Goal: Transaction & Acquisition: Obtain resource

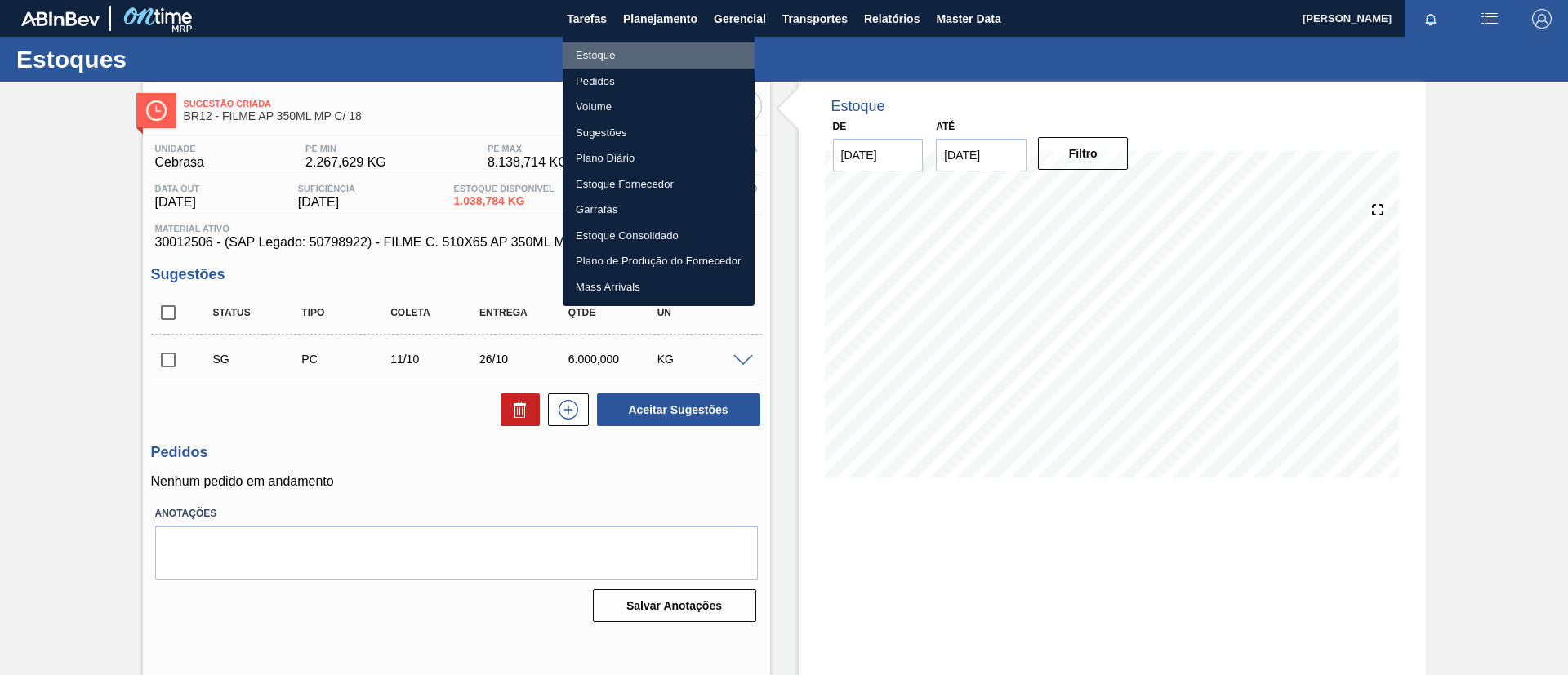
drag, startPoint x: 707, startPoint y: 50, endPoint x: 1028, endPoint y: 139, distance: 333.1
click at [707, 49] on li "Estoque" at bounding box center [658, 55] width 192 height 26
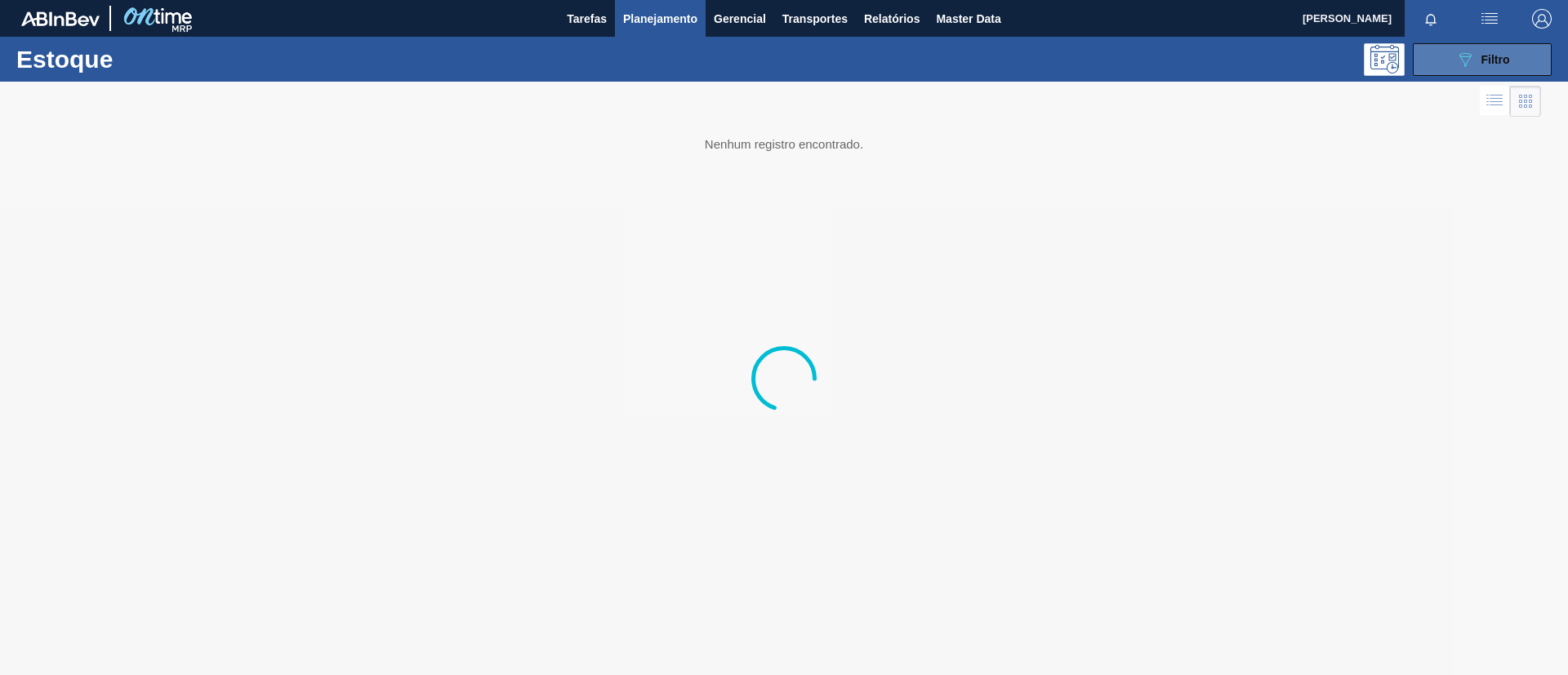
click at [1473, 59] on icon "089F7B8B-B2A5-4AFE-B5C0-19BA573D28AC" at bounding box center [1465, 59] width 19 height 19
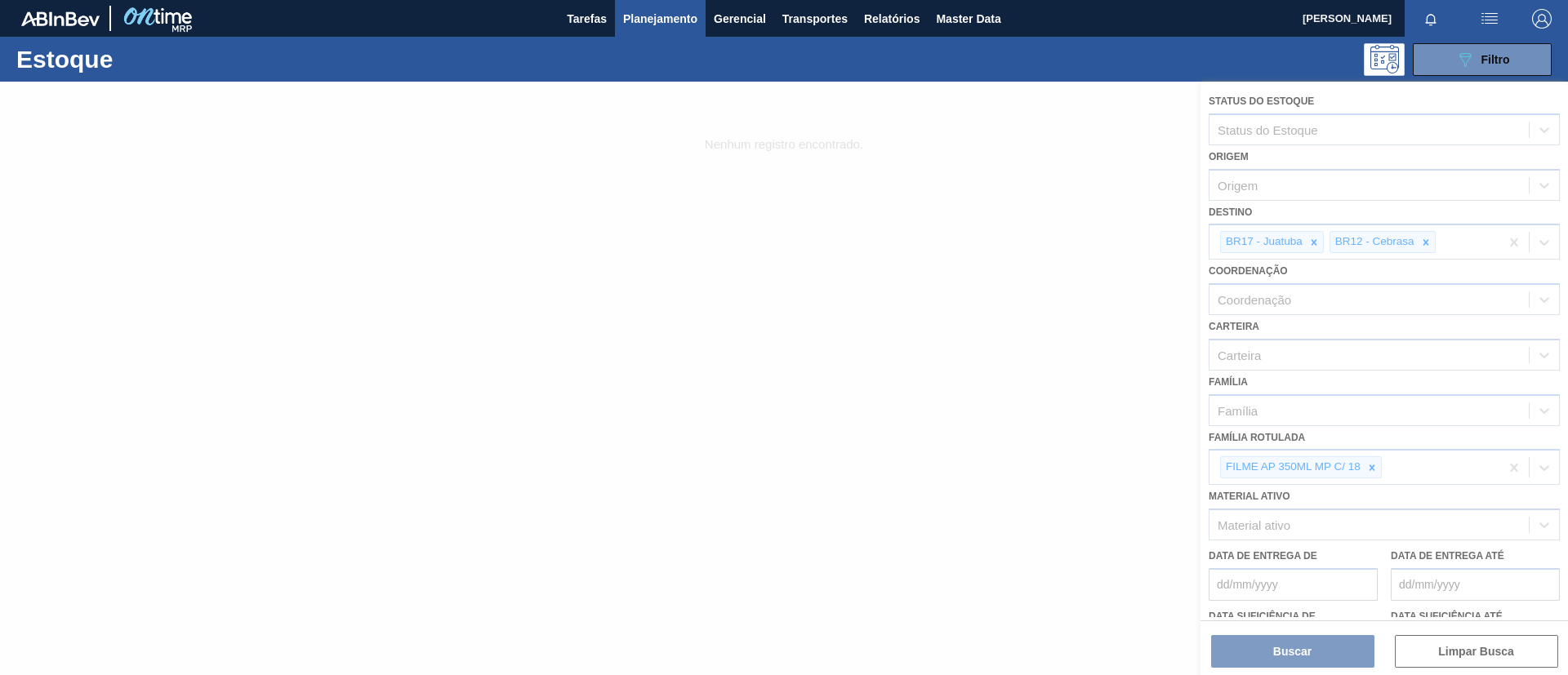
click at [1371, 462] on div at bounding box center [784, 378] width 1568 height 594
click at [1374, 465] on div at bounding box center [784, 378] width 1568 height 594
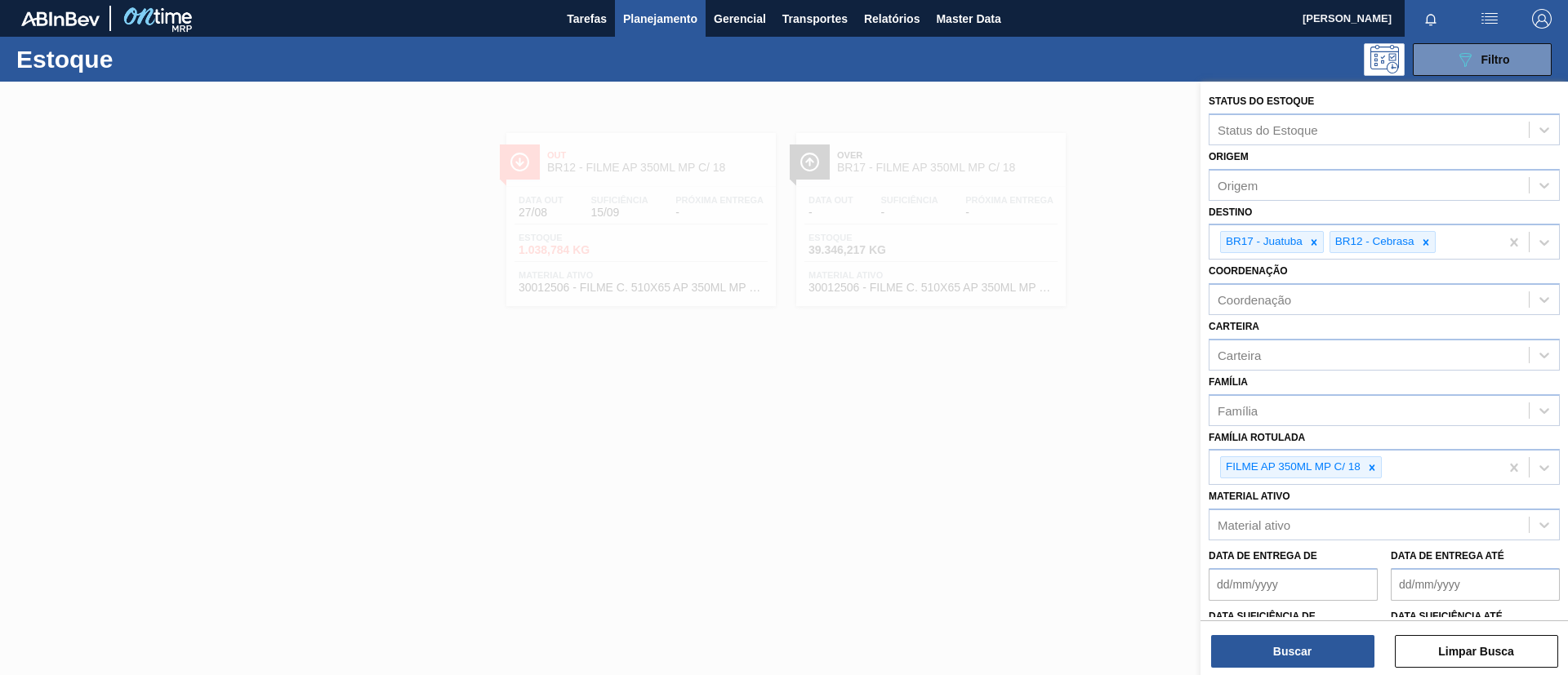
click at [1374, 465] on icon at bounding box center [1372, 467] width 6 height 6
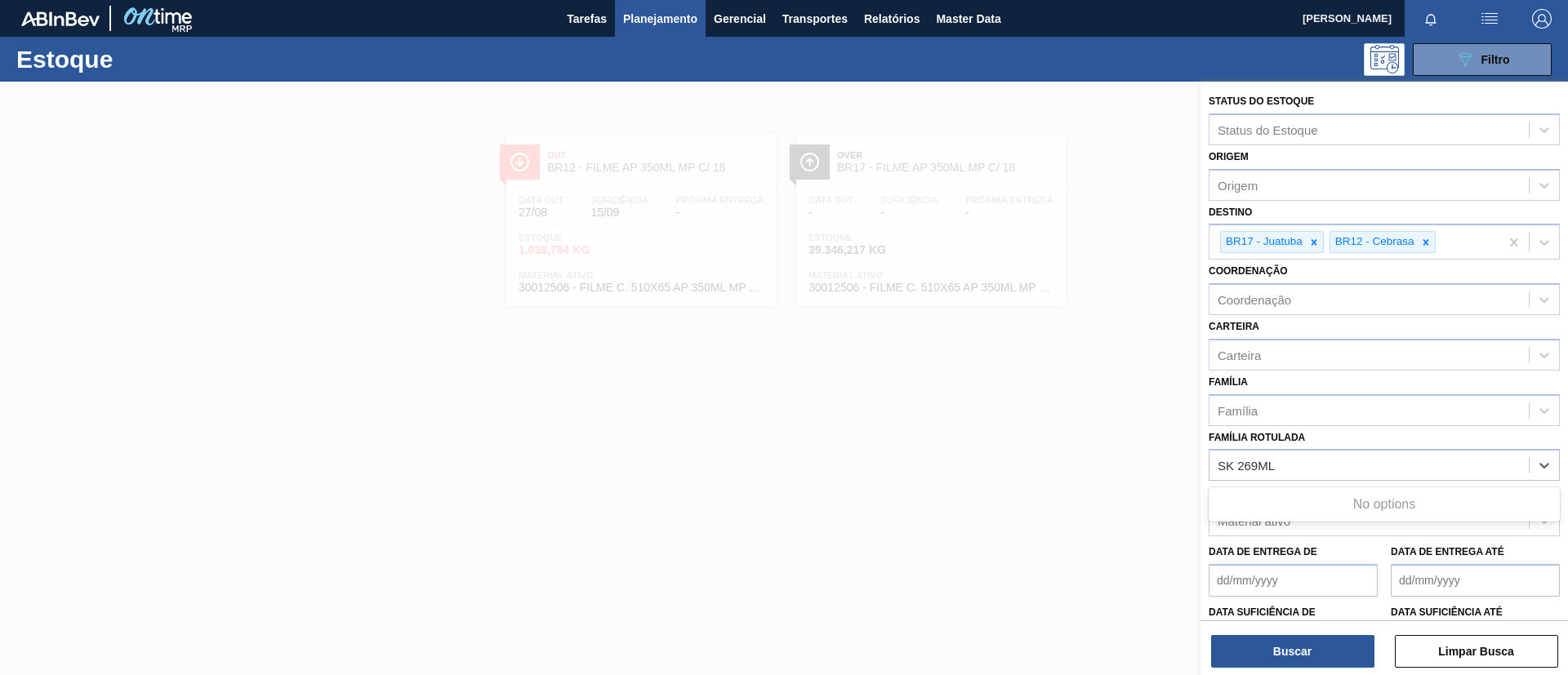
type Rotulada "SK 269ML MP"
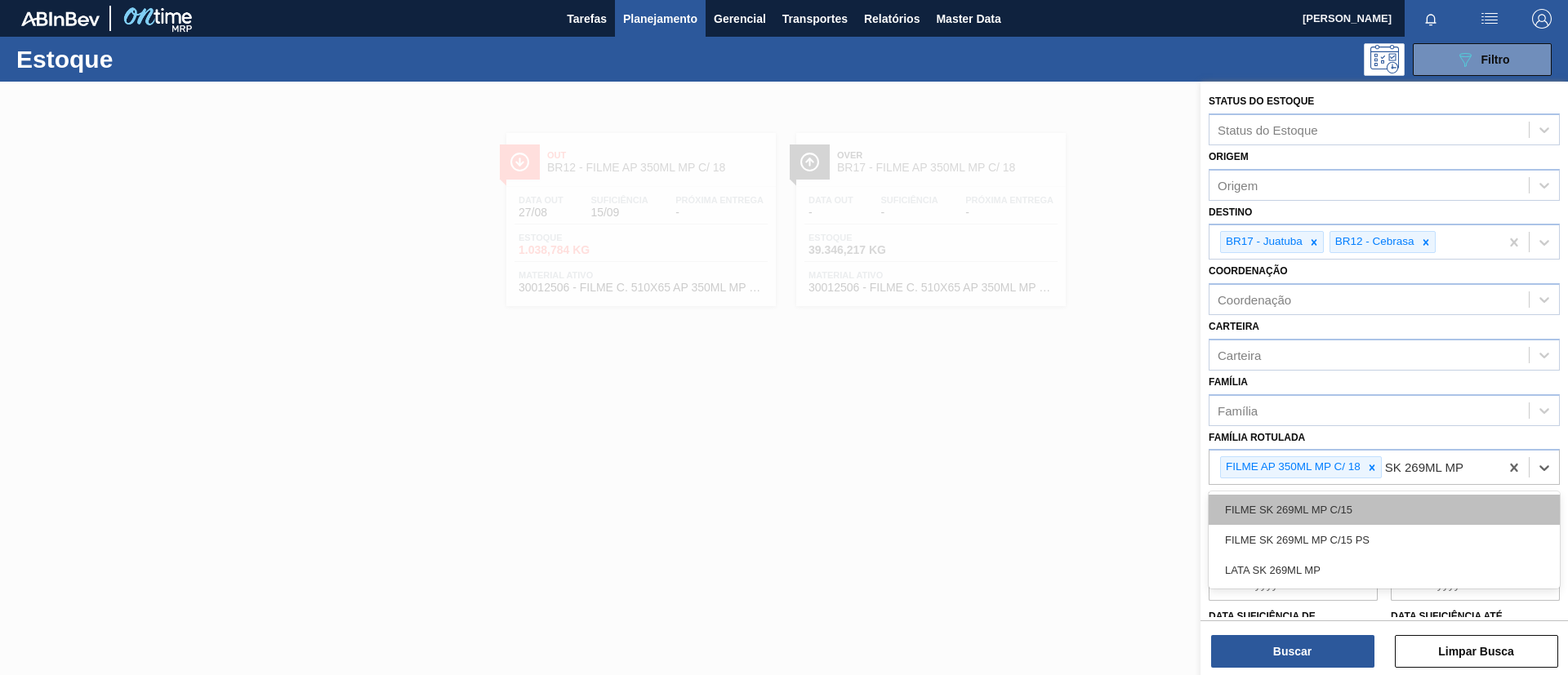
click at [1352, 512] on div "FILME SK 269ML MP C/15" at bounding box center [1384, 510] width 351 height 30
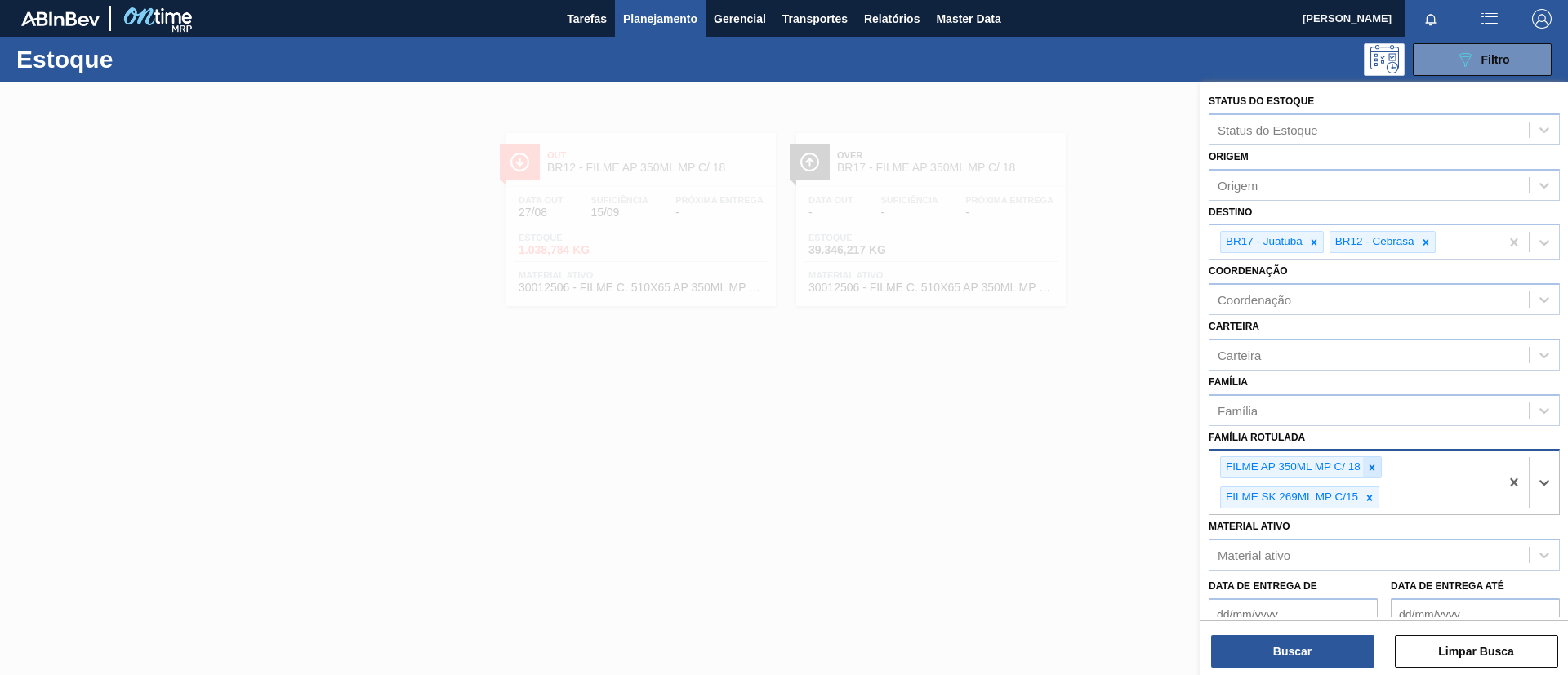
click at [1369, 464] on icon at bounding box center [1371, 467] width 11 height 11
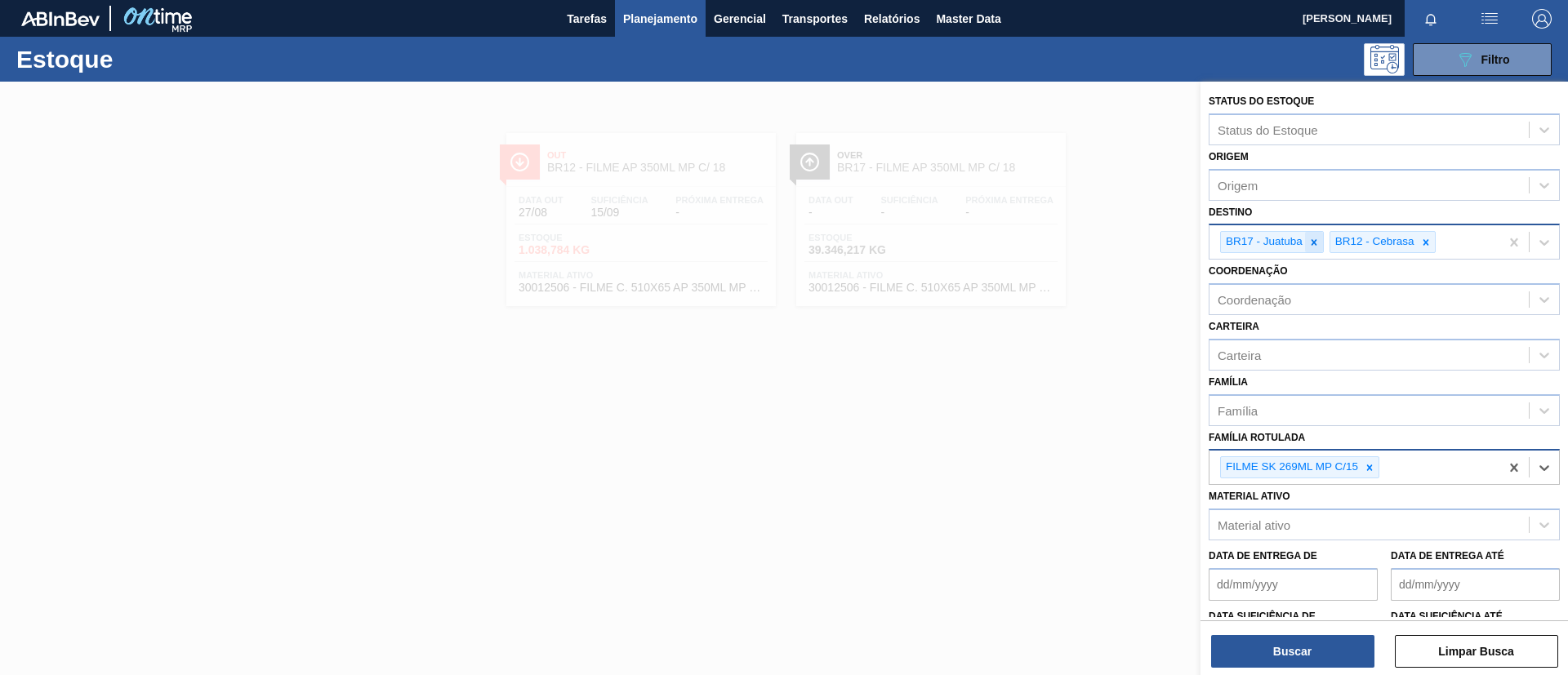
click at [1316, 244] on icon at bounding box center [1314, 242] width 6 height 6
click at [1316, 247] on icon at bounding box center [1316, 242] width 11 height 11
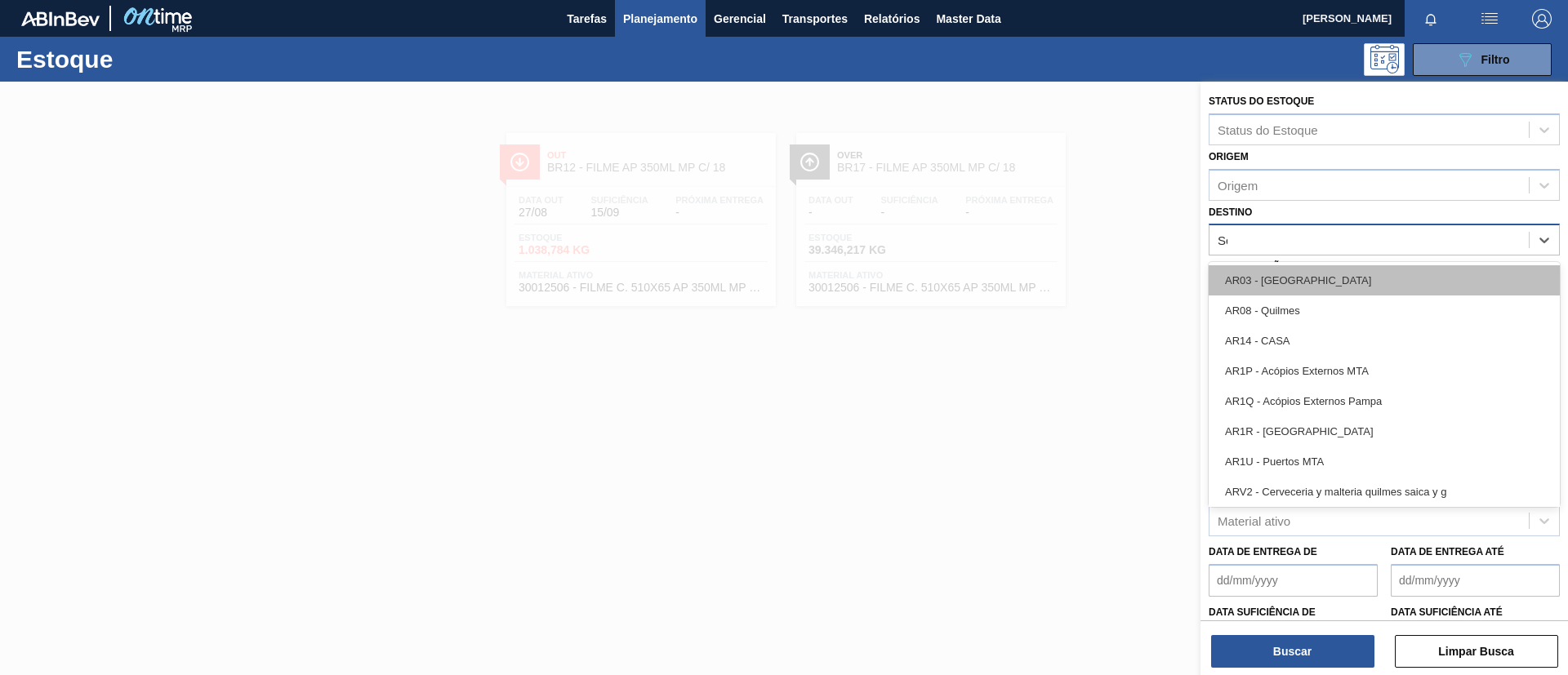
type input "Serg"
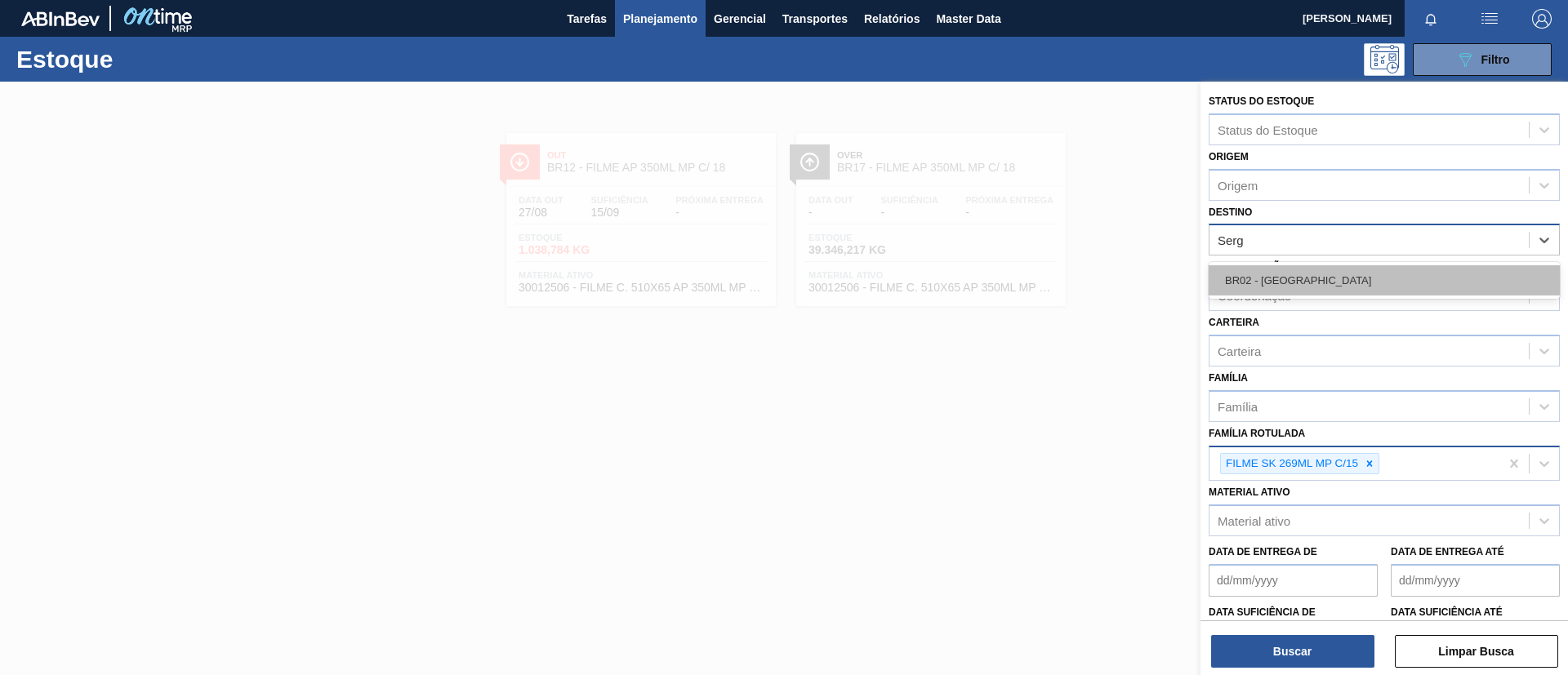
click at [1315, 276] on div "BR02 - Sergipe" at bounding box center [1384, 280] width 351 height 30
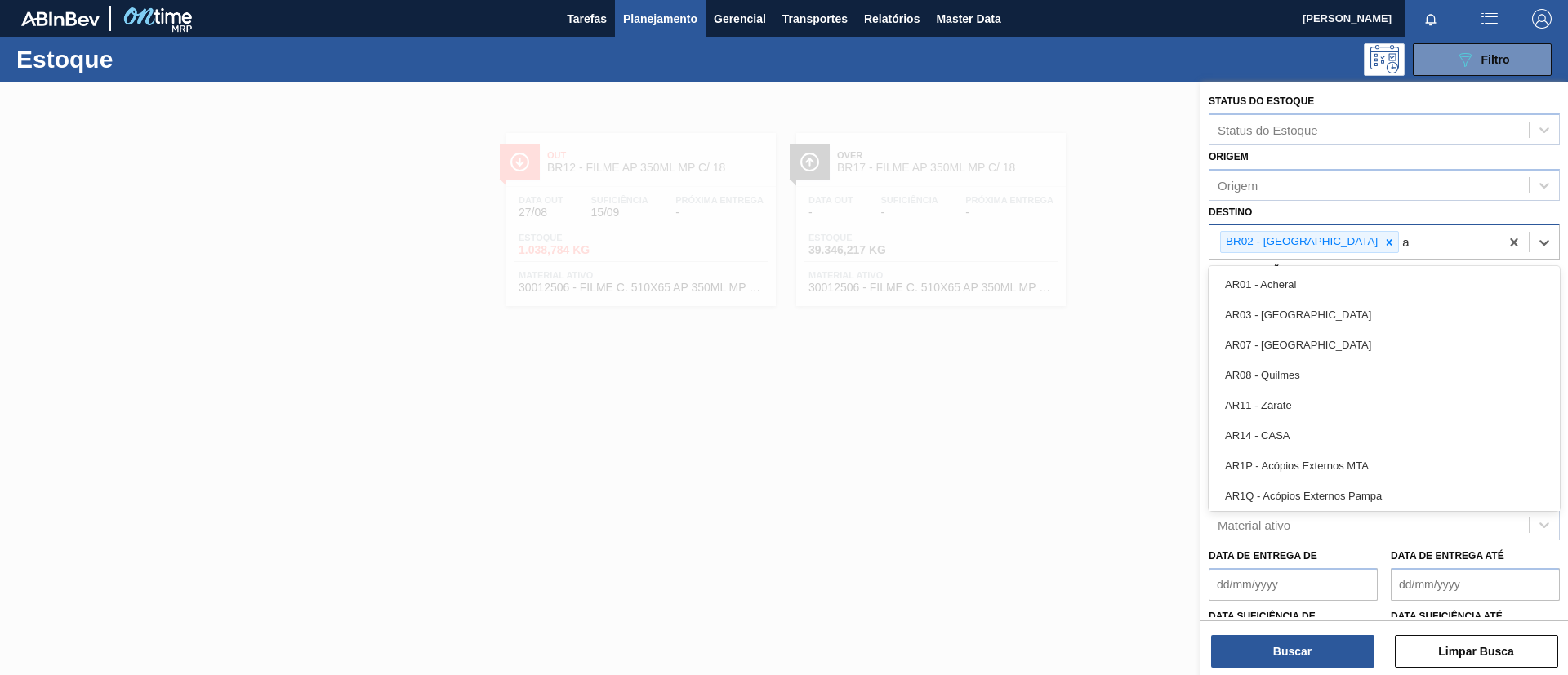
type input "aq"
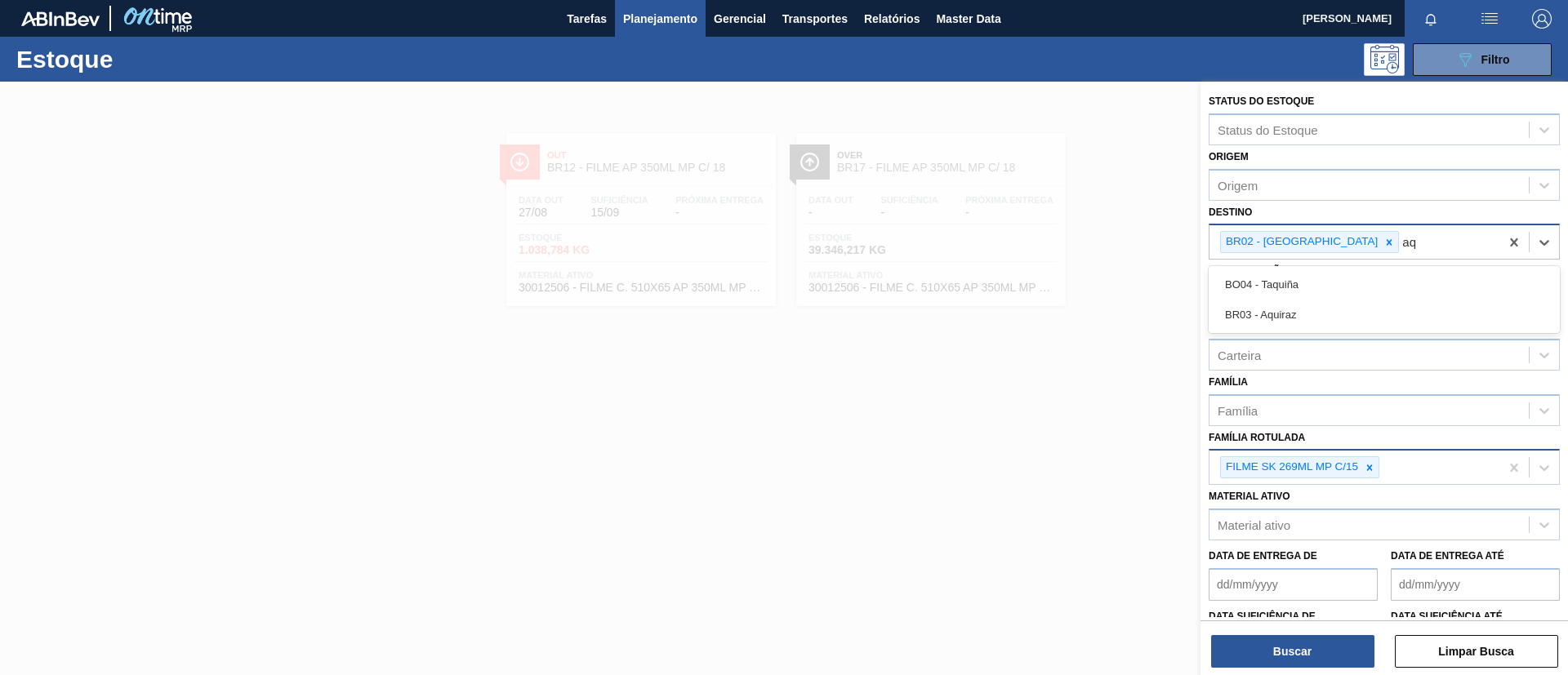
click at [1334, 307] on div "BR03 - Aquiraz" at bounding box center [1384, 315] width 351 height 30
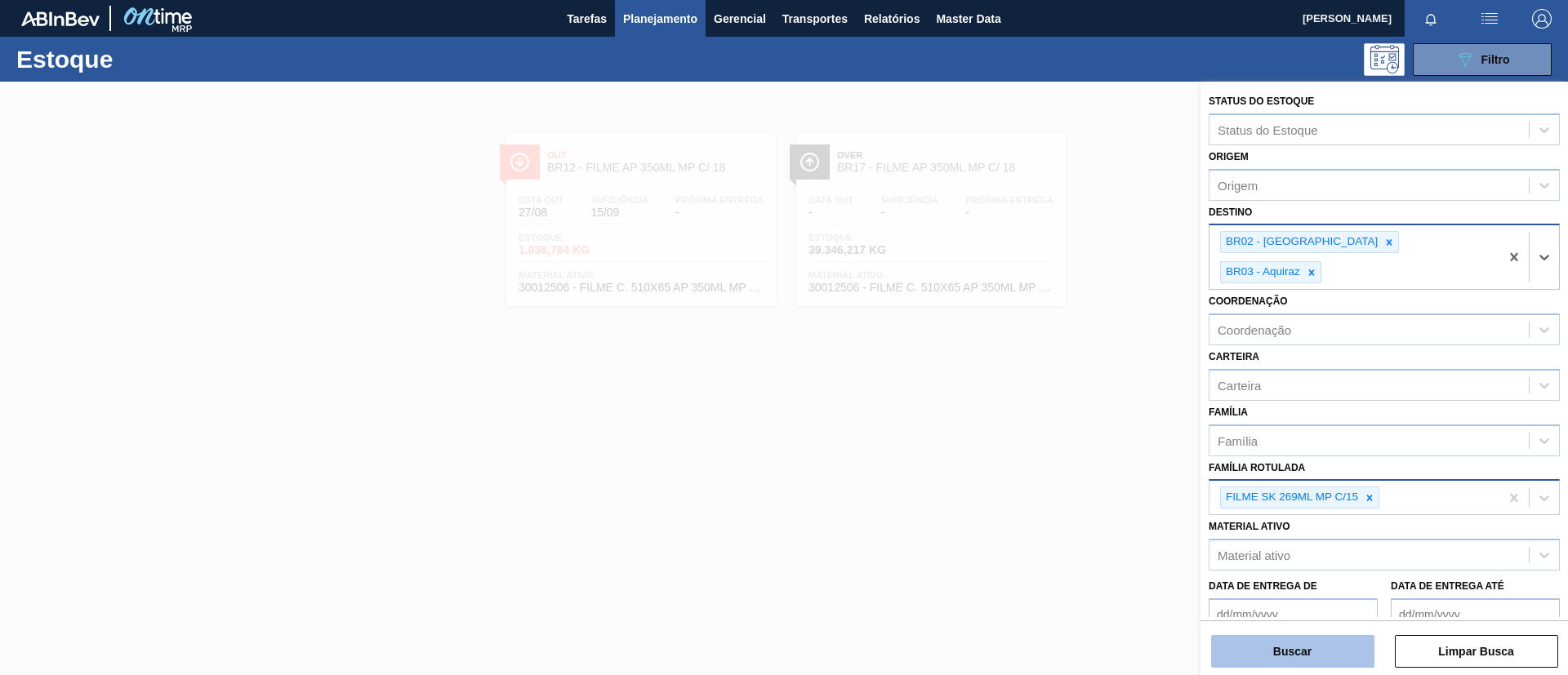
click at [1293, 646] on button "Buscar" at bounding box center [1292, 651] width 163 height 32
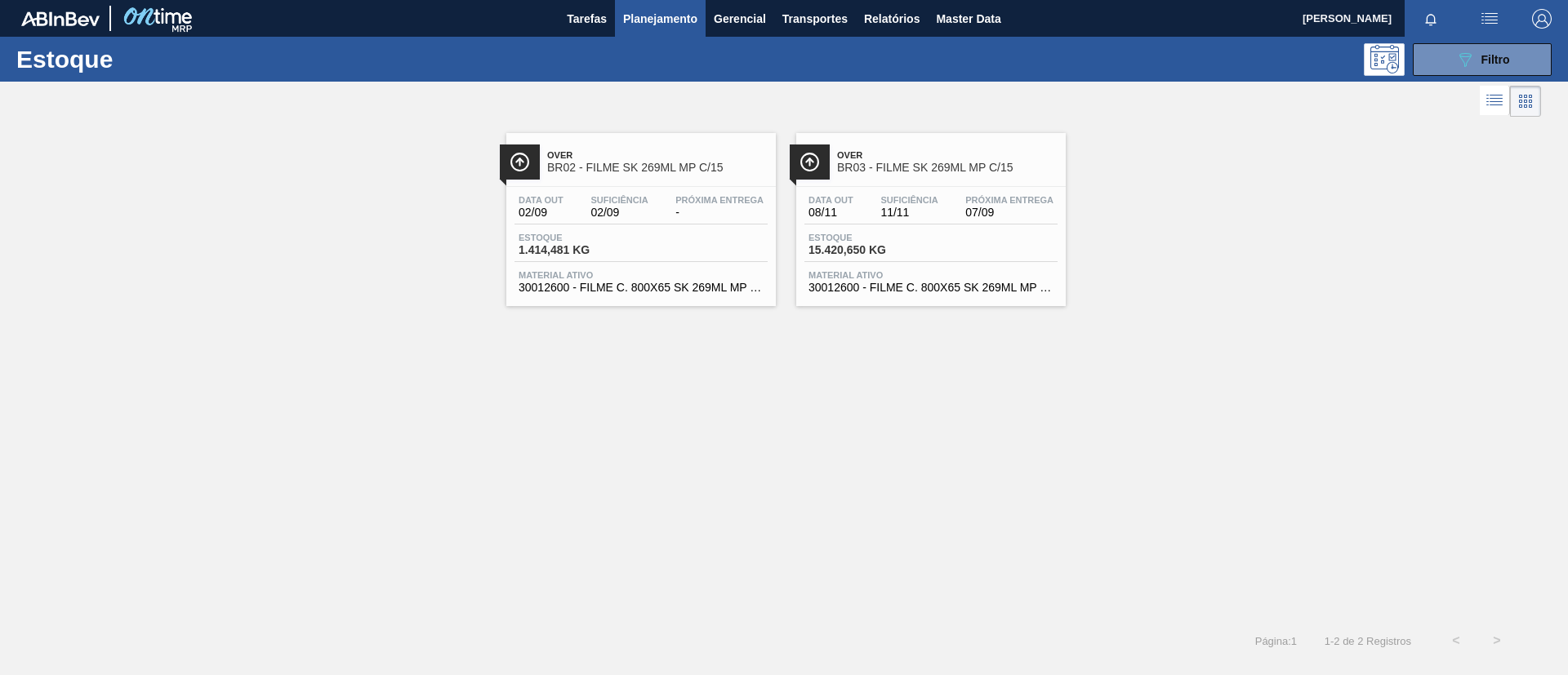
click at [963, 184] on div "Over BR03 - FILME SK 269ML MP C/15 Data out 08/11 Suficiência 11/11 Próxima Ent…" at bounding box center [931, 219] width 270 height 173
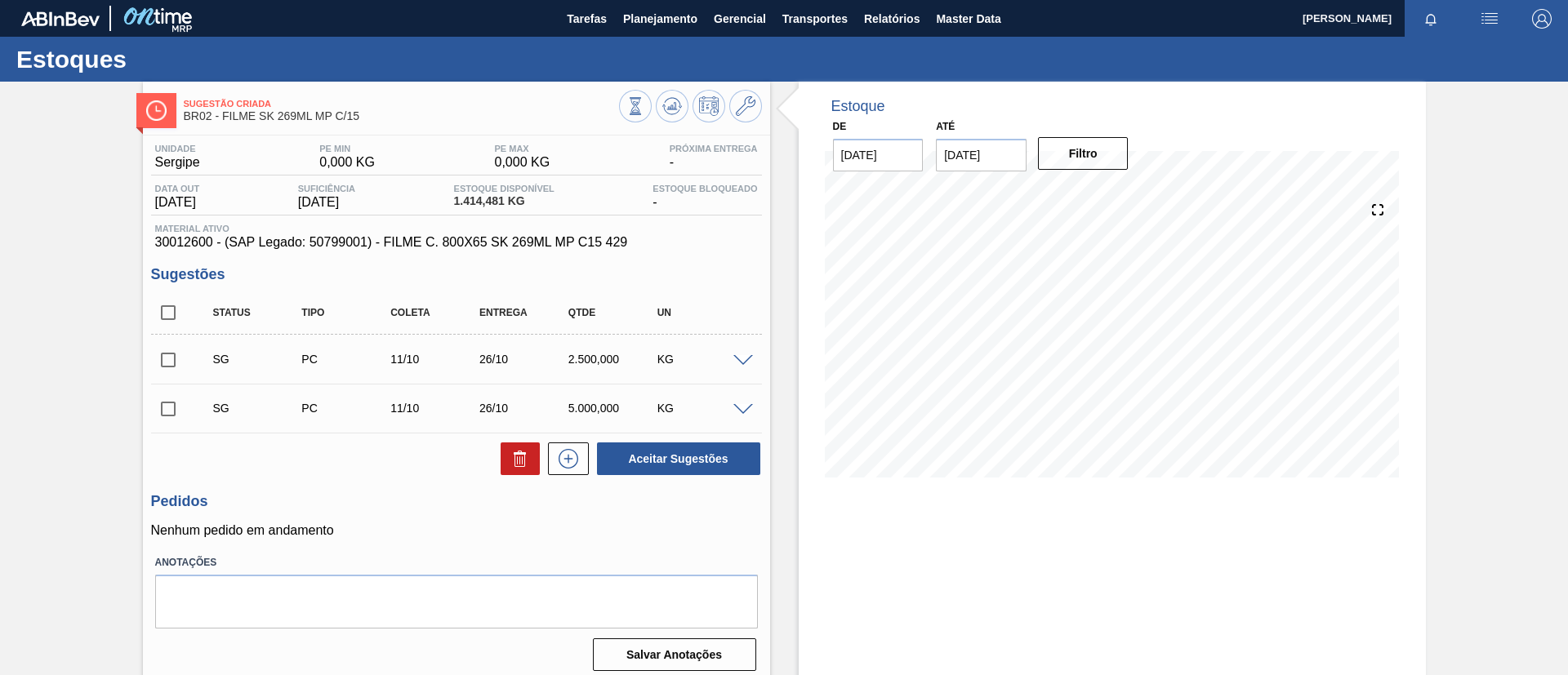
drag, startPoint x: 449, startPoint y: 3, endPoint x: 30, endPoint y: 201, distance: 463.4
click at [23, 208] on div "Sugestão Criada BR02 - FILME SK 269ML MP C/15 Unidade Sergipe PE MIN 0,000 KG P…" at bounding box center [784, 392] width 1568 height 621
click at [675, 97] on icon at bounding box center [671, 105] width 19 height 19
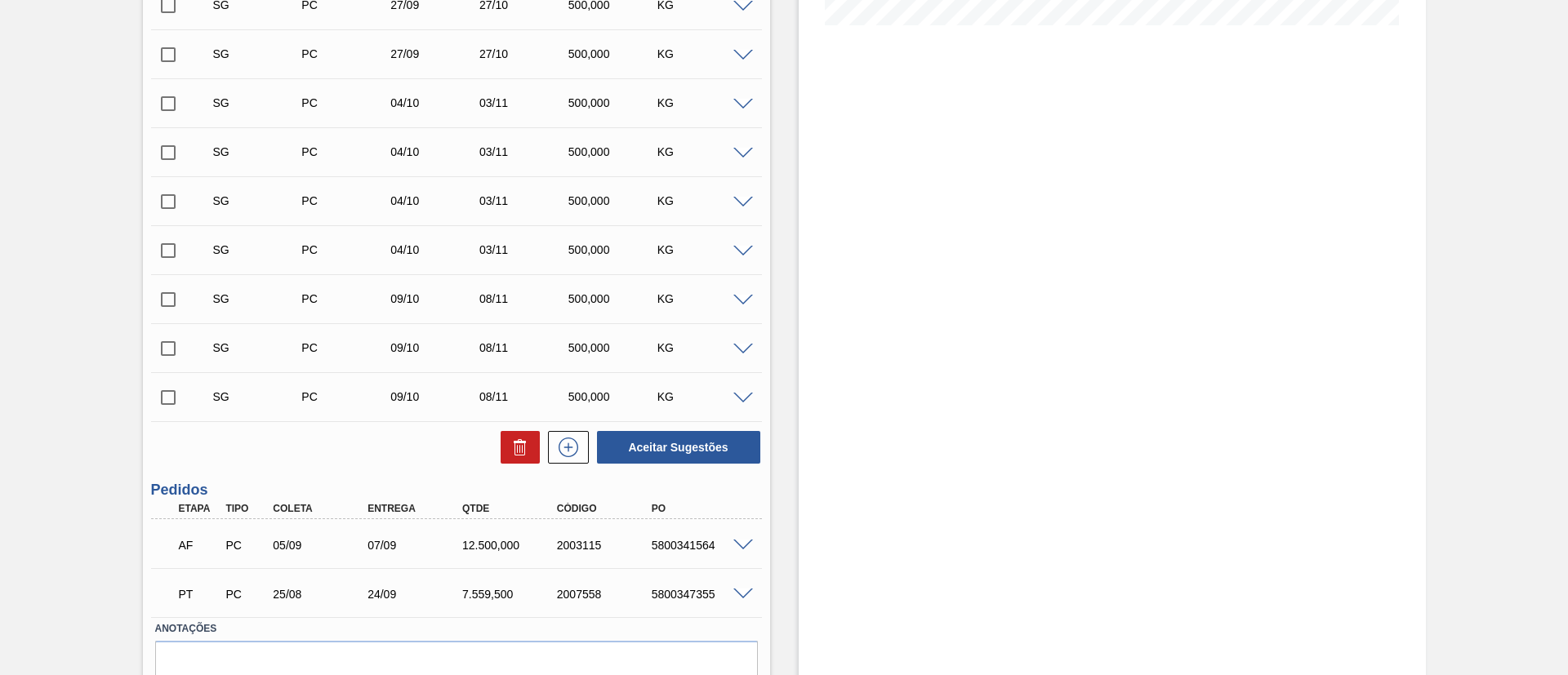
scroll to position [528, 0]
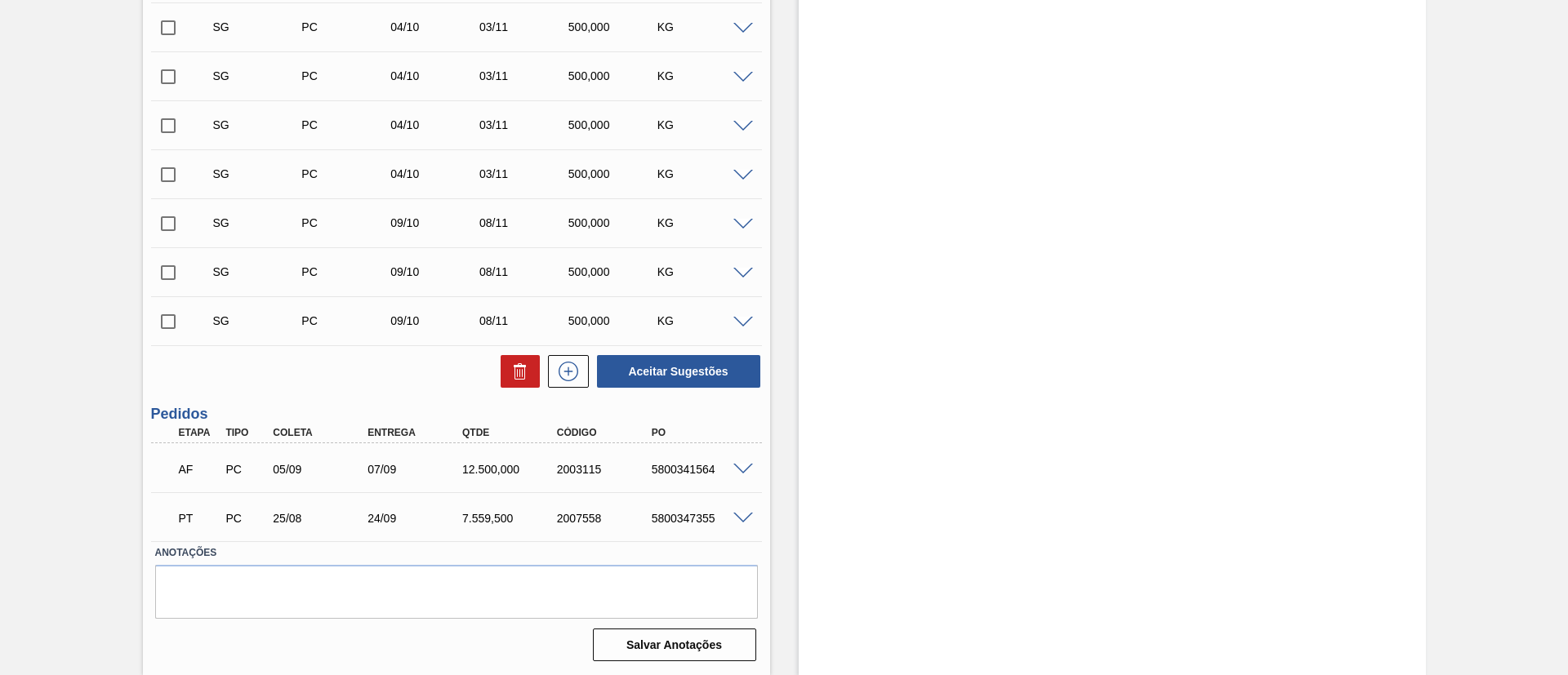
click at [724, 466] on div "5800341564" at bounding box center [700, 469] width 106 height 13
click at [734, 466] on span at bounding box center [742, 469] width 19 height 12
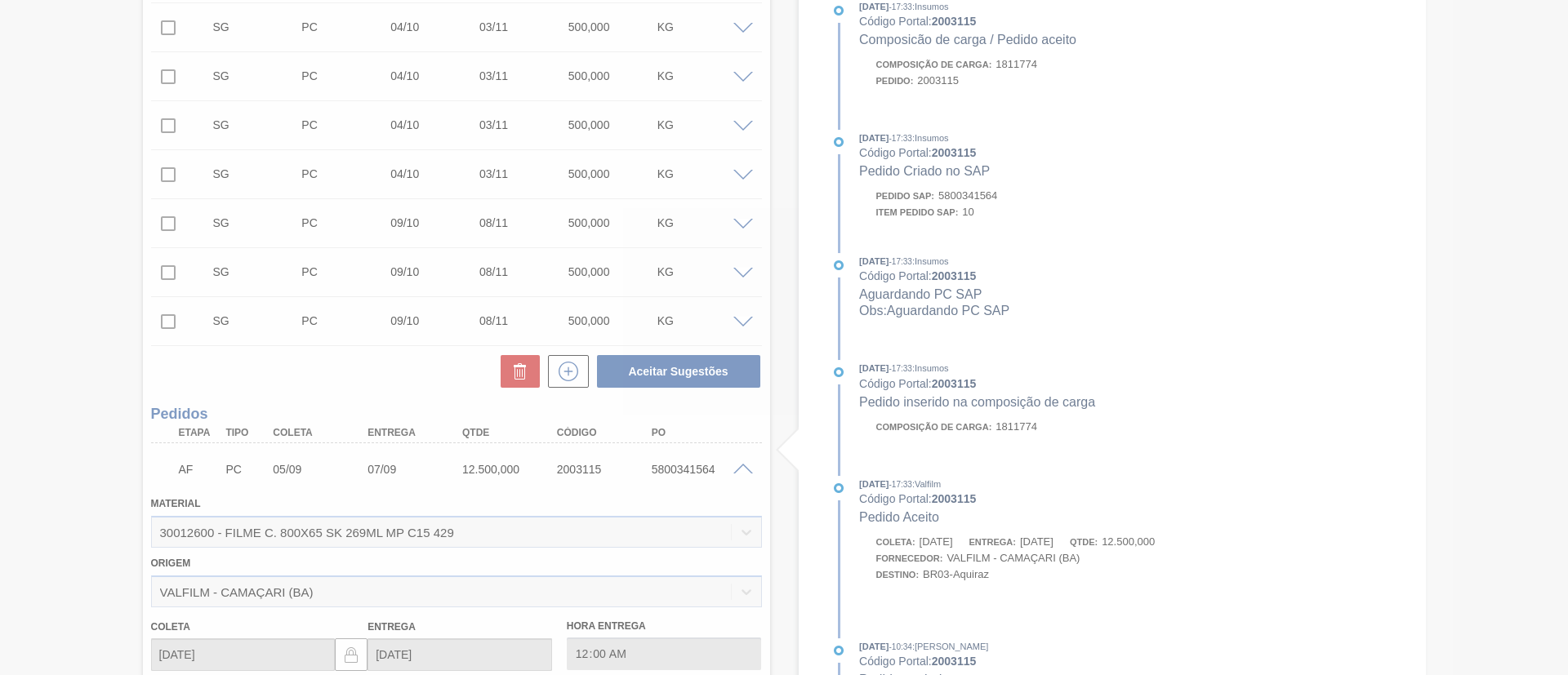
click at [740, 467] on div at bounding box center [784, 337] width 1568 height 675
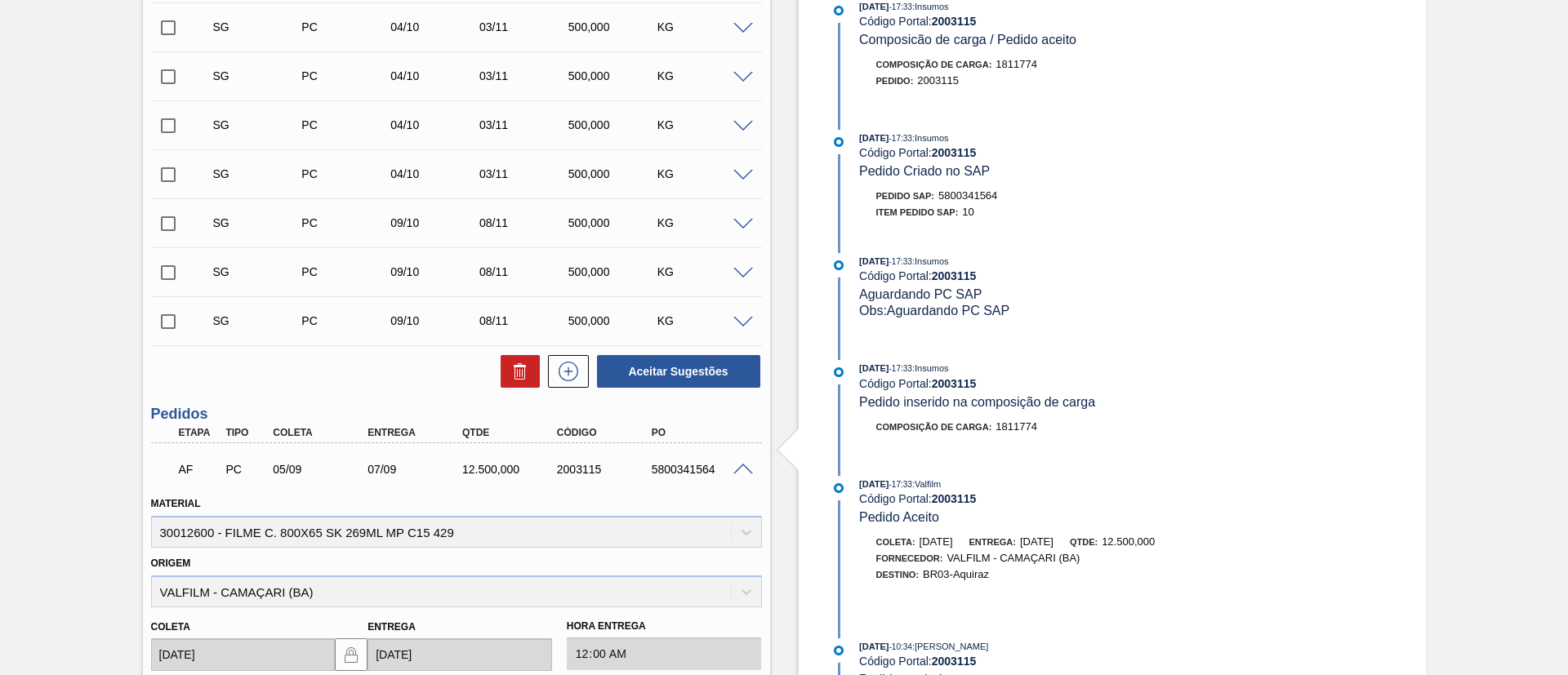
click at [741, 464] on span at bounding box center [742, 469] width 19 height 12
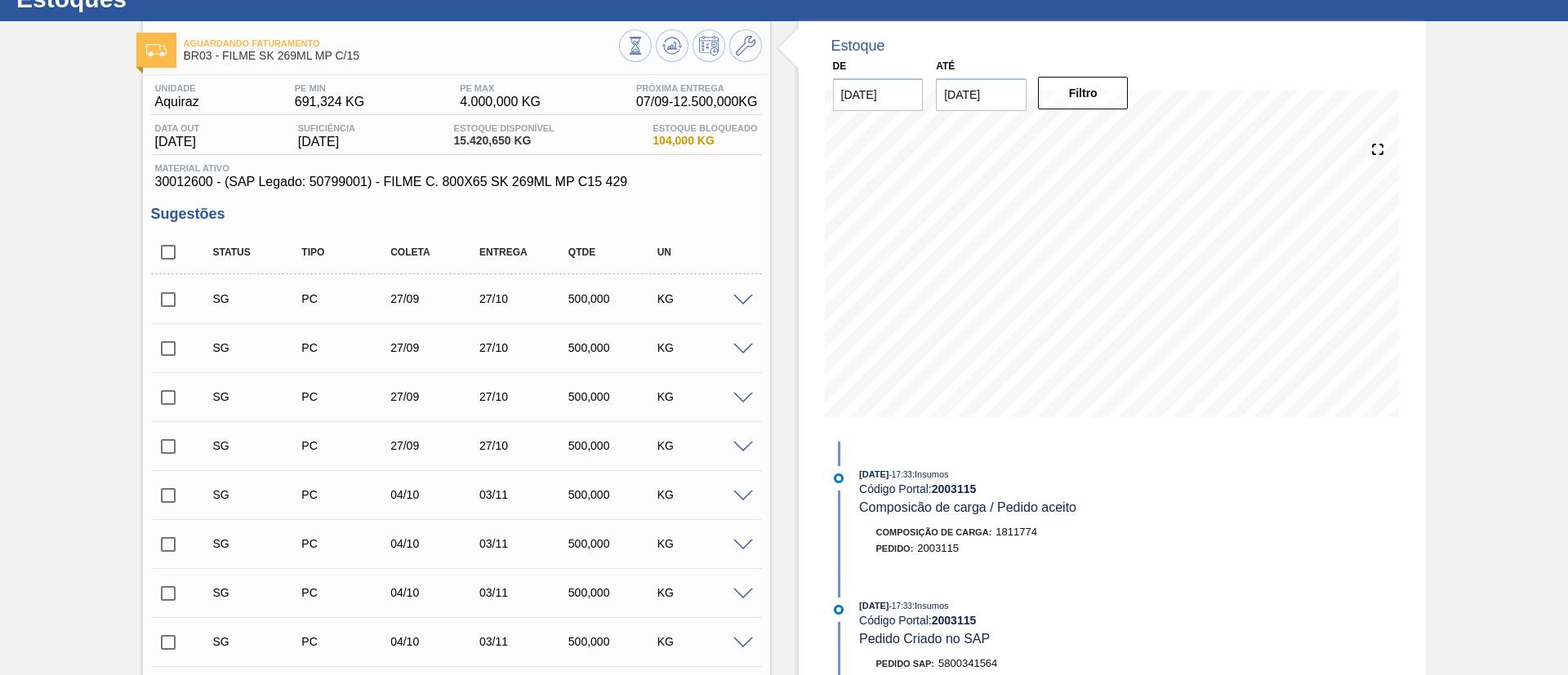
scroll to position [0, 0]
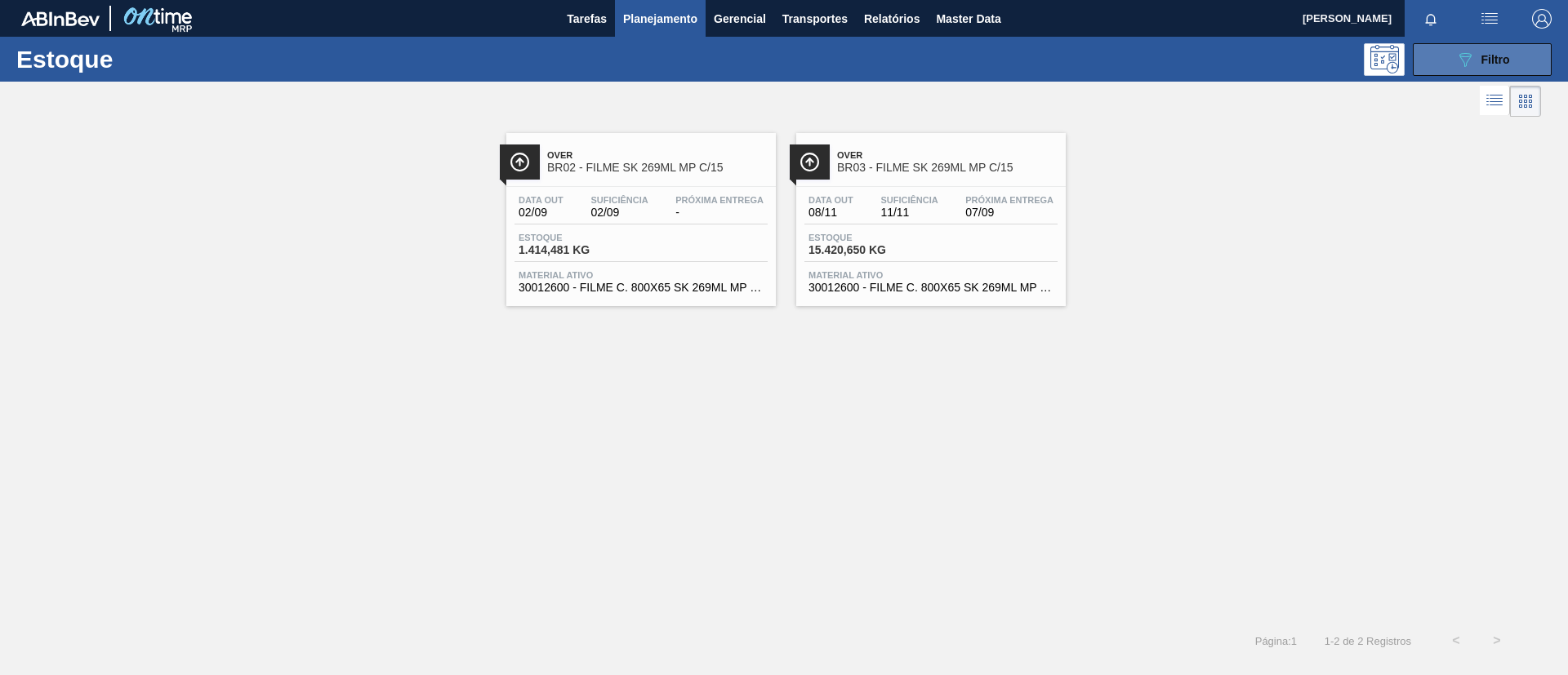
click at [1527, 60] on button "089F7B8B-B2A5-4AFE-B5C0-19BA573D28AC Filtro" at bounding box center [1482, 59] width 139 height 32
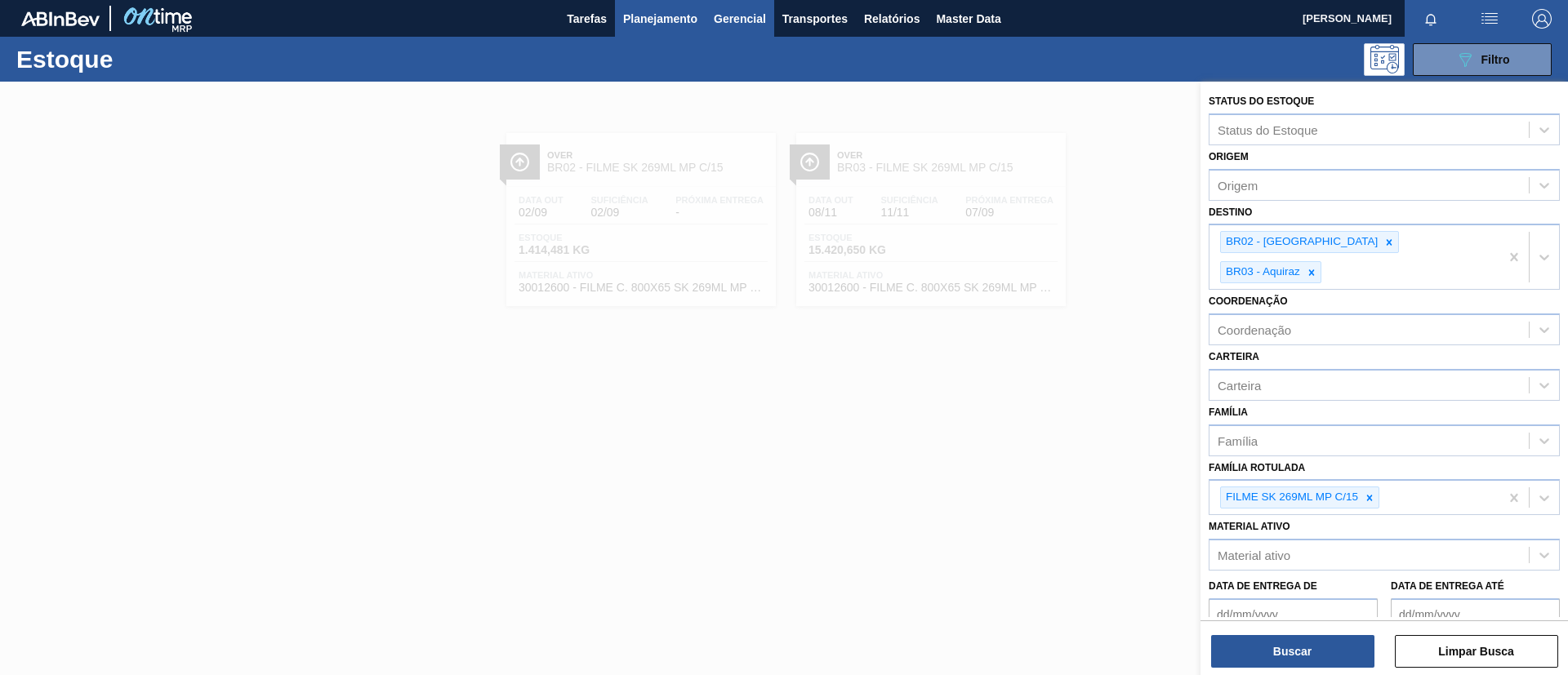
drag, startPoint x: 947, startPoint y: 124, endPoint x: 757, endPoint y: 10, distance: 221.6
click at [943, 124] on div at bounding box center [784, 418] width 1568 height 675
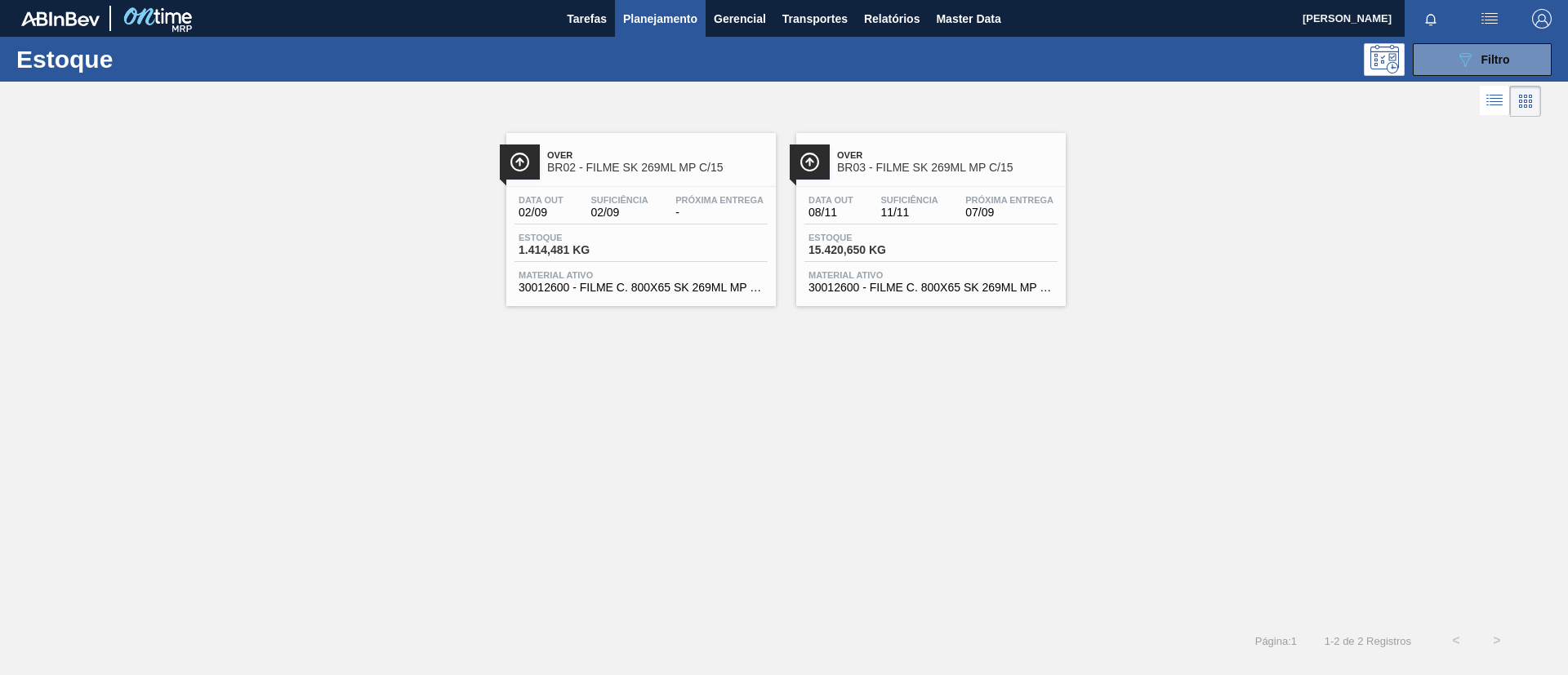
drag, startPoint x: 1457, startPoint y: 58, endPoint x: 1440, endPoint y: 81, distance: 28.6
click at [1455, 63] on icon "089F7B8B-B2A5-4AFE-B5C0-19BA573D28AC" at bounding box center [1465, 59] width 19 height 19
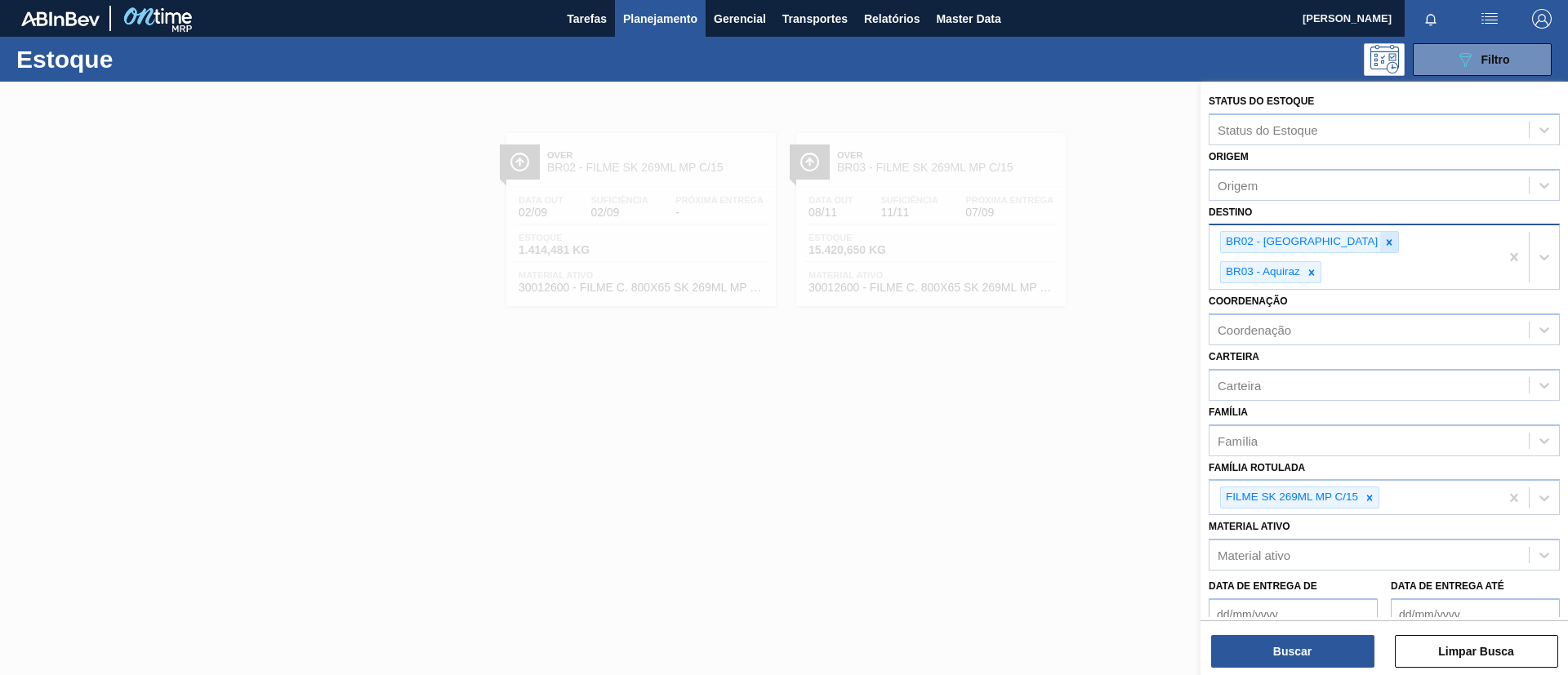
click at [1383, 244] on icon at bounding box center [1389, 242] width 11 height 11
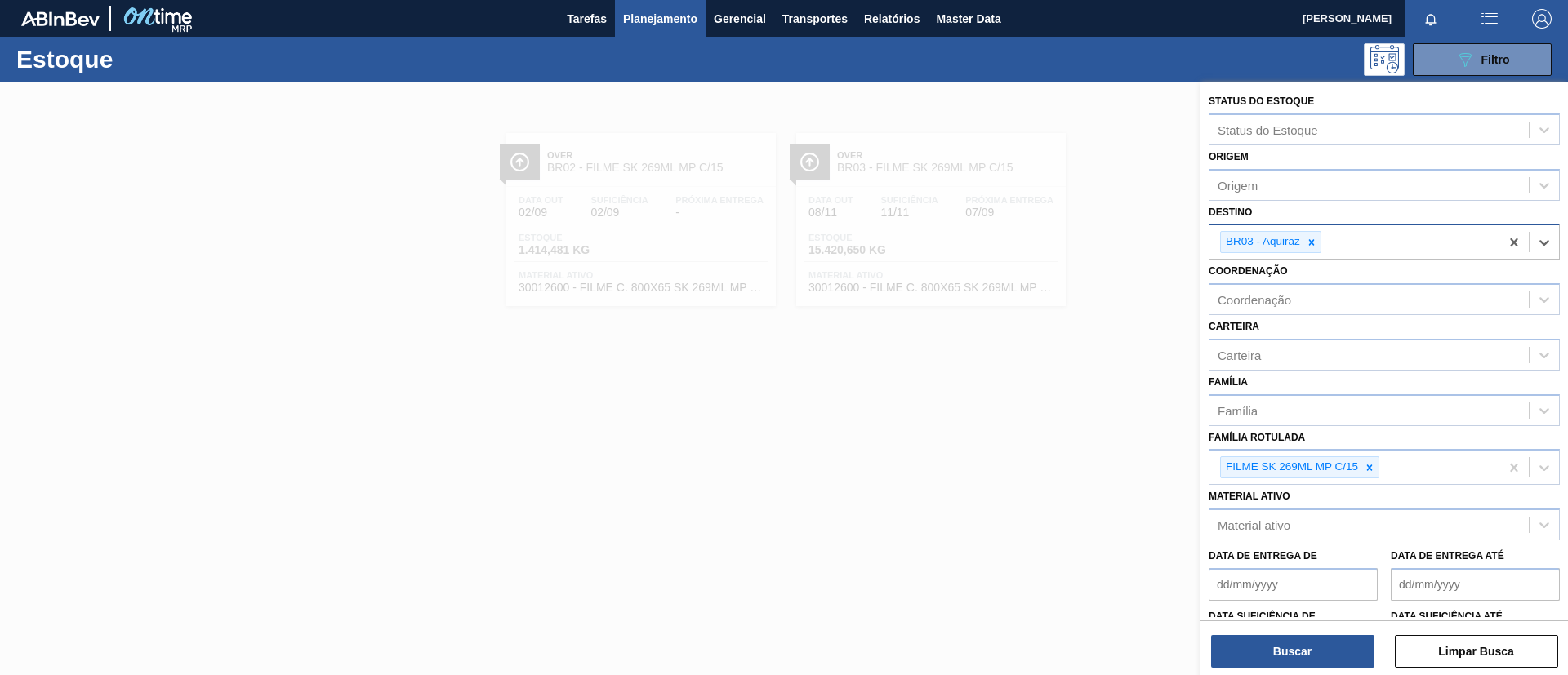
click at [1316, 244] on icon at bounding box center [1311, 242] width 11 height 11
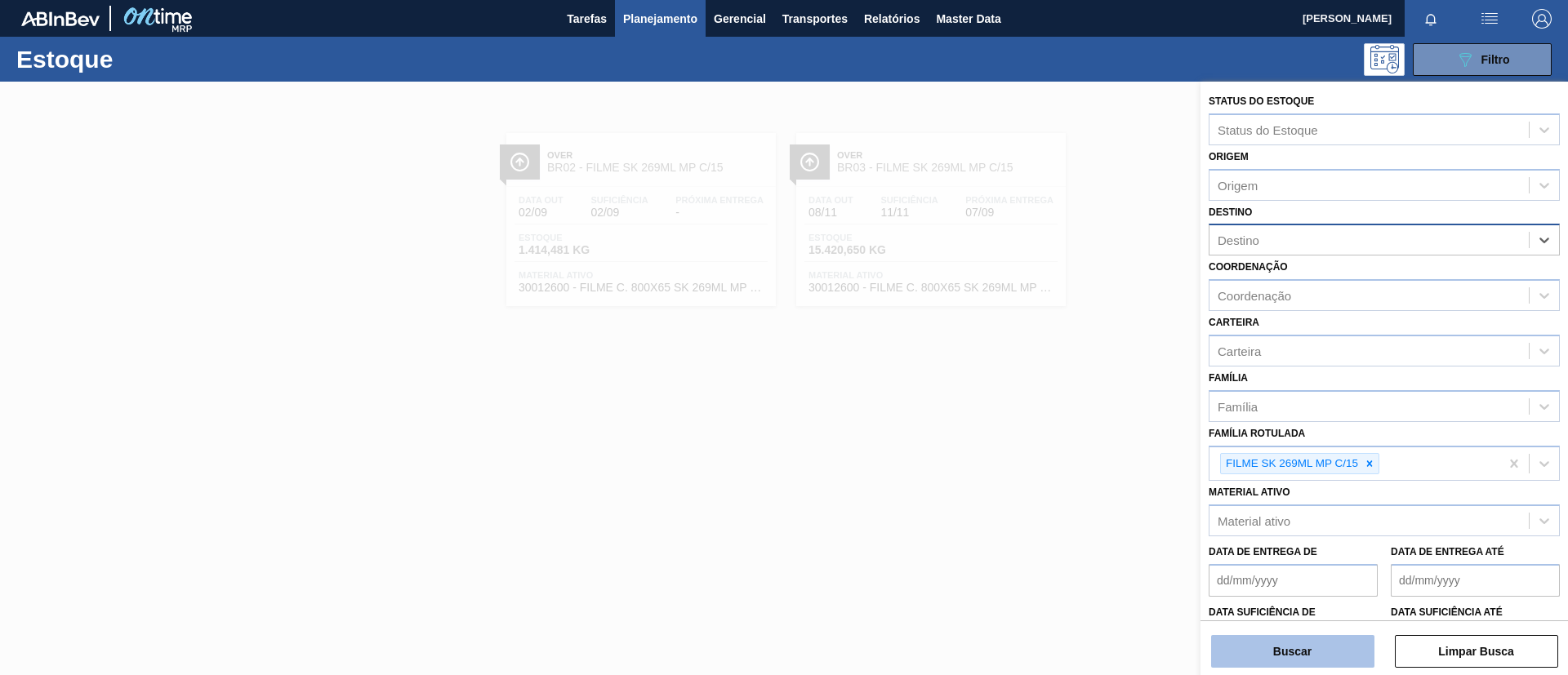
click at [1266, 643] on button "Buscar" at bounding box center [1292, 651] width 163 height 32
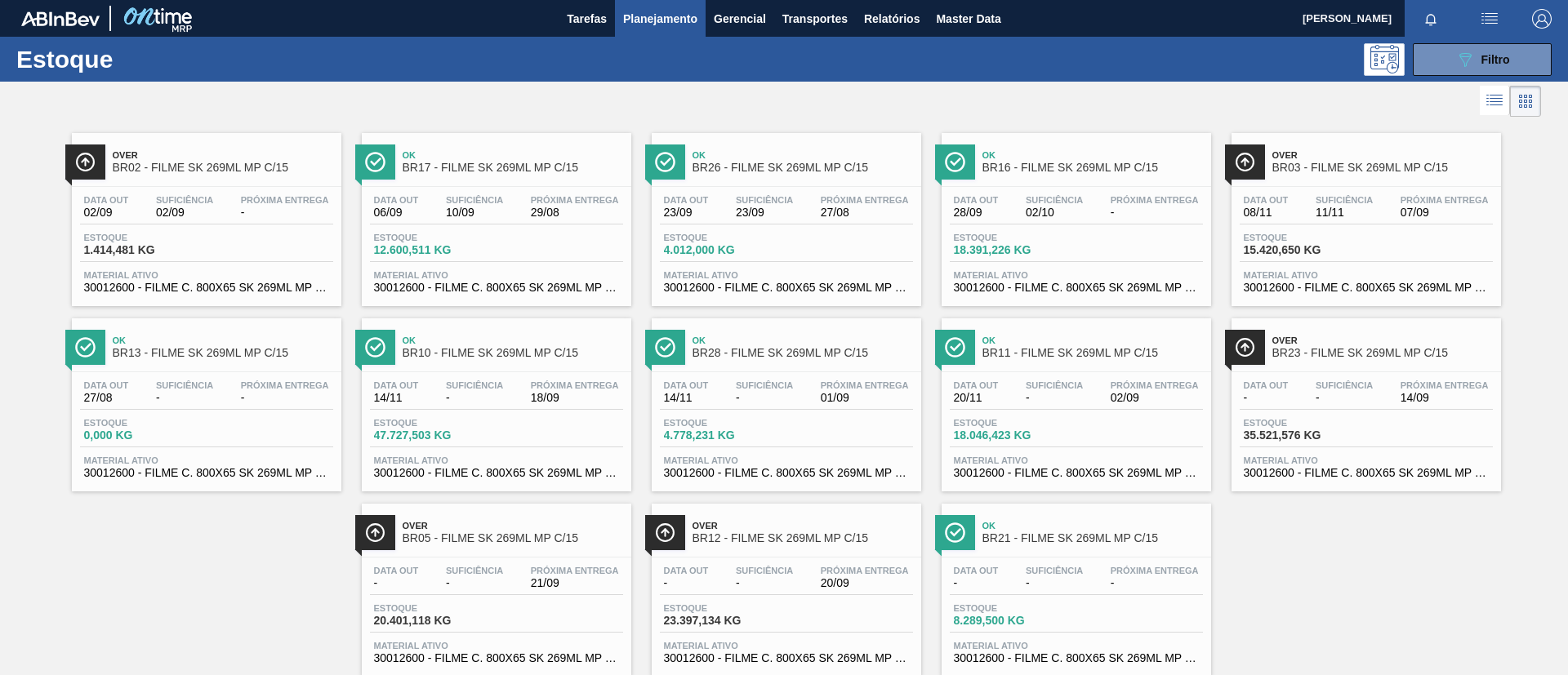
click at [372, 60] on div "089F7B8B-B2A5-4AFE-B5C0-19BA573D28AC Filtro" at bounding box center [910, 59] width 1299 height 32
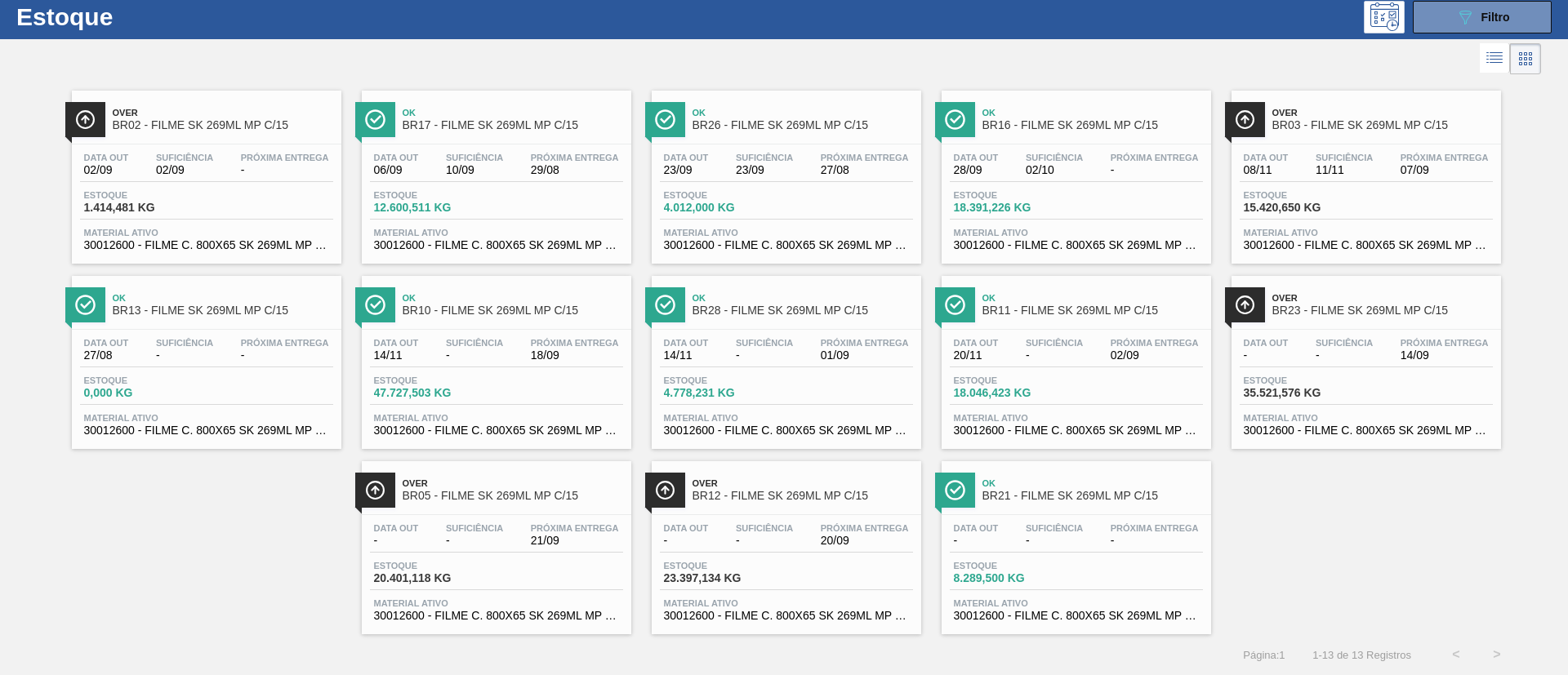
click at [1104, 303] on div "Ok BR11 - FILME SK 269ML MP C/15" at bounding box center [1092, 305] width 221 height 37
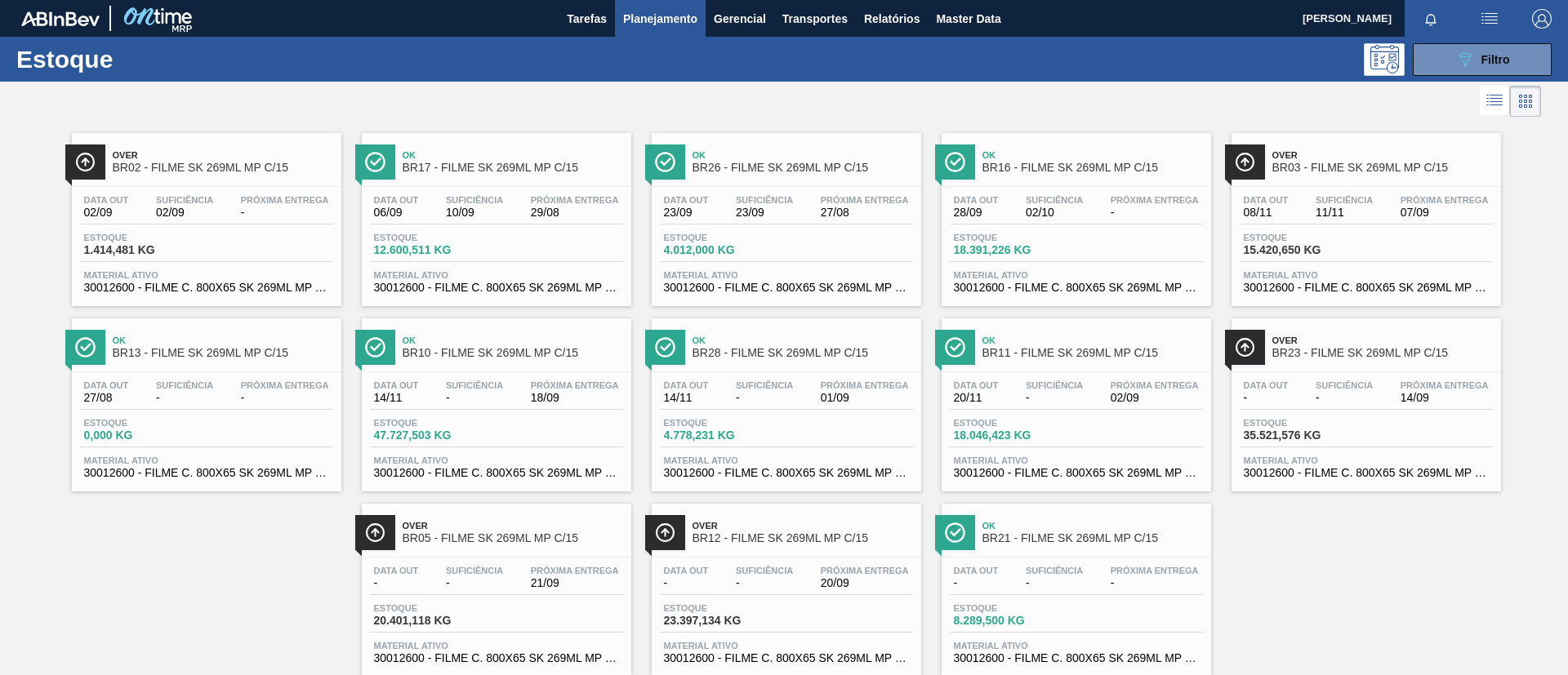
click at [1399, 158] on span "Over" at bounding box center [1382, 155] width 221 height 10
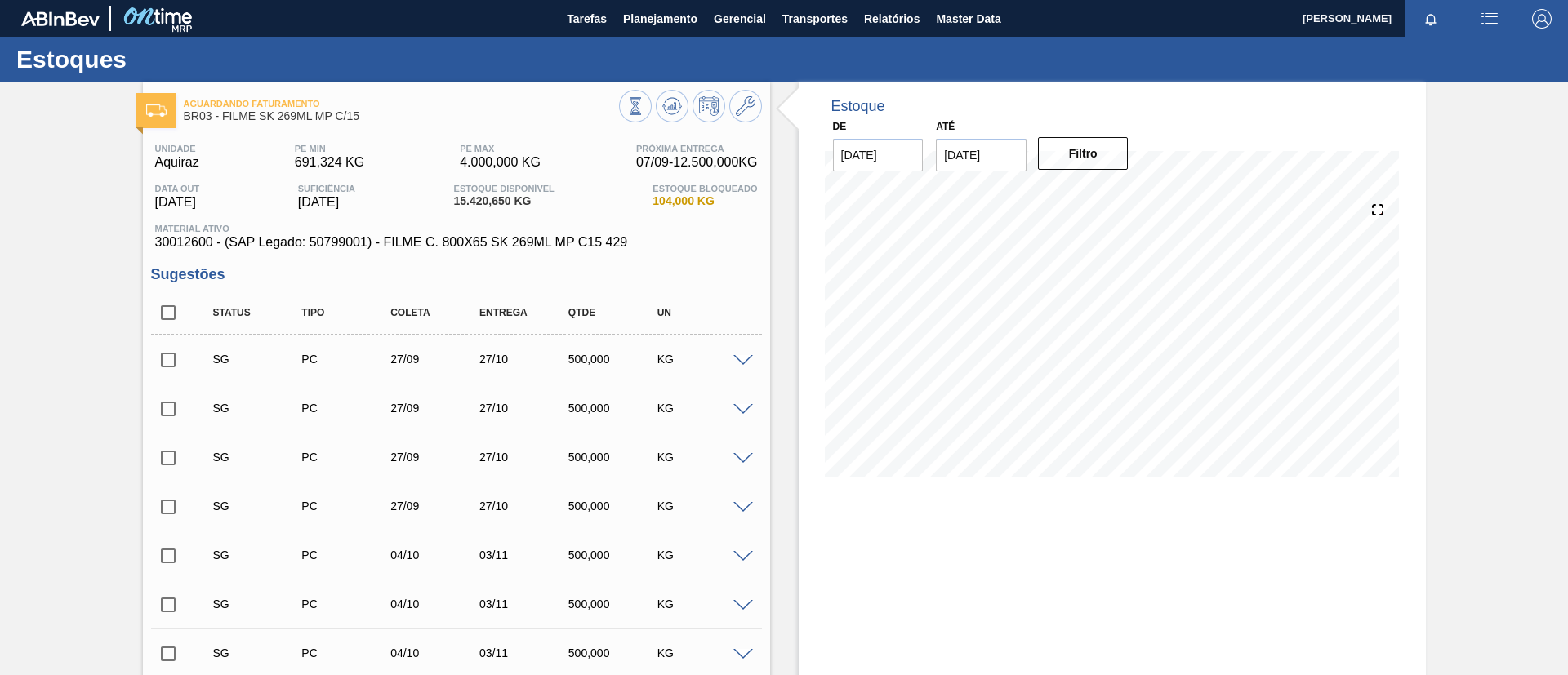
click at [168, 314] on input "checkbox" at bounding box center [168, 312] width 34 height 34
checkbox input "true"
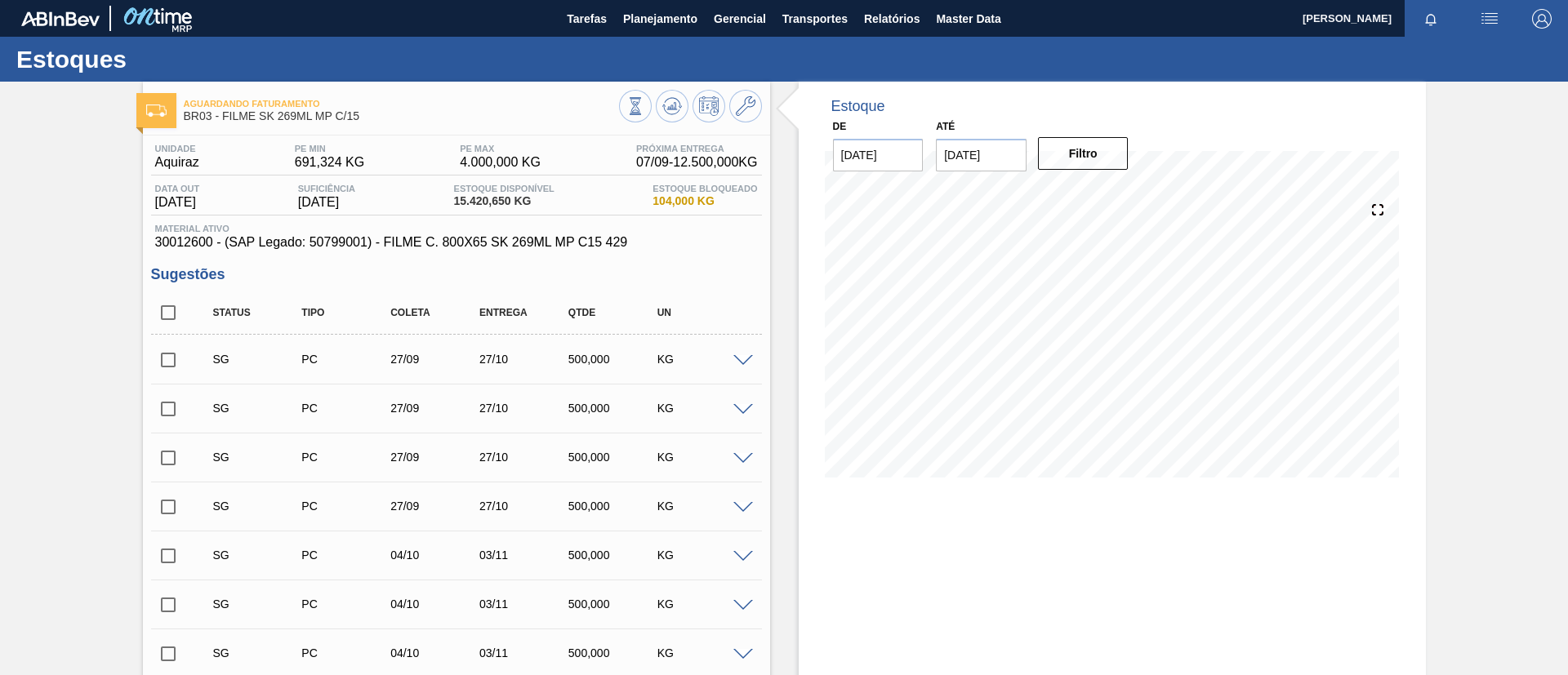
checkbox input "true"
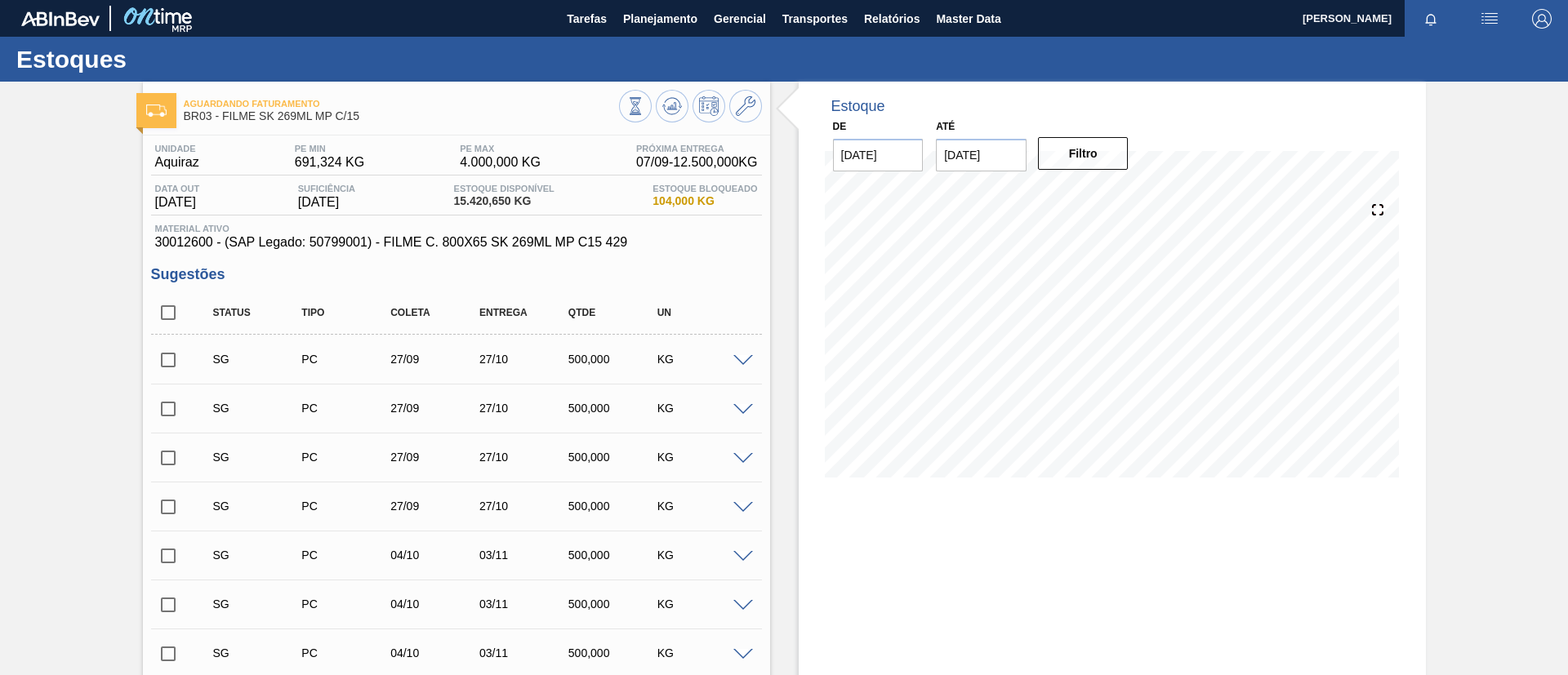
checkbox input "true"
click at [731, 354] on div at bounding box center [745, 359] width 32 height 12
click at [737, 354] on div at bounding box center [745, 359] width 32 height 12
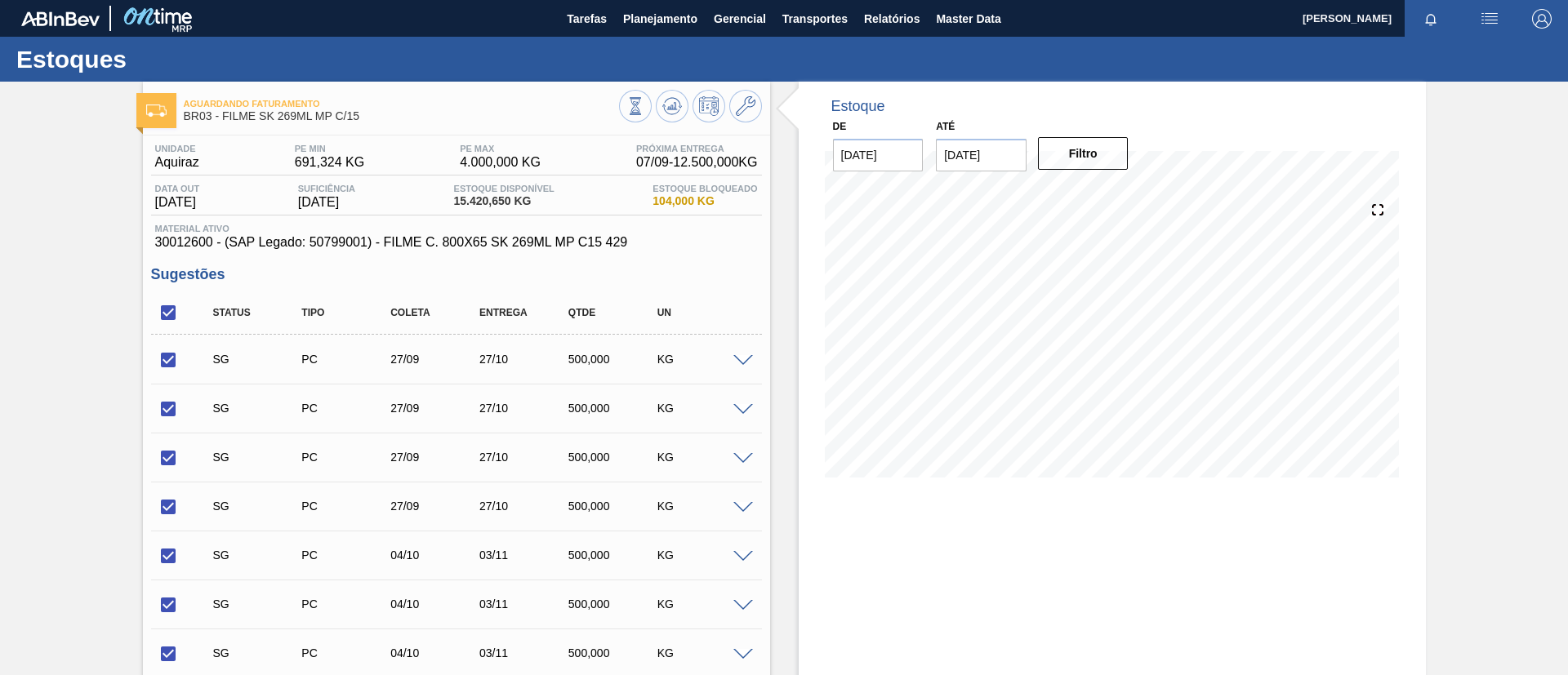
click at [743, 354] on div at bounding box center [745, 359] width 32 height 12
click at [743, 361] on span at bounding box center [742, 361] width 19 height 12
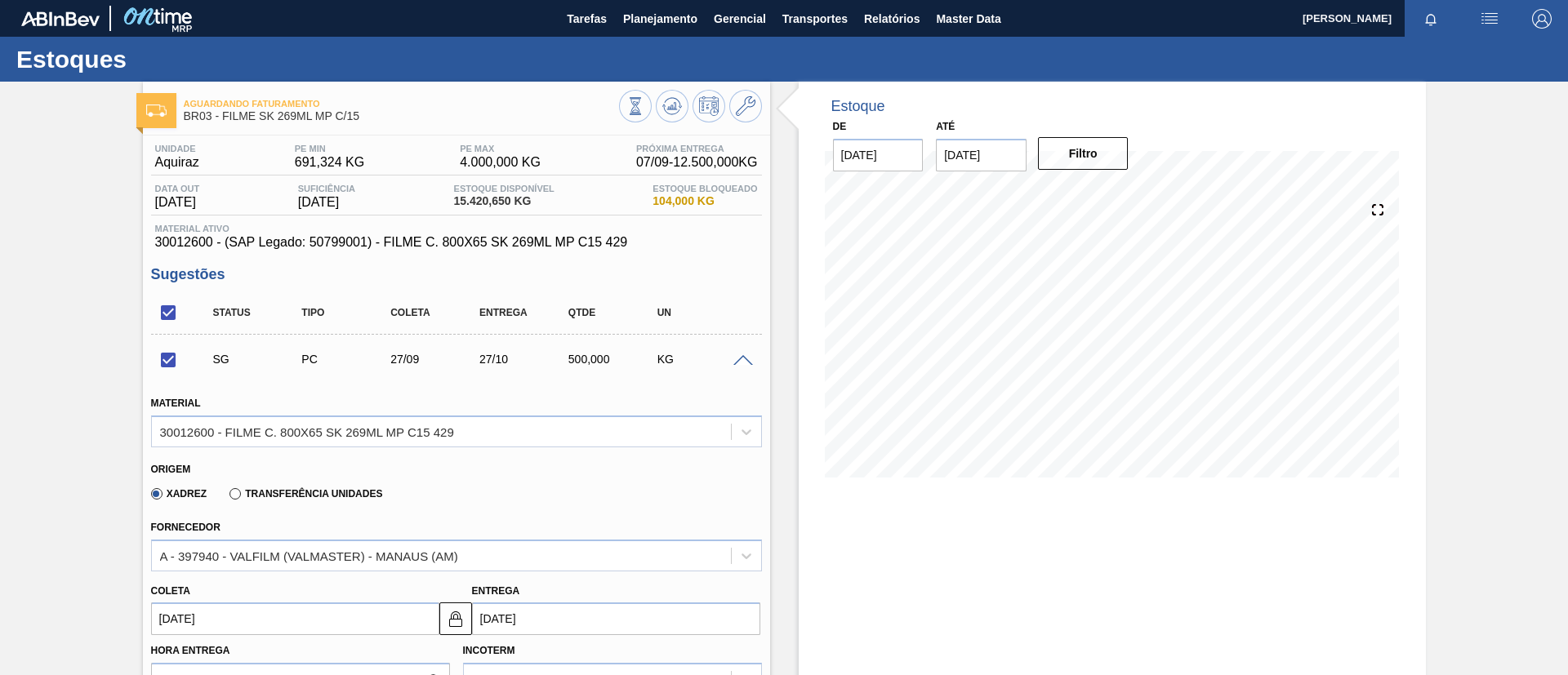
click at [743, 361] on span at bounding box center [742, 361] width 19 height 12
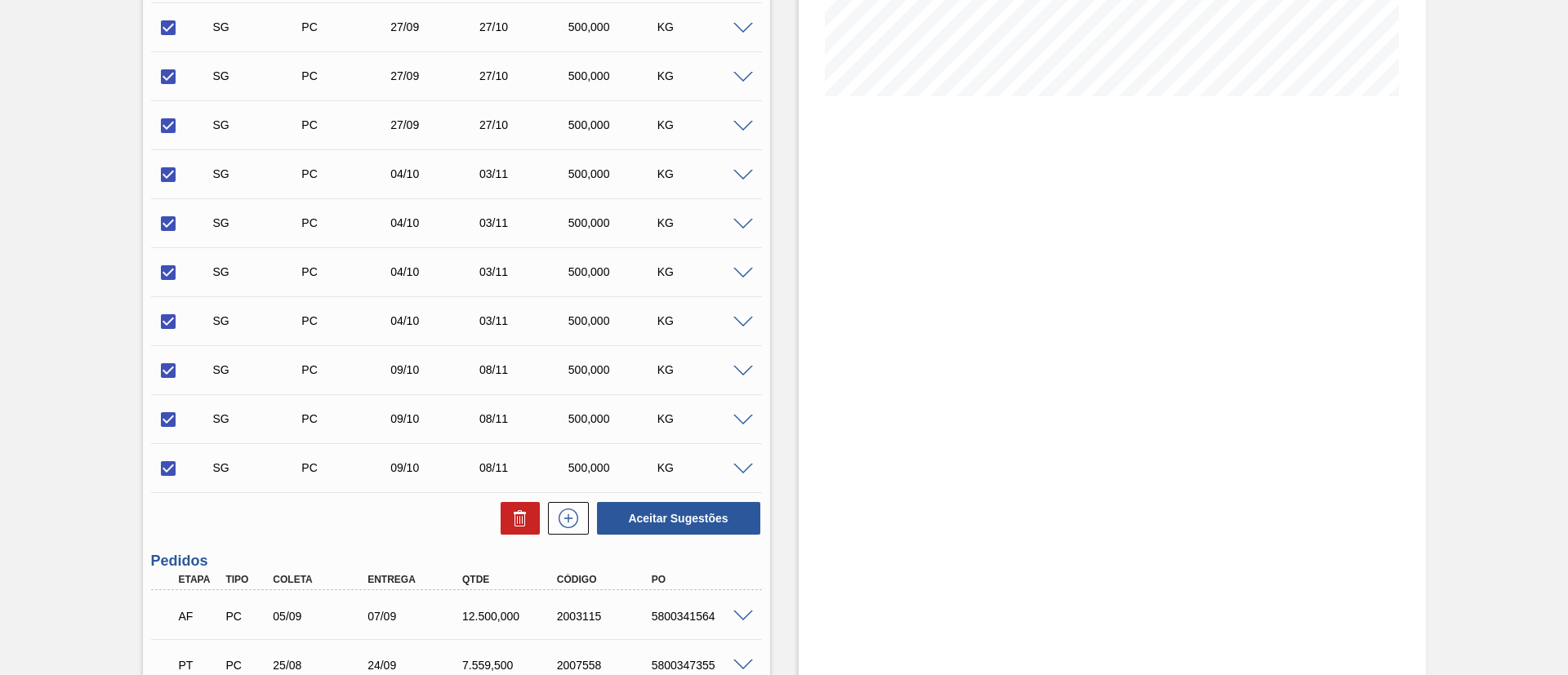
scroll to position [528, 0]
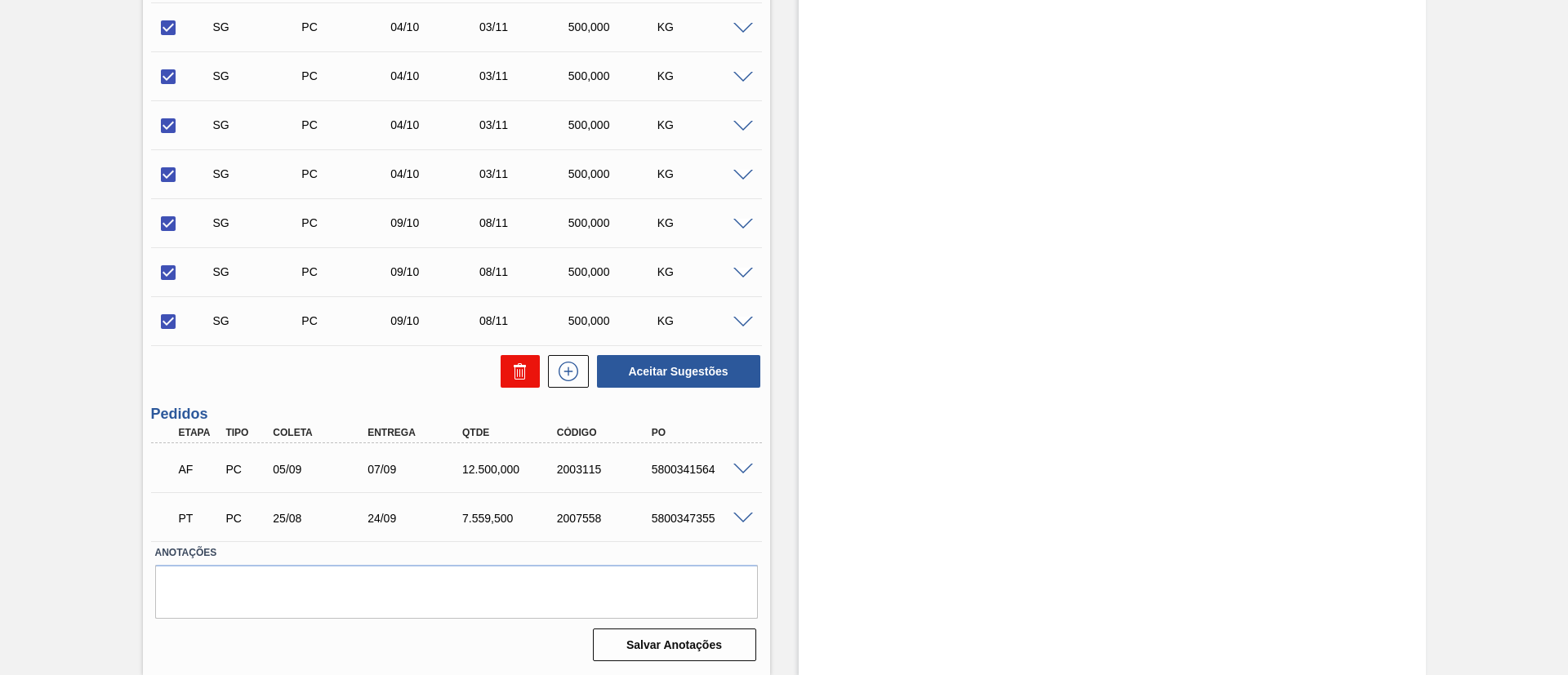
click at [522, 380] on icon at bounding box center [520, 371] width 19 height 19
checkbox input "false"
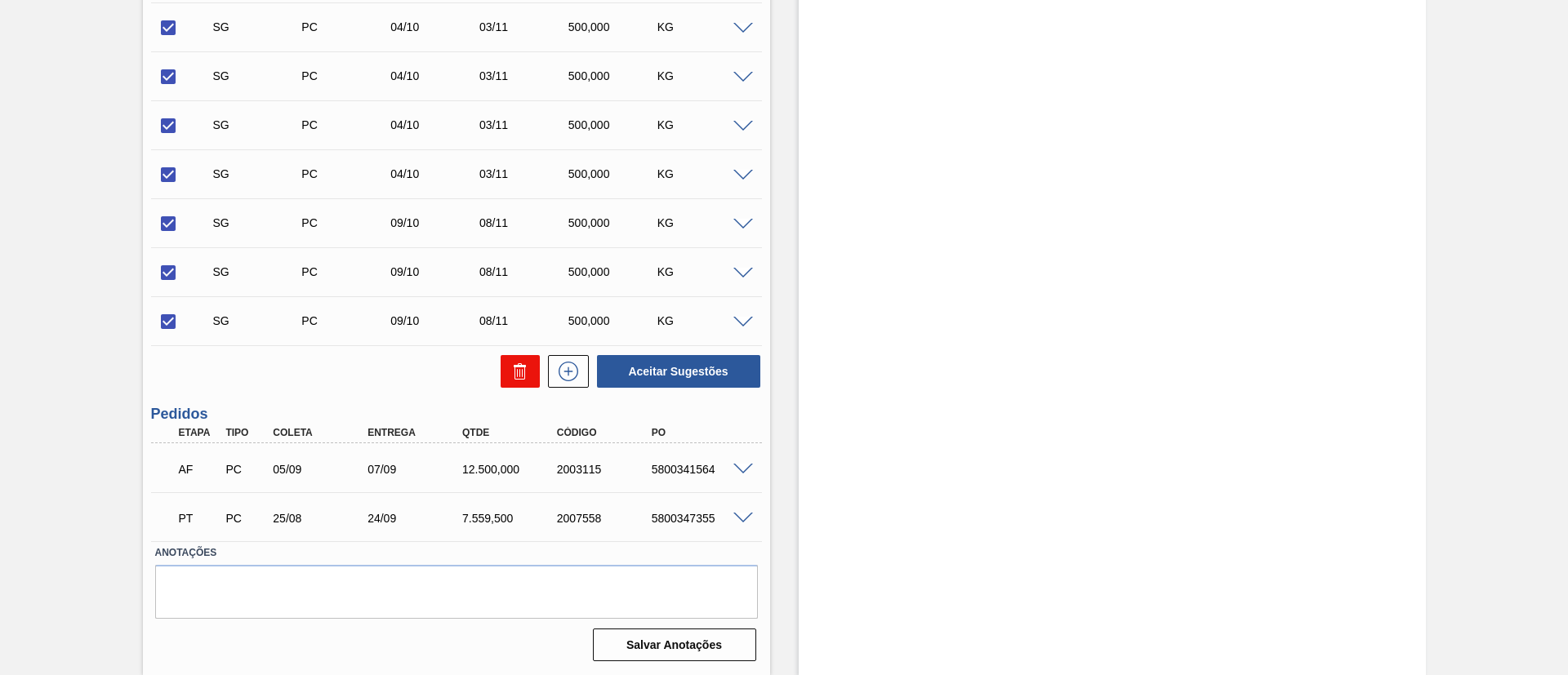
checkbox input "false"
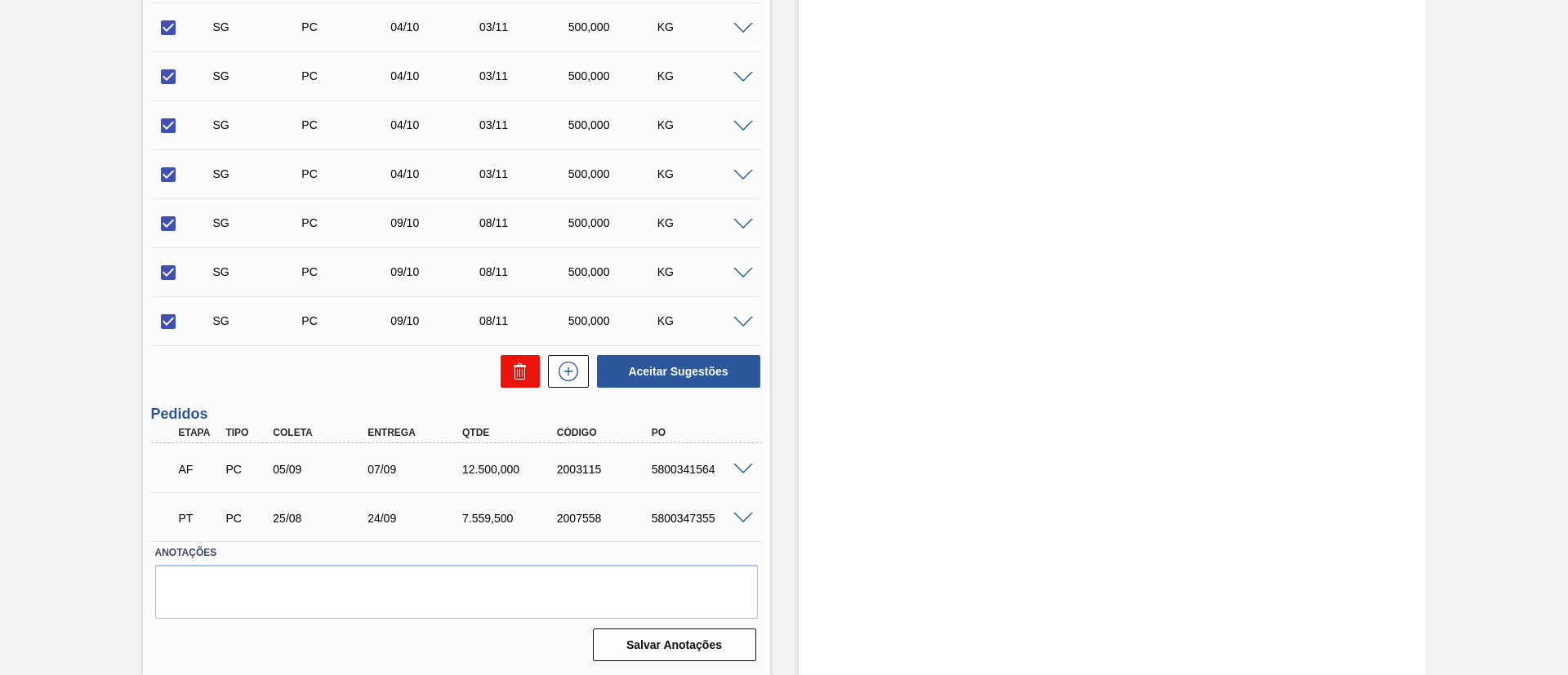
checkbox input "false"
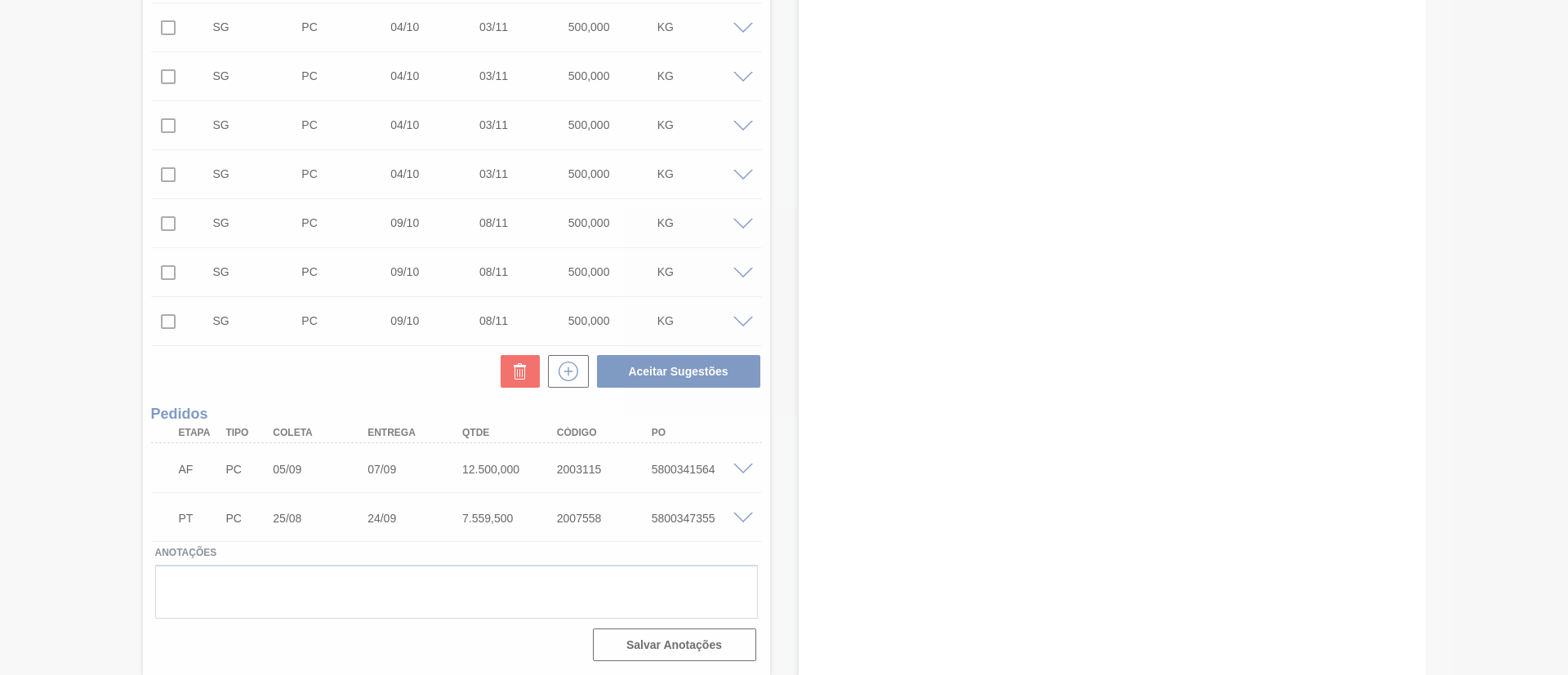
scroll to position [27, 0]
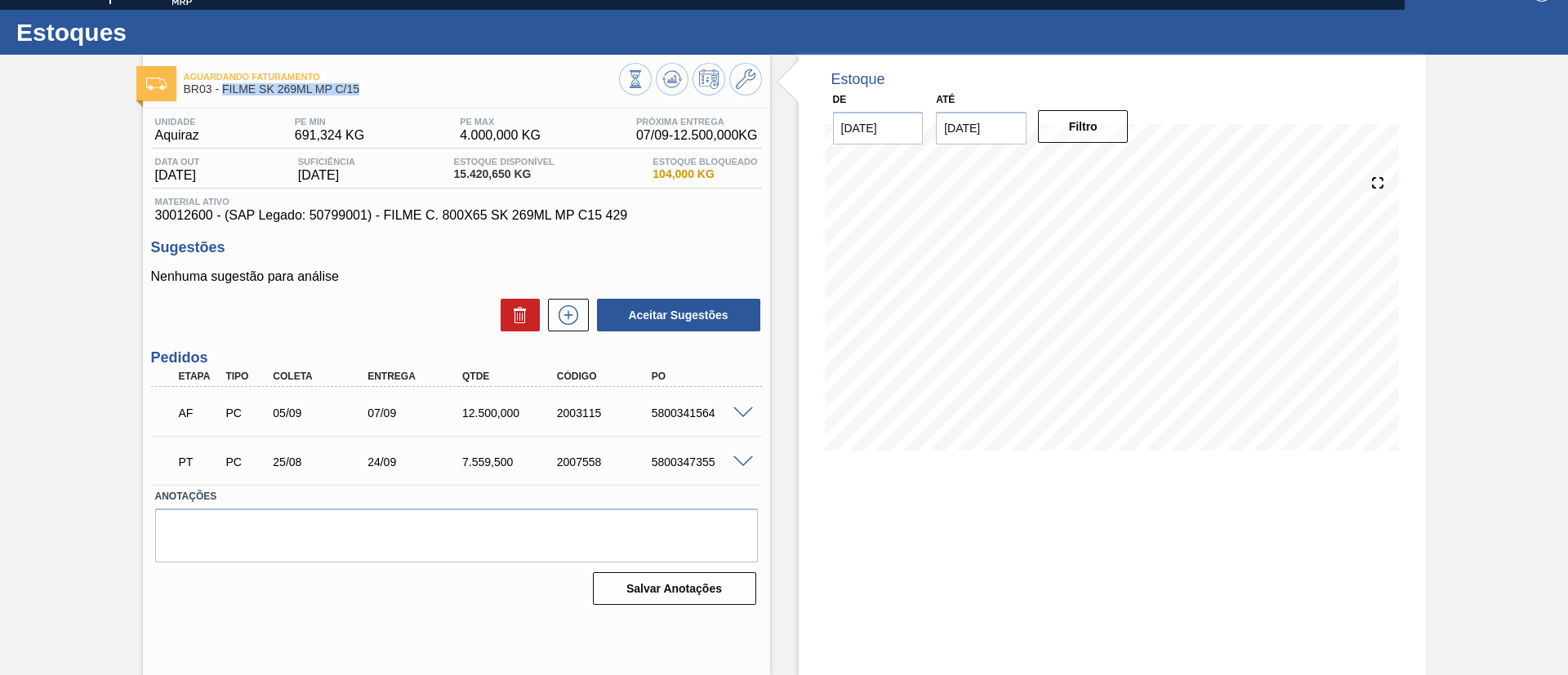
drag, startPoint x: 362, startPoint y: 85, endPoint x: 223, endPoint y: 91, distance: 139.1
click at [223, 91] on span "BR03 - FILME SK 269ML MP C/15" at bounding box center [401, 89] width 435 height 12
copy span "FILME SK 269ML MP C/15"
click at [10, 196] on div "Aguardando Faturamento BR03 - FILME SK 269ML MP C/15 Unidade Aquiraz PE MIN 691…" at bounding box center [784, 365] width 1568 height 621
click at [744, 457] on span at bounding box center [742, 462] width 19 height 12
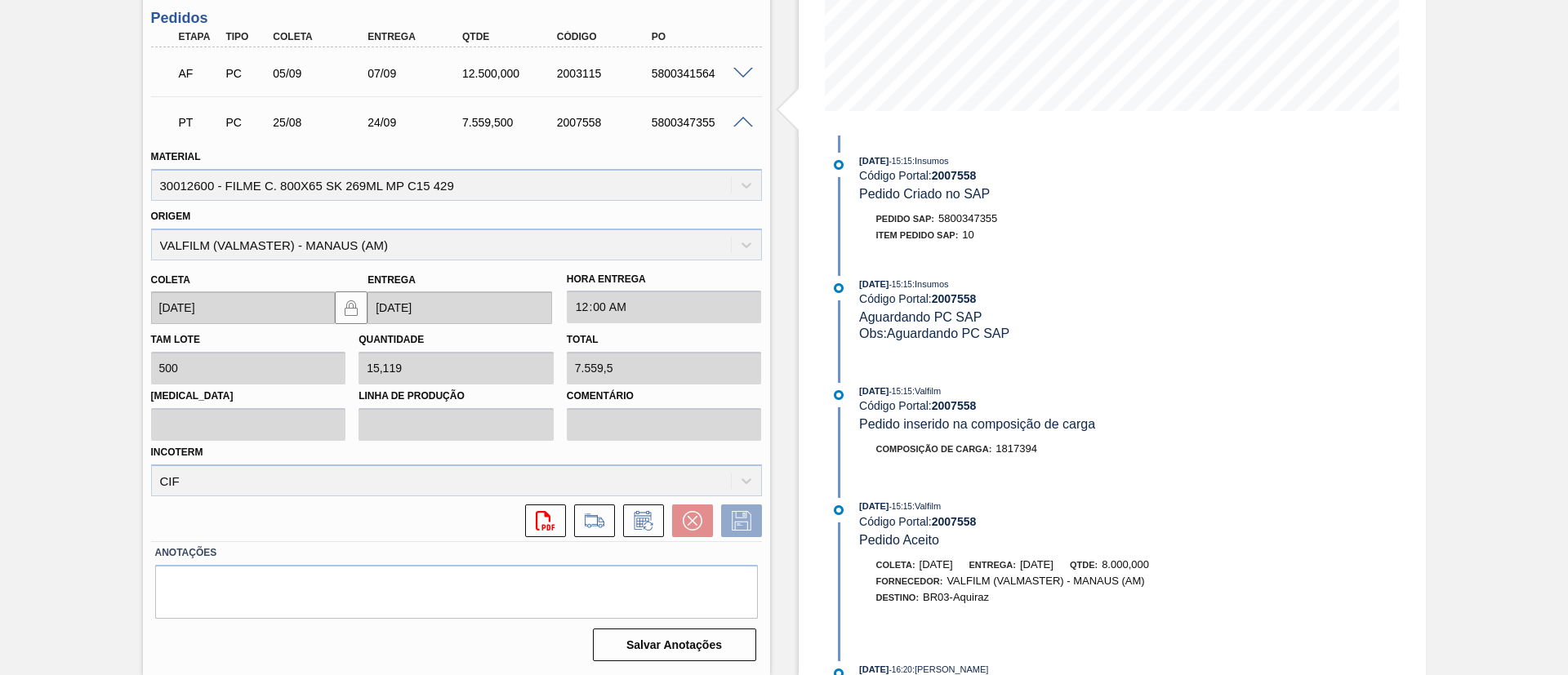
scroll to position [612, 0]
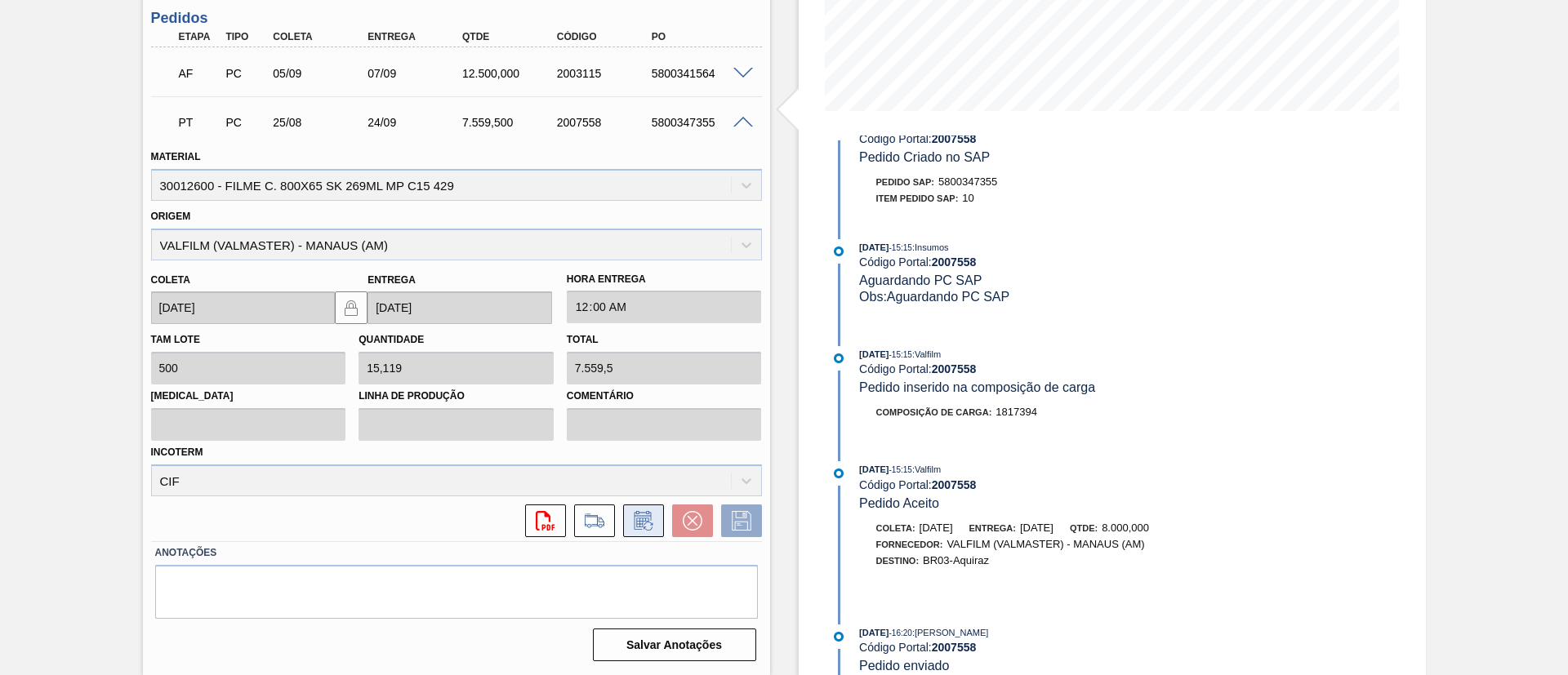
click at [653, 528] on icon at bounding box center [644, 521] width 26 height 19
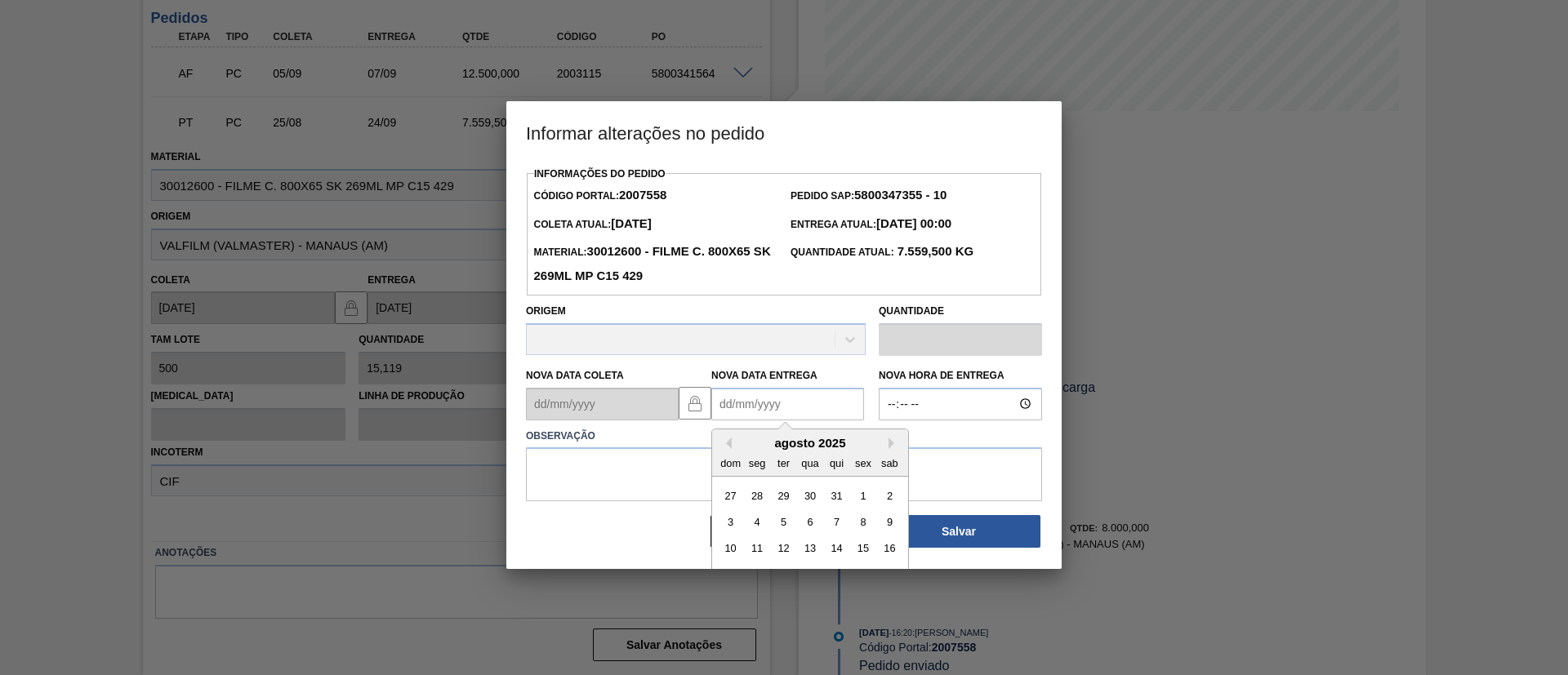
click at [819, 399] on Entrega2007558 "Nova Data Entrega" at bounding box center [787, 404] width 152 height 32
click at [894, 449] on button "Next Month" at bounding box center [894, 443] width 11 height 11
click at [899, 443] on button "Next Month" at bounding box center [894, 443] width 11 height 11
click at [863, 522] on div "10" at bounding box center [862, 523] width 22 height 22
type Entrega2007558 "10/10/2025"
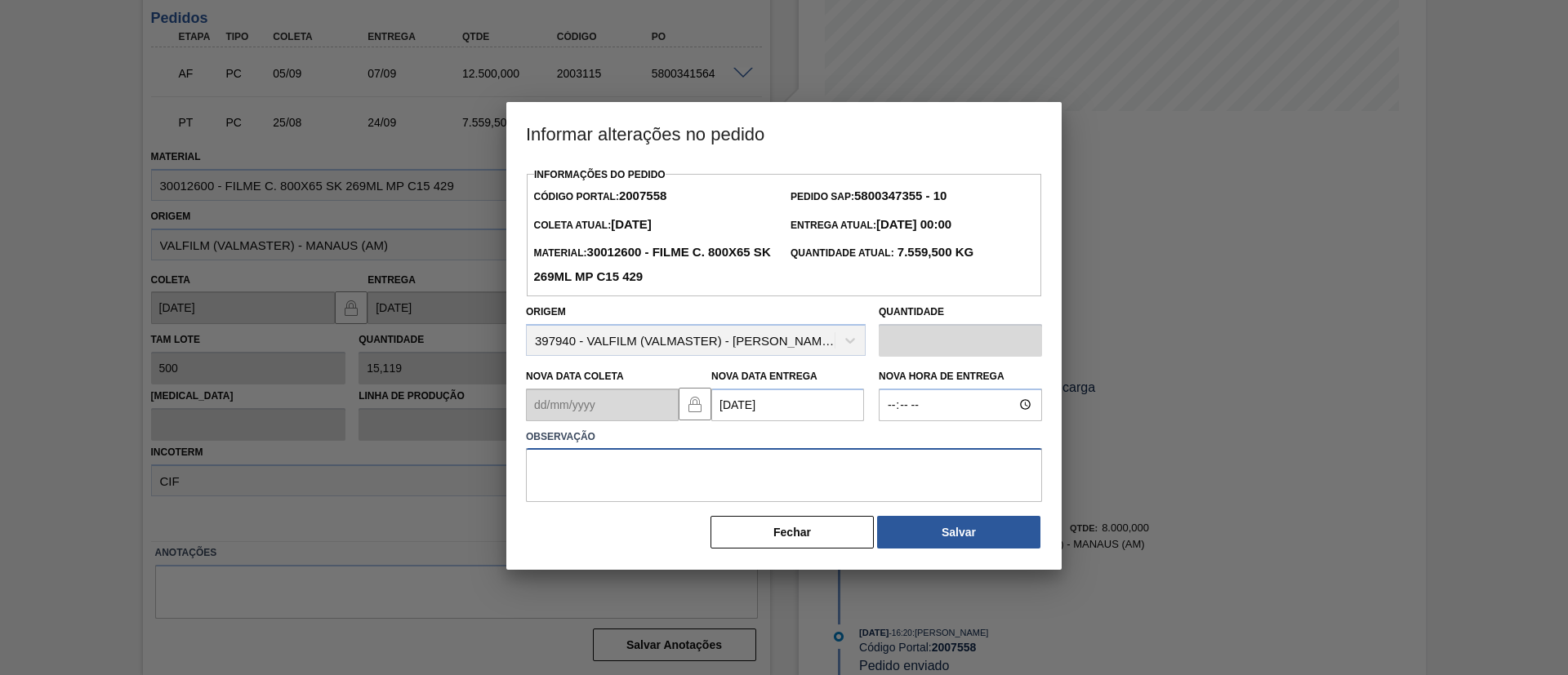
click at [793, 502] on textarea at bounding box center [783, 475] width 516 height 54
type textarea "Data Original"
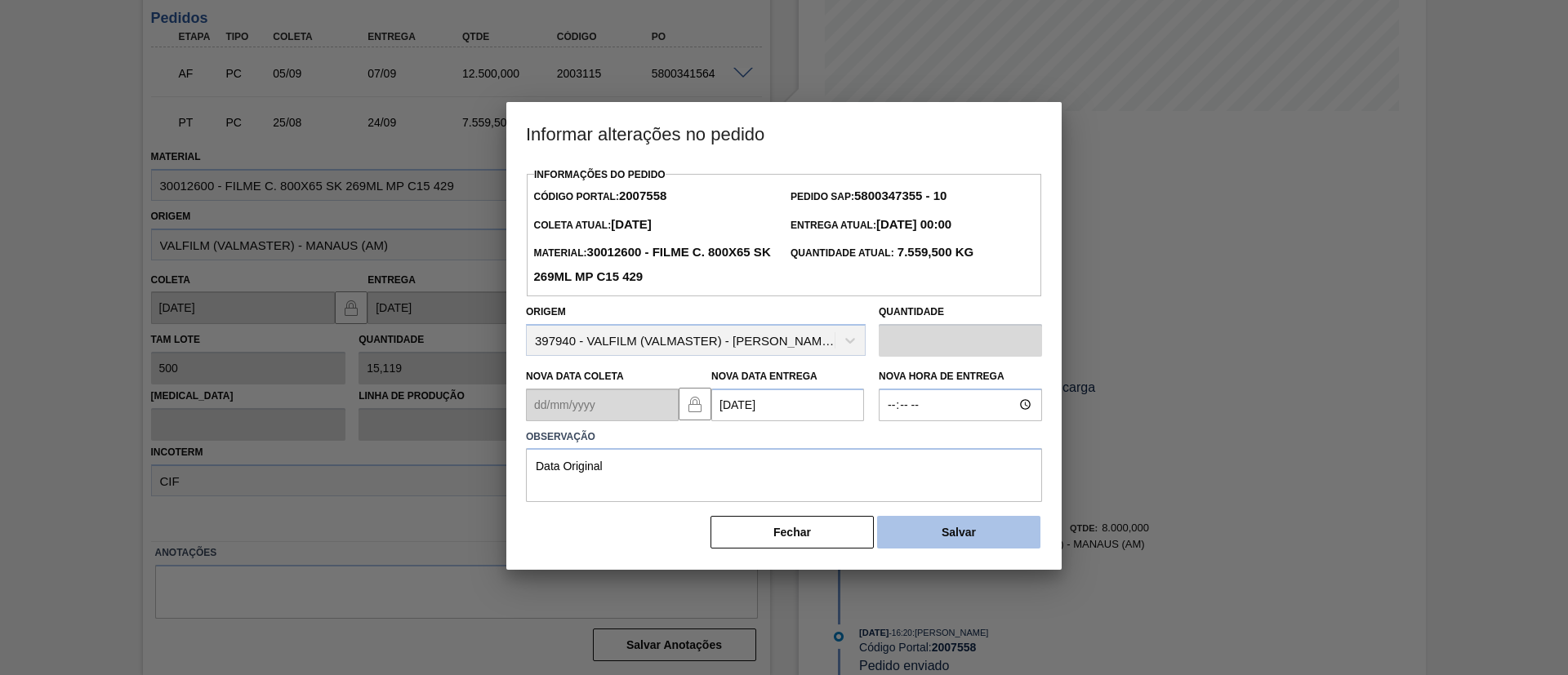
click at [921, 534] on button "Salvar" at bounding box center [959, 532] width 163 height 32
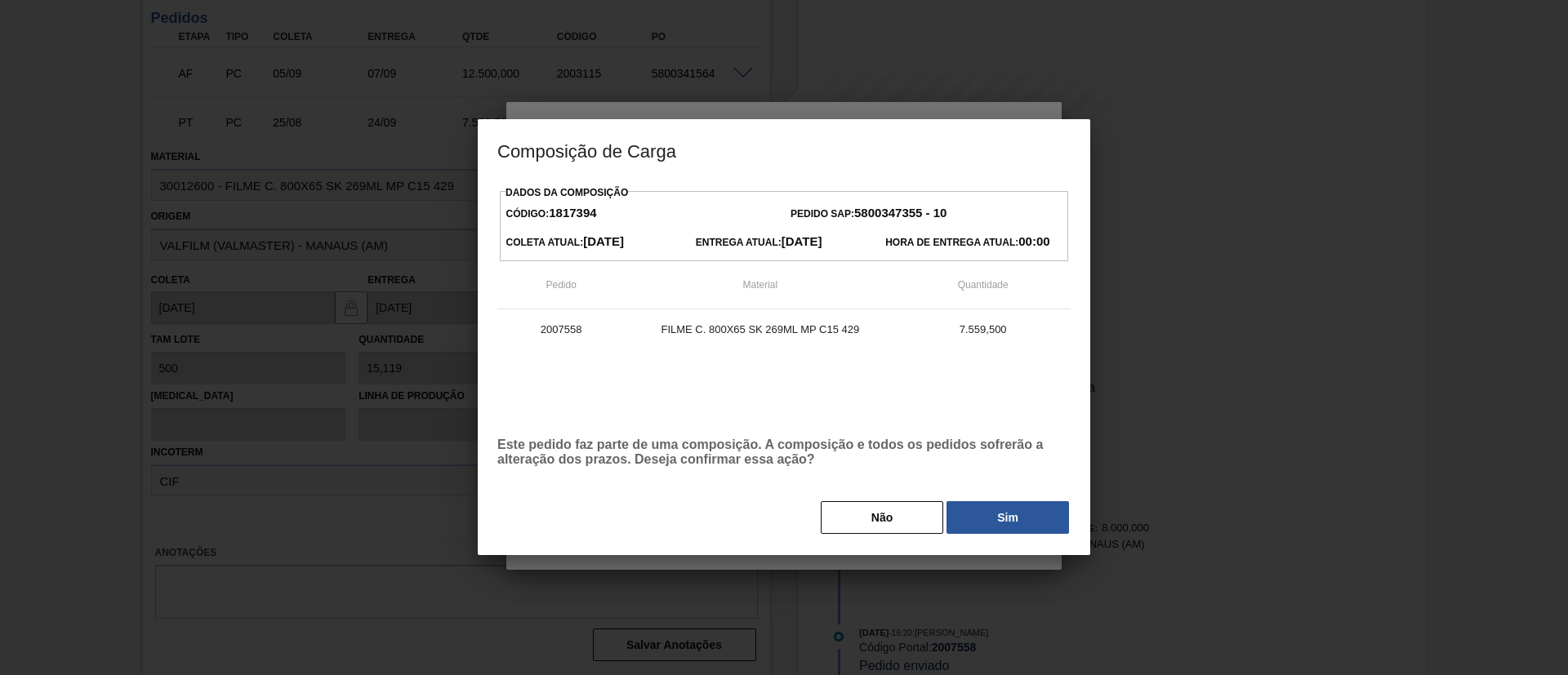
click at [999, 535] on div "Composição de Carga Dados da Composição Código: 1817394 Pedido SAP: 5800347355 …" at bounding box center [784, 337] width 1568 height 675
click at [998, 517] on button "Sim" at bounding box center [1007, 517] width 123 height 32
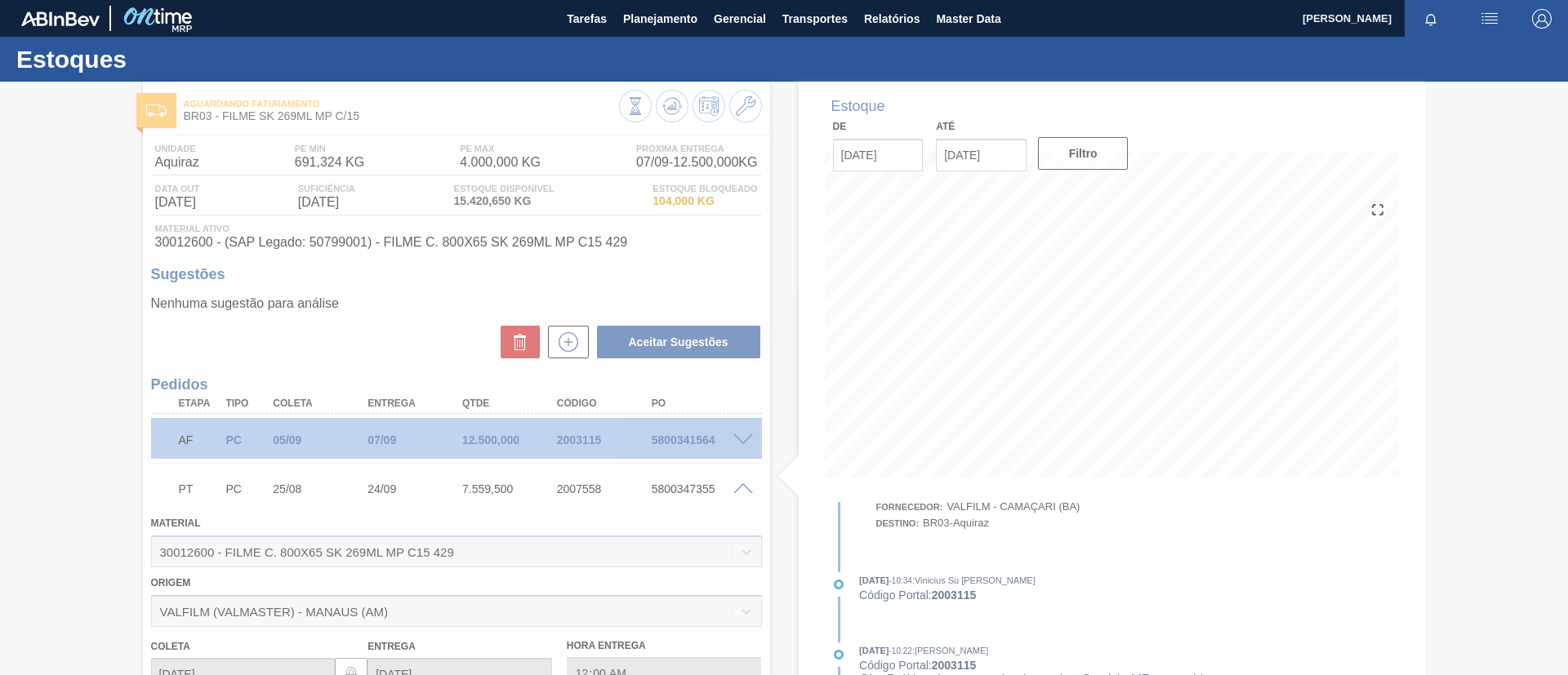
scroll to position [742, 0]
type input "Data Original"
type input "10/10/2025"
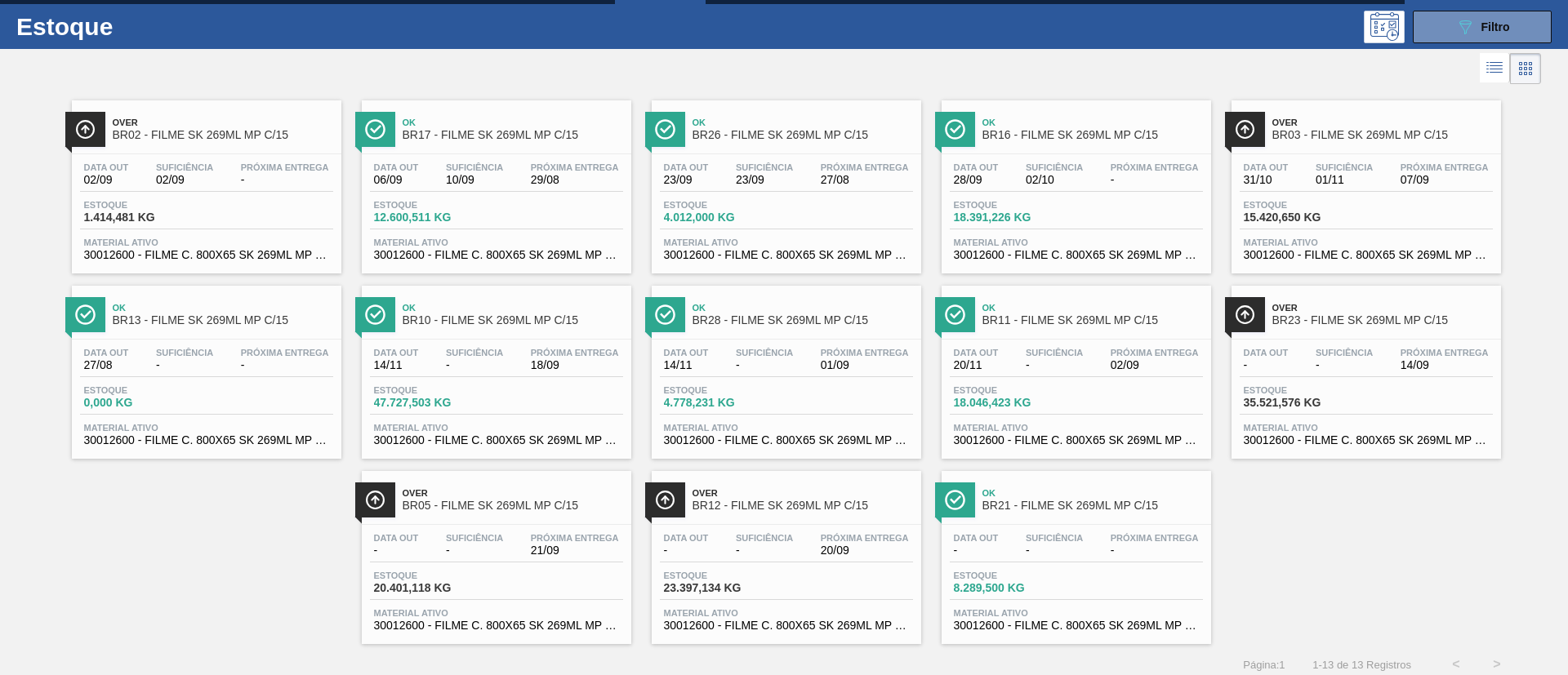
scroll to position [42, 0]
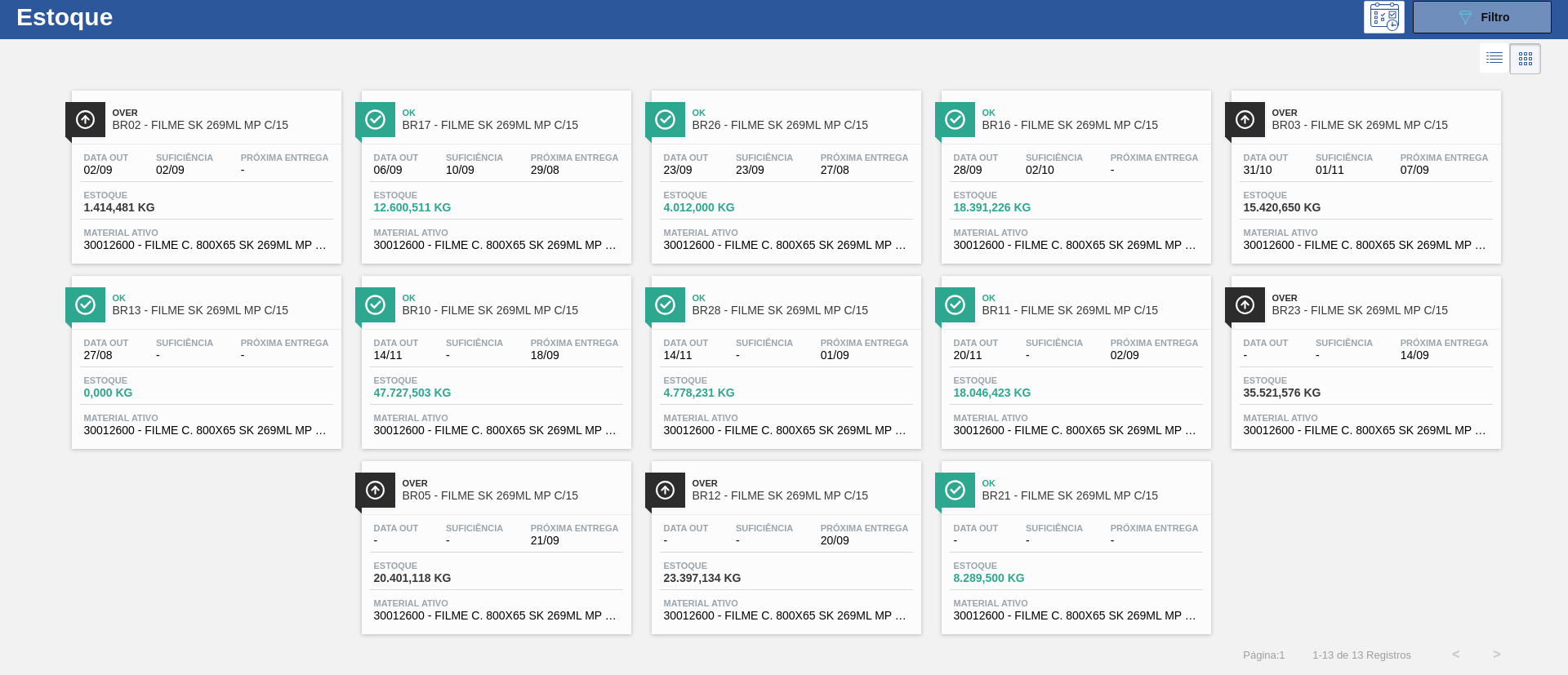
click at [1340, 305] on span "BR23 - FILME SK 269ML MP C/15" at bounding box center [1382, 310] width 221 height 12
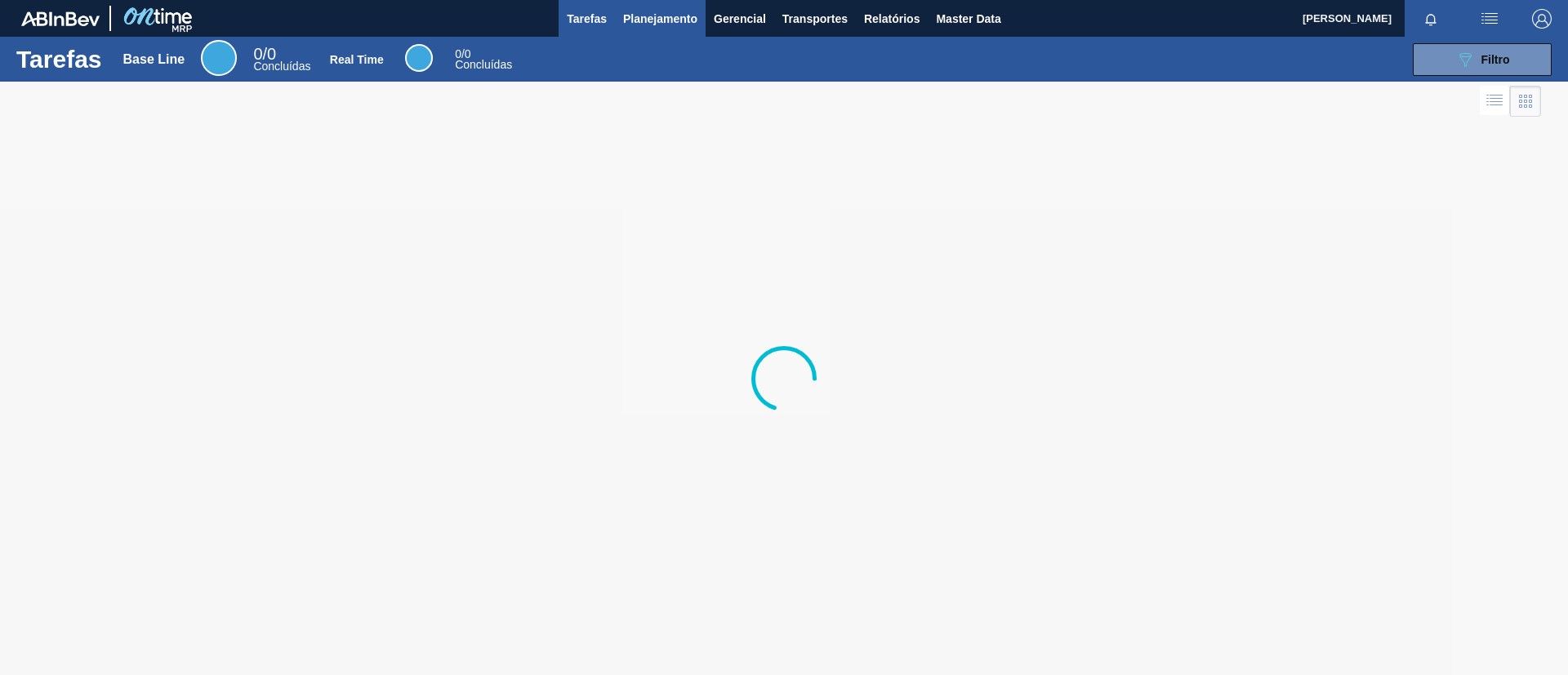
click at [666, 28] on button "Planejamento" at bounding box center [660, 18] width 90 height 37
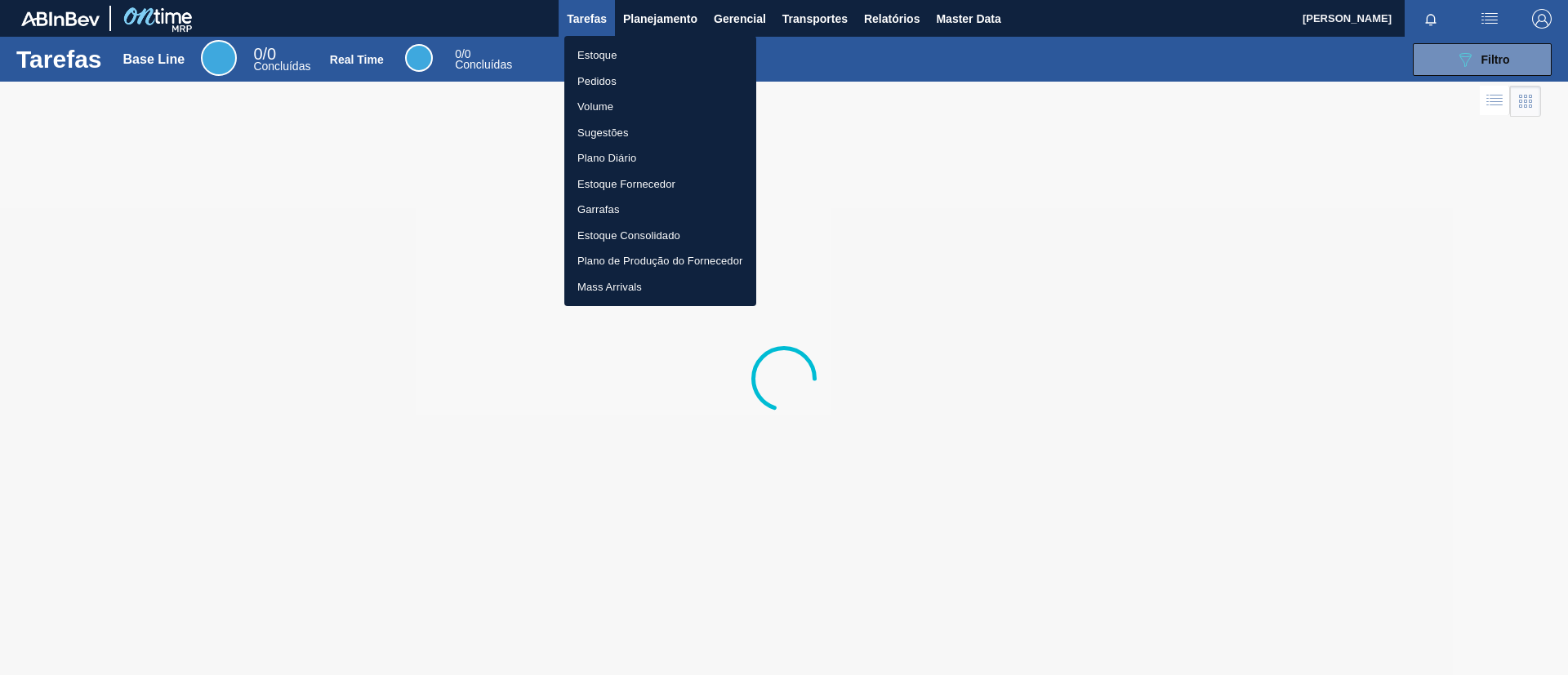
click at [645, 53] on li "Estoque" at bounding box center [660, 55] width 192 height 26
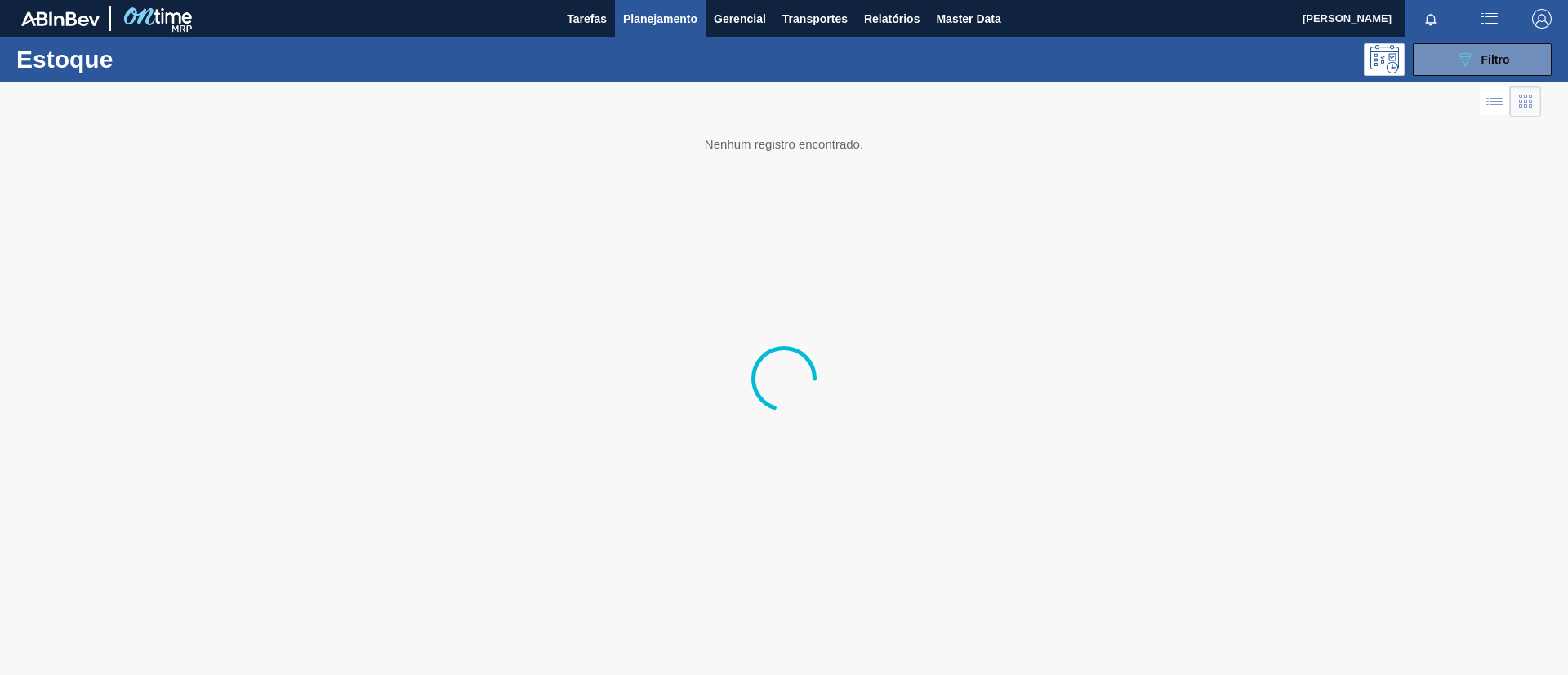
click at [682, 25] on span "Planejamento" at bounding box center [660, 18] width 74 height 19
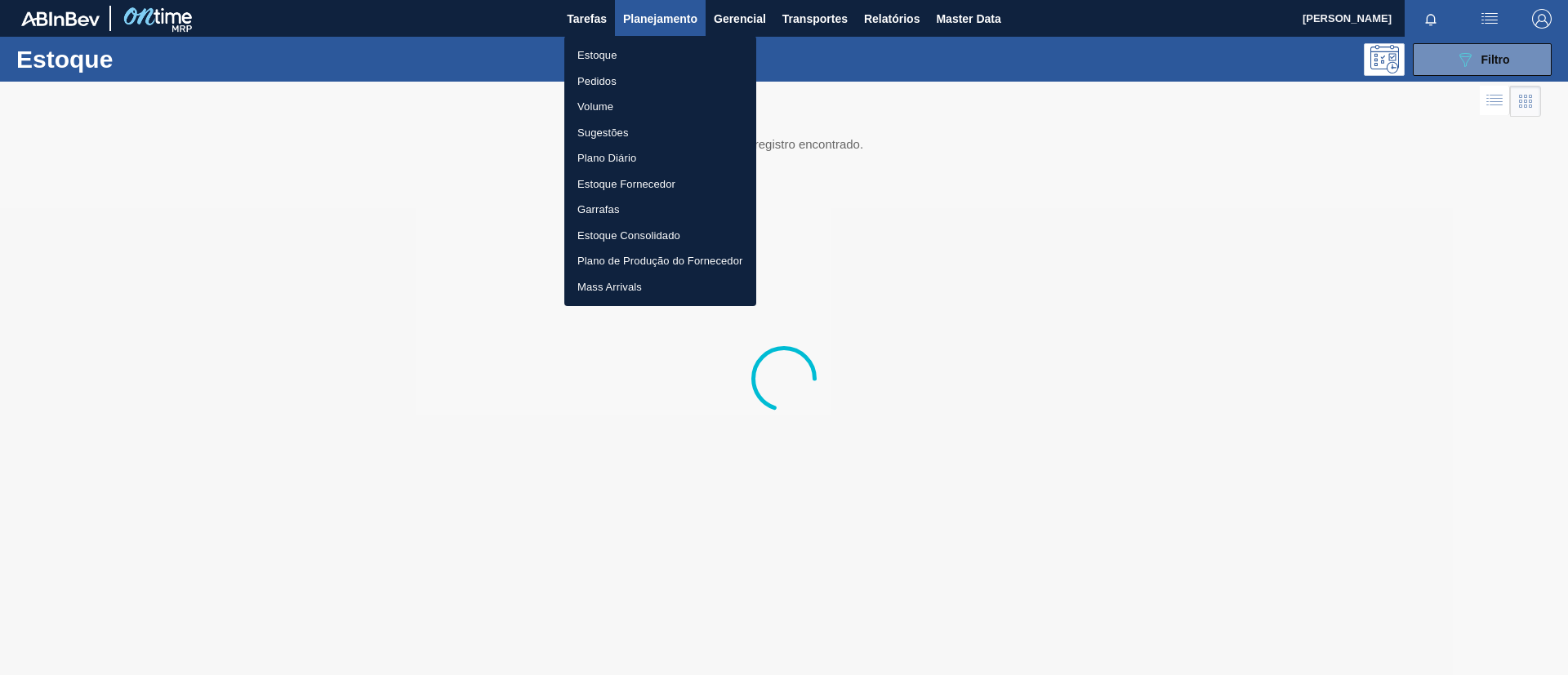
click at [641, 85] on li "Pedidos" at bounding box center [660, 81] width 192 height 26
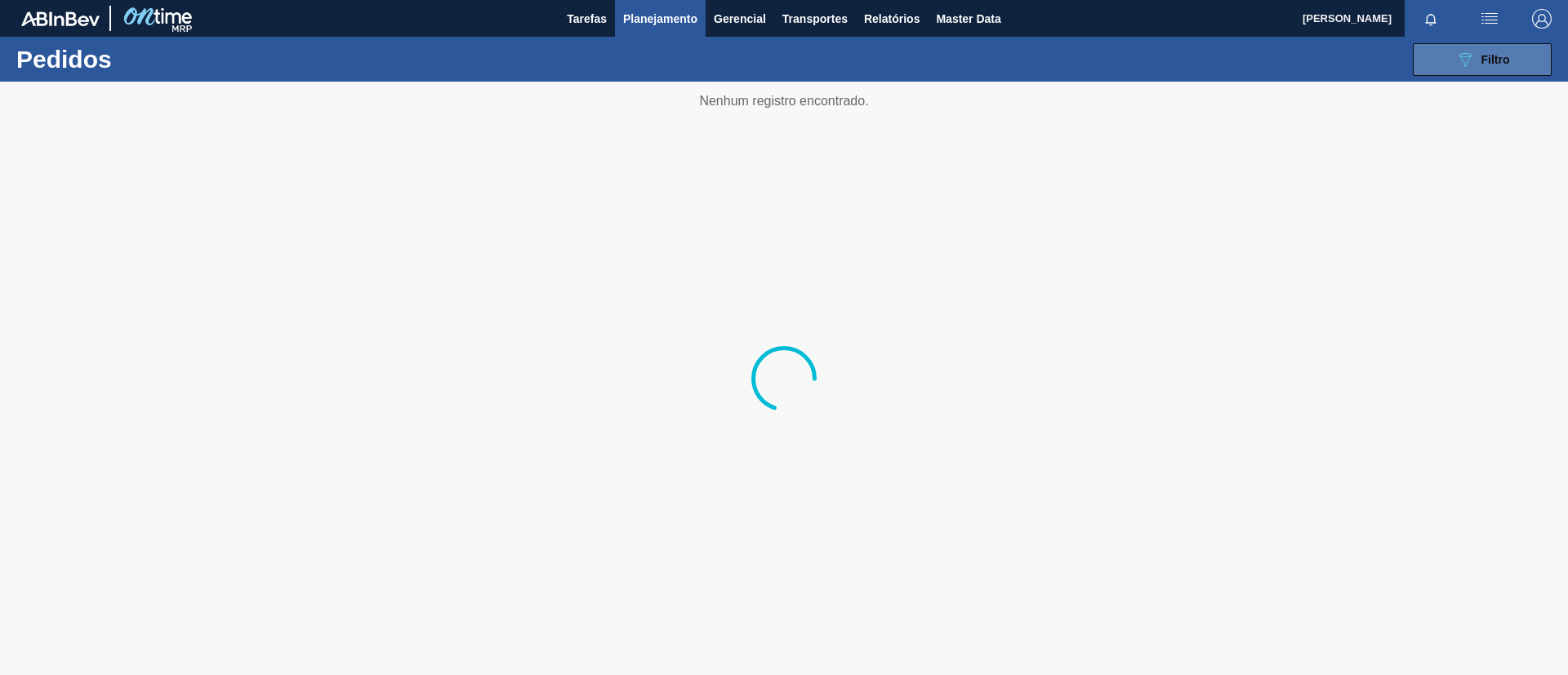
click at [1492, 60] on span "Filtro" at bounding box center [1495, 59] width 29 height 13
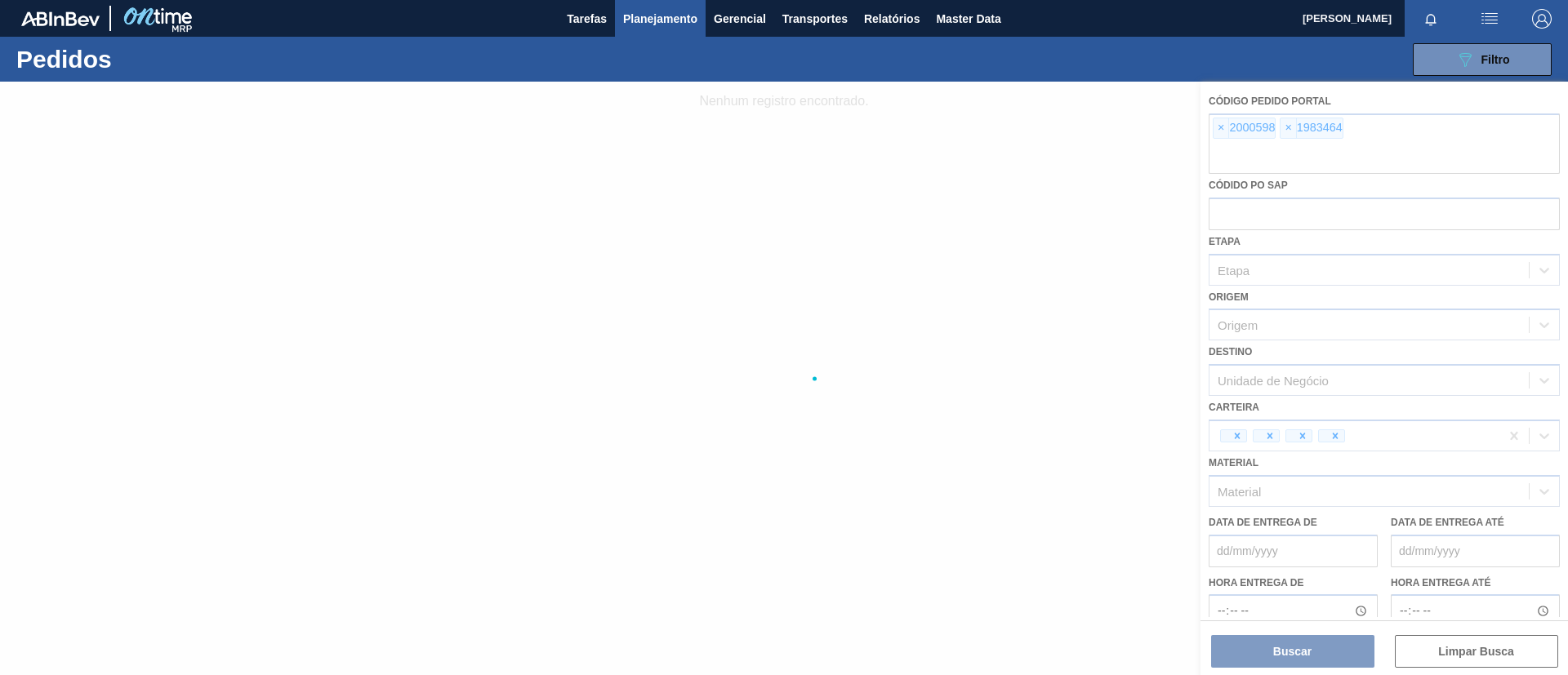
click at [1219, 127] on div at bounding box center [784, 378] width 1568 height 594
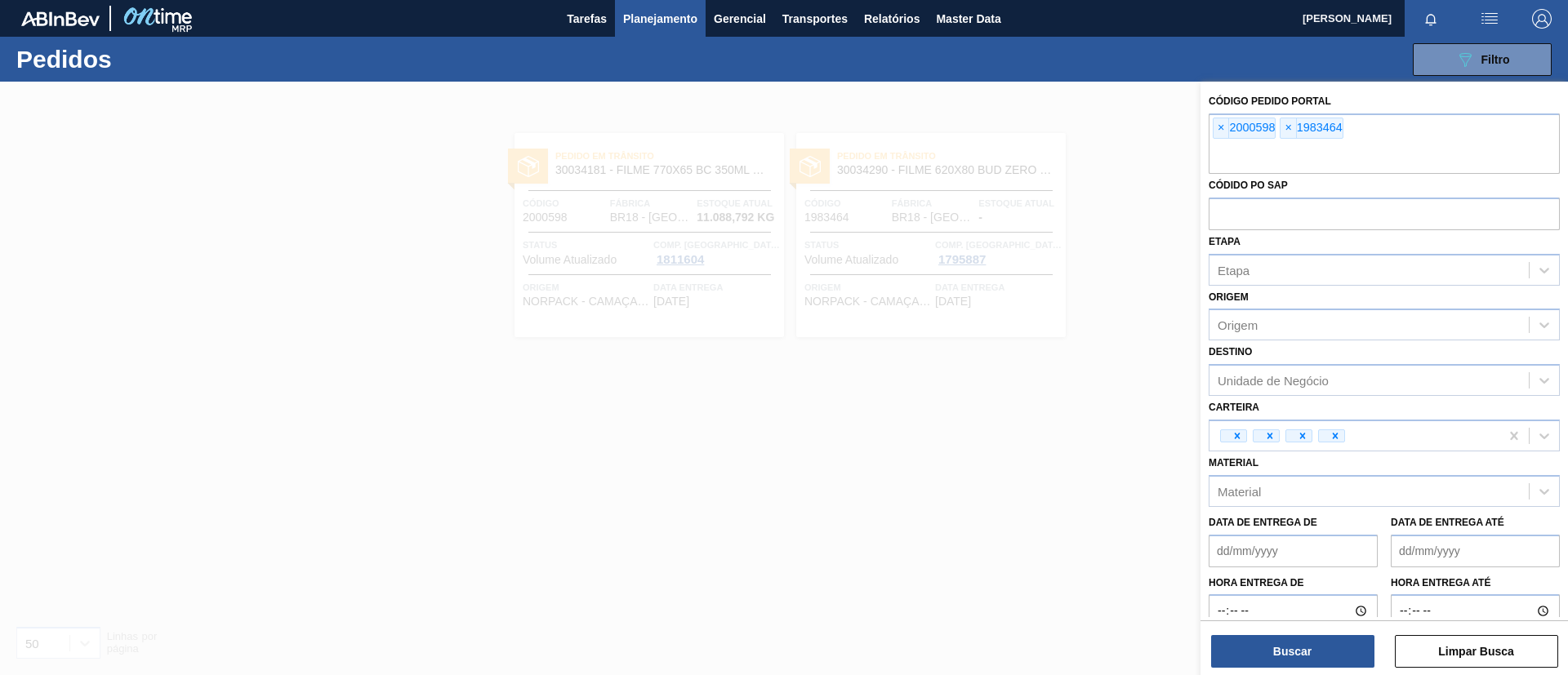
click at [1219, 127] on span "×" at bounding box center [1221, 127] width 16 height 19
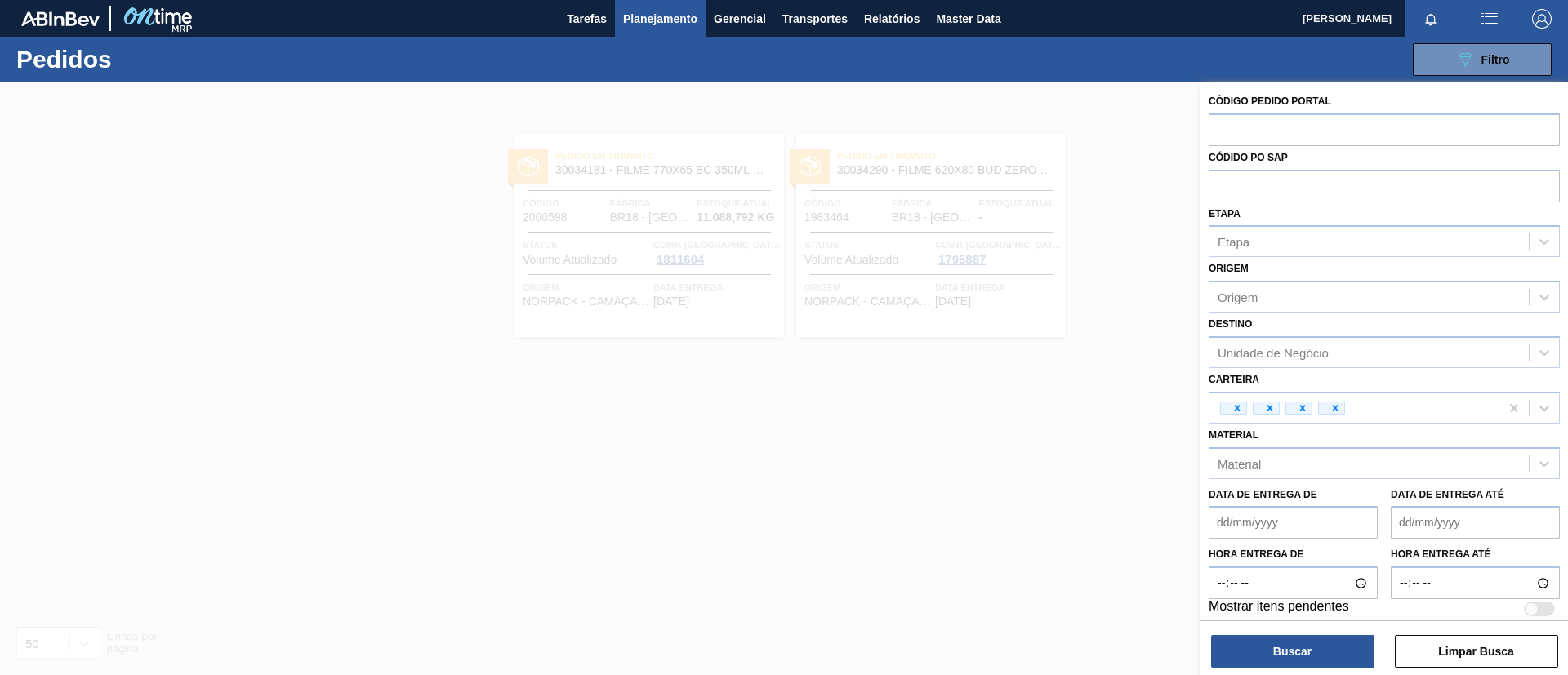
paste input "1988918"
type input "1988918"
click at [1329, 645] on button "Buscar" at bounding box center [1292, 651] width 163 height 32
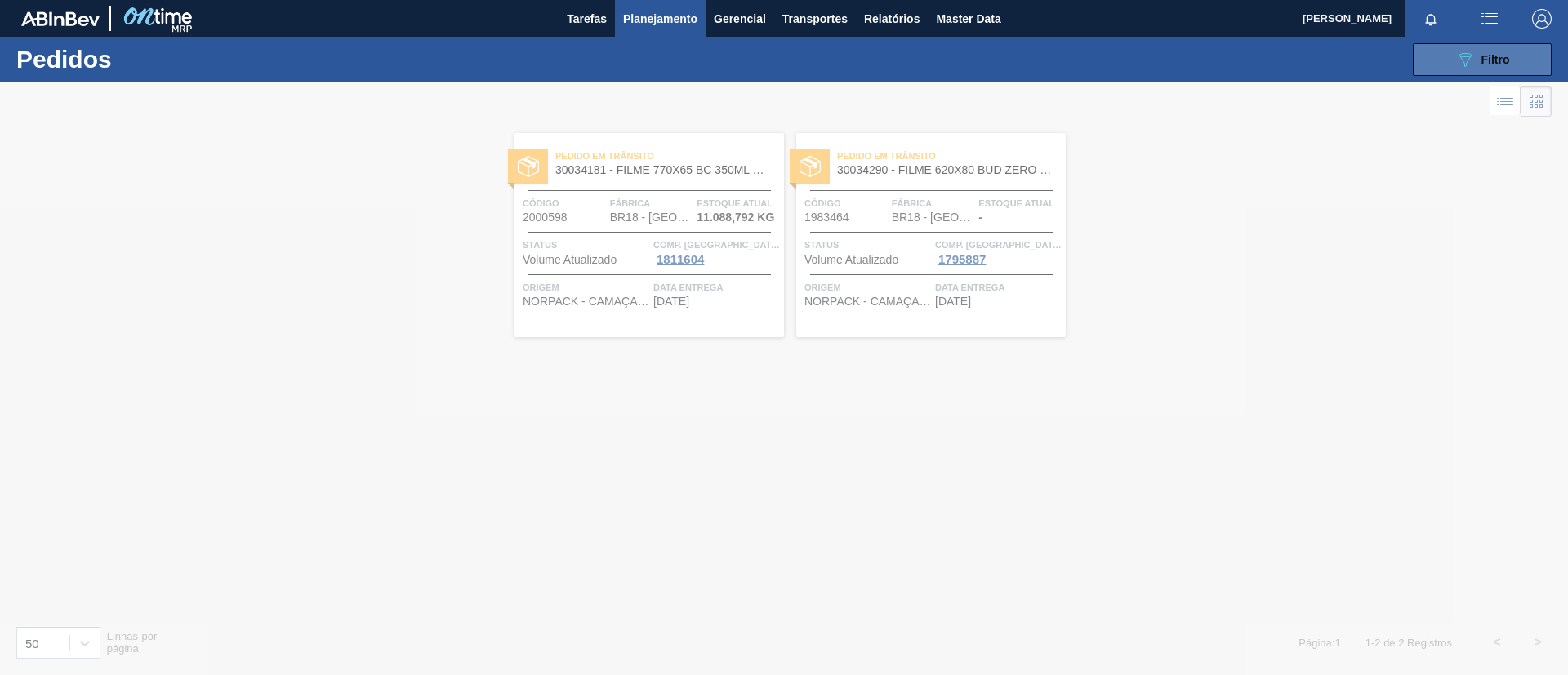
click at [1471, 58] on icon "089F7B8B-B2A5-4AFE-B5C0-19BA573D28AC" at bounding box center [1465, 59] width 19 height 19
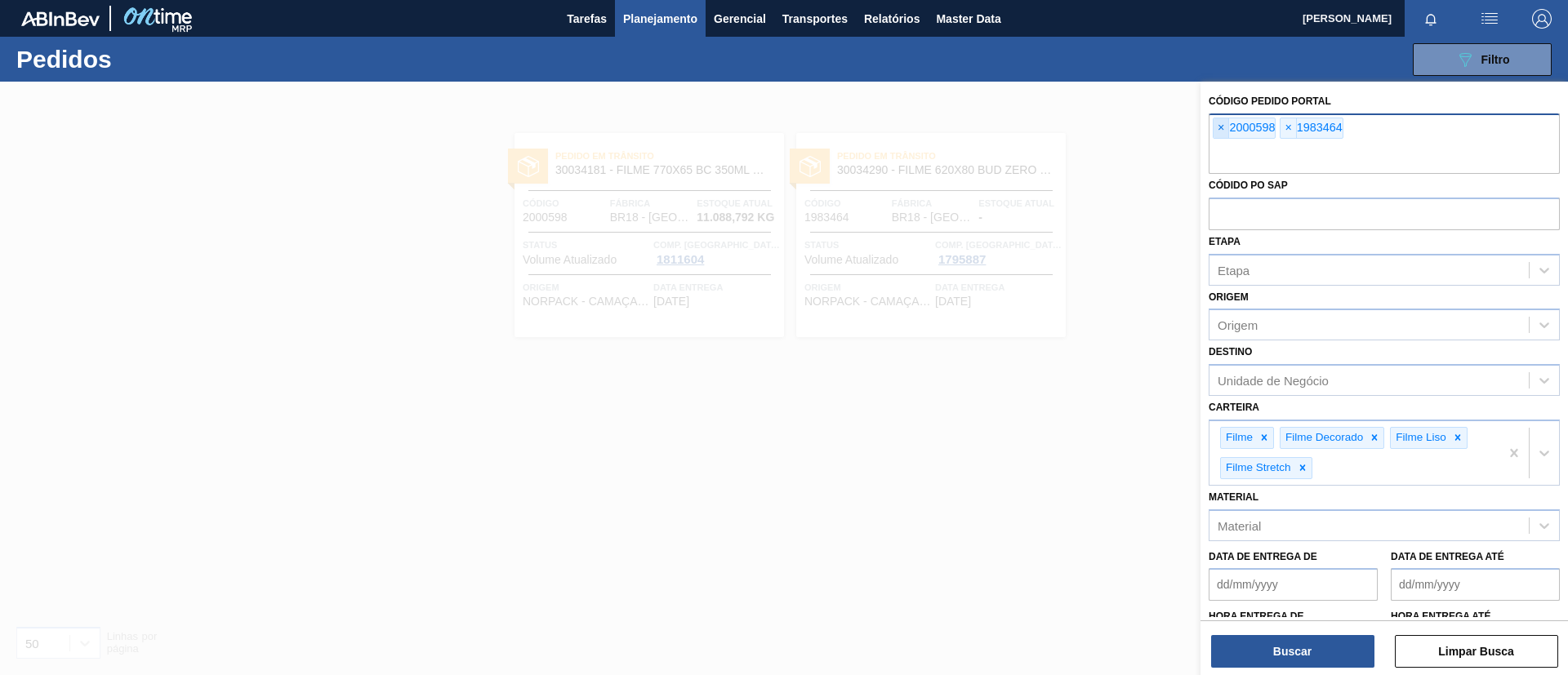
click at [1222, 125] on span "×" at bounding box center [1221, 127] width 16 height 19
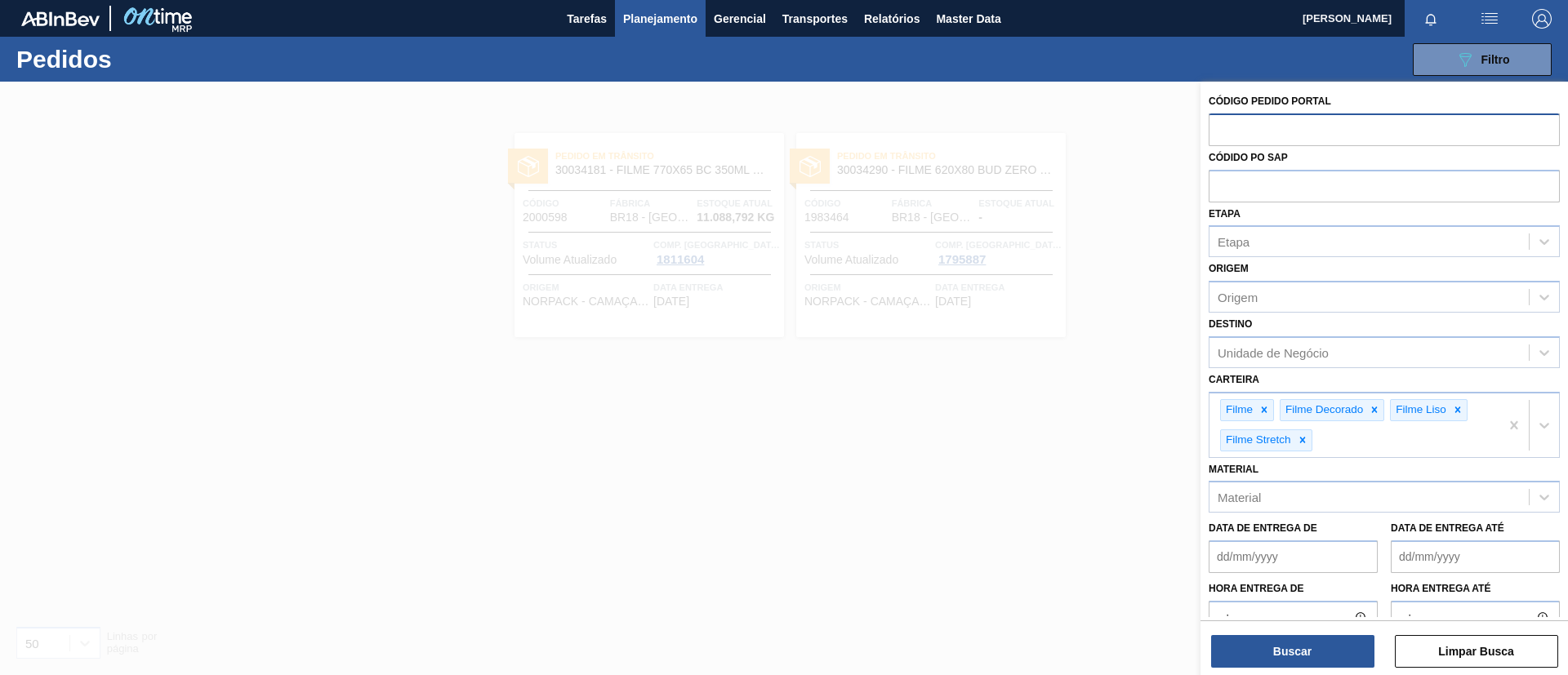
paste input "1988918"
type input "1988918"
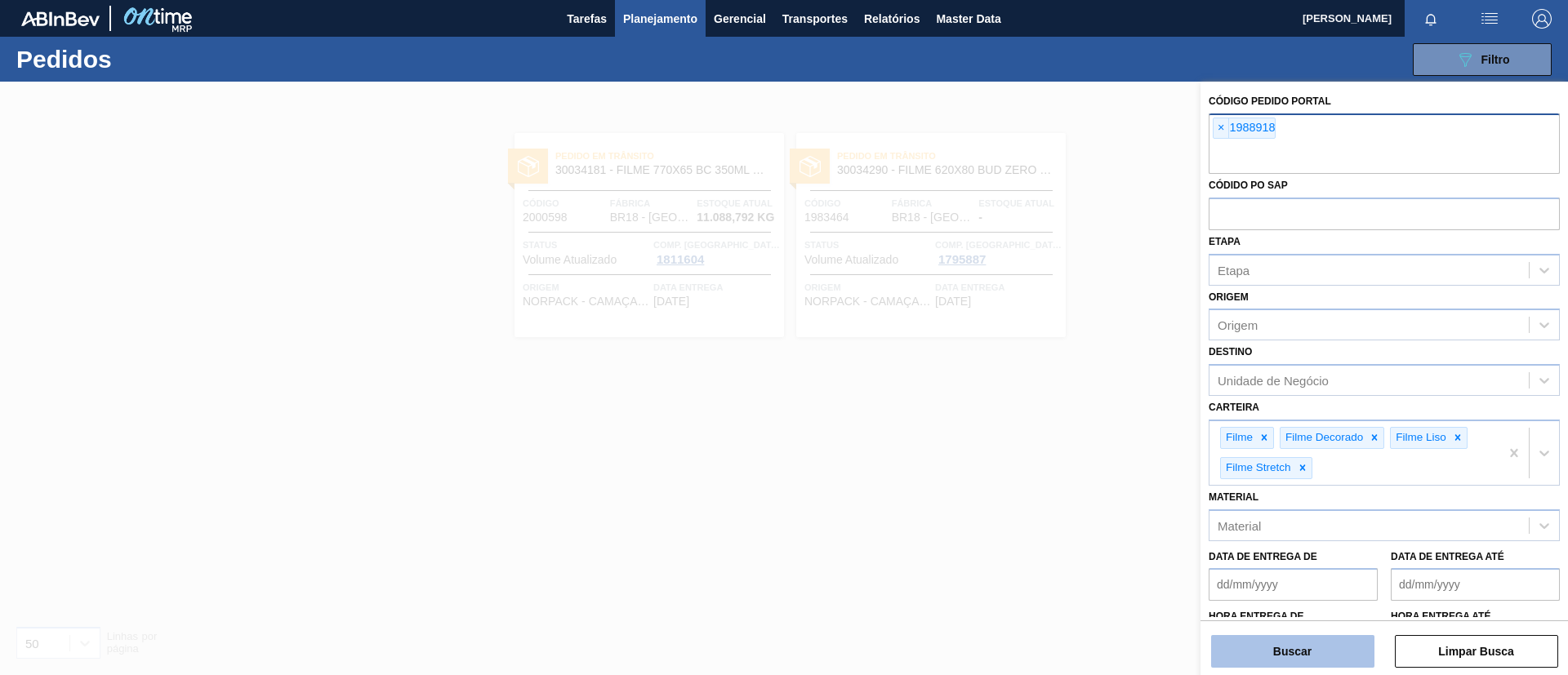
click at [1311, 639] on button "Buscar" at bounding box center [1292, 651] width 163 height 32
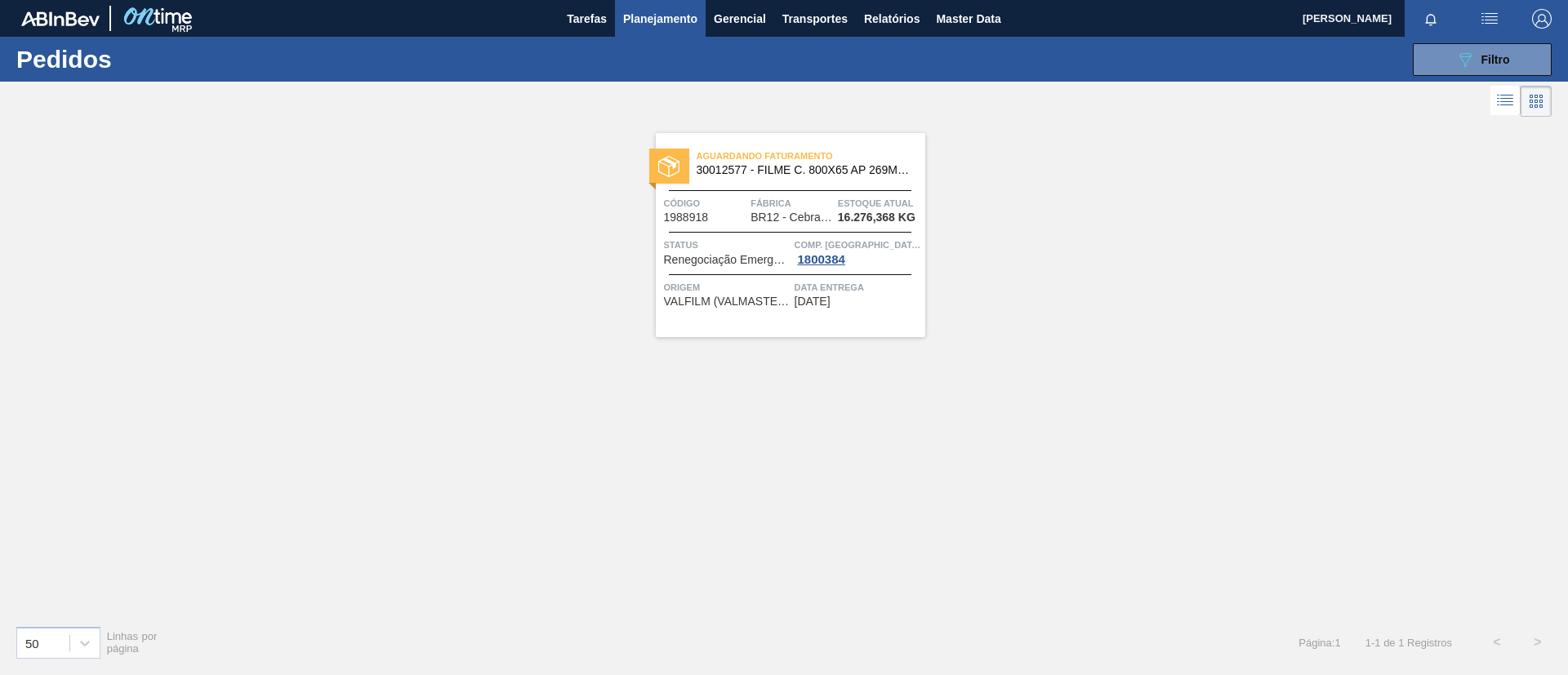
click at [778, 175] on span "30012577 - FILME C. 800X65 AP 269ML MP C15 429" at bounding box center [803, 170] width 215 height 12
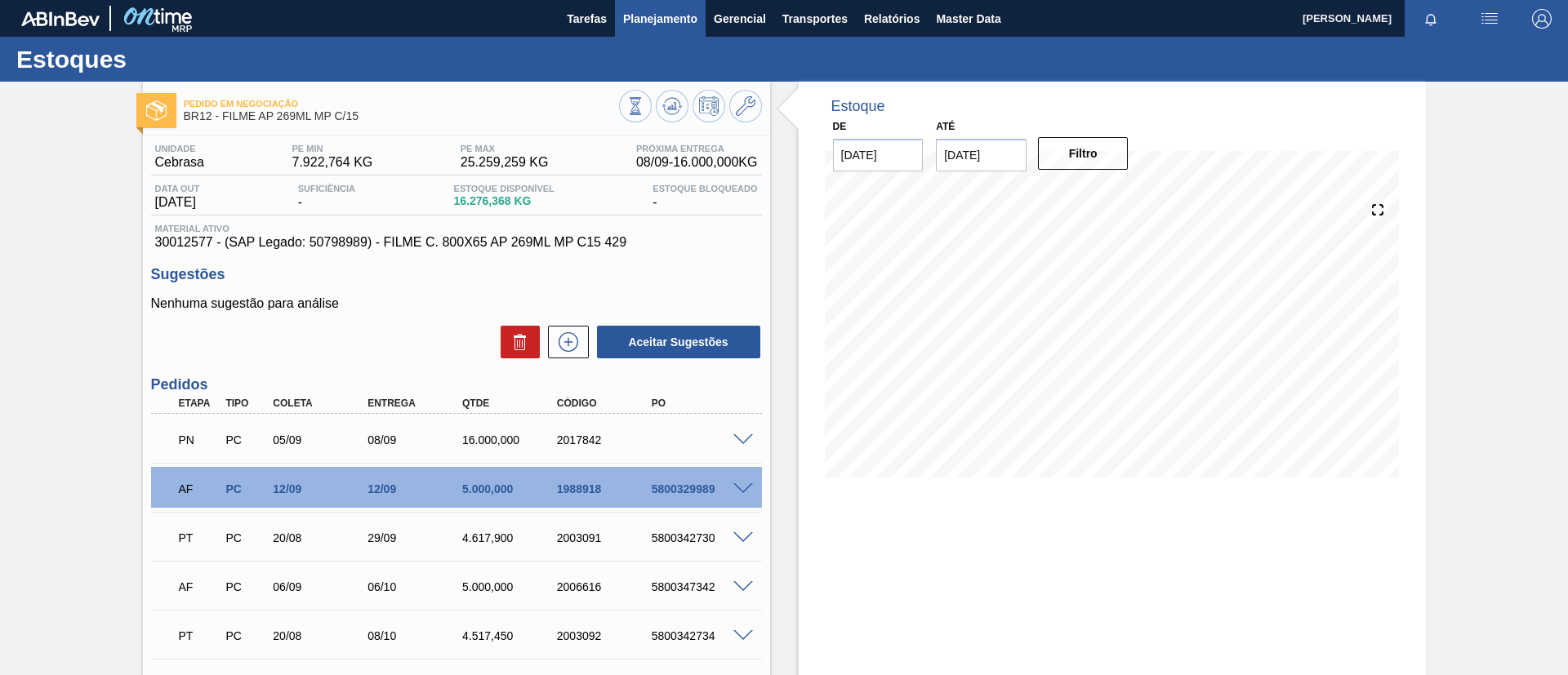
click at [638, 24] on span "Planejamento" at bounding box center [660, 18] width 74 height 19
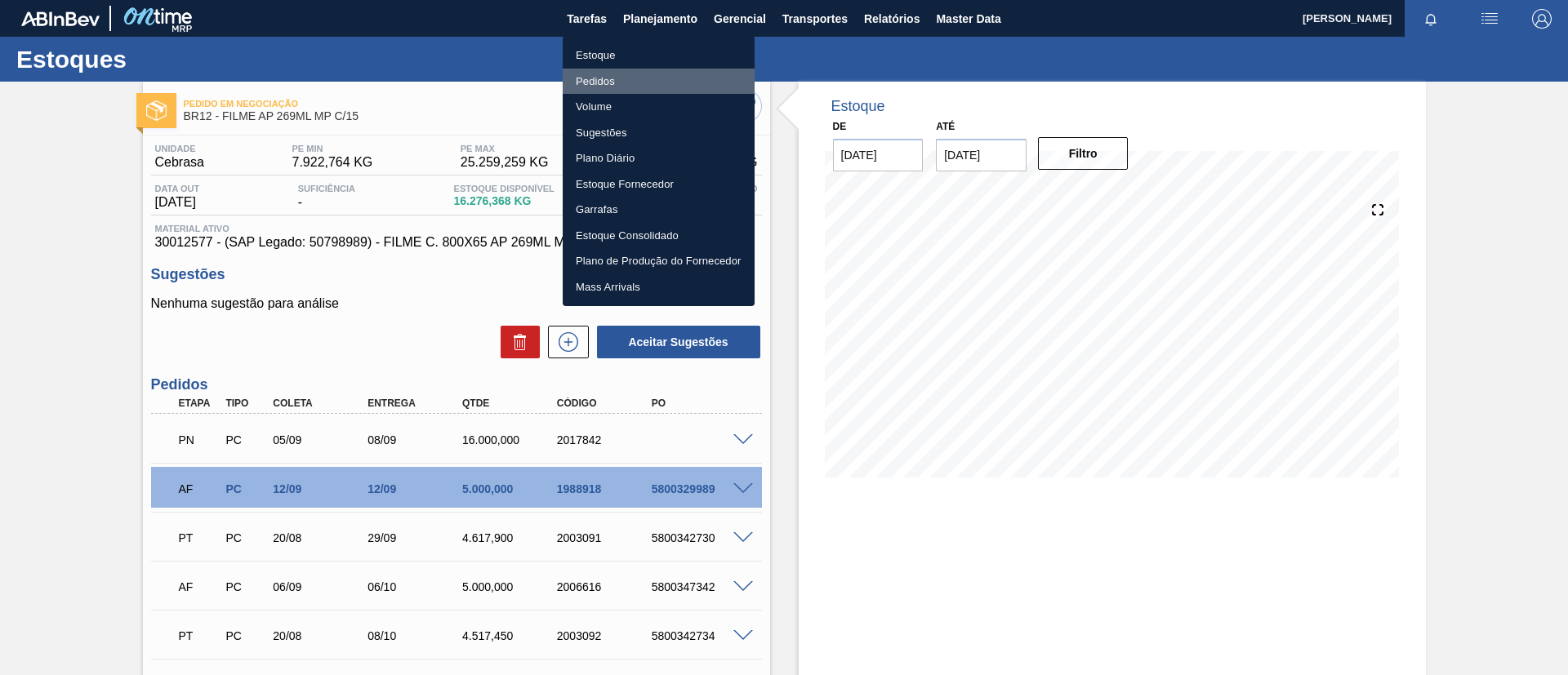
click at [637, 79] on li "Pedidos" at bounding box center [658, 81] width 192 height 26
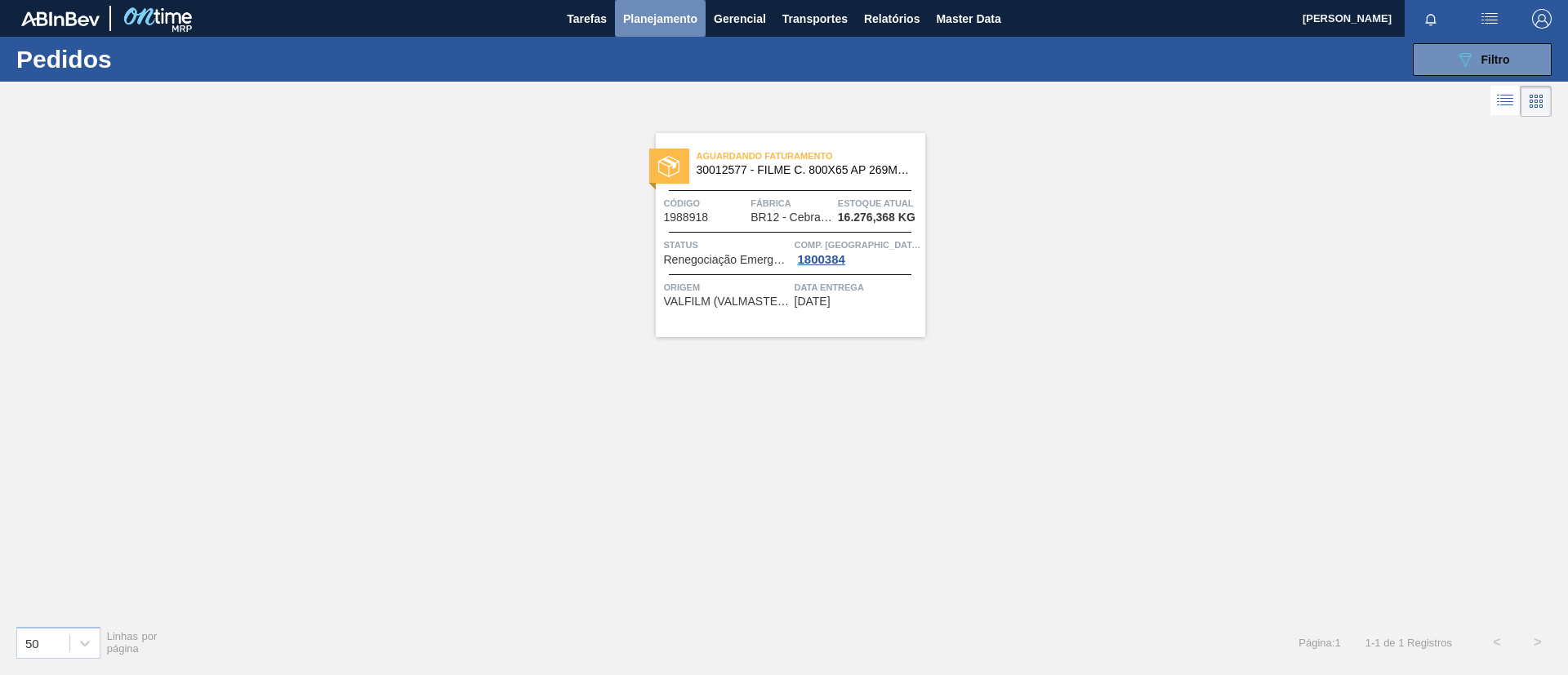
click at [659, 21] on span "Planejamento" at bounding box center [660, 18] width 74 height 19
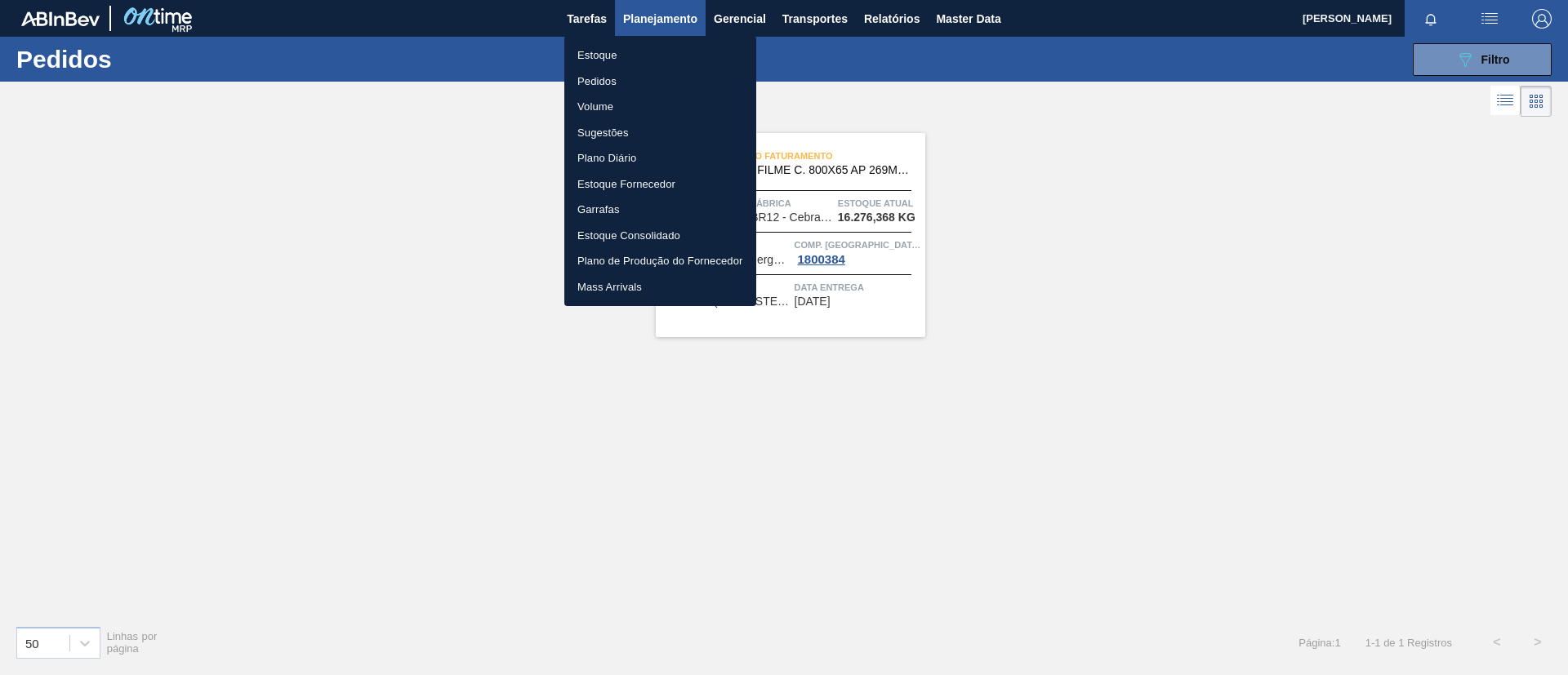
click at [665, 48] on li "Estoque" at bounding box center [660, 55] width 192 height 26
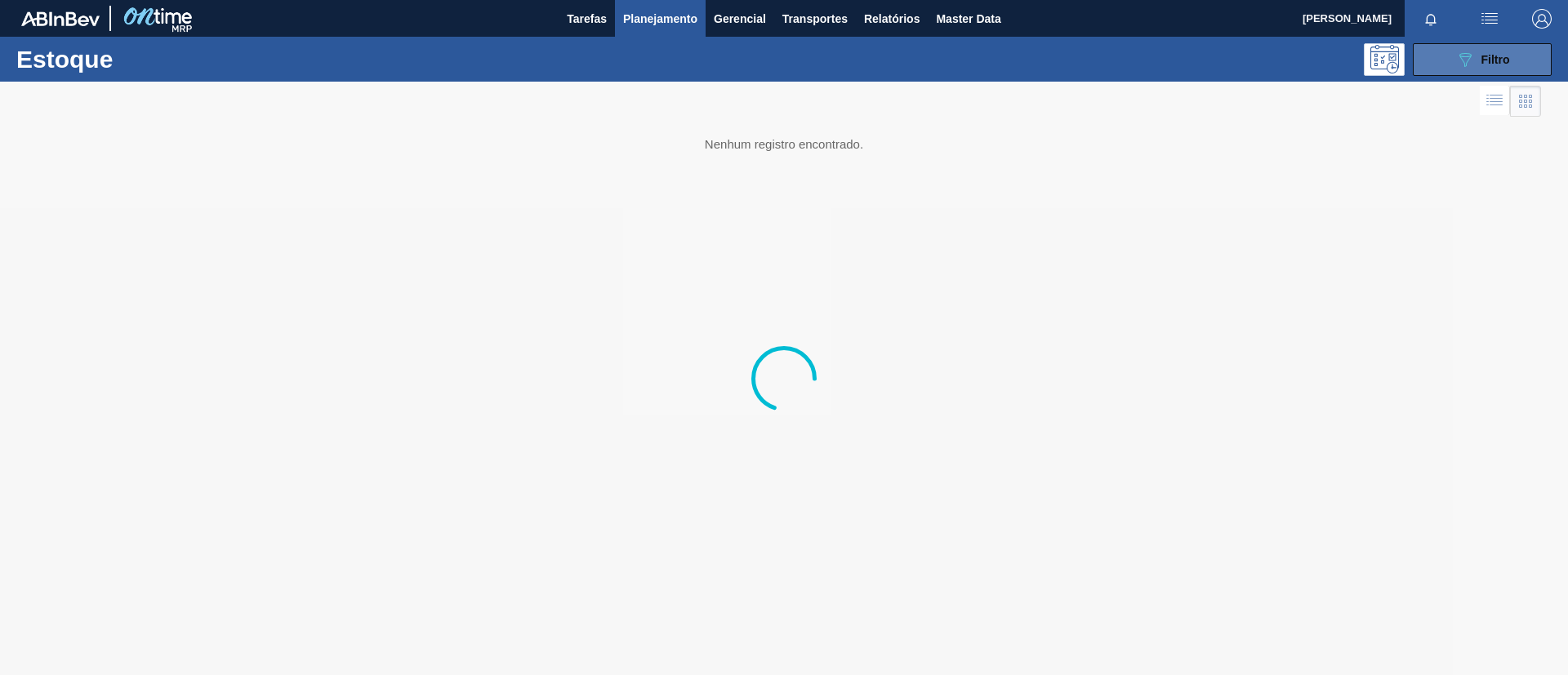
drag, startPoint x: 1469, startPoint y: 64, endPoint x: 1460, endPoint y: 74, distance: 13.5
click at [1469, 64] on icon "089F7B8B-B2A5-4AFE-B5C0-19BA573D28AC" at bounding box center [1465, 59] width 19 height 19
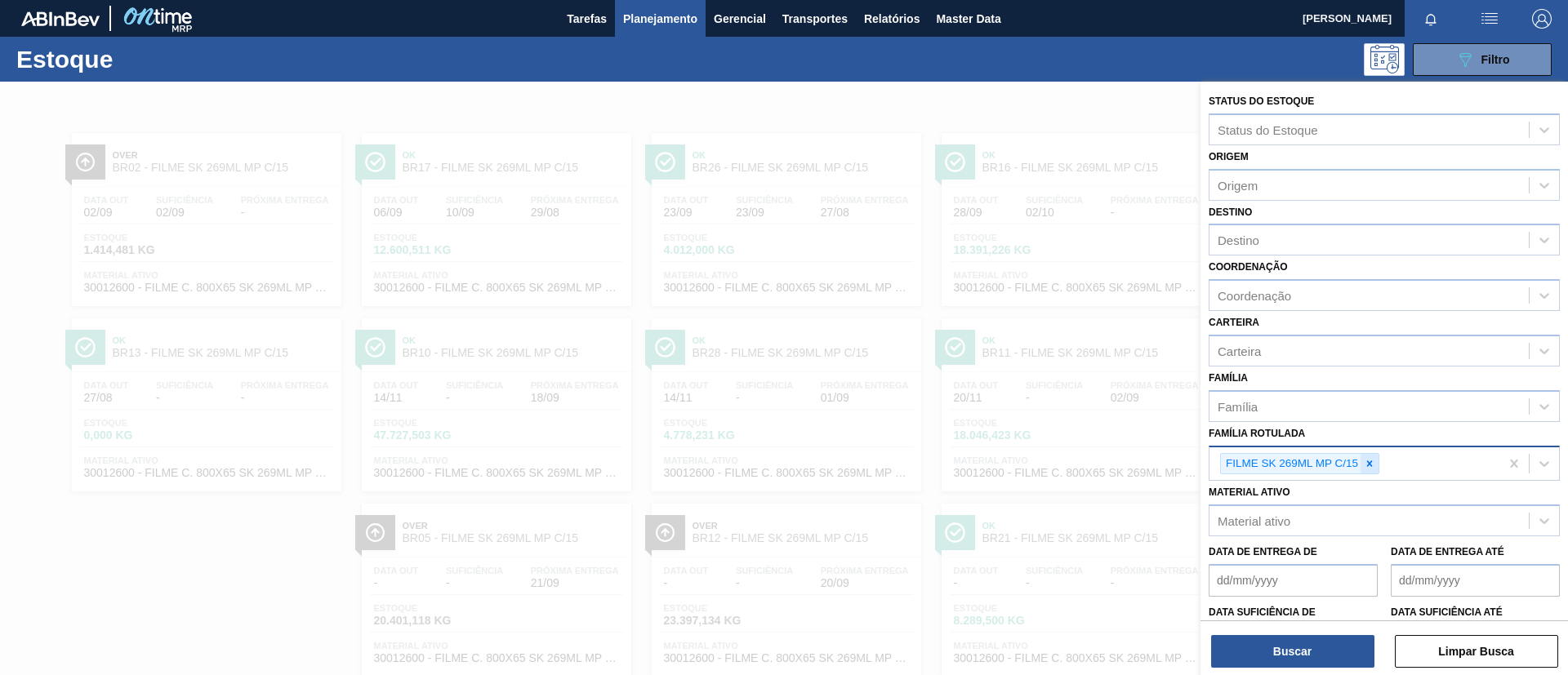
click at [1376, 458] on div at bounding box center [1369, 464] width 18 height 20
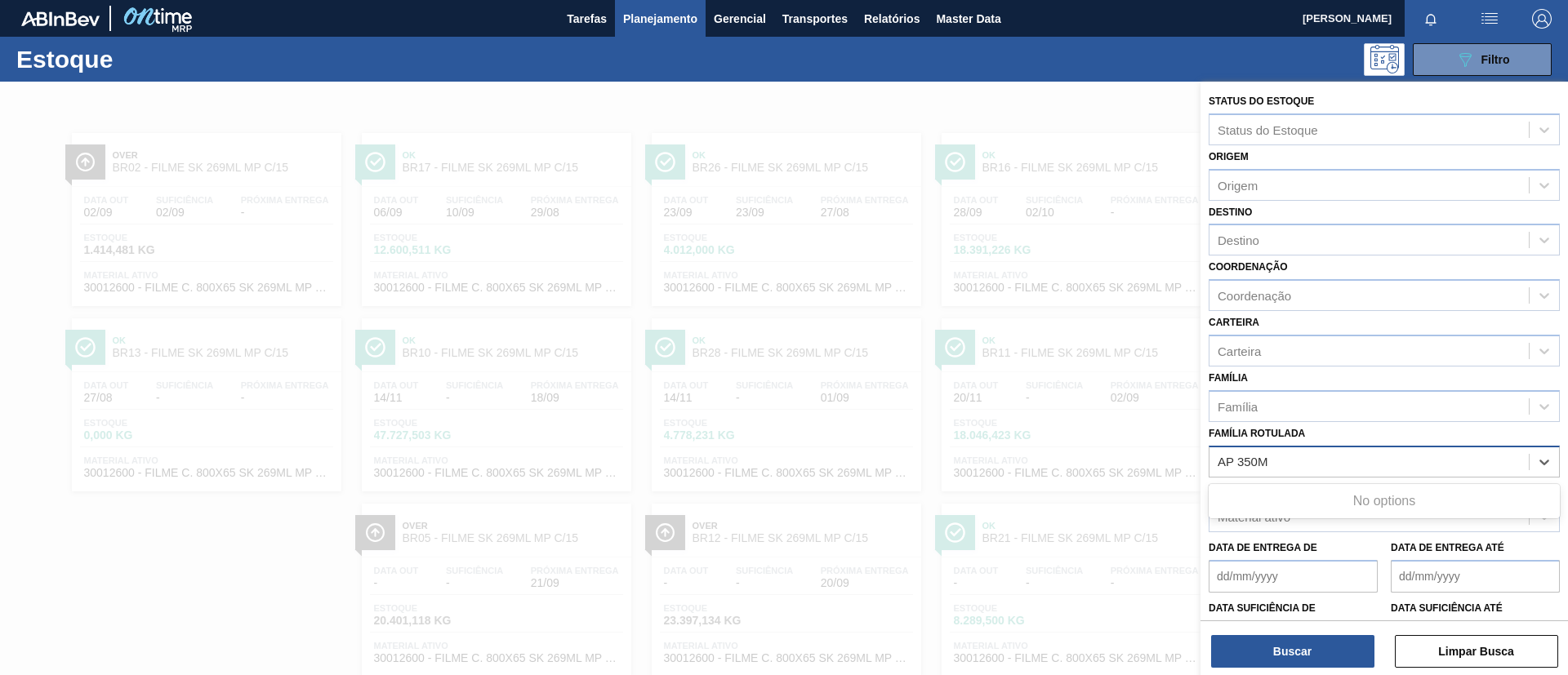
type Rotulada "AP 350ML"
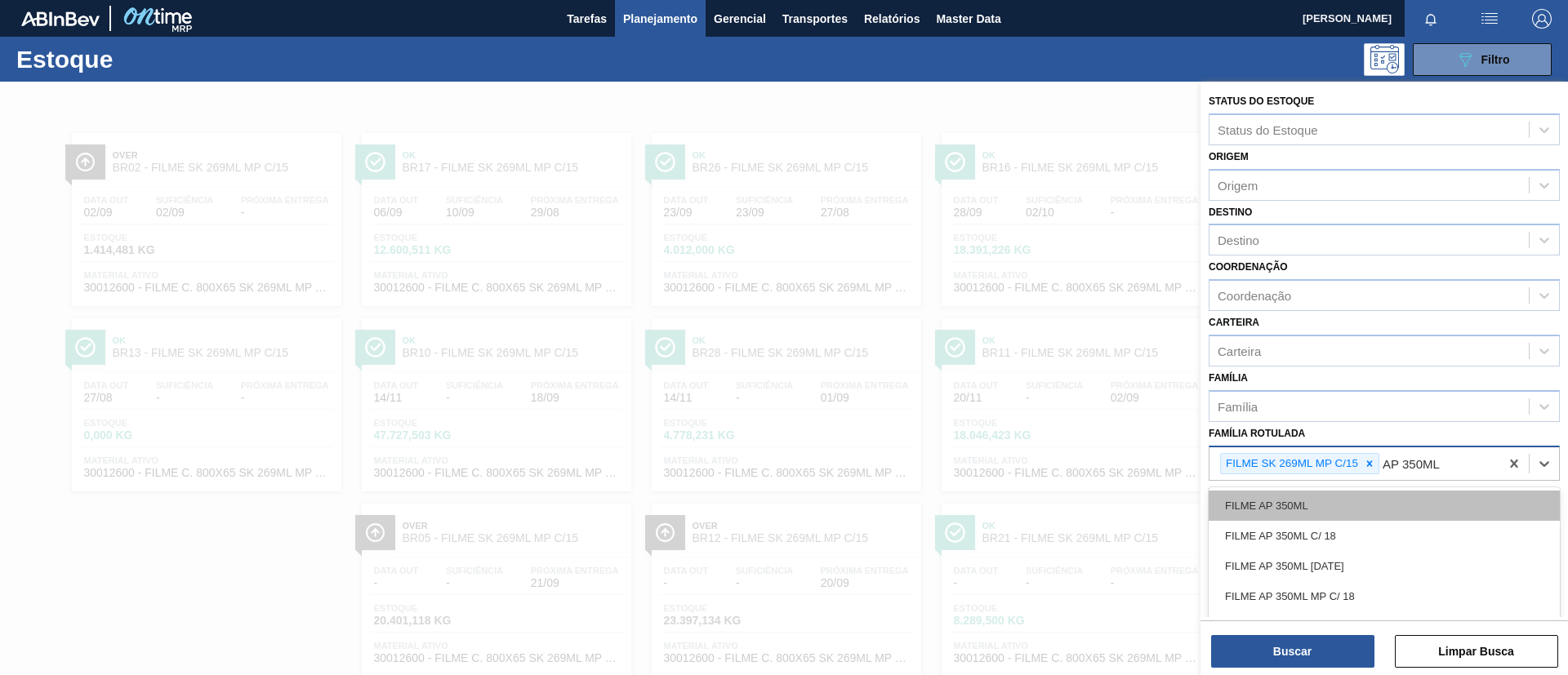
click at [1357, 505] on div "FILME AP 350ML" at bounding box center [1384, 505] width 351 height 30
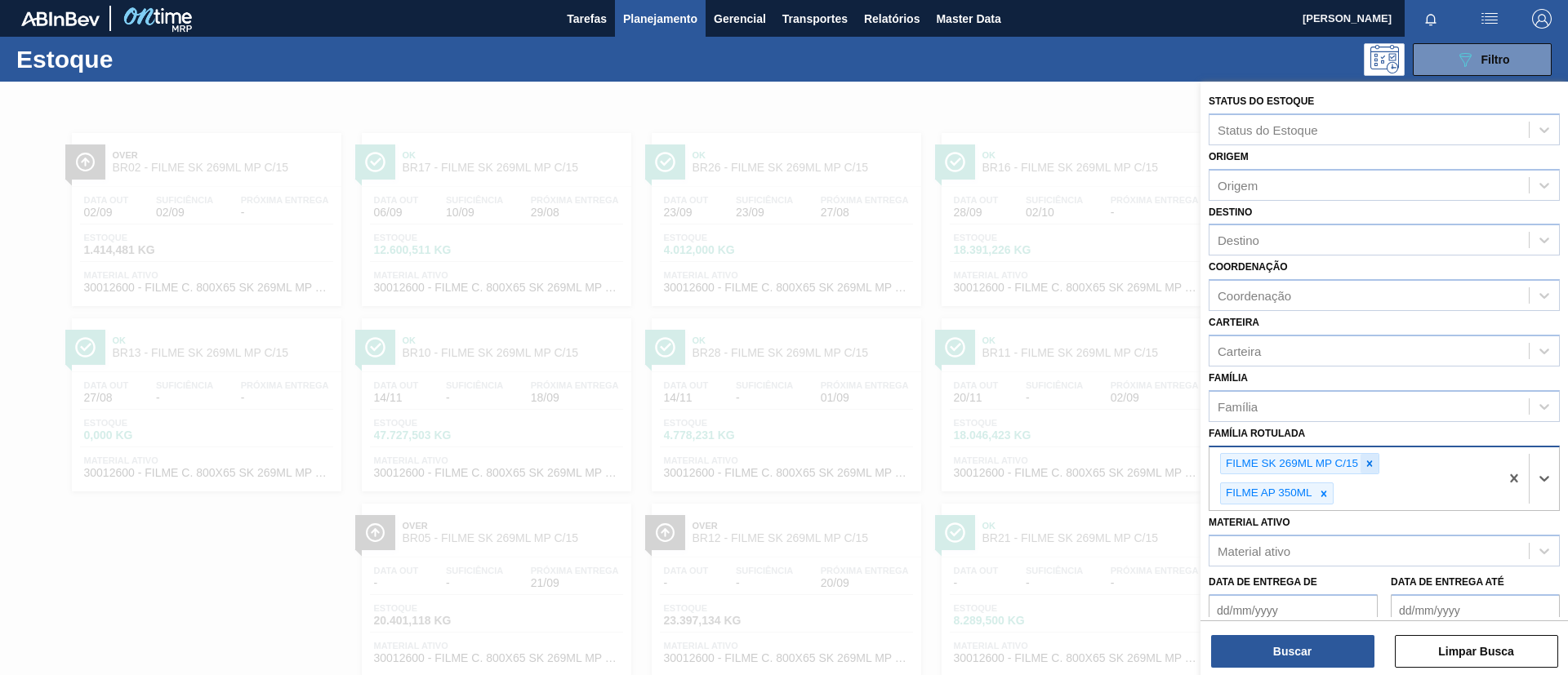
click at [1369, 462] on icon at bounding box center [1369, 464] width 6 height 6
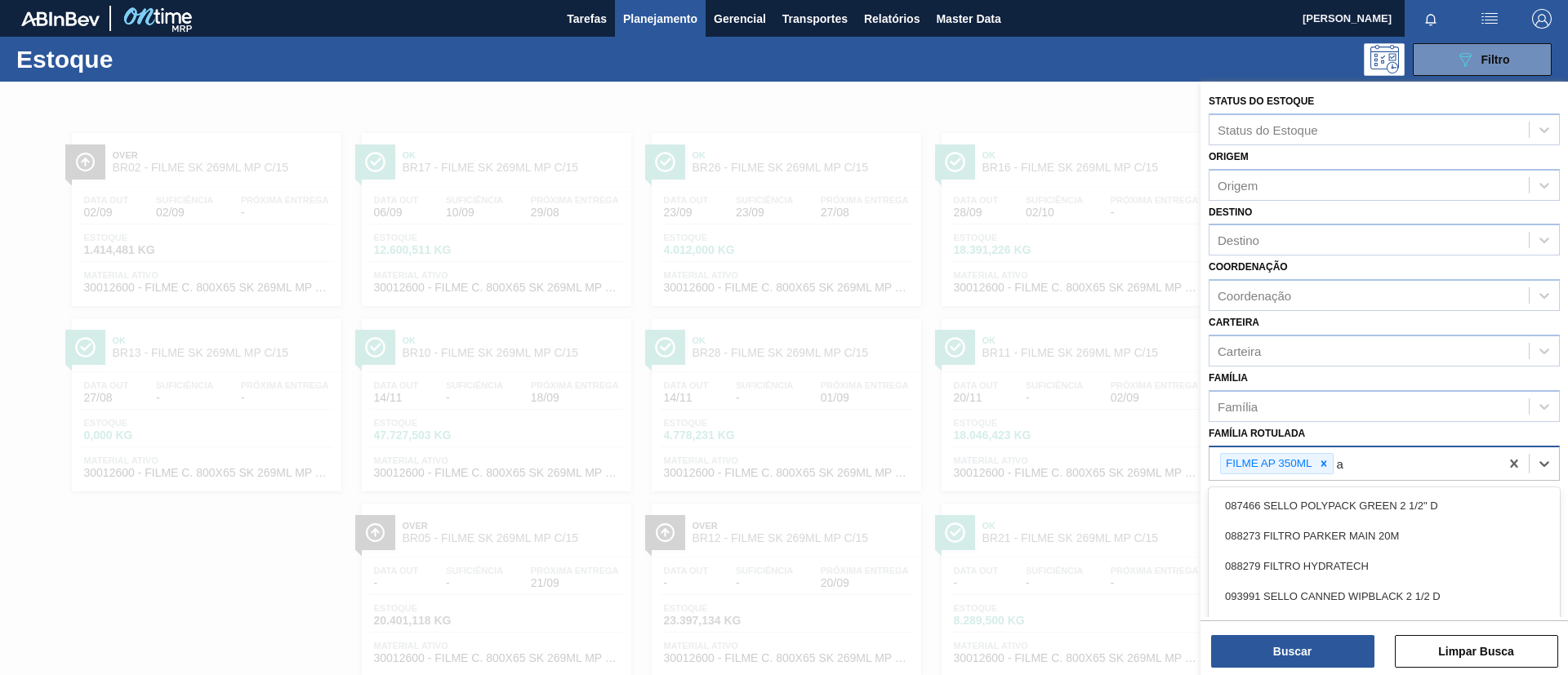
scroll to position [42, 0]
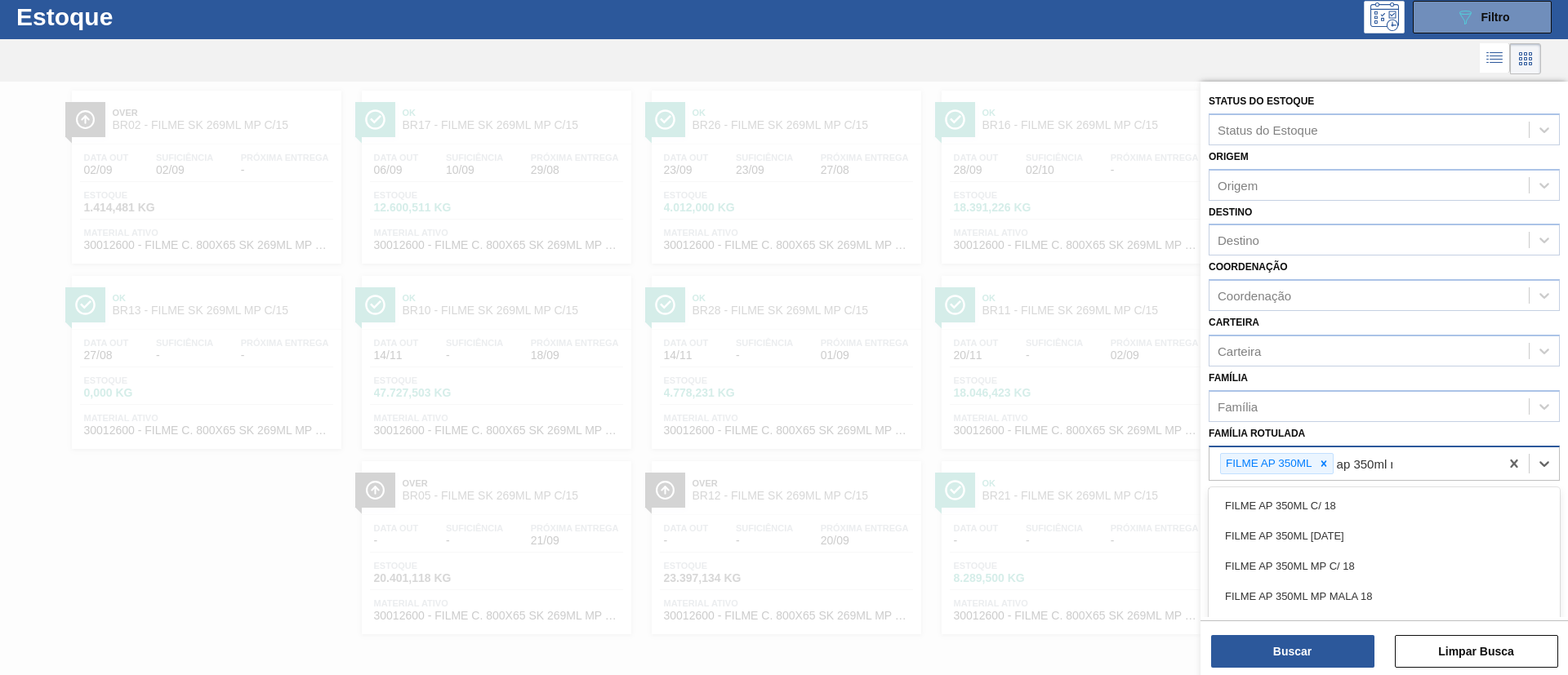
type Rotulada "ap 350ml mp"
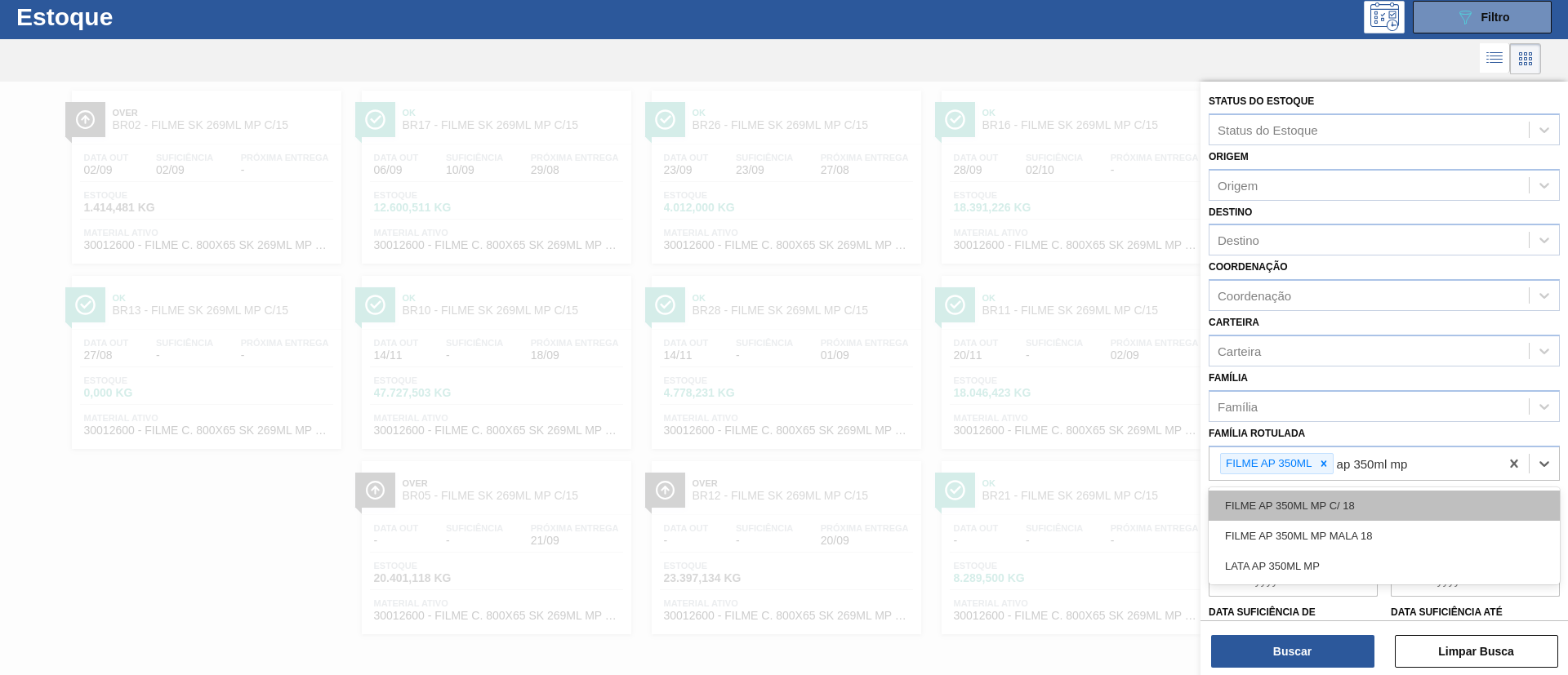
click at [1363, 490] on div "FILME AP 350ML MP C/ 18 FILME AP 350ML MP MALA 18 LATA AP 350ML MP" at bounding box center [1384, 536] width 351 height 97
click at [1370, 500] on div "FILME AP 350ML MP C/ 18" at bounding box center [1384, 505] width 351 height 30
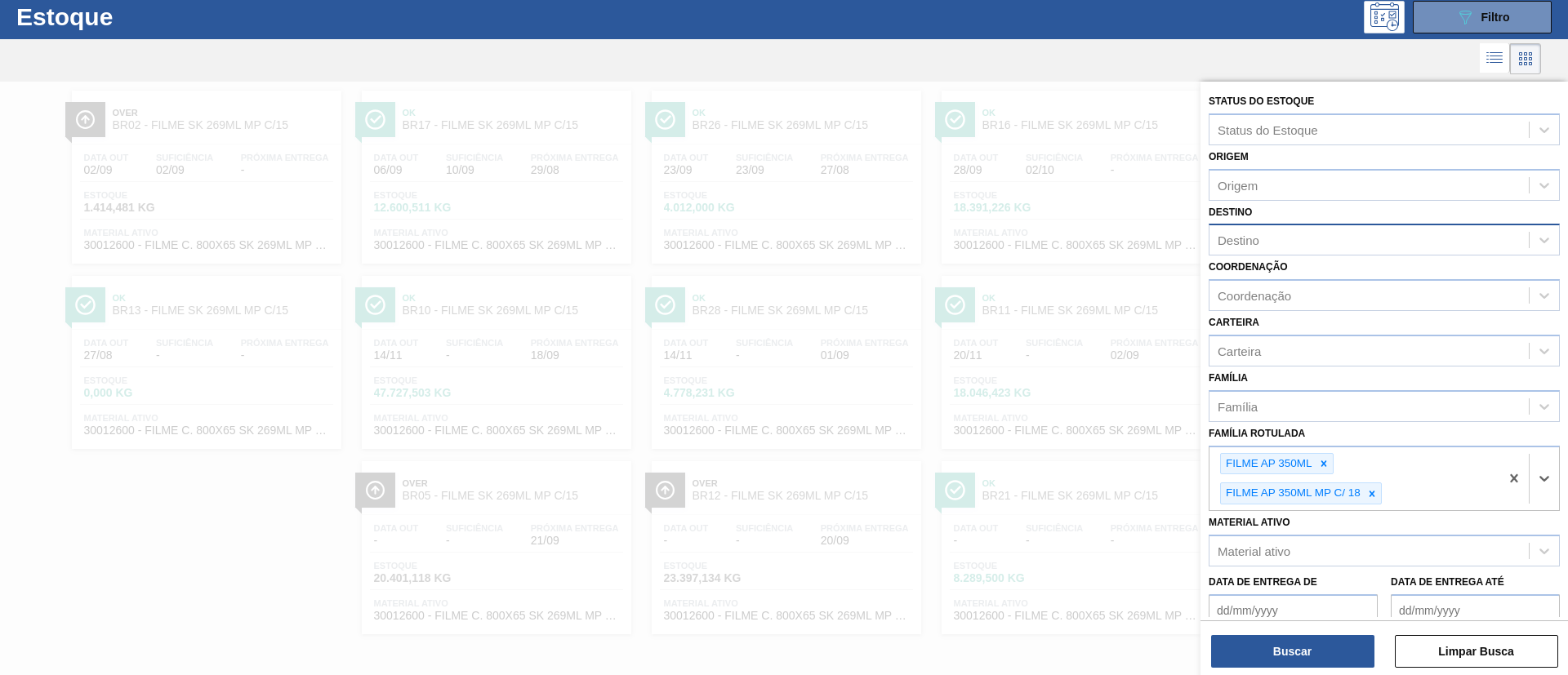
click at [1276, 253] on div "Destino" at bounding box center [1384, 239] width 351 height 31
type input "jua"
click at [1291, 277] on div "BR17 - Juatuba" at bounding box center [1384, 280] width 351 height 30
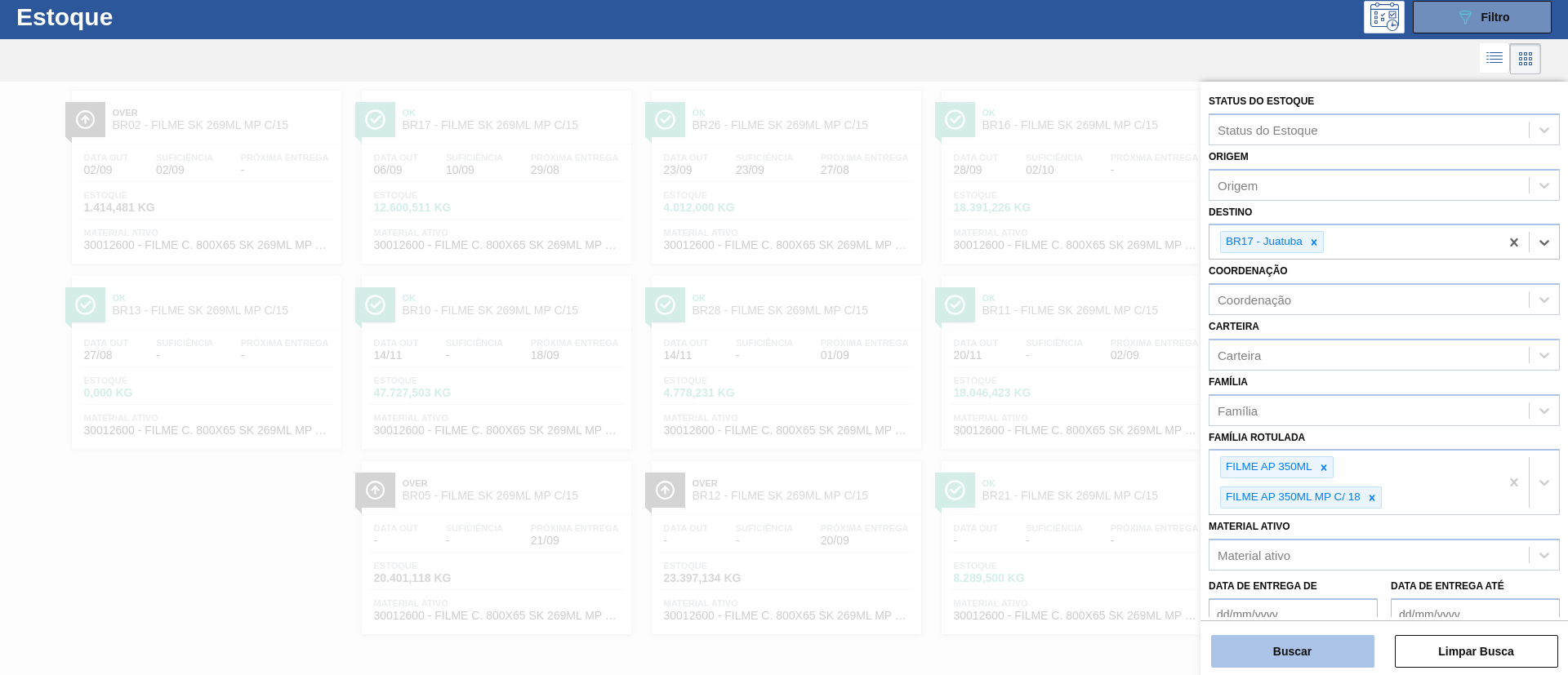
click at [1319, 657] on button "Buscar" at bounding box center [1292, 651] width 163 height 32
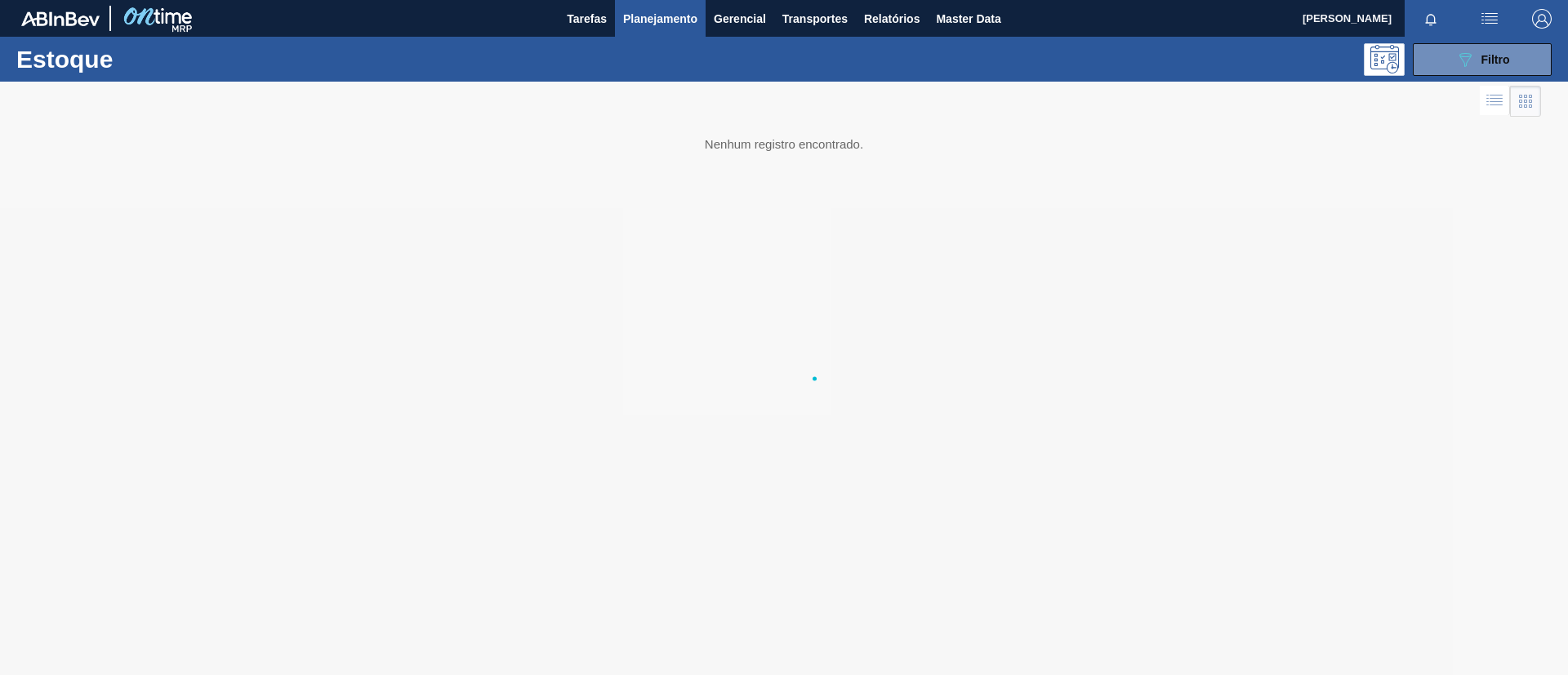
scroll to position [0, 0]
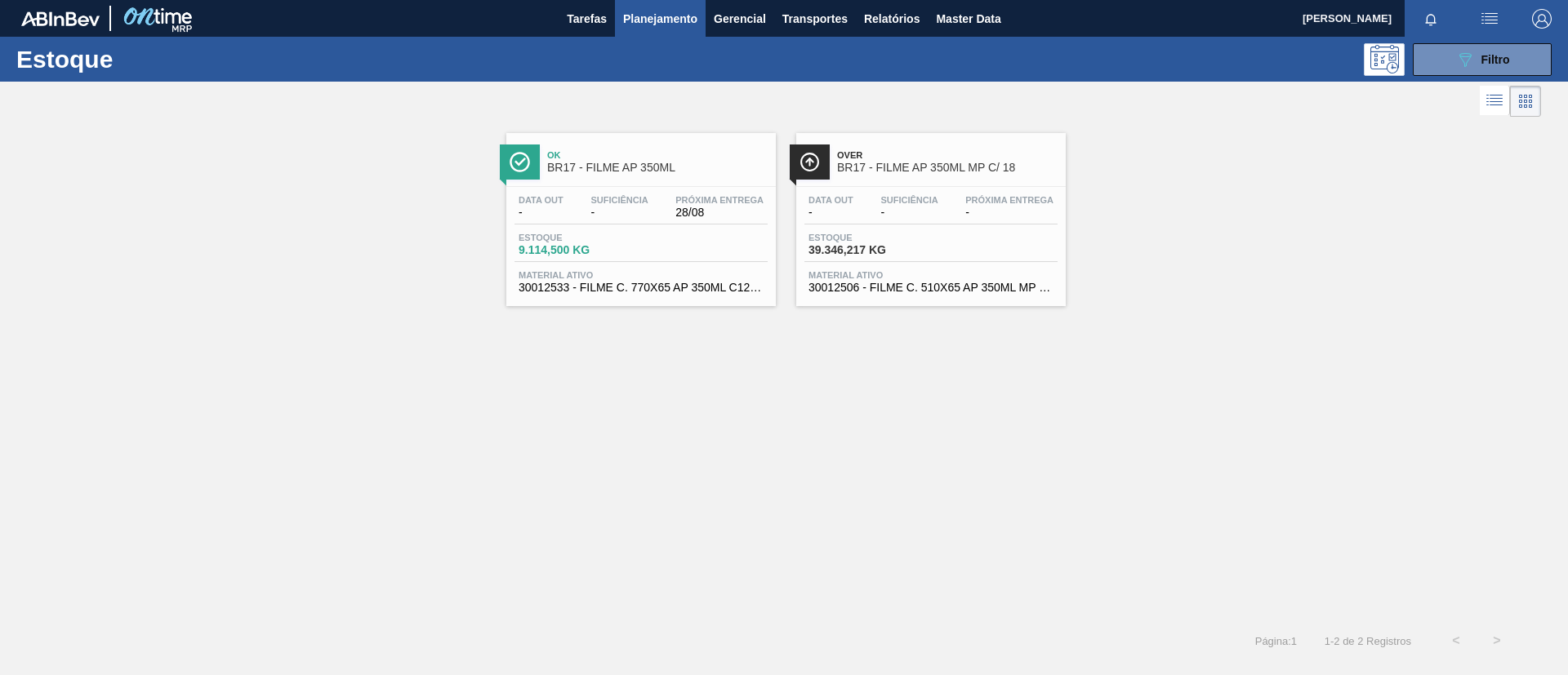
click at [683, 171] on span "BR17 - FILME AP 350ML" at bounding box center [657, 167] width 221 height 12
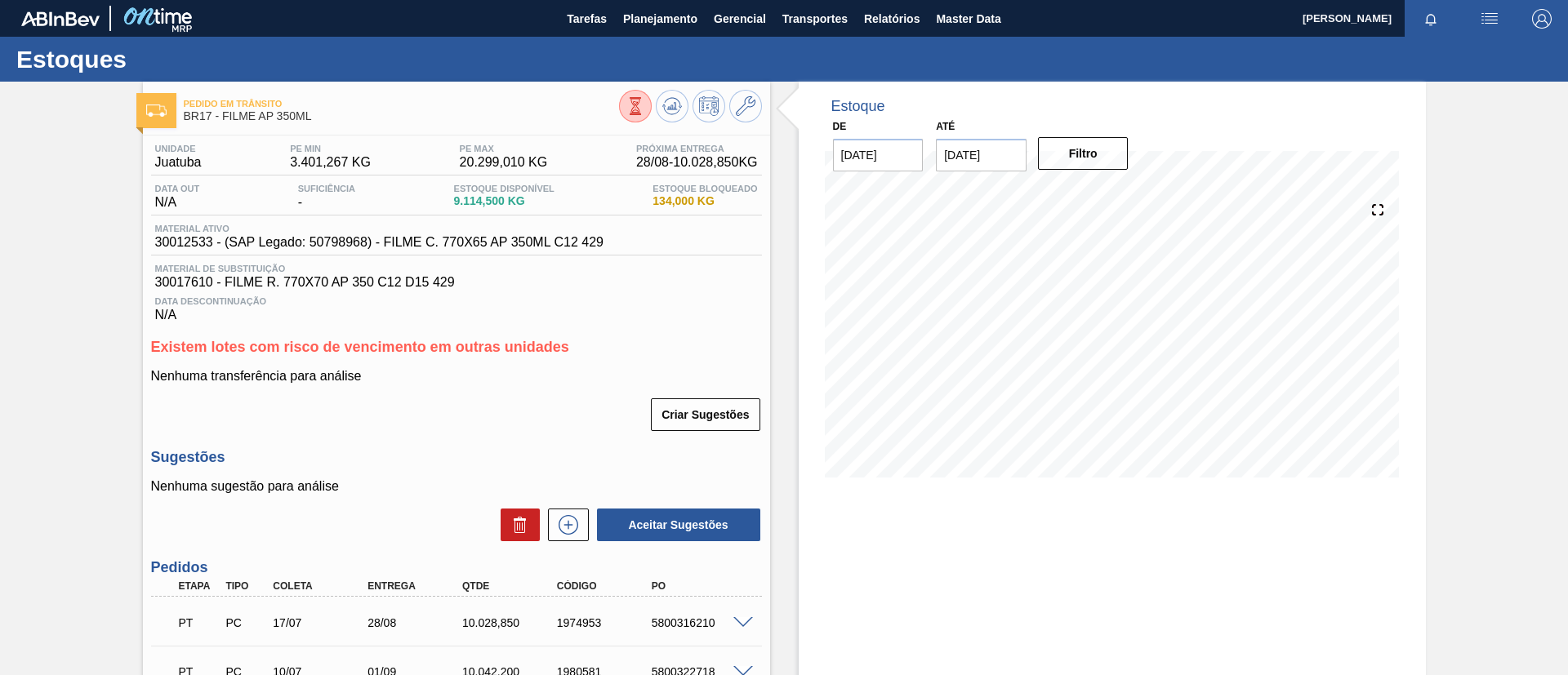
click at [740, 621] on span at bounding box center [742, 623] width 19 height 12
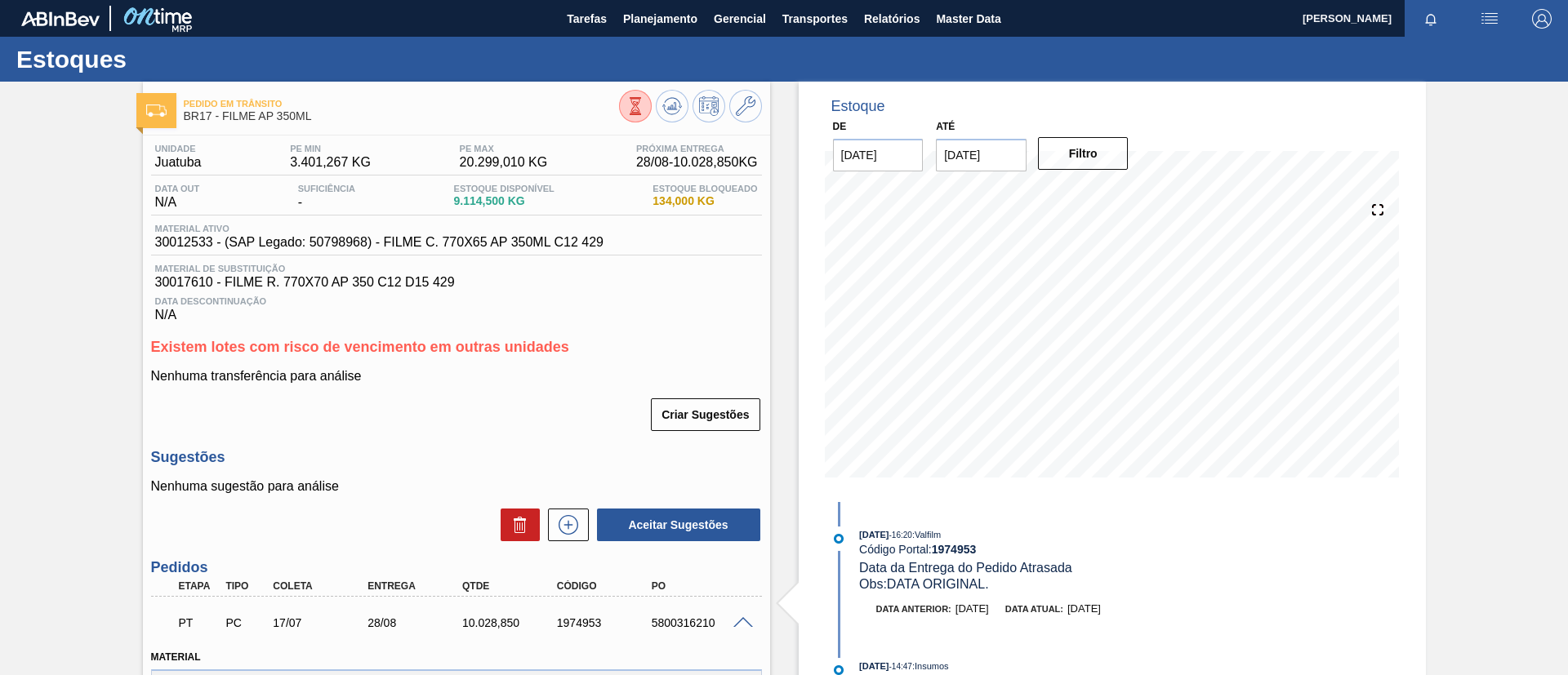
drag, startPoint x: 646, startPoint y: 11, endPoint x: 633, endPoint y: 54, distance: 44.9
click at [646, 15] on span "Planejamento" at bounding box center [660, 18] width 74 height 19
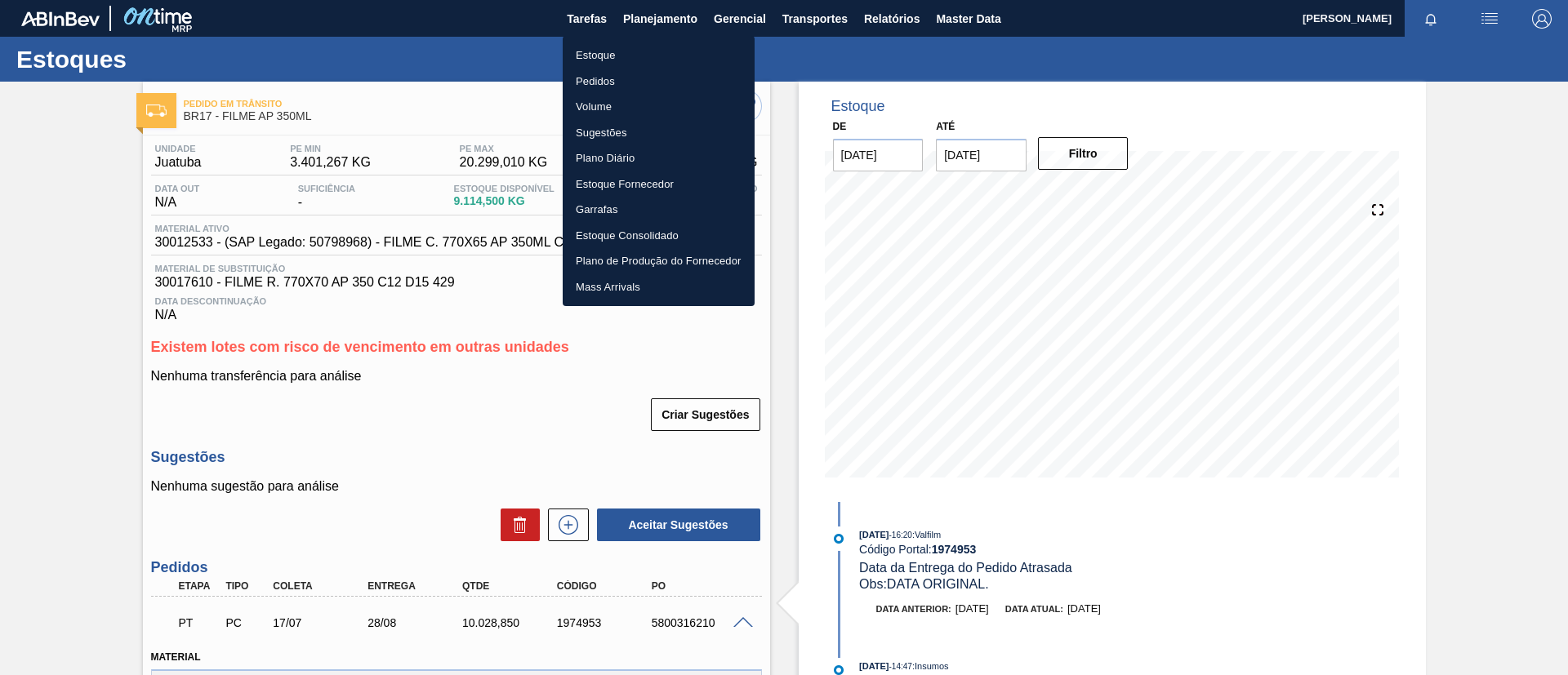
click at [632, 62] on li "Estoque" at bounding box center [658, 55] width 192 height 26
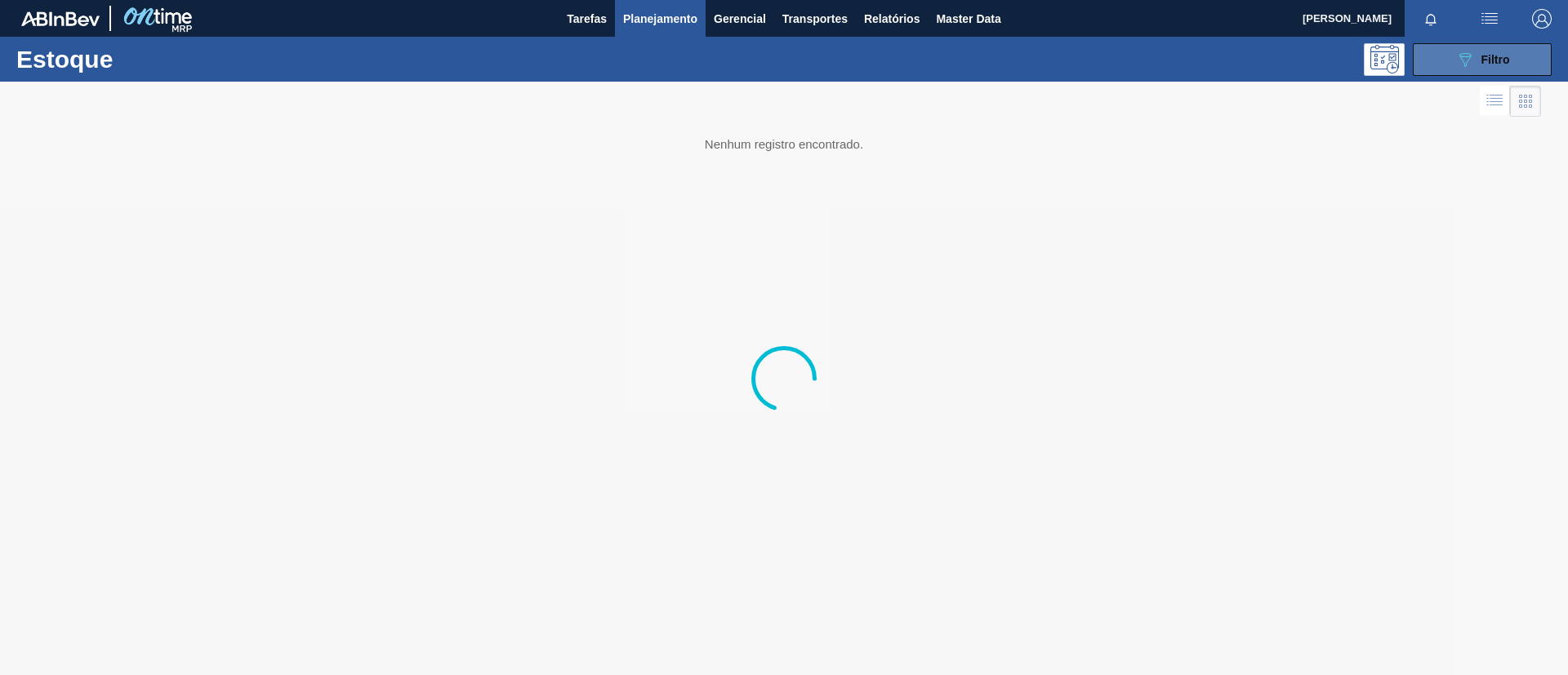
click at [1496, 69] on button "089F7B8B-B2A5-4AFE-B5C0-19BA573D28AC Filtro" at bounding box center [1482, 59] width 139 height 32
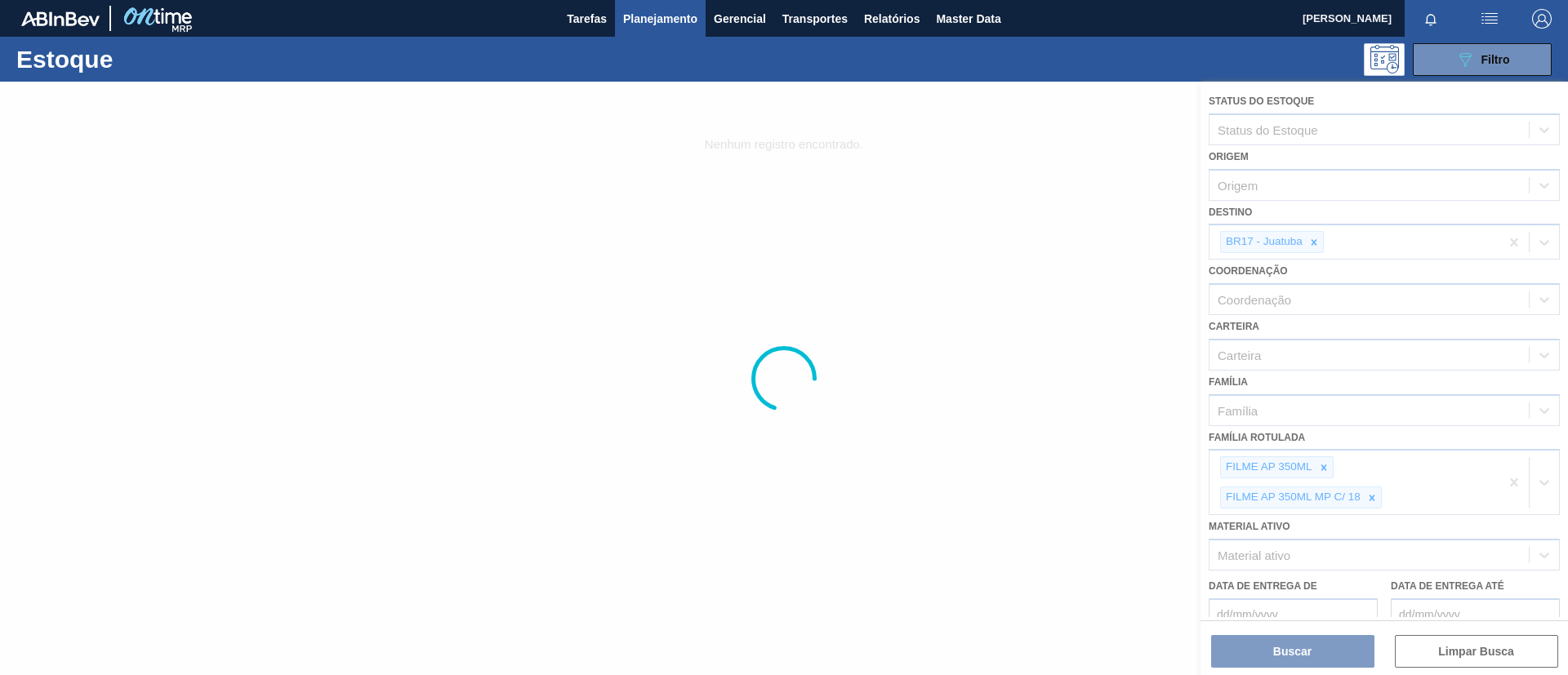
click at [1328, 472] on div at bounding box center [784, 378] width 1568 height 594
click at [1323, 470] on div at bounding box center [784, 378] width 1568 height 594
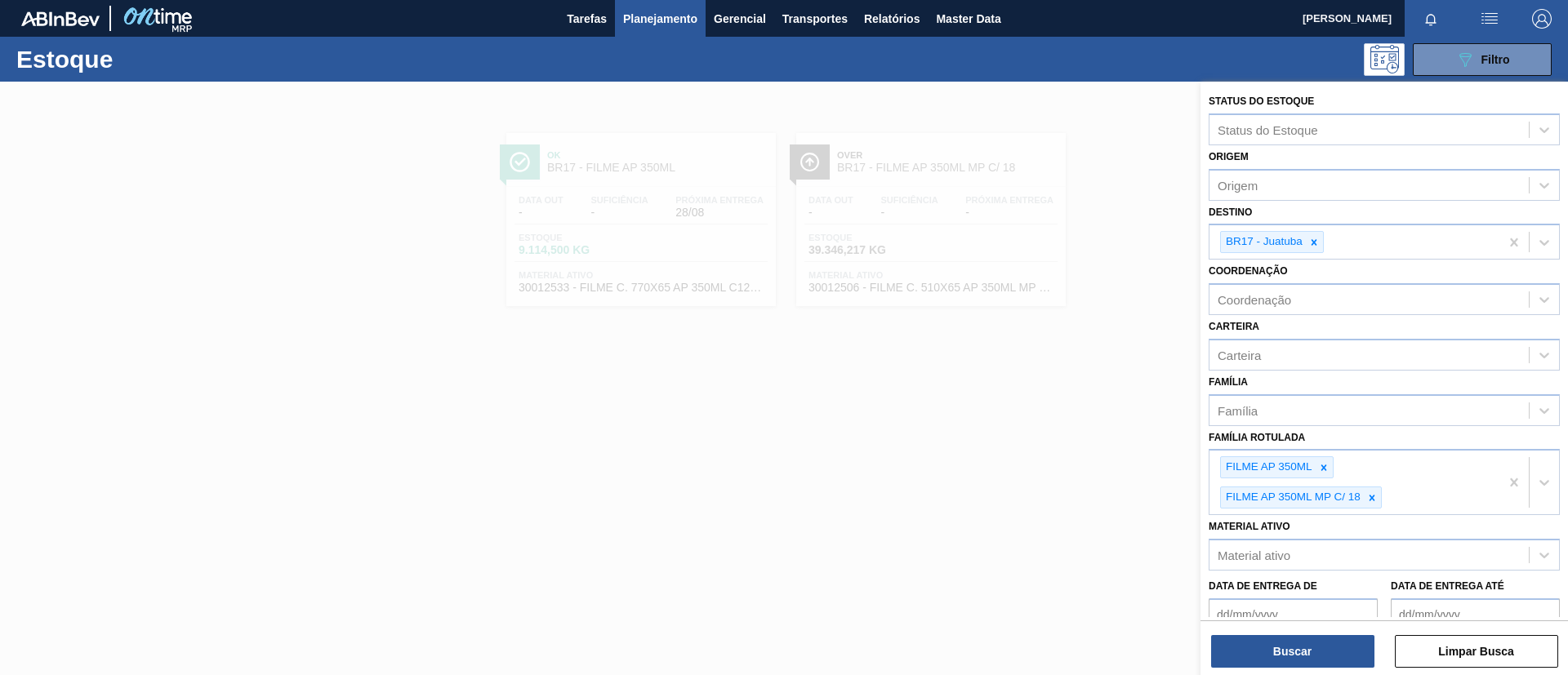
click at [1320, 467] on icon at bounding box center [1323, 467] width 11 height 11
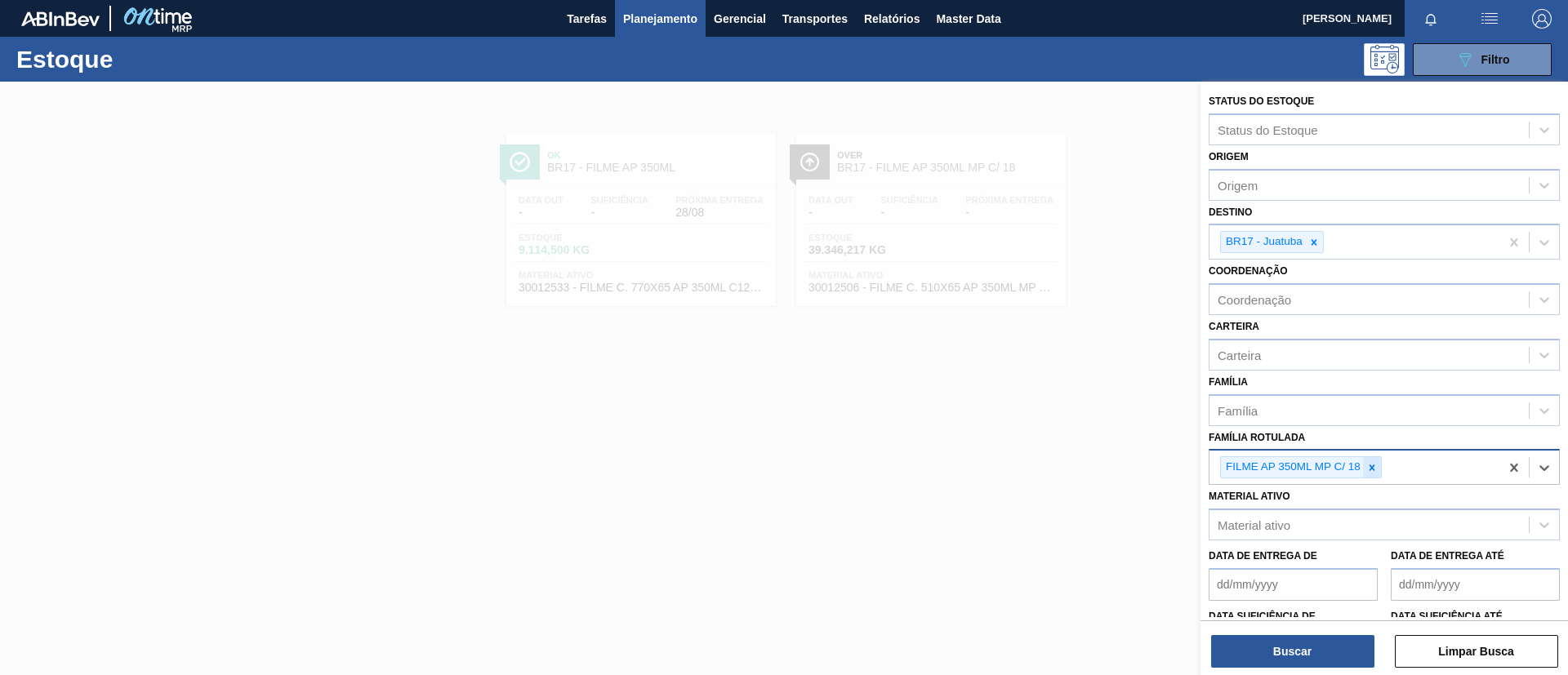
click at [1371, 468] on icon at bounding box center [1372, 467] width 6 height 6
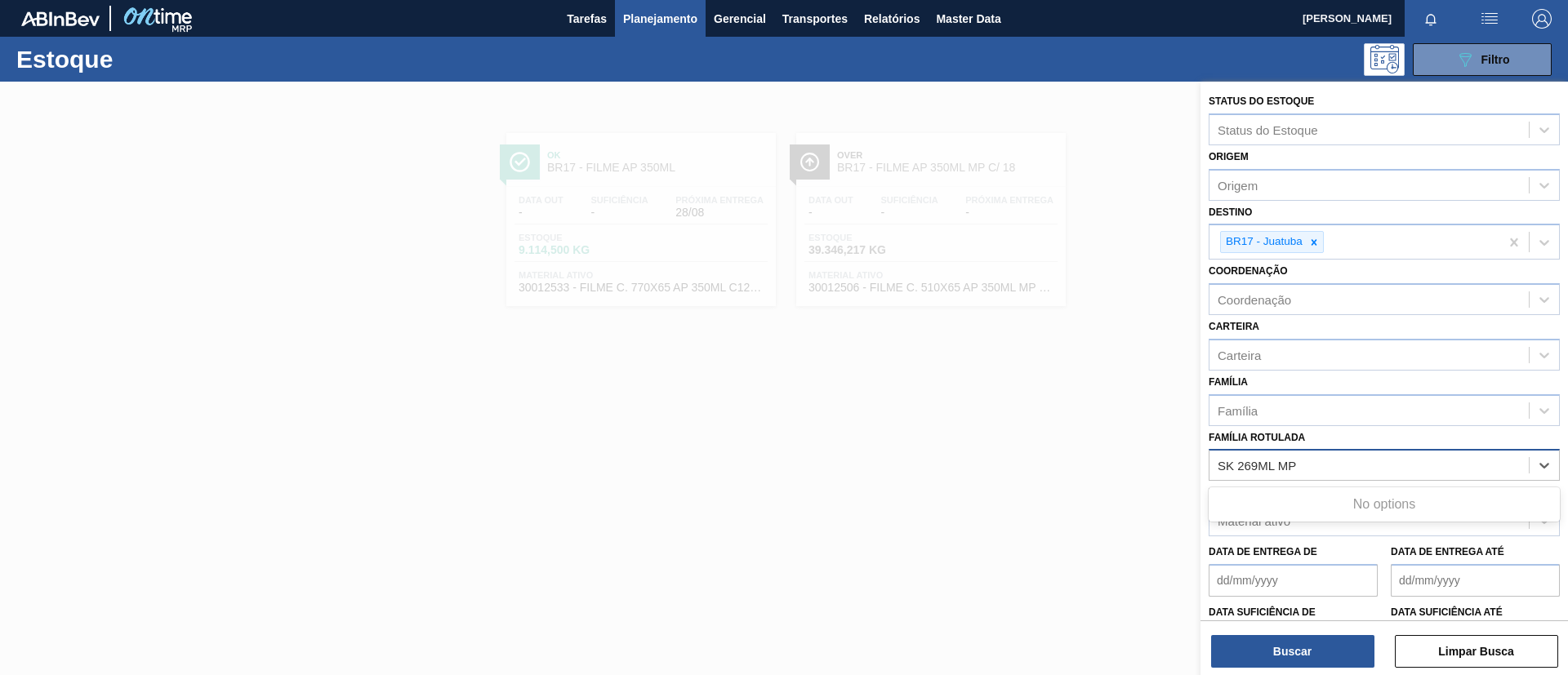
type Rotulada "SK 269ML MP"
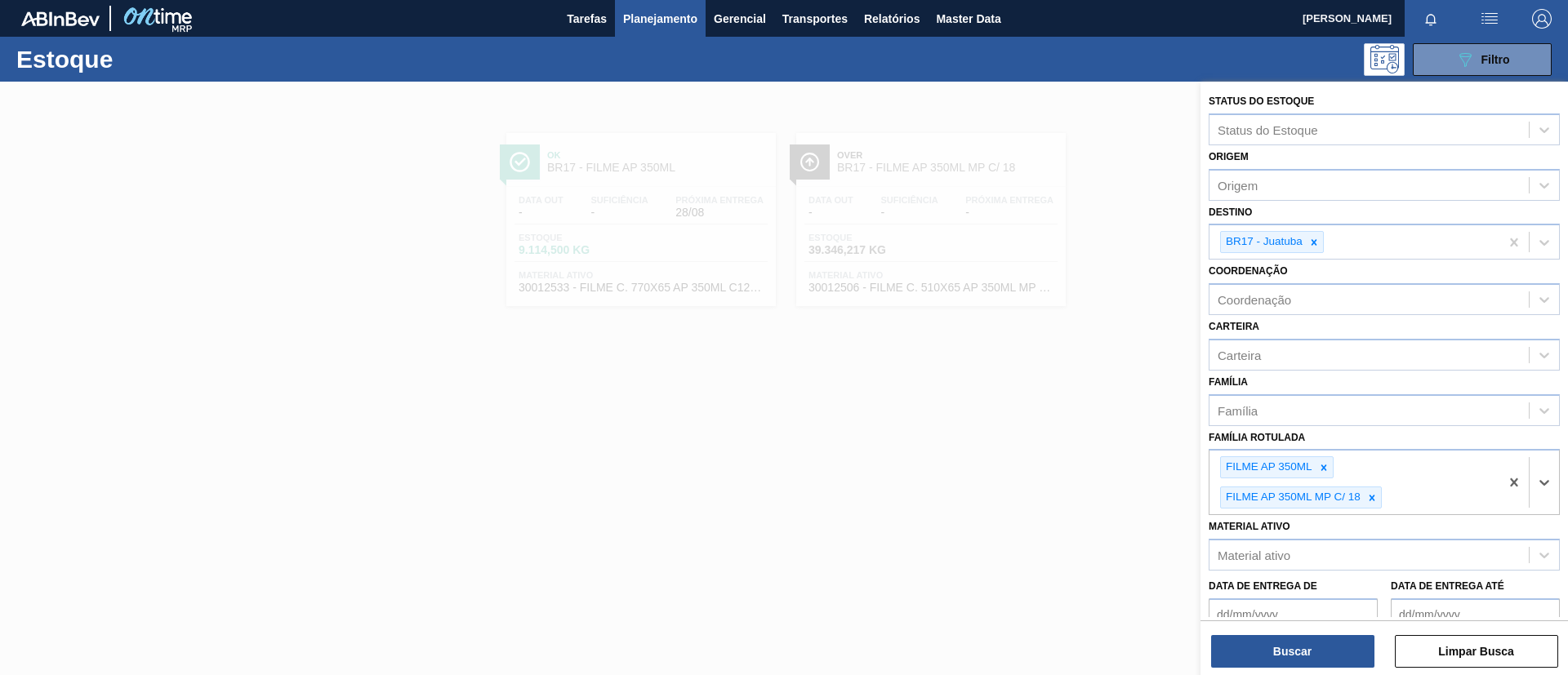
click at [1372, 497] on icon at bounding box center [1371, 498] width 11 height 11
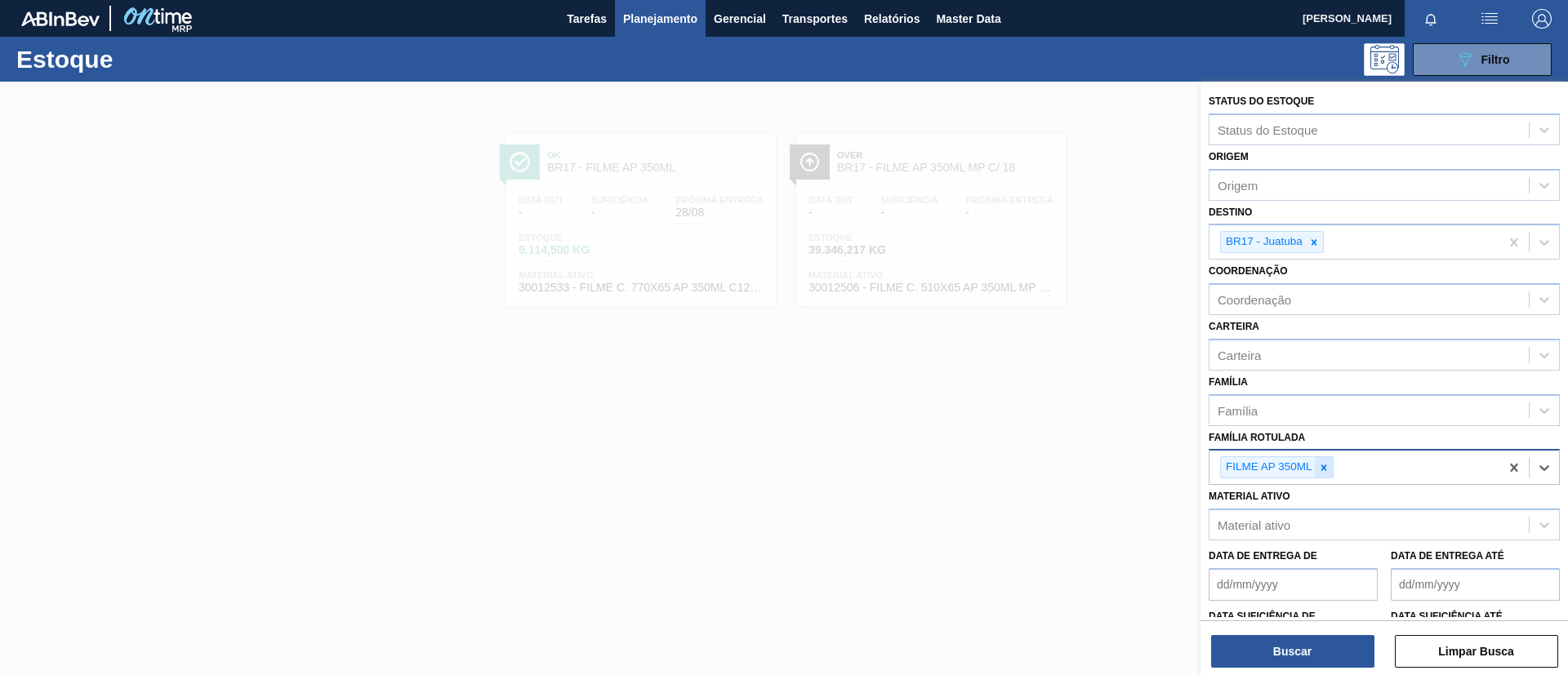
click at [1330, 465] on div at bounding box center [1323, 467] width 18 height 20
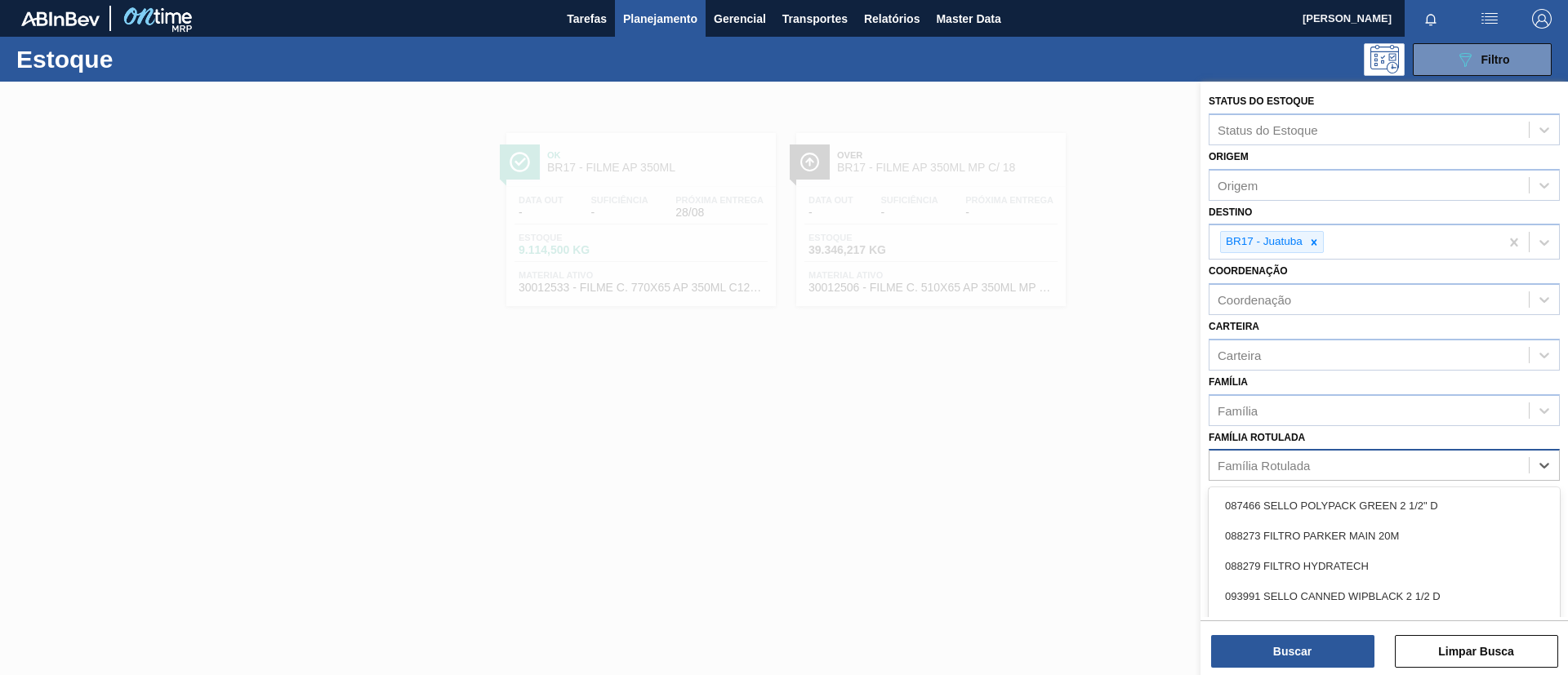
click at [1330, 465] on div "Família Rotulada" at bounding box center [1369, 466] width 320 height 24
type Rotulada "SK 269ML MP"
drag, startPoint x: 1347, startPoint y: 507, endPoint x: 1323, endPoint y: 431, distance: 79.7
click at [1346, 507] on div "FILME SK 269ML MP C/15" at bounding box center [1384, 505] width 351 height 30
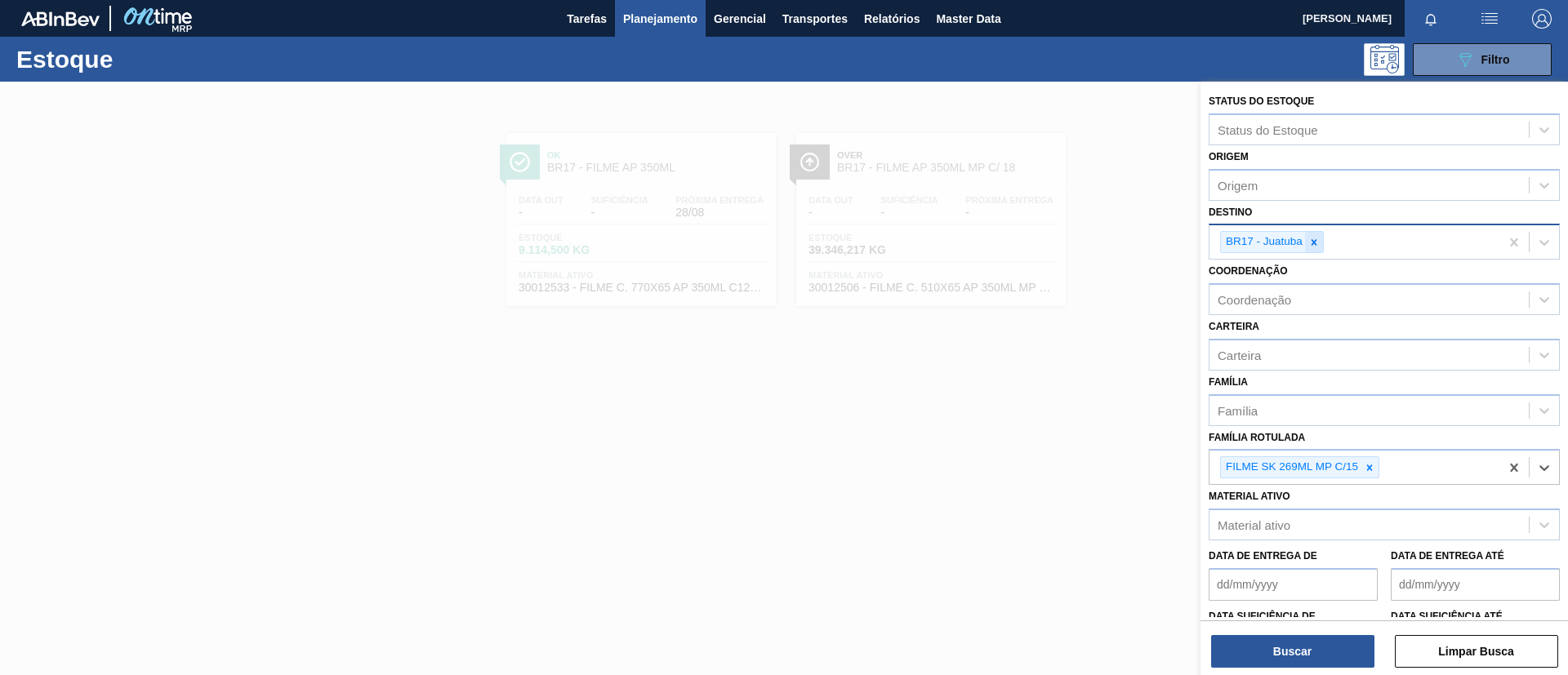
click at [1312, 242] on icon at bounding box center [1314, 242] width 11 height 11
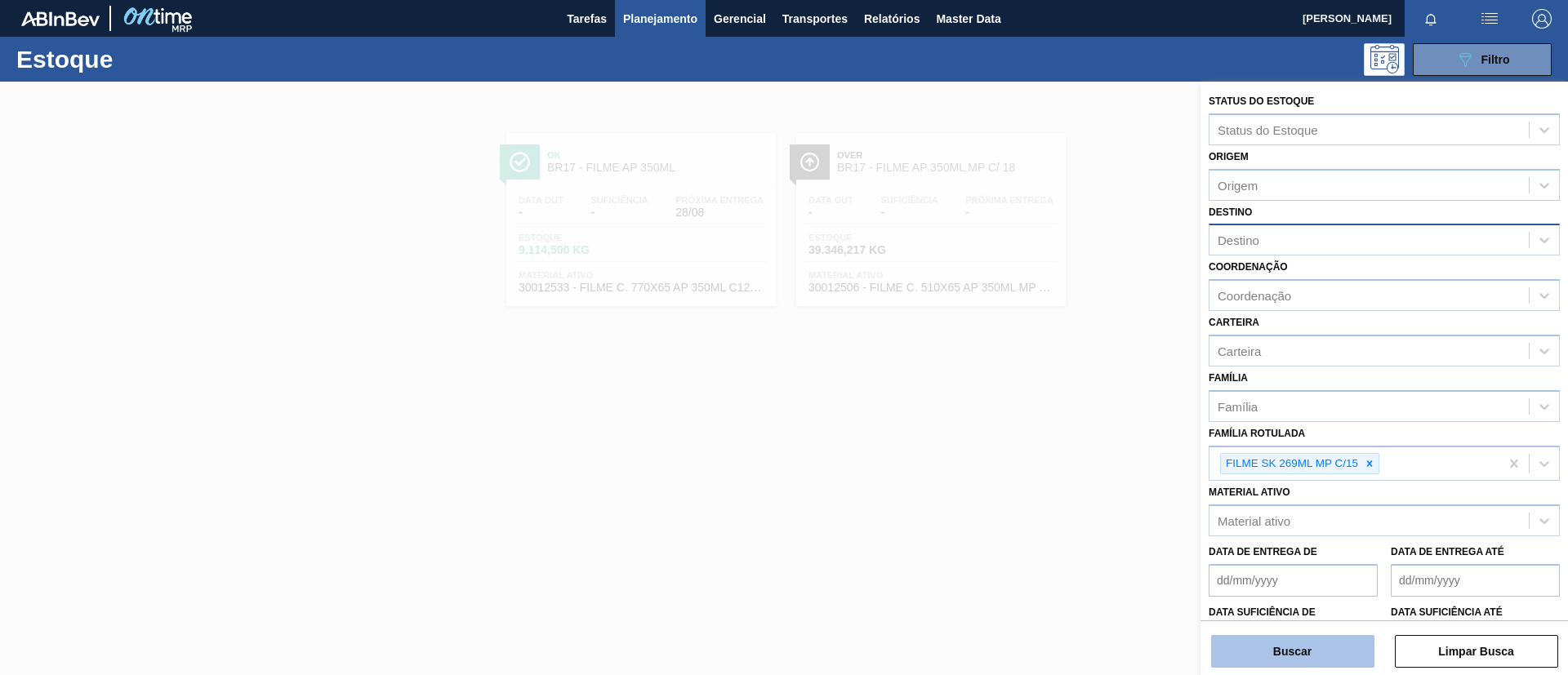
click at [1321, 638] on button "Buscar" at bounding box center [1292, 651] width 163 height 32
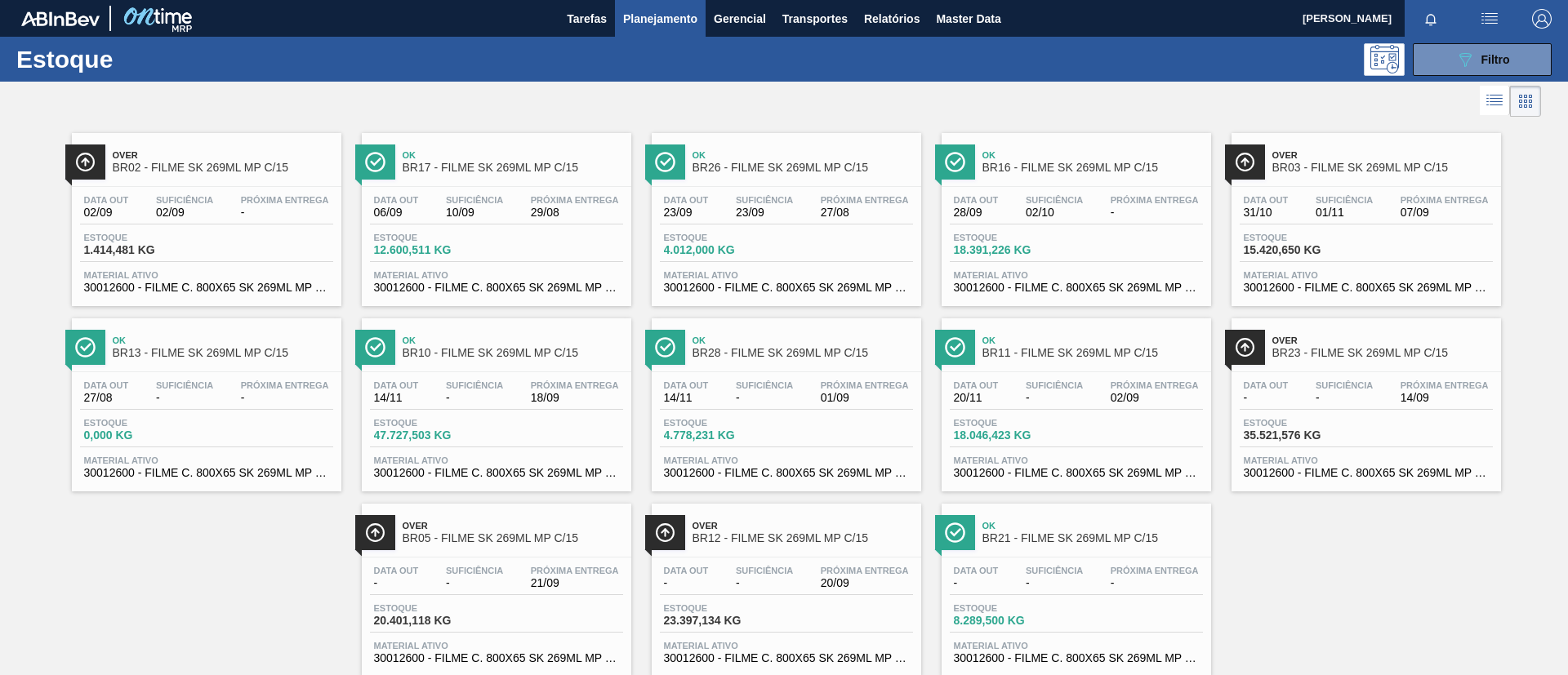
click at [1013, 347] on span "BR11 - FILME SK 269ML MP C/15" at bounding box center [1092, 353] width 221 height 12
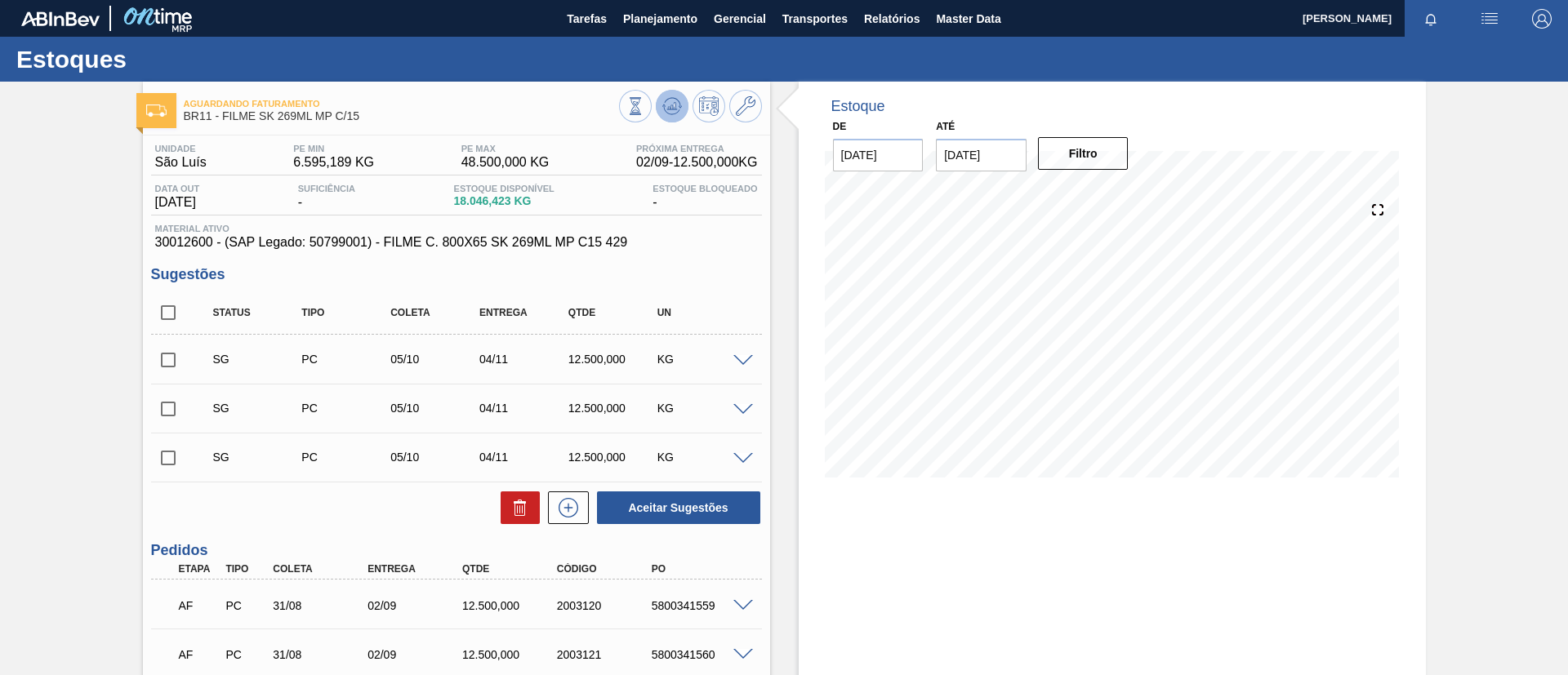
click at [677, 107] on icon at bounding box center [671, 105] width 19 height 19
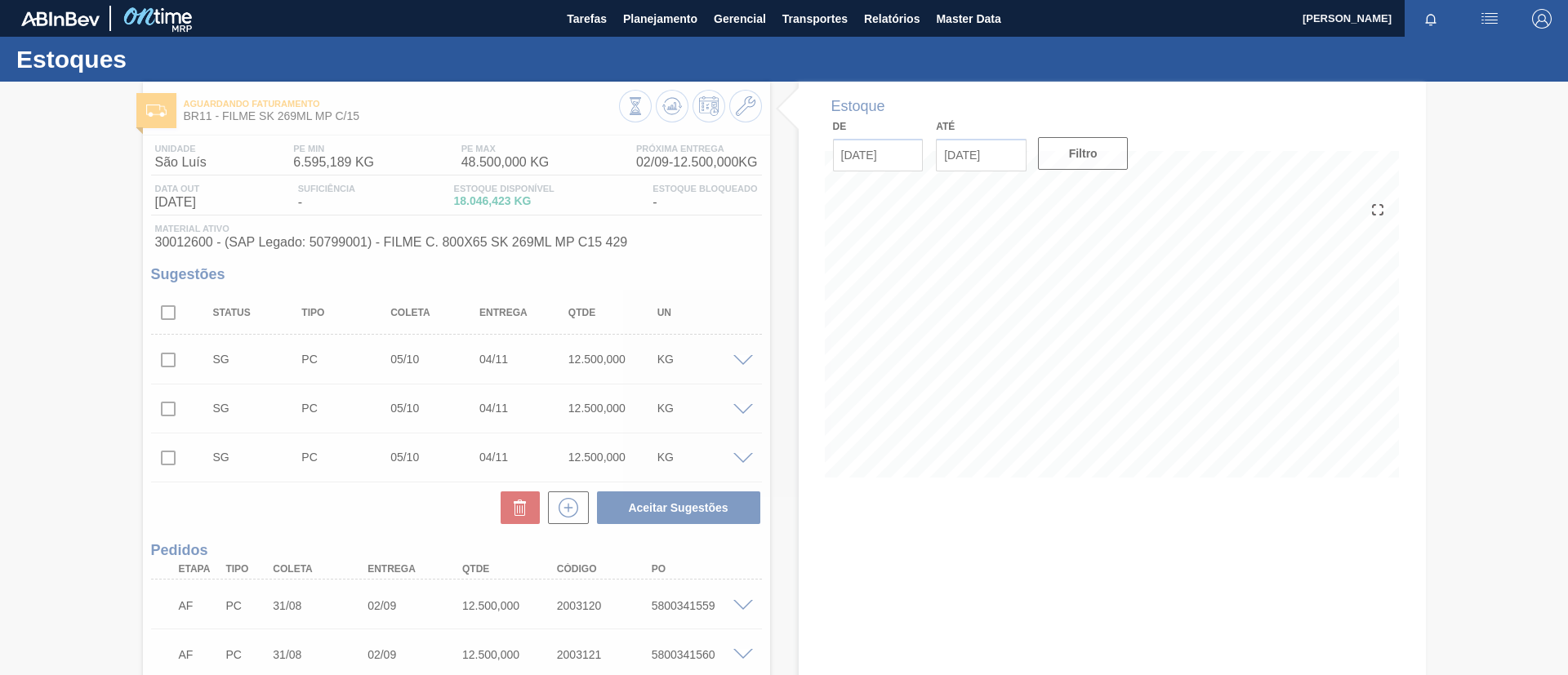
drag, startPoint x: 657, startPoint y: 175, endPoint x: 90, endPoint y: 196, distance: 567.4
click at [90, 196] on div at bounding box center [784, 378] width 1568 height 594
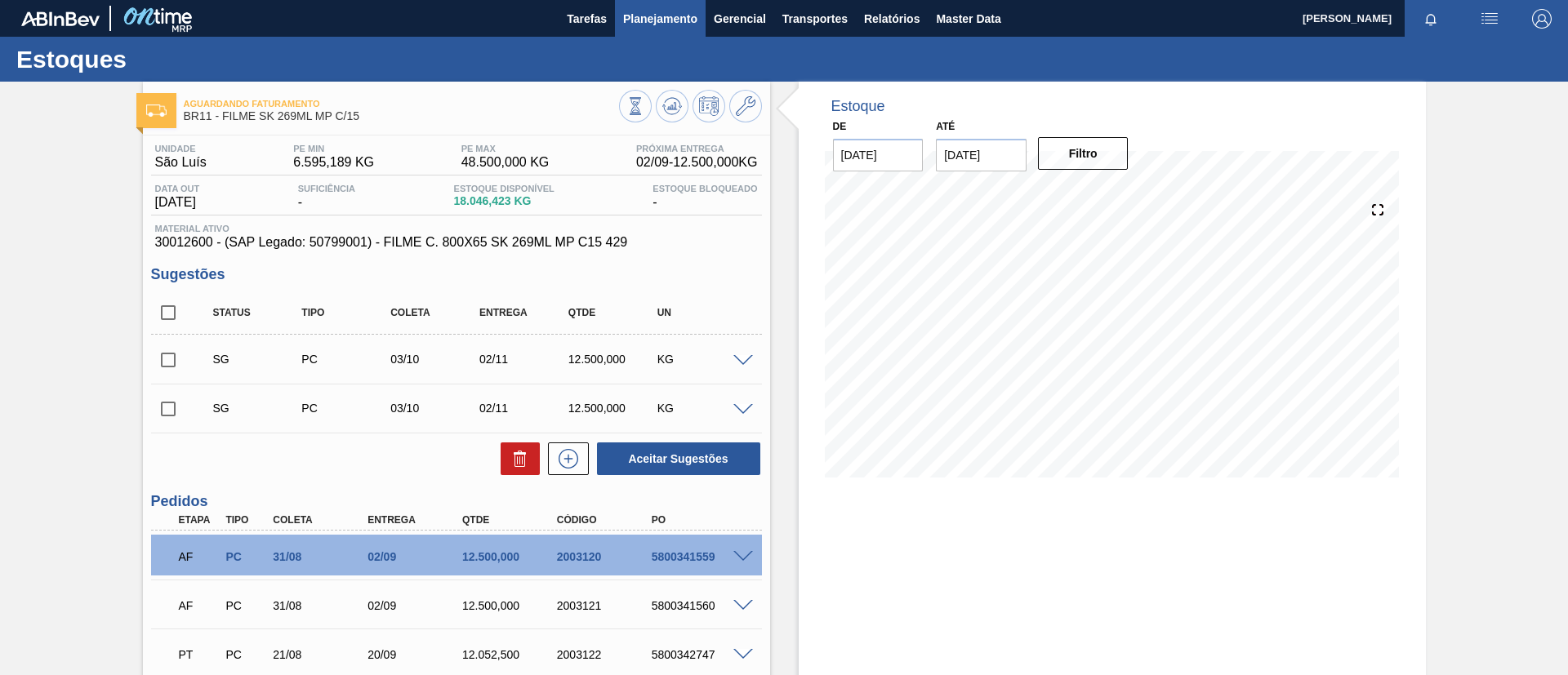
click at [665, 30] on button "Planejamento" at bounding box center [660, 18] width 90 height 37
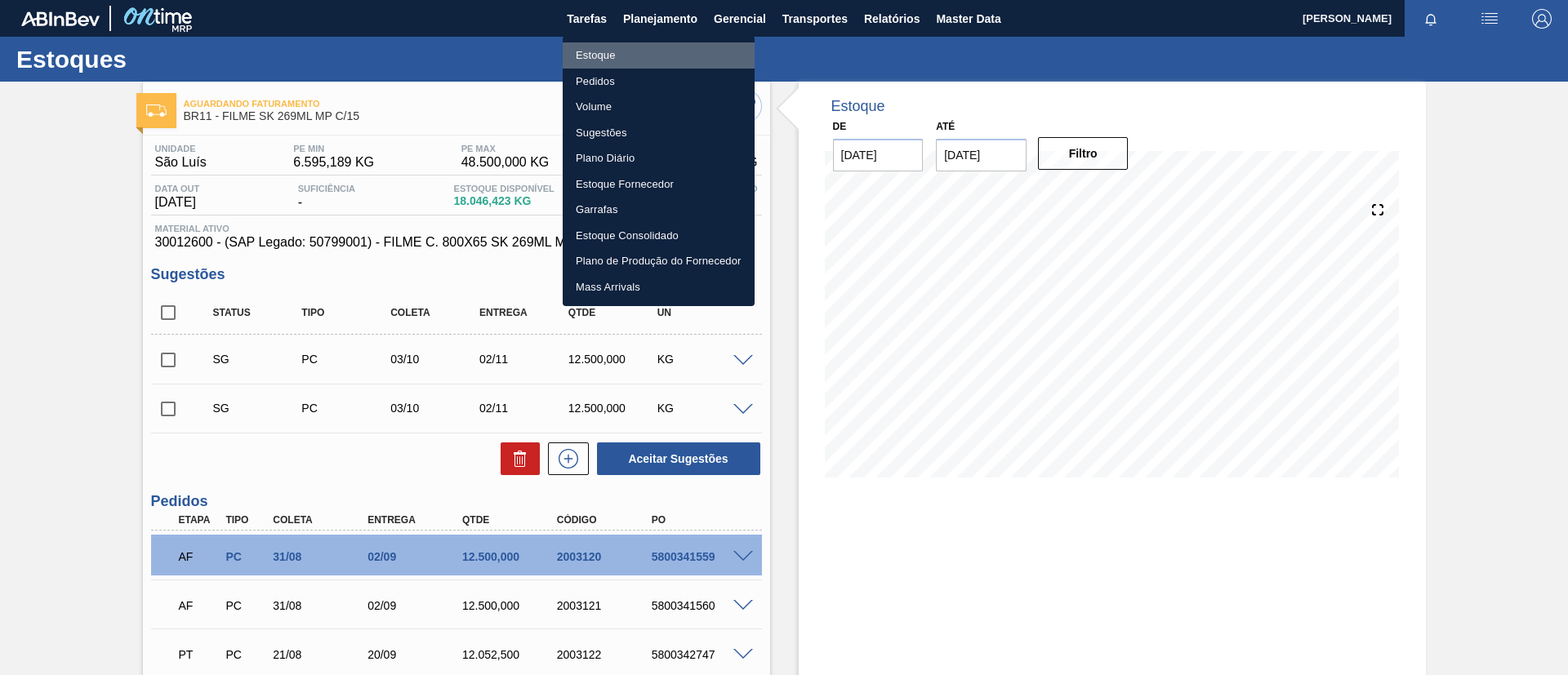
click at [667, 49] on li "Estoque" at bounding box center [658, 55] width 192 height 26
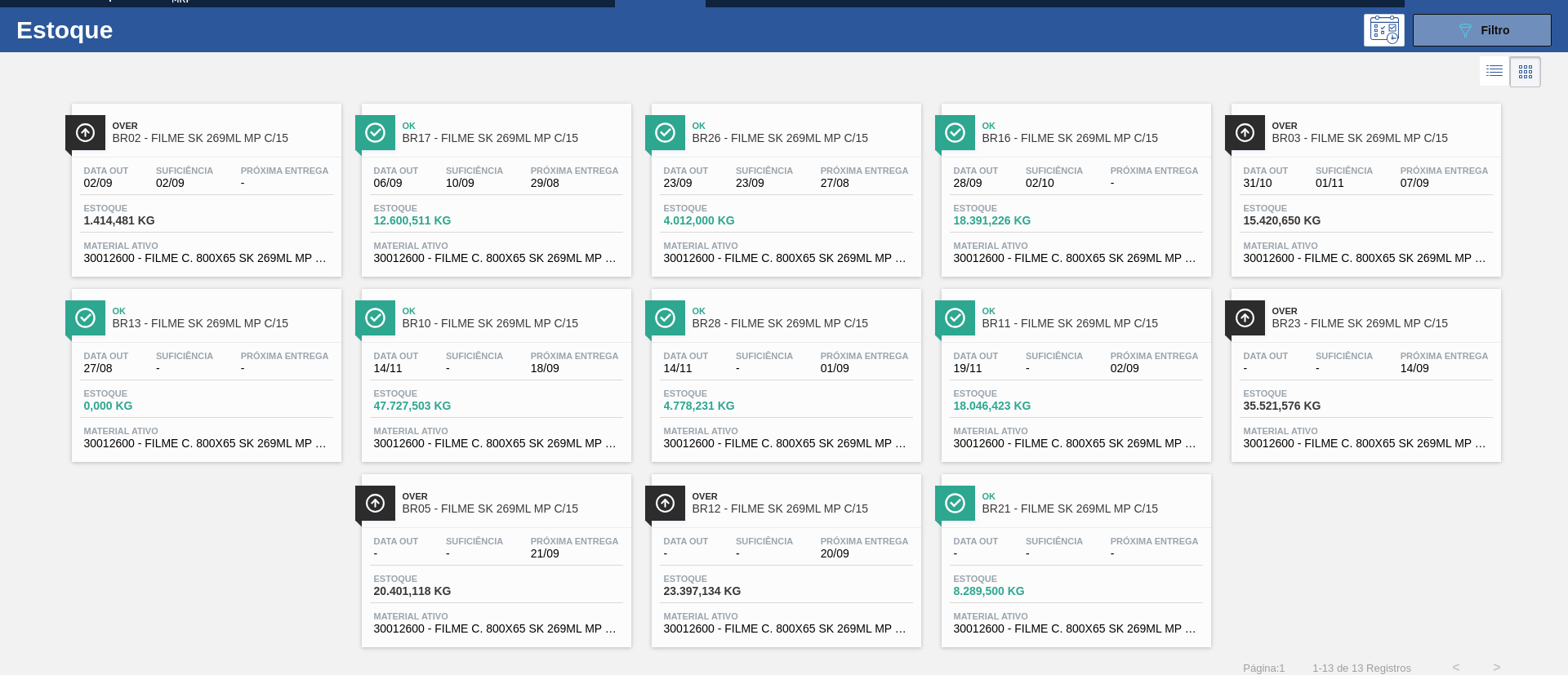
scroll to position [42, 0]
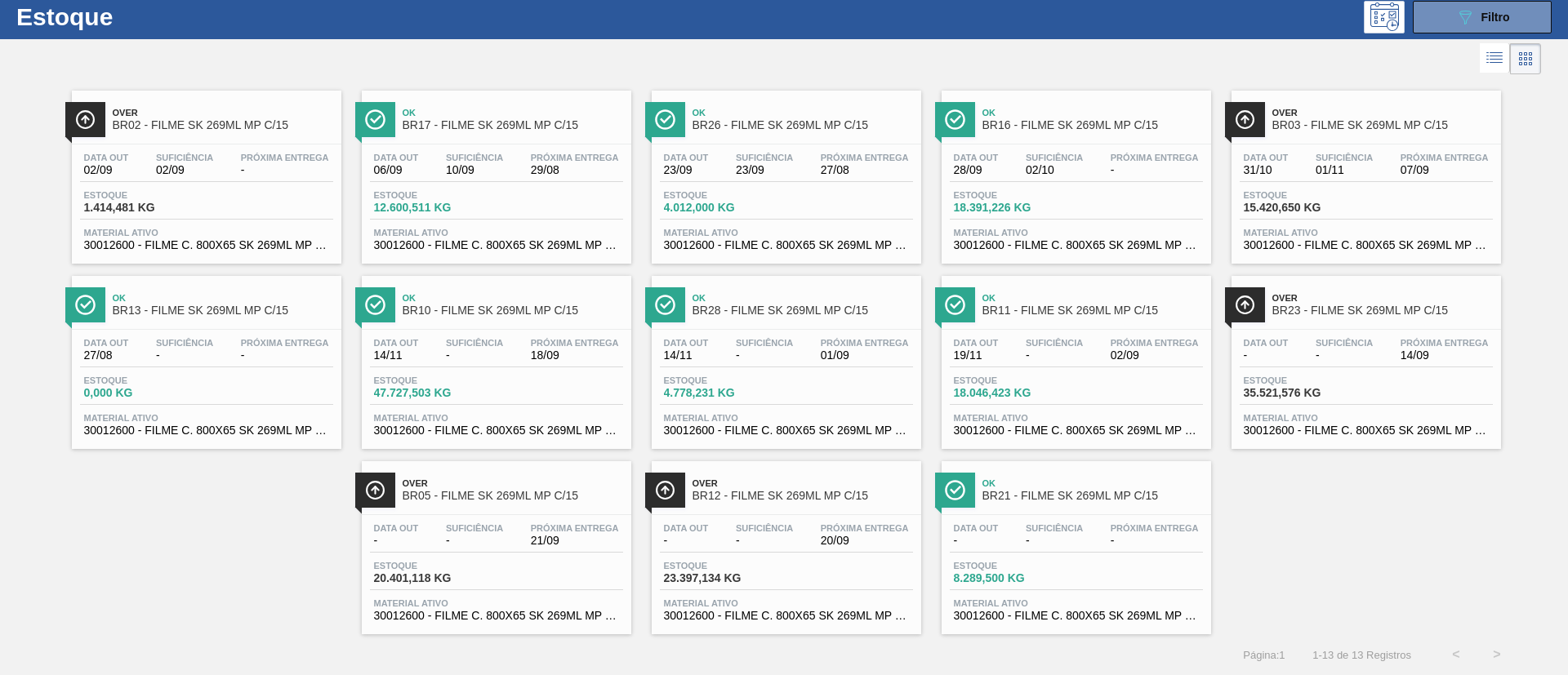
click at [822, 512] on div "Over BR12 - FILME SK 269ML MP C/15 Data out - Suficiência - Próxima Entrega 20/…" at bounding box center [787, 548] width 270 height 173
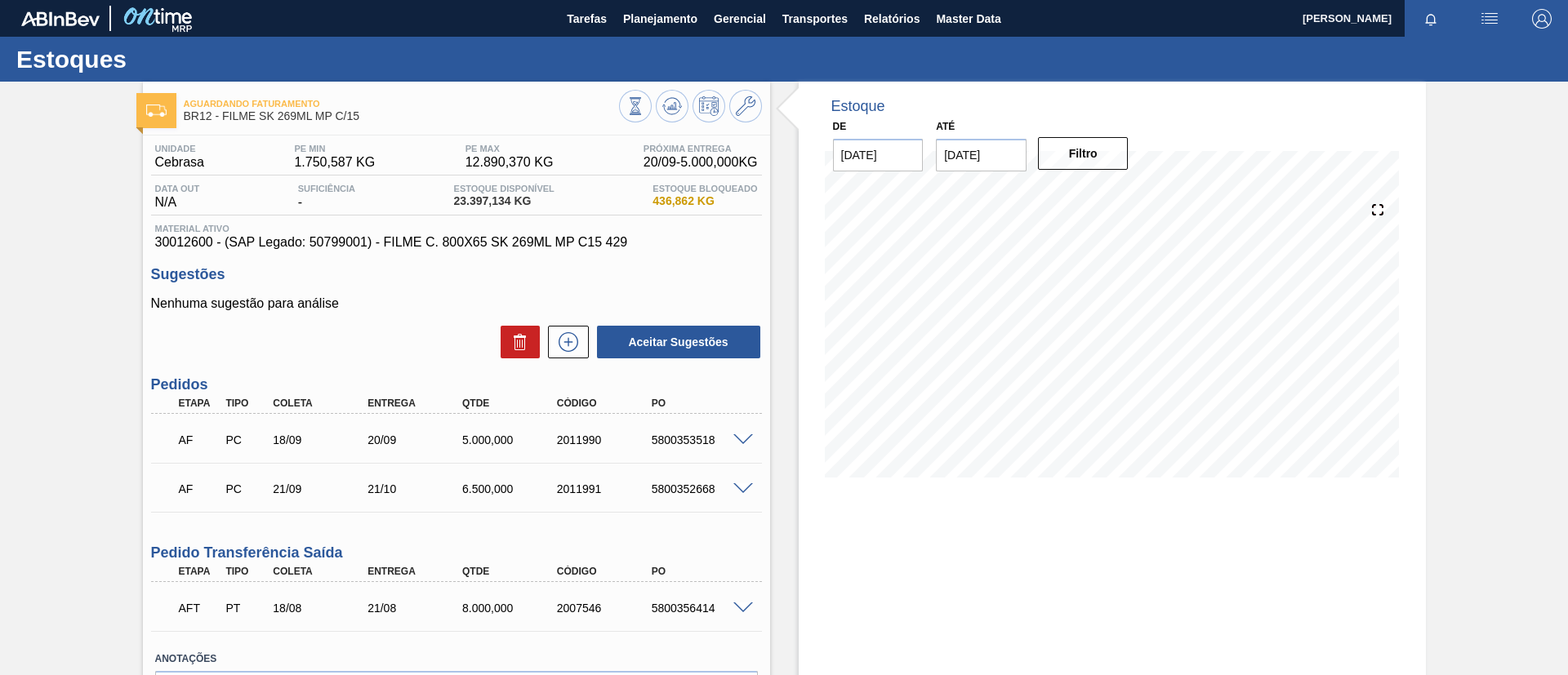
click at [737, 618] on div "AFT PT 18/08 21/08 8.000,000 2007546 5800356414" at bounding box center [456, 607] width 610 height 41
click at [740, 607] on span at bounding box center [742, 609] width 19 height 12
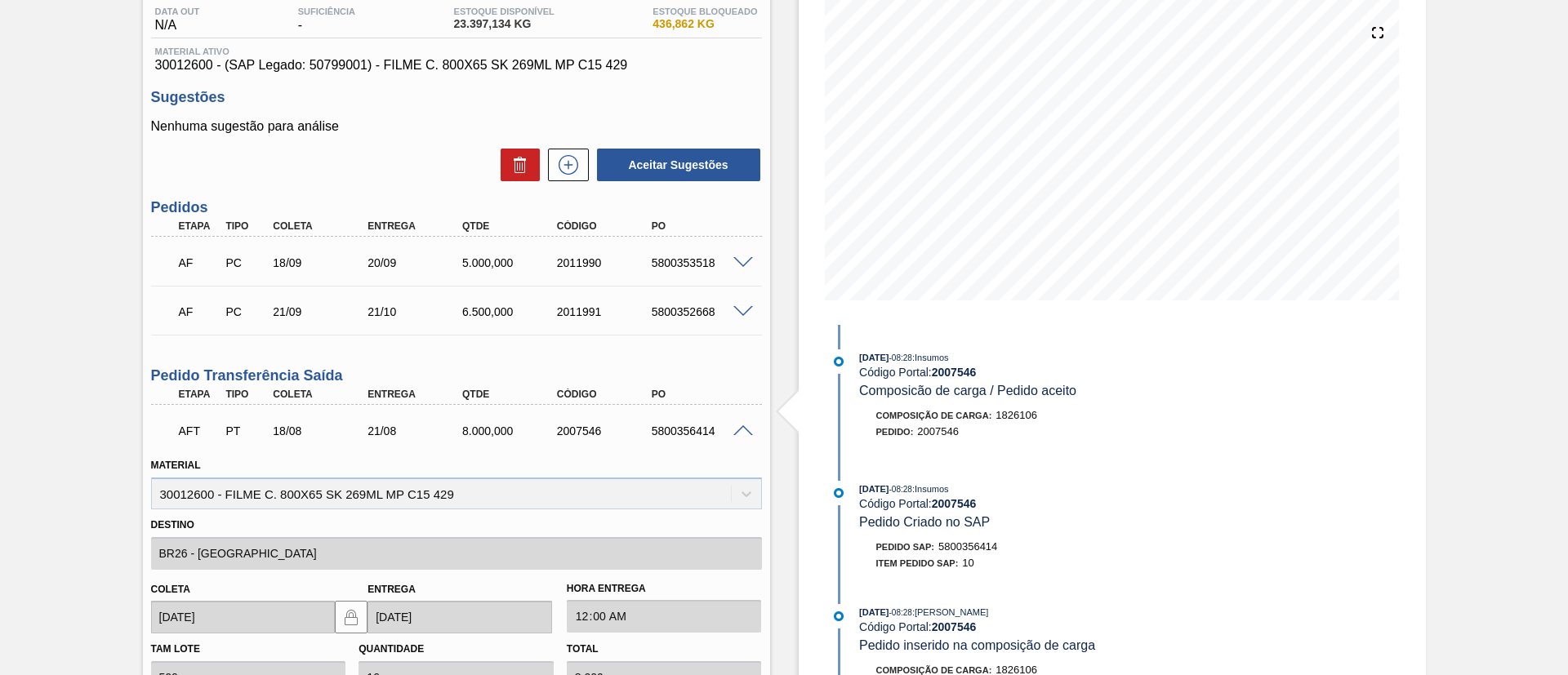
scroll to position [123, 0]
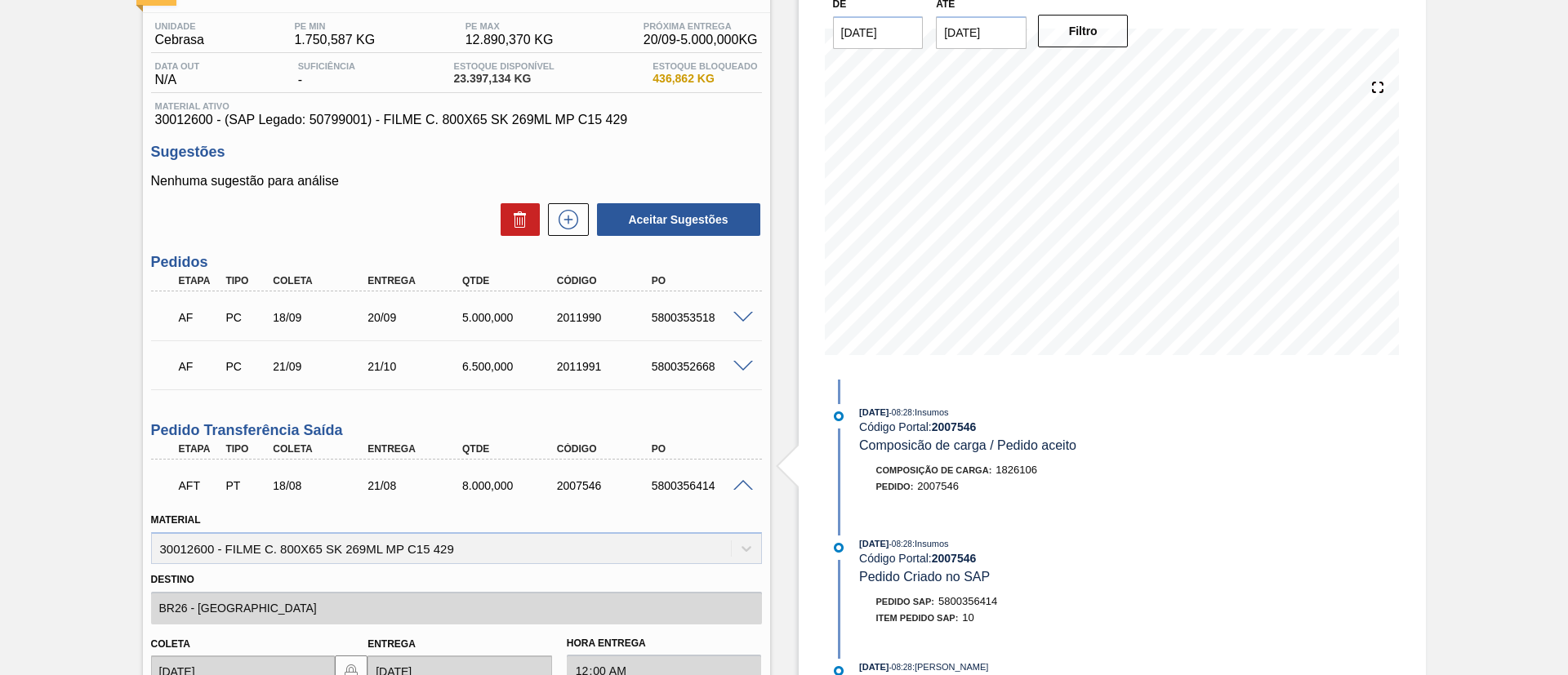
click at [744, 464] on div "AFT PT 18/08 21/08 8.000,000 2007546 5800356414" at bounding box center [456, 484] width 610 height 41
click at [744, 474] on div "AFT PT 18/08 21/08 8.000,000 2007546 5800356414" at bounding box center [456, 484] width 610 height 41
click at [737, 485] on span at bounding box center [742, 486] width 19 height 12
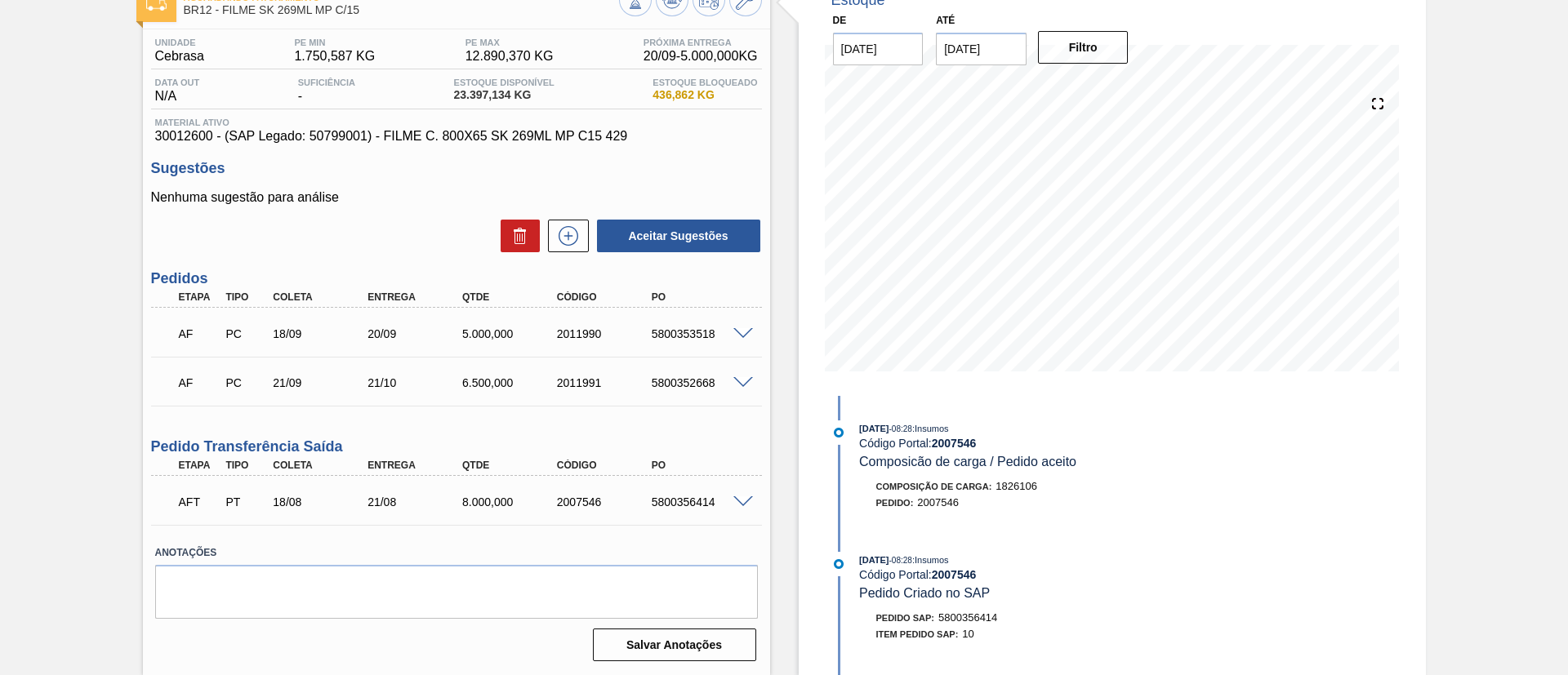
scroll to position [106, 0]
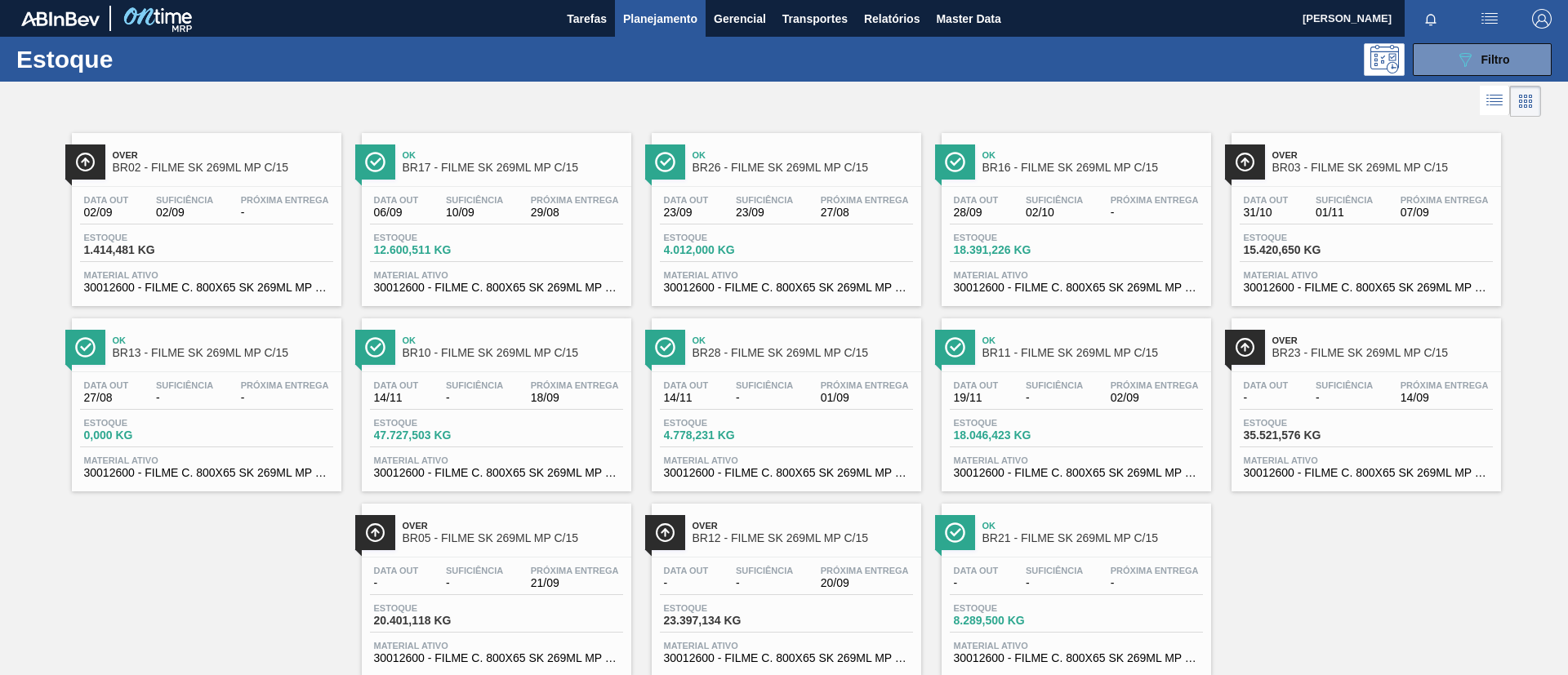
click at [525, 173] on span "BR17 - FILME SK 269ML MP C/15" at bounding box center [513, 167] width 221 height 12
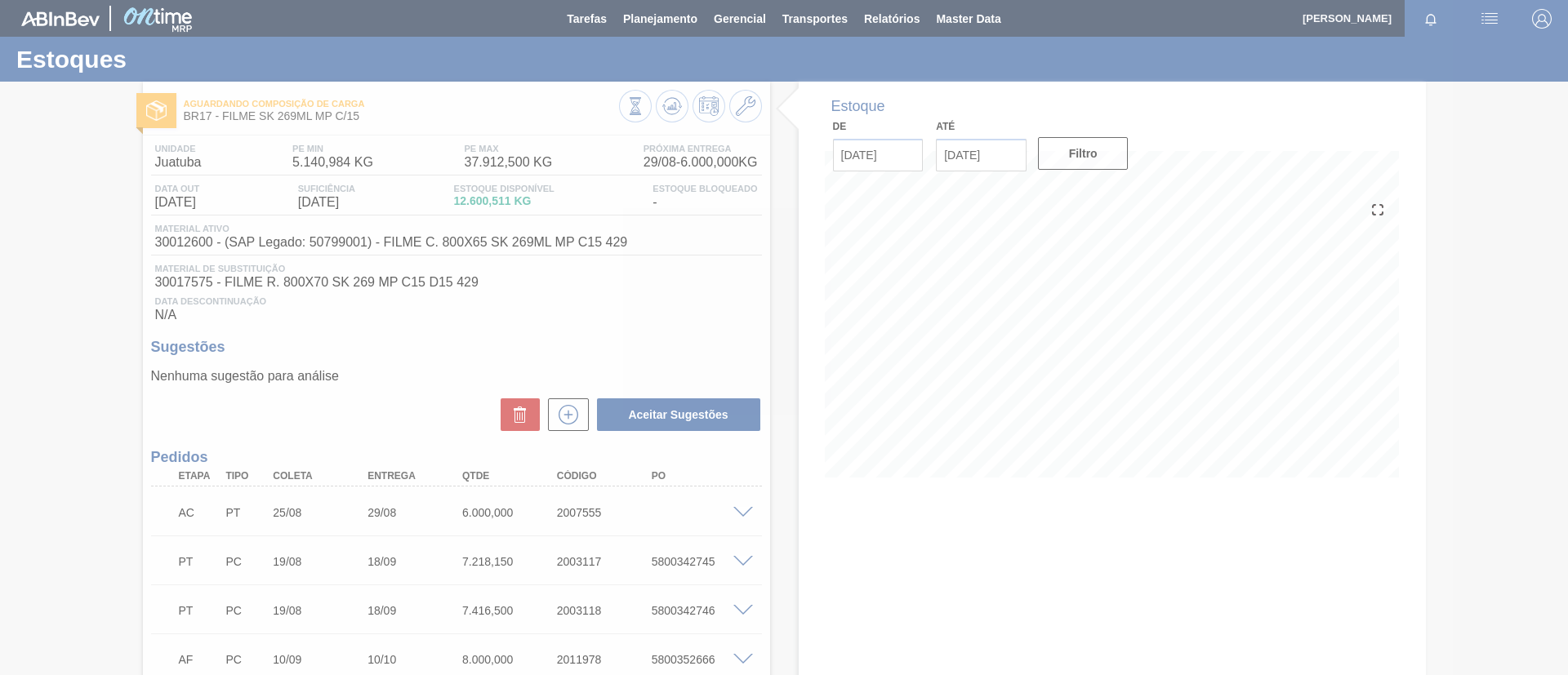
click at [669, 109] on div at bounding box center [784, 337] width 1568 height 675
click at [673, 103] on div at bounding box center [784, 337] width 1568 height 675
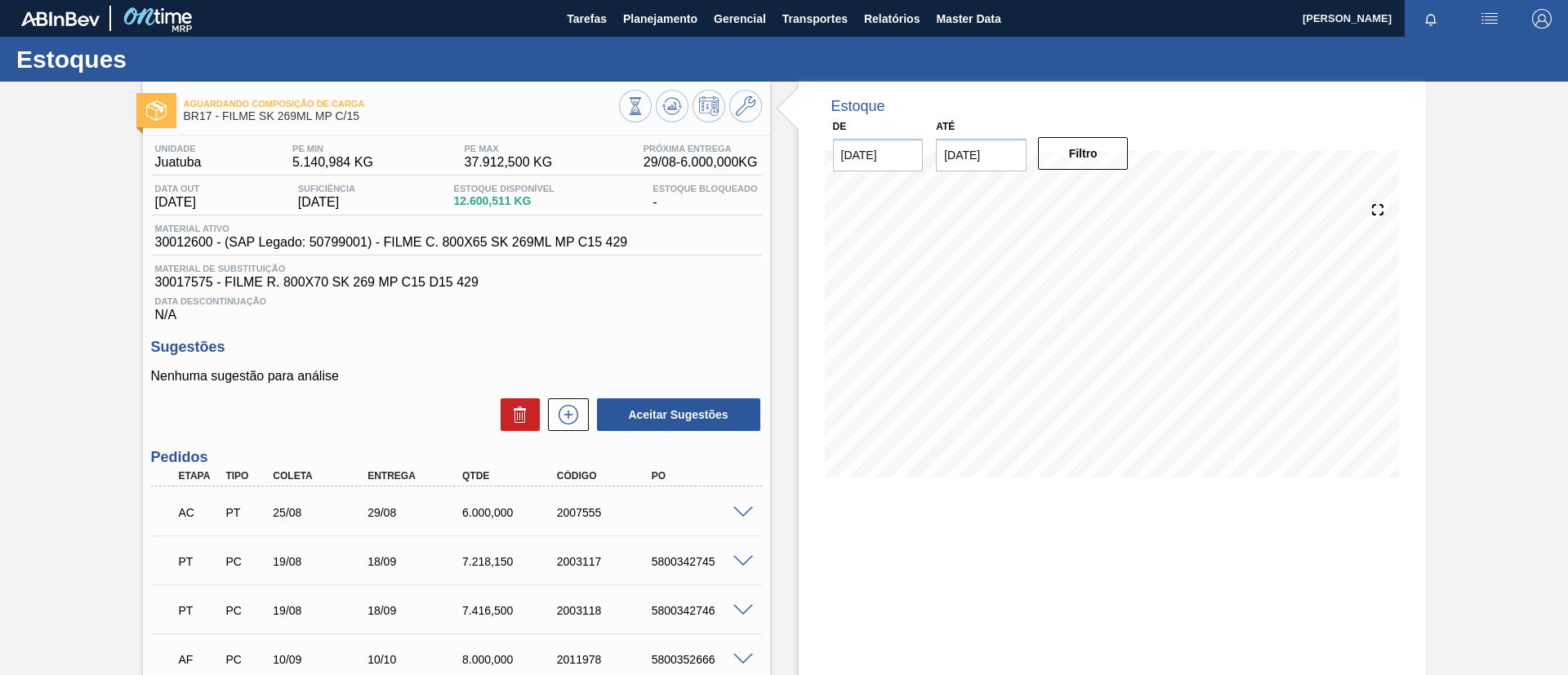
click at [674, 103] on icon at bounding box center [675, 105] width 2 height 6
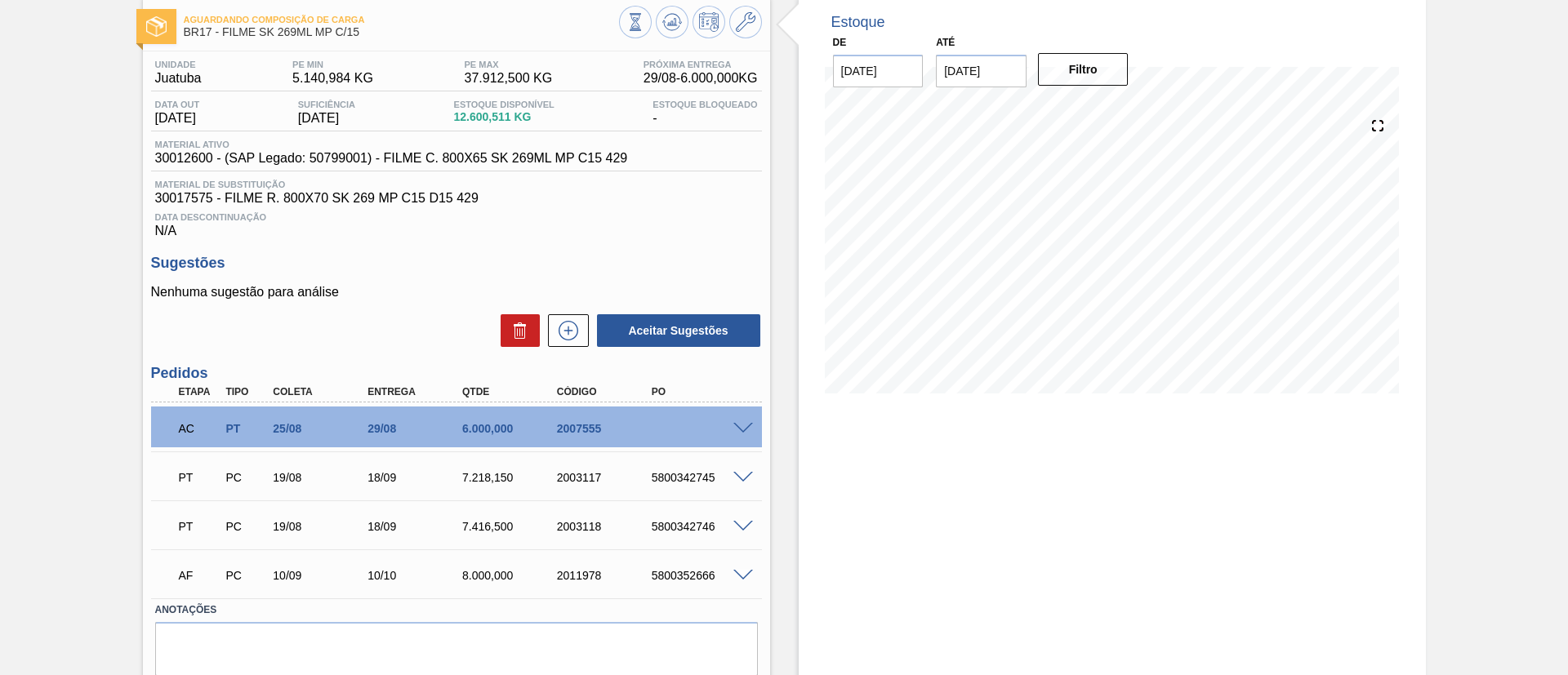
scroll to position [123, 0]
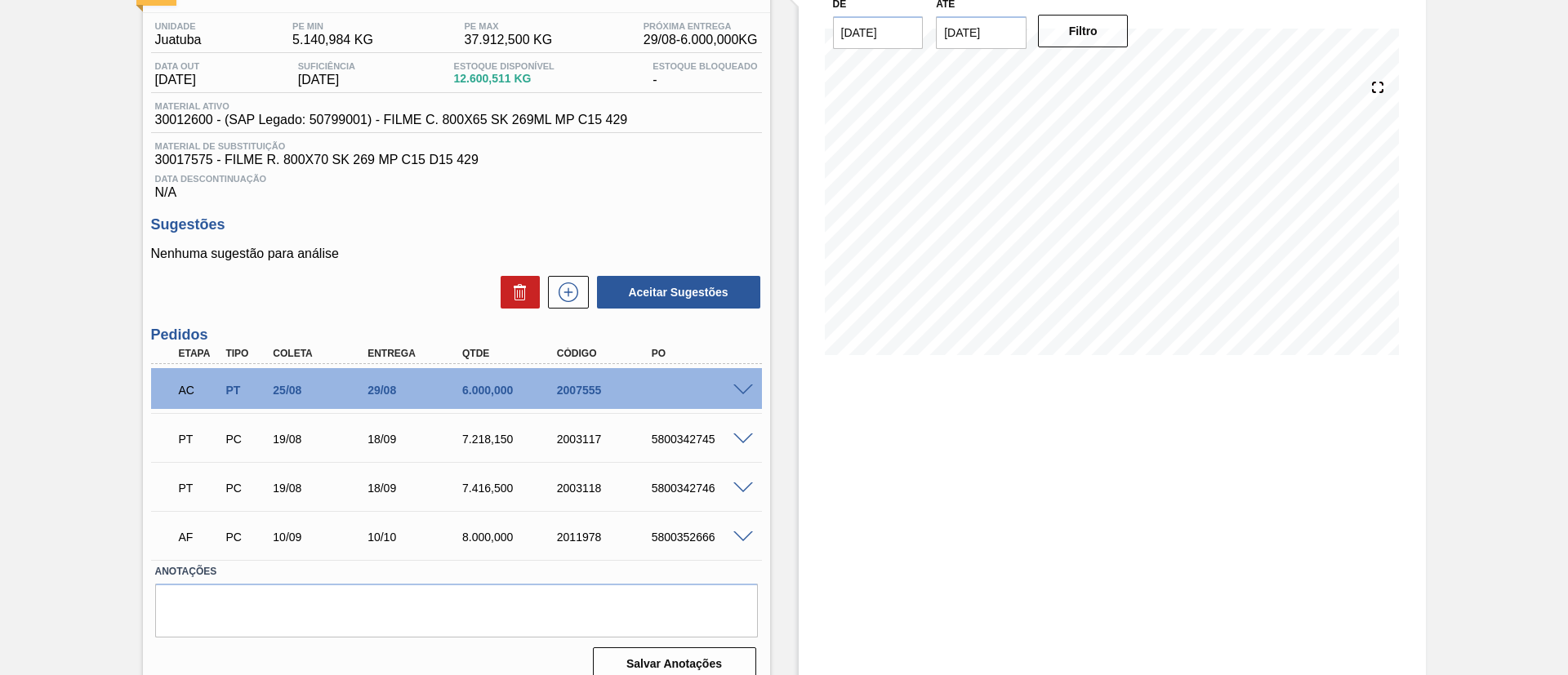
click at [746, 439] on span at bounding box center [742, 440] width 19 height 12
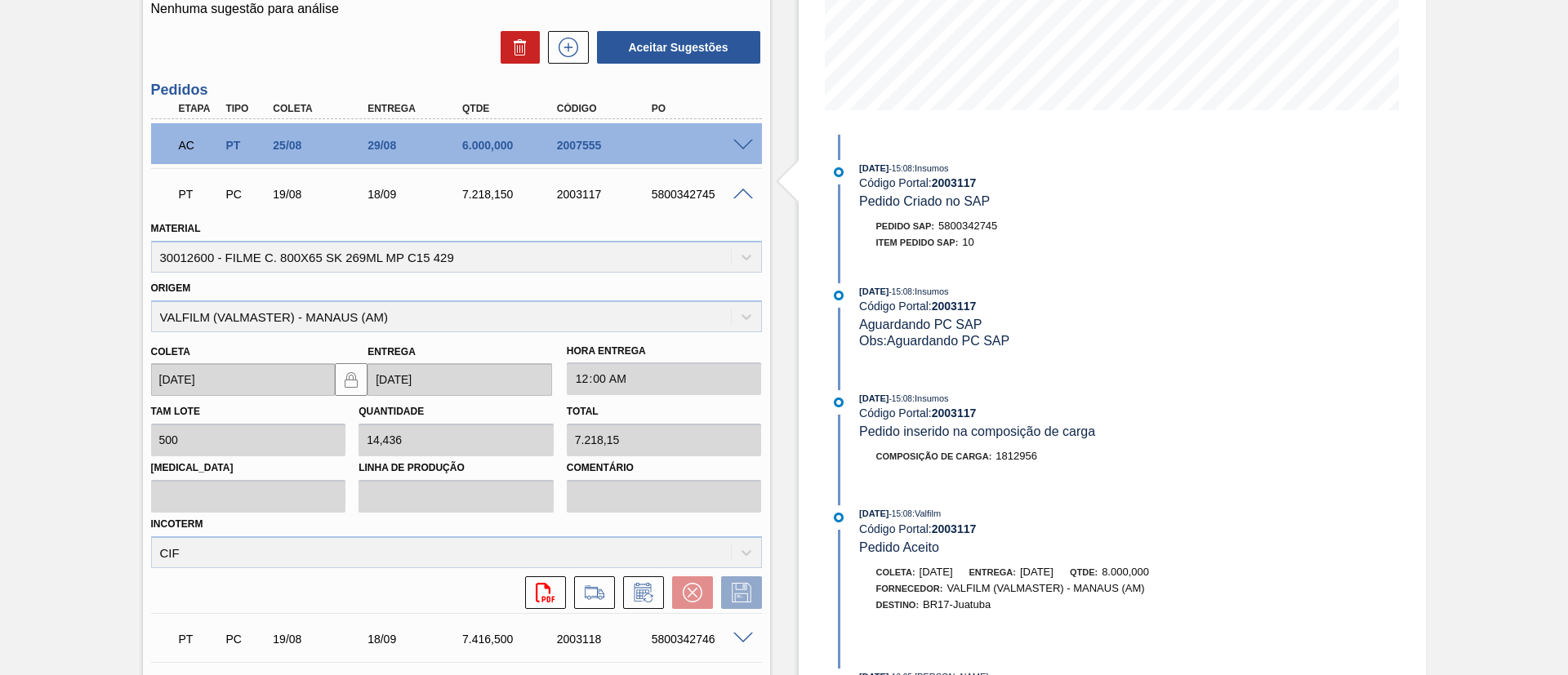
scroll to position [605, 0]
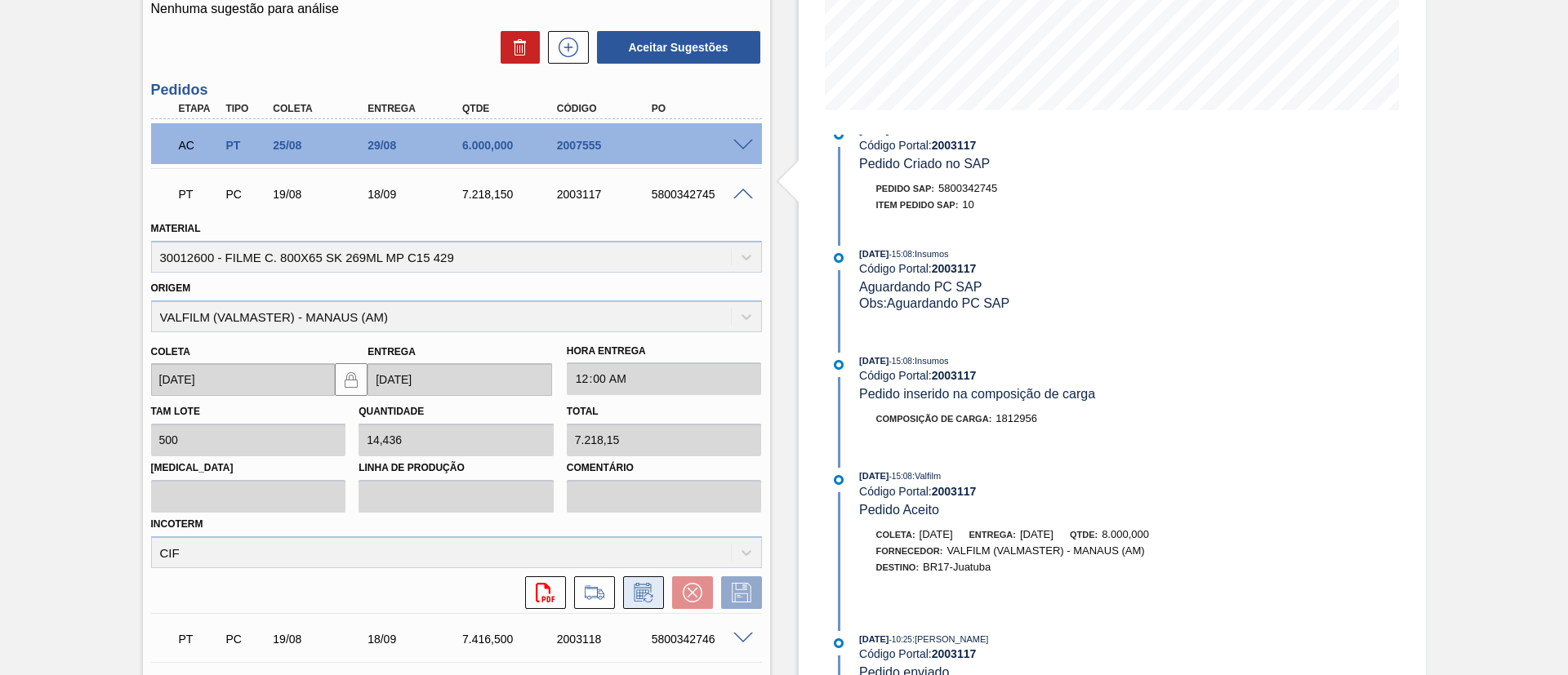
click at [634, 597] on icon at bounding box center [644, 592] width 26 height 19
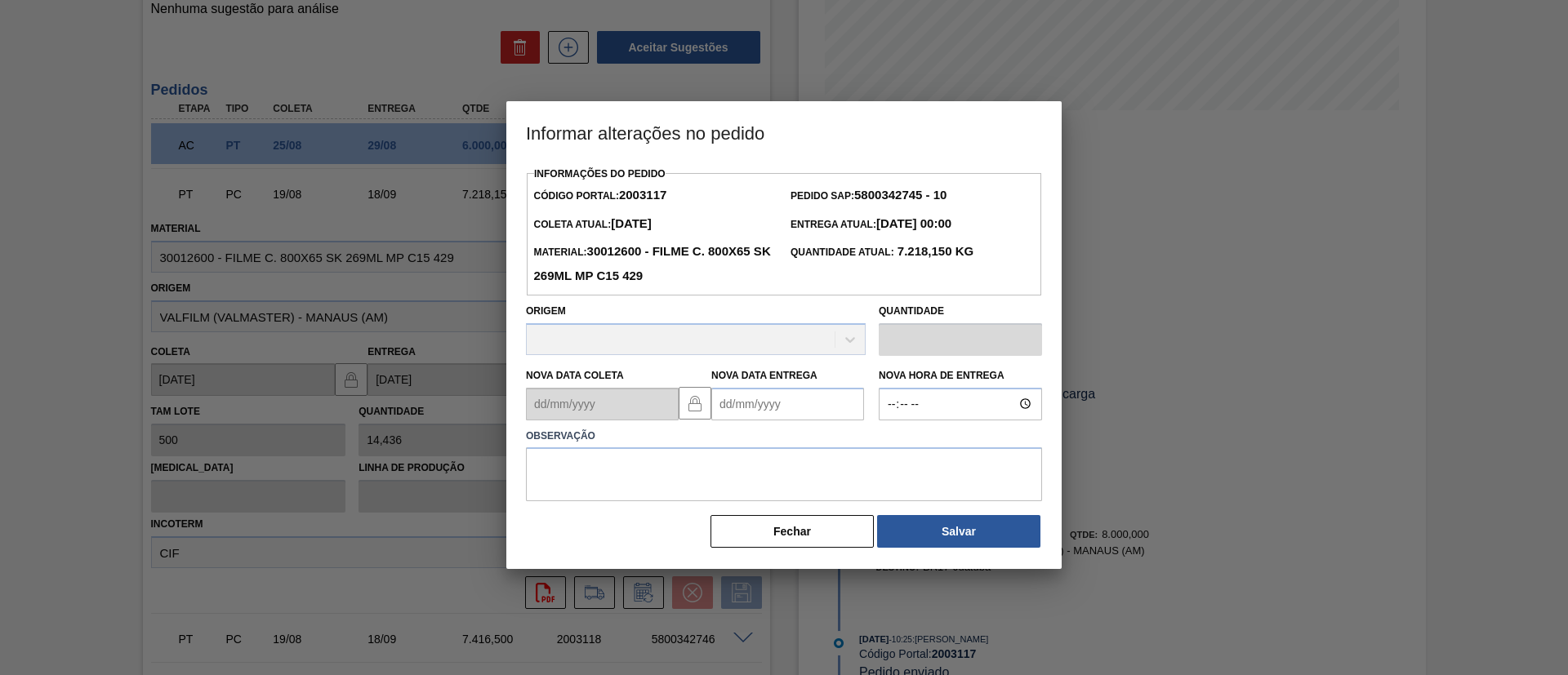
click at [802, 409] on Entrega2003117 "Nova Data Entrega" at bounding box center [787, 404] width 152 height 32
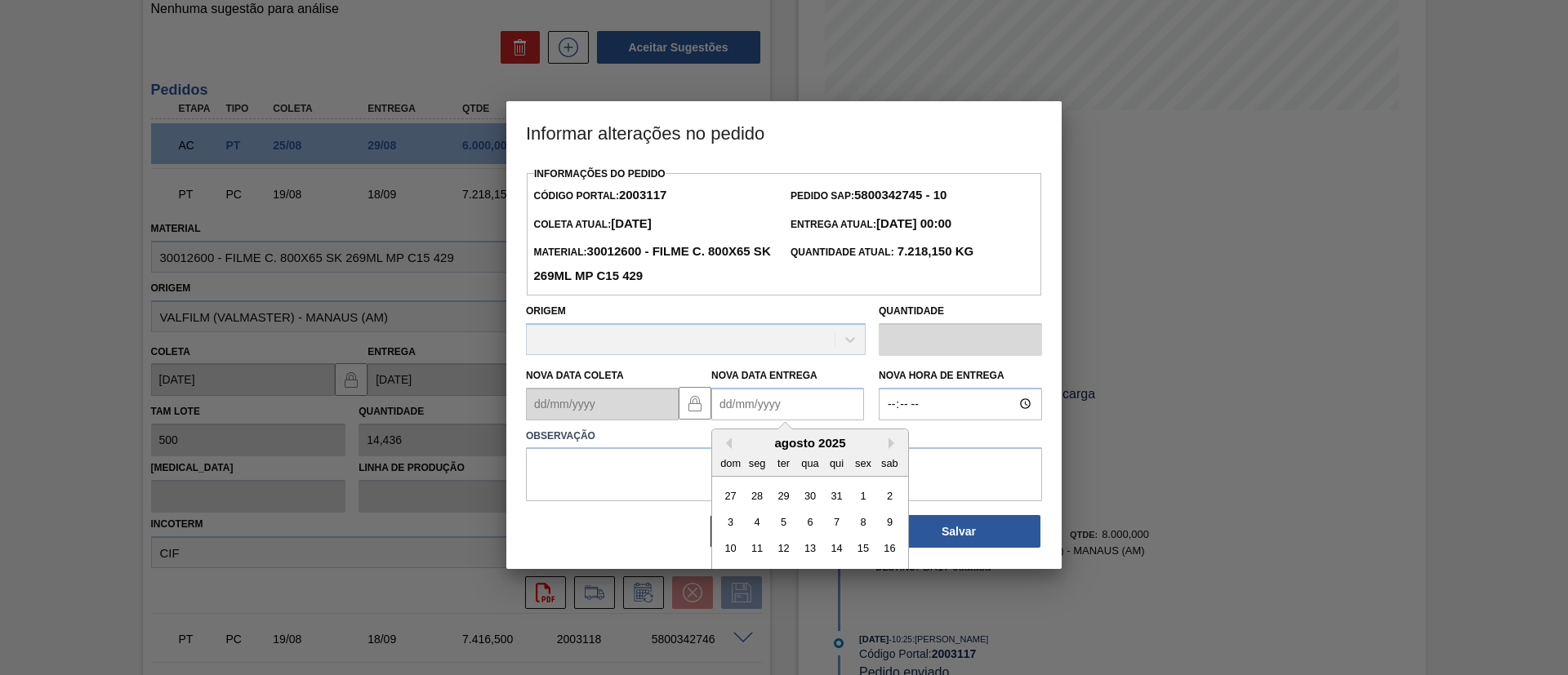
click at [889, 438] on div "agosto 2025 dom seg ter qua qui sex sab" at bounding box center [810, 452] width 196 height 47
click at [897, 444] on button "Next Month" at bounding box center [894, 443] width 11 height 11
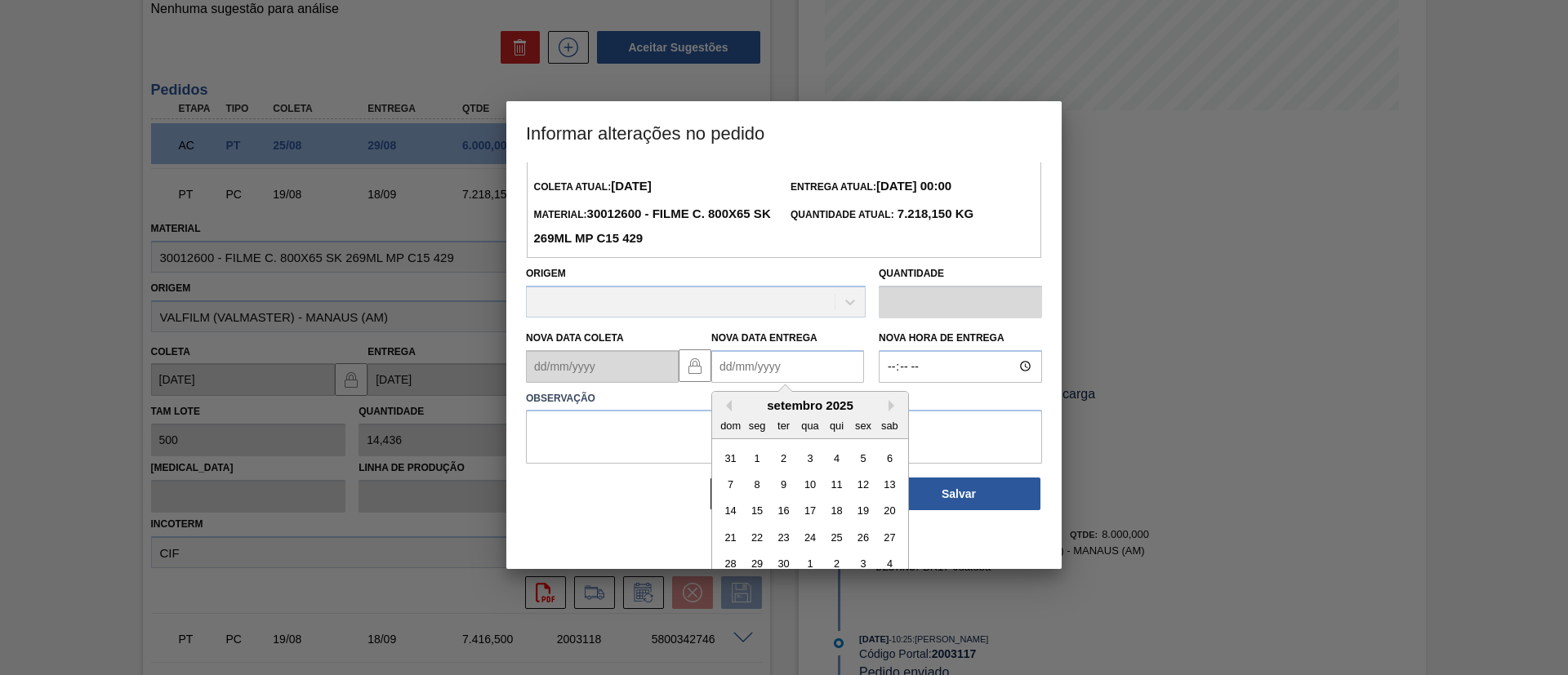
scroll to position [54, 0]
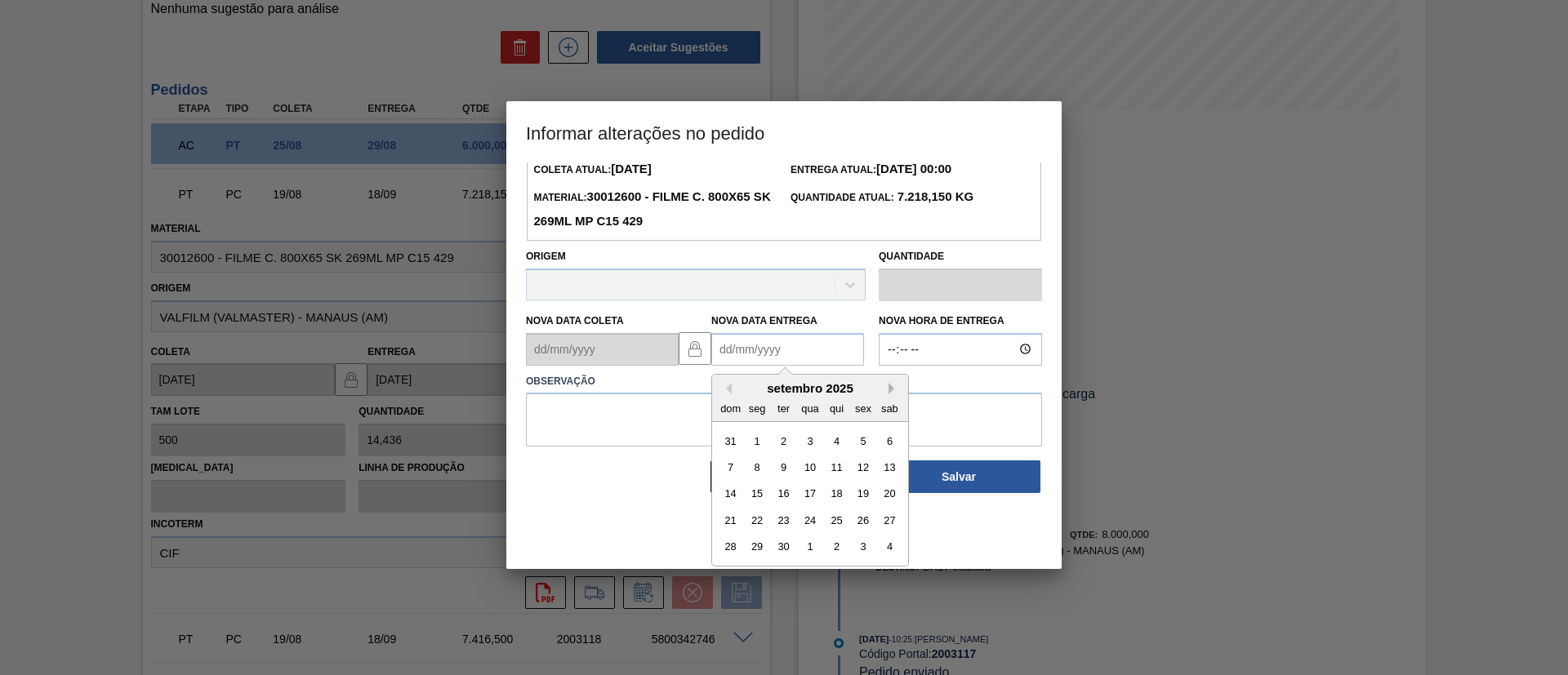
click at [892, 392] on button "Next Month" at bounding box center [894, 389] width 11 height 11
click at [865, 443] on div "3" at bounding box center [862, 441] width 22 height 22
type Entrega2003117 "03/10/2025"
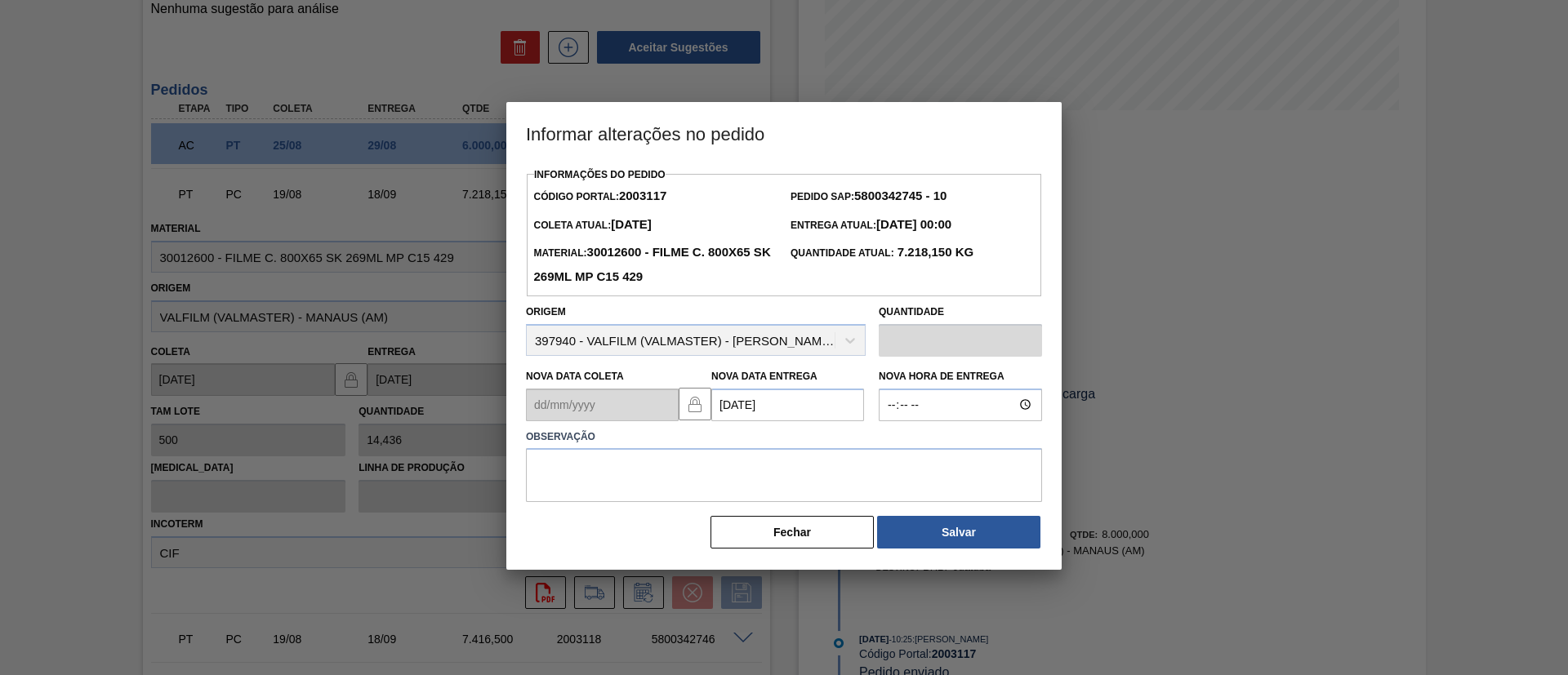
scroll to position [0, 0]
click at [848, 440] on label "Observação" at bounding box center [783, 438] width 516 height 24
click at [856, 457] on textarea at bounding box center [783, 475] width 516 height 54
drag, startPoint x: 624, startPoint y: 451, endPoint x: 342, endPoint y: 450, distance: 282.0
click at [342, 450] on div "Informar alterações no pedido Informações do Pedido Código Portal: 2003117 Pedi…" at bounding box center [784, 337] width 1568 height 675
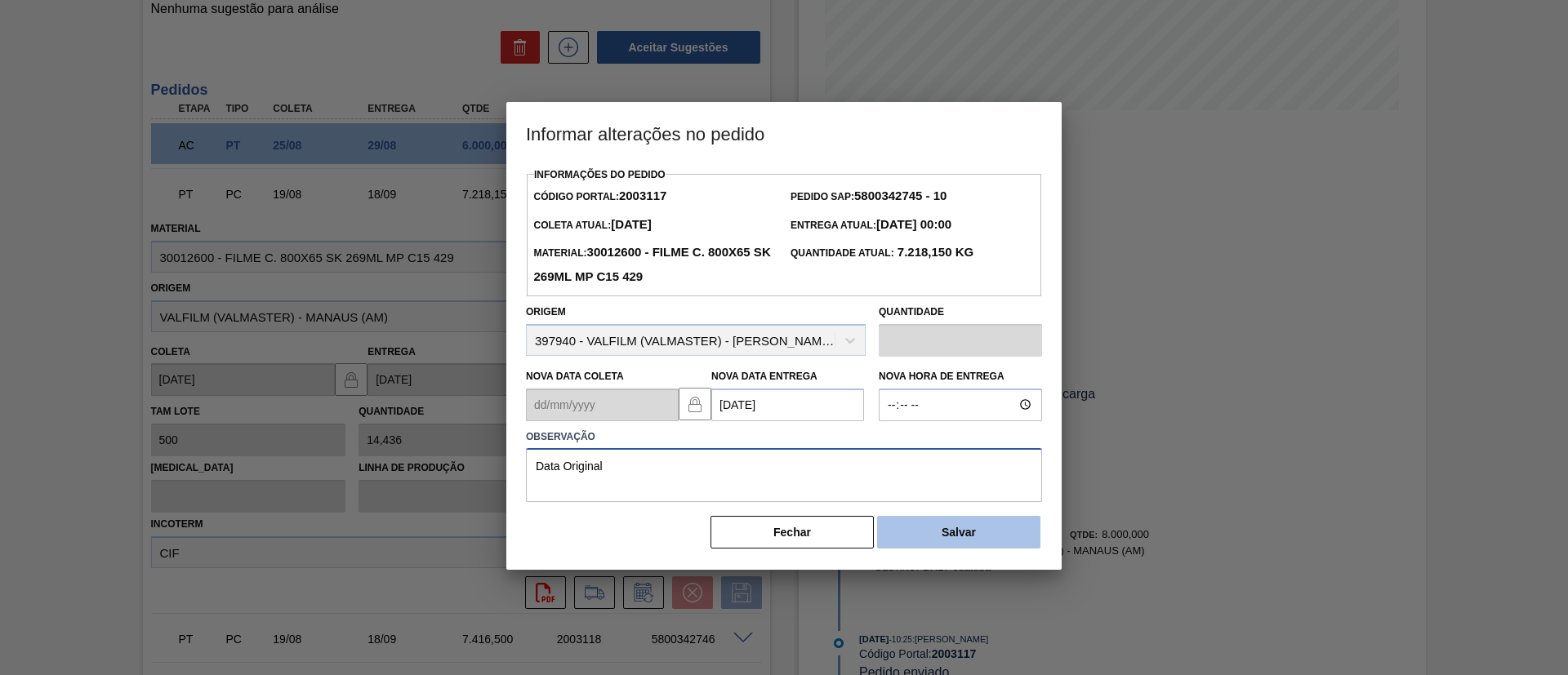
type textarea "Data Original"
click at [995, 540] on button "Salvar" at bounding box center [959, 532] width 163 height 32
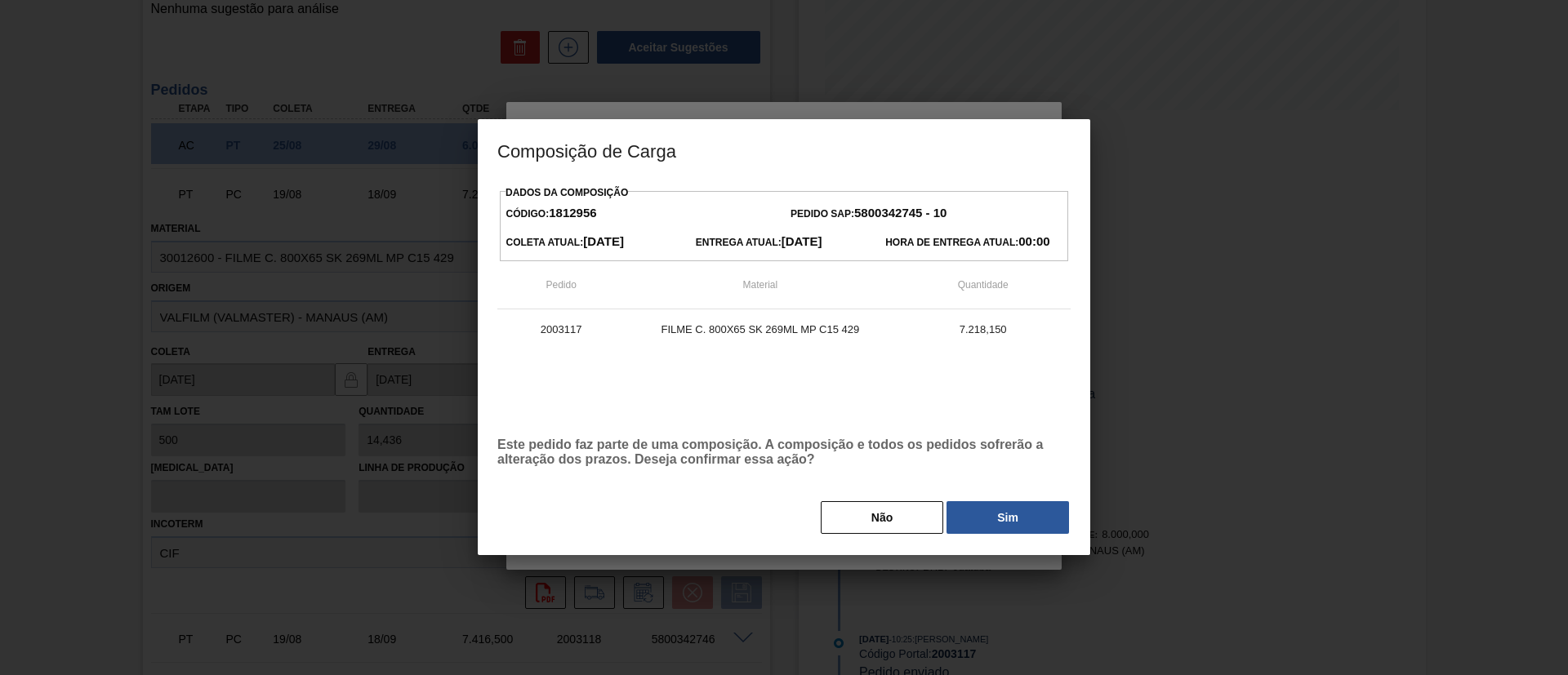
click at [1010, 516] on button "Sim" at bounding box center [1007, 517] width 123 height 32
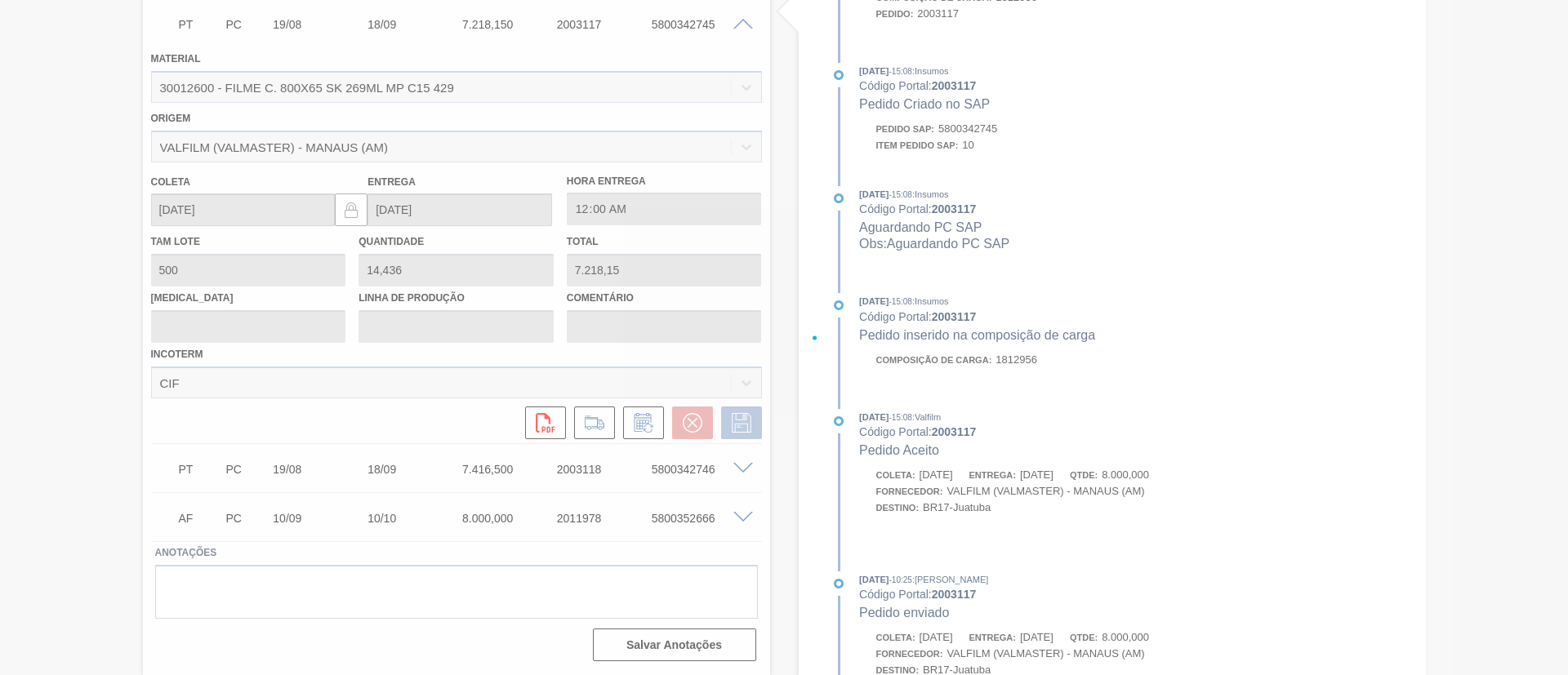
scroll to position [737, 0]
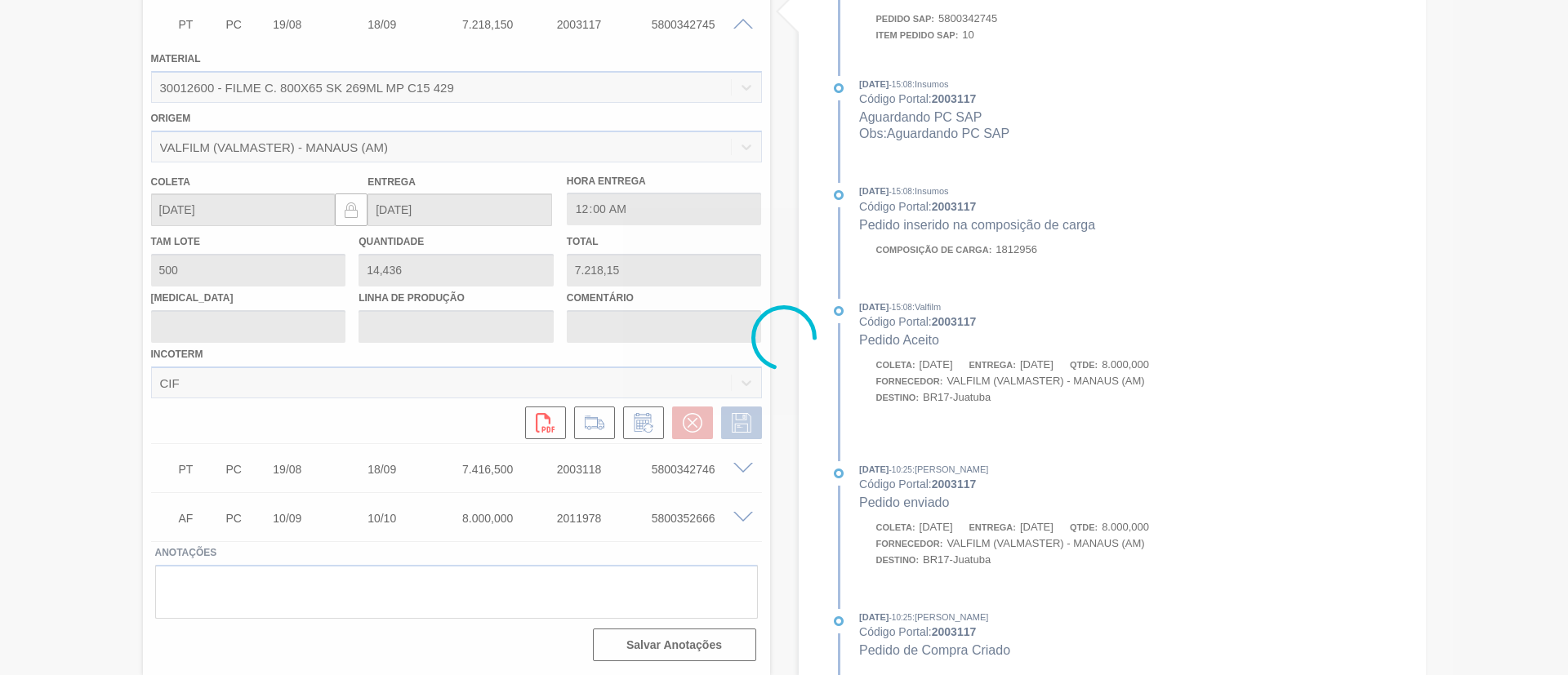
type input "Data Original"
type input "03/10/2025"
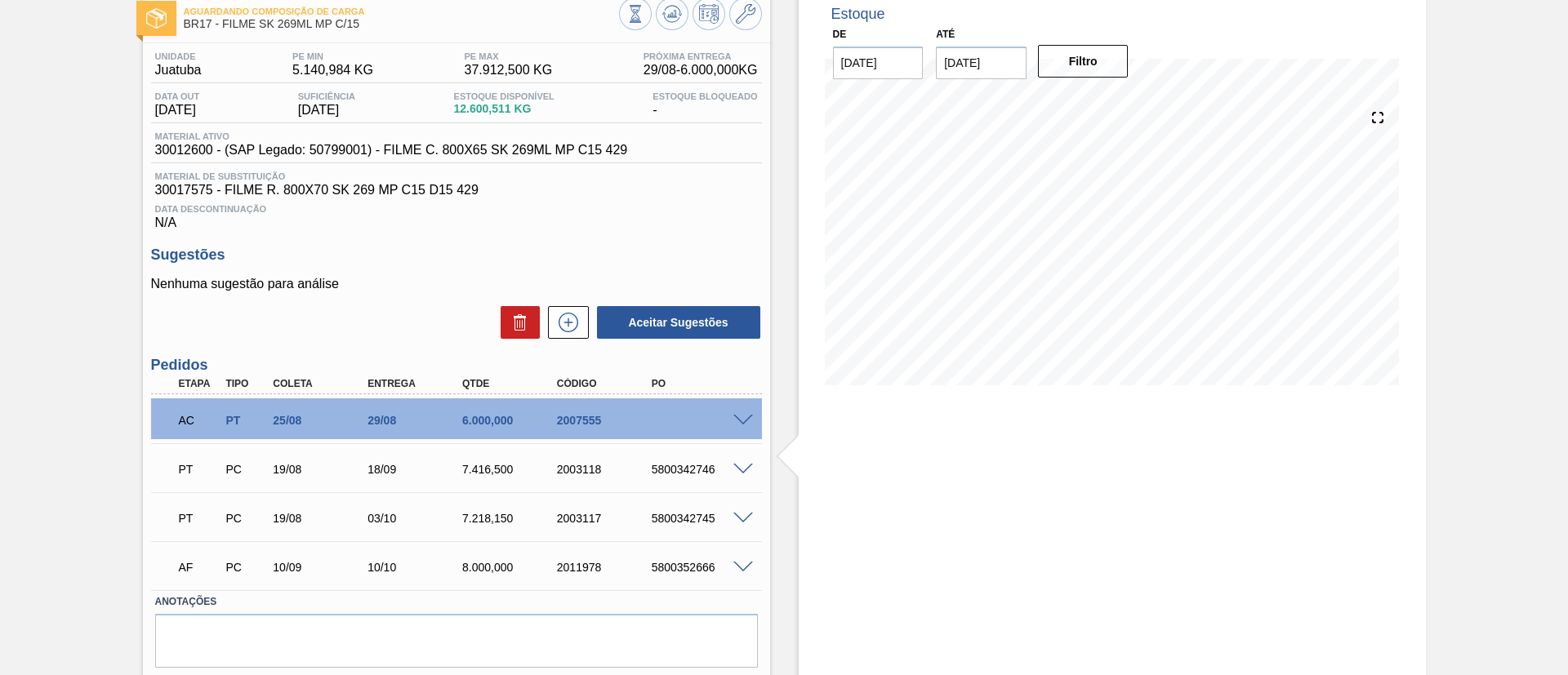
click at [746, 465] on span at bounding box center [742, 469] width 19 height 12
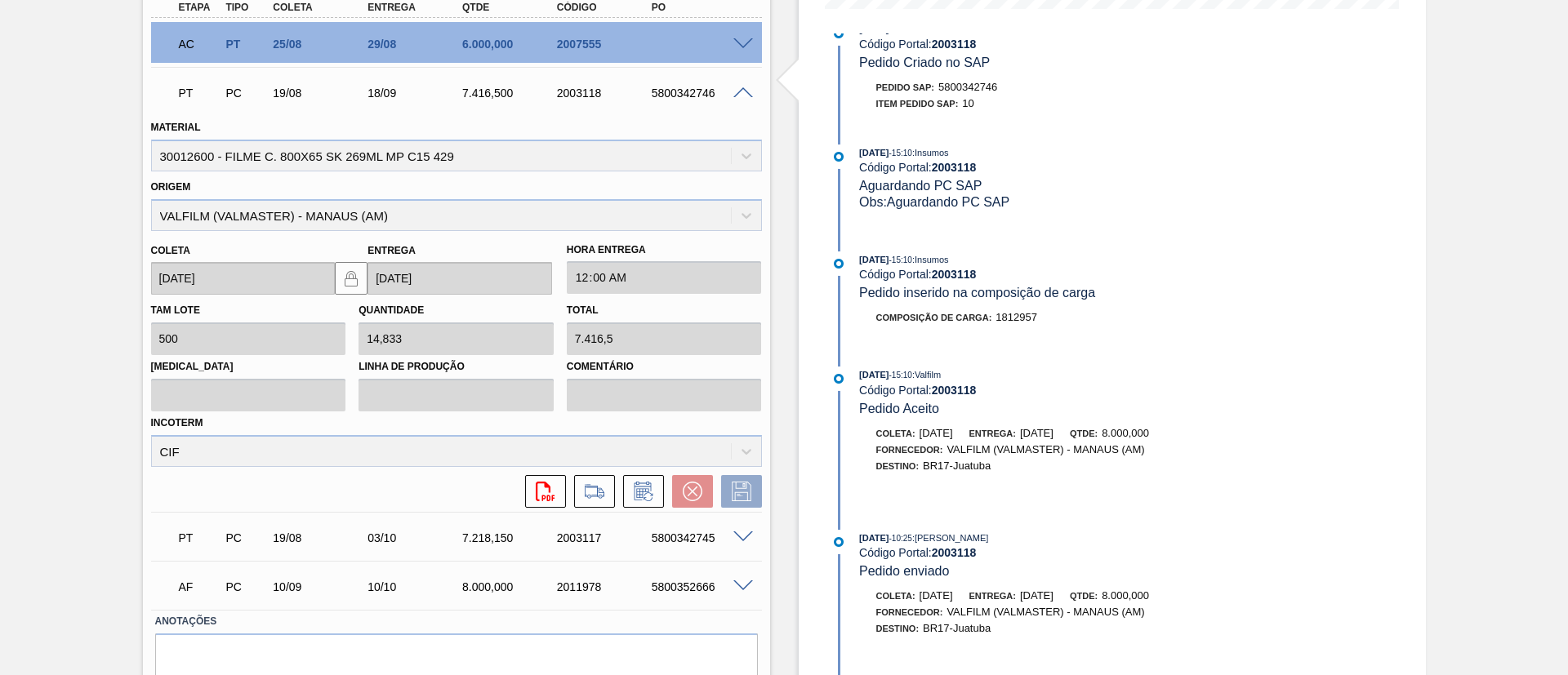
scroll to position [537, 0]
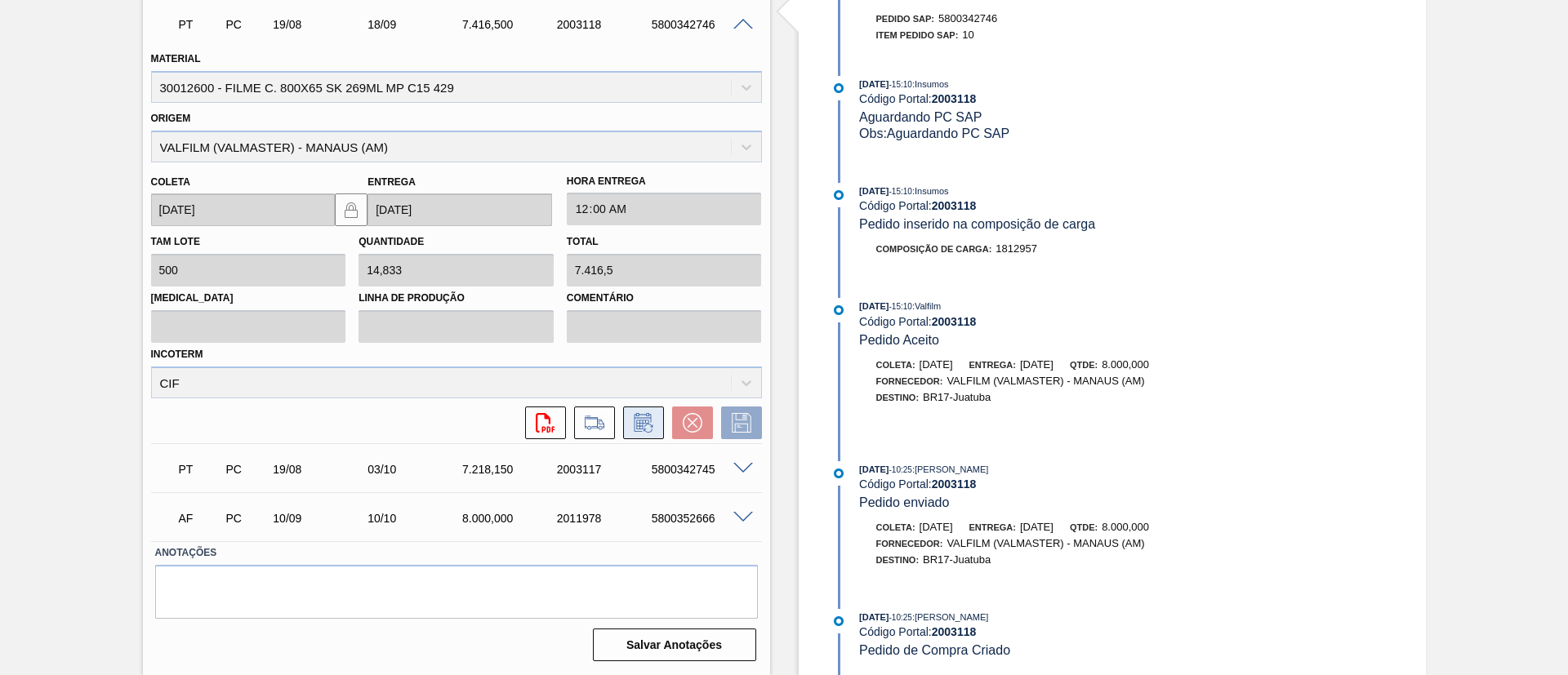
click at [653, 419] on icon at bounding box center [644, 422] width 26 height 19
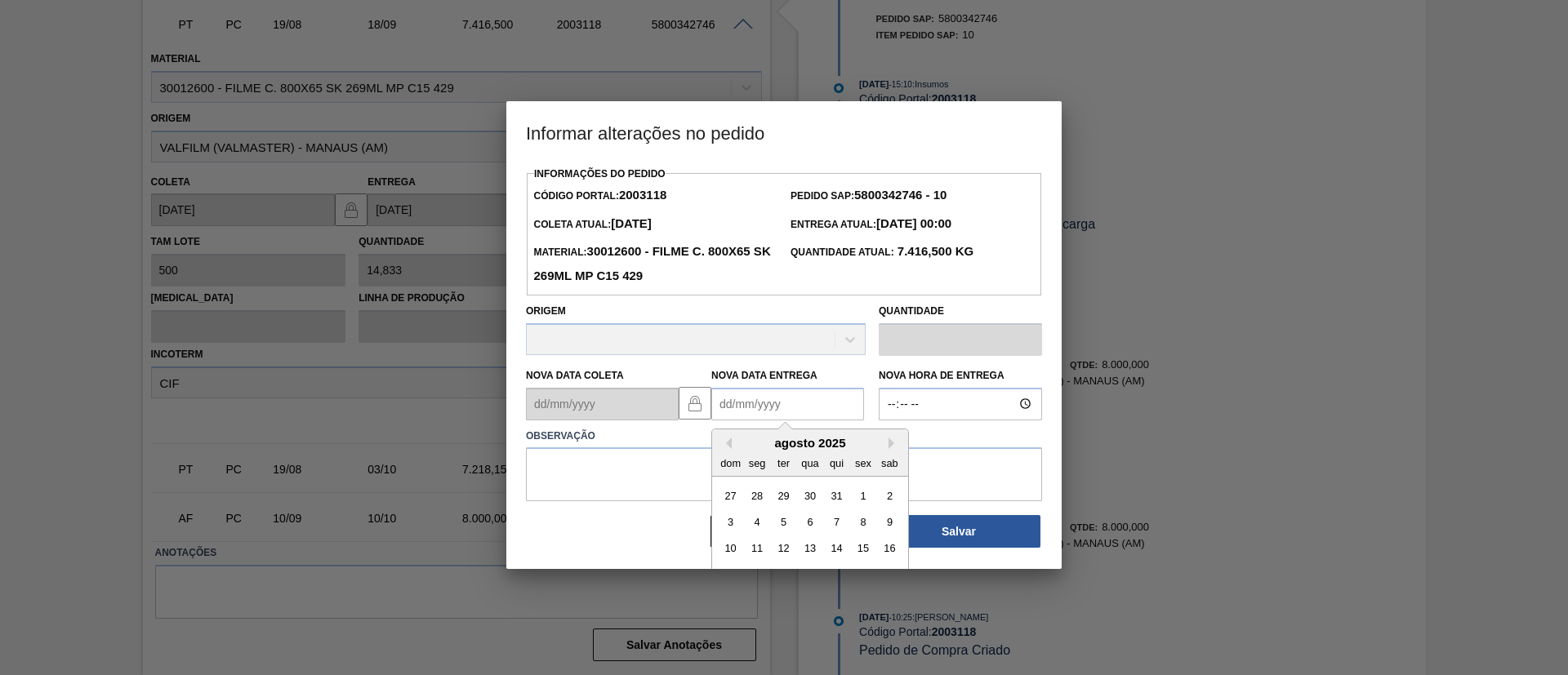
click at [820, 403] on Entrega2003118 "Nova Data Entrega" at bounding box center [787, 404] width 152 height 32
click at [888, 444] on button "Next Month" at bounding box center [894, 443] width 11 height 11
drag, startPoint x: 892, startPoint y: 441, endPoint x: 886, endPoint y: 454, distance: 14.3
click at [891, 441] on button "Next Month" at bounding box center [894, 443] width 11 height 11
click at [859, 495] on div "3" at bounding box center [862, 496] width 22 height 22
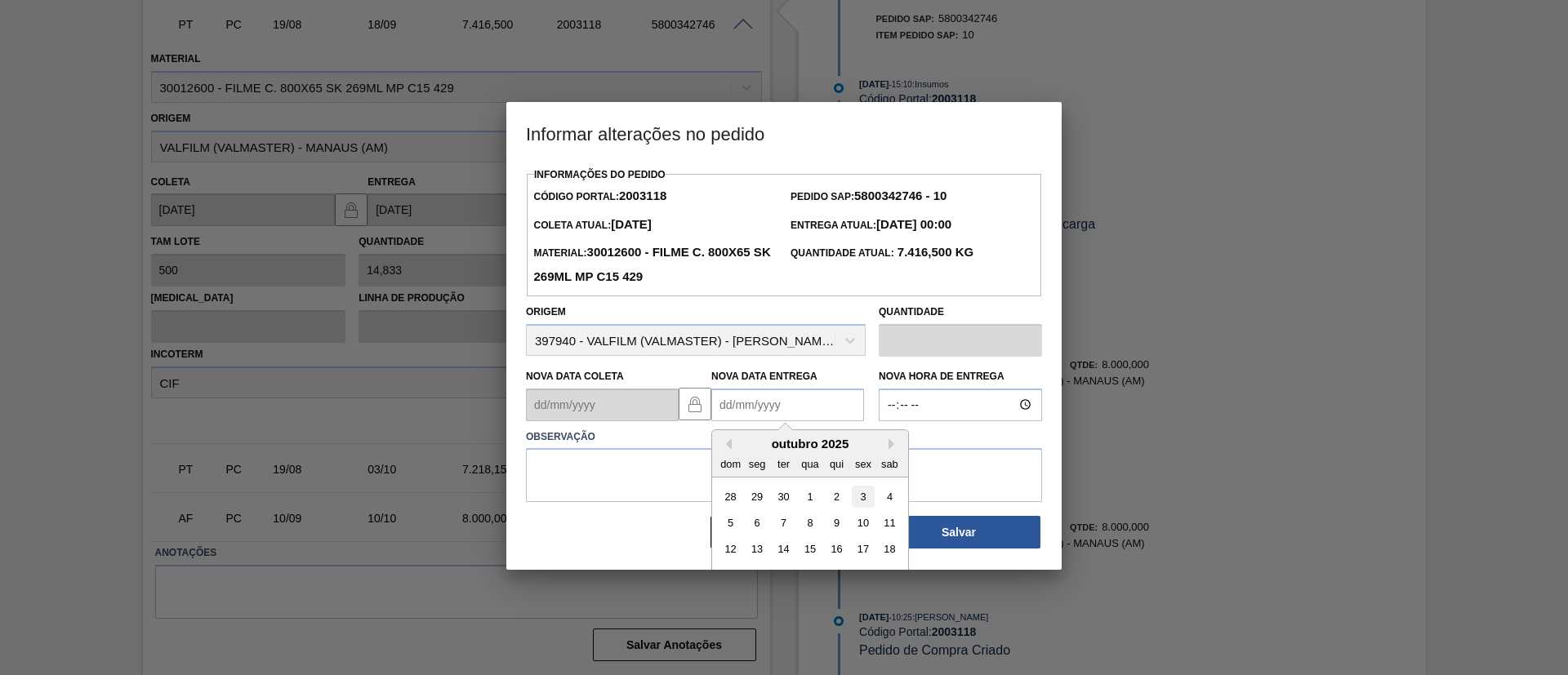
type Entrega2003118 "03/10/2025"
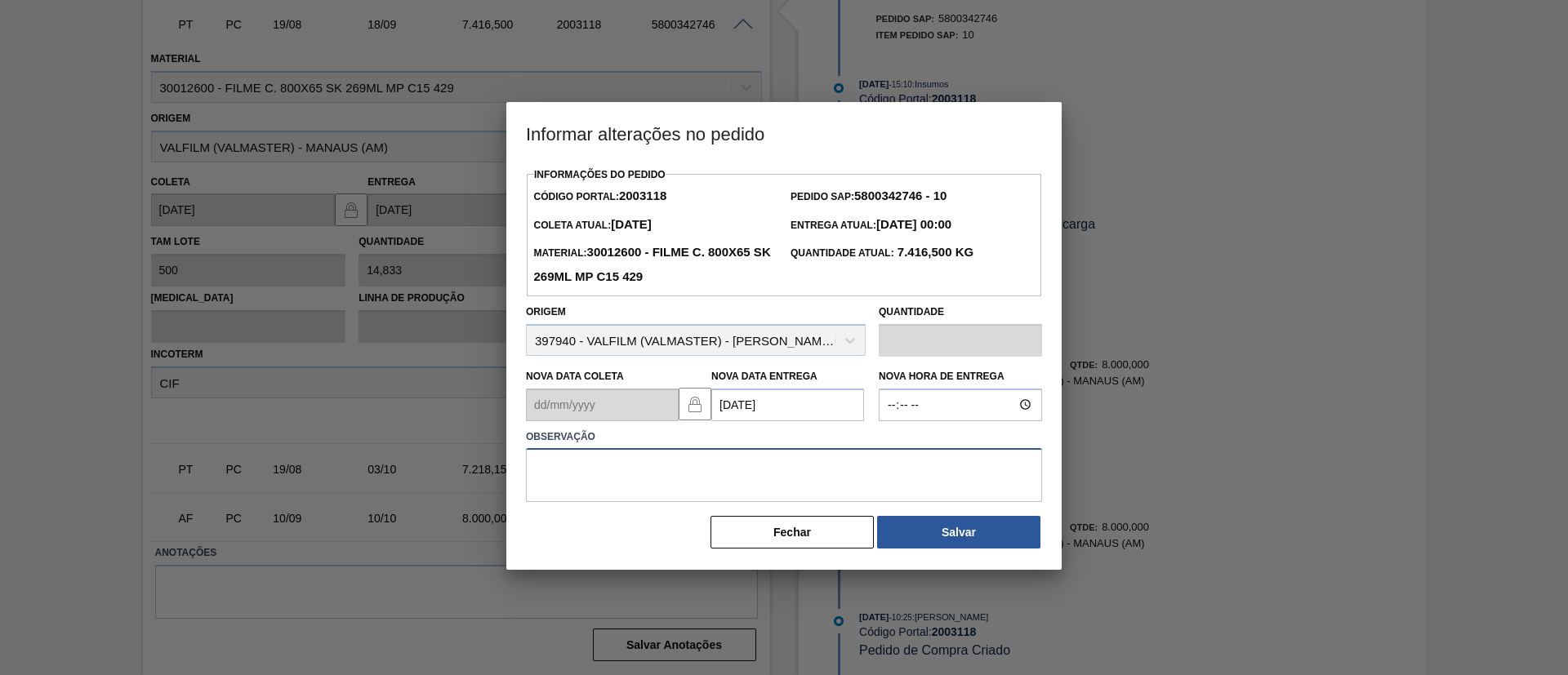
click at [840, 483] on textarea at bounding box center [783, 475] width 516 height 54
paste textarea "Data Original"
type textarea "Data Original"
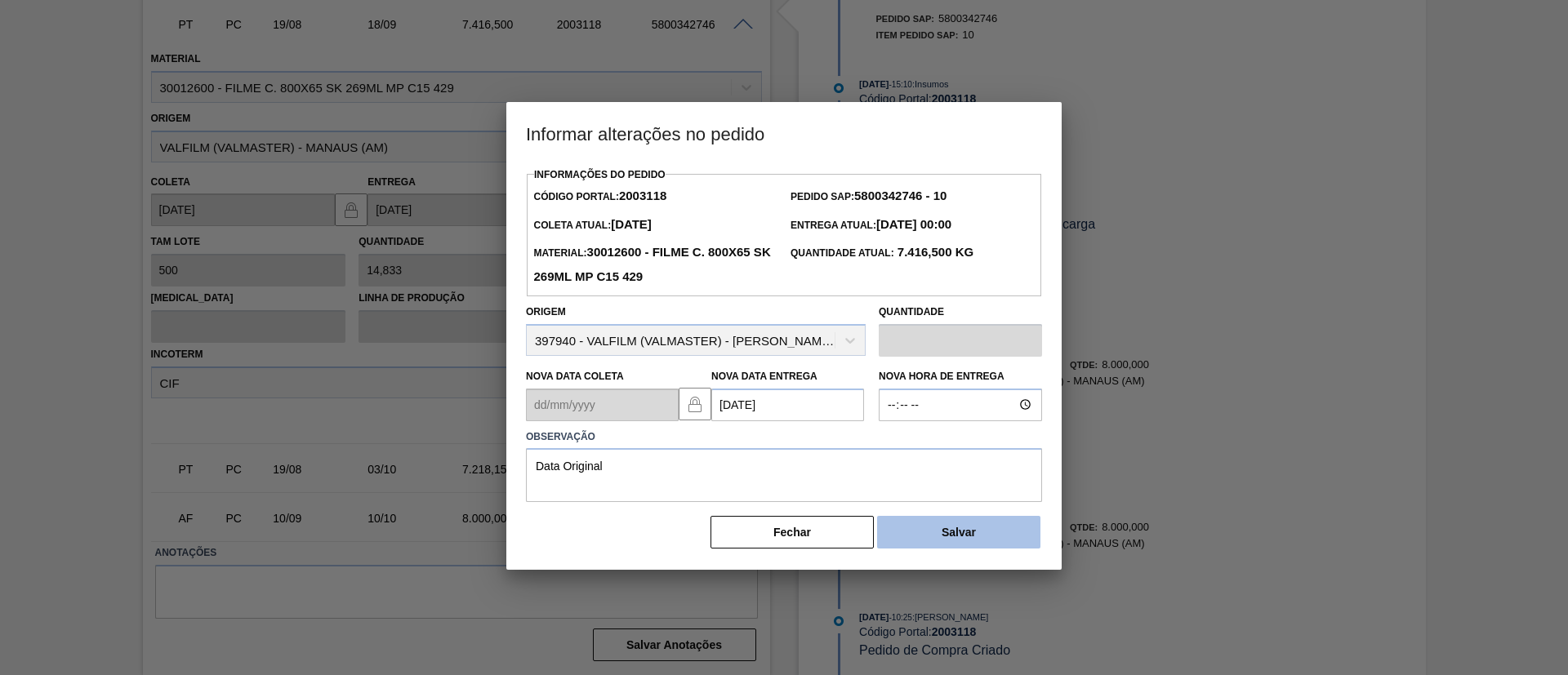
click at [950, 546] on button "Salvar" at bounding box center [959, 532] width 163 height 32
click at [952, 530] on button "Salvar" at bounding box center [959, 532] width 163 height 32
click at [964, 526] on button "Salvar" at bounding box center [959, 532] width 163 height 32
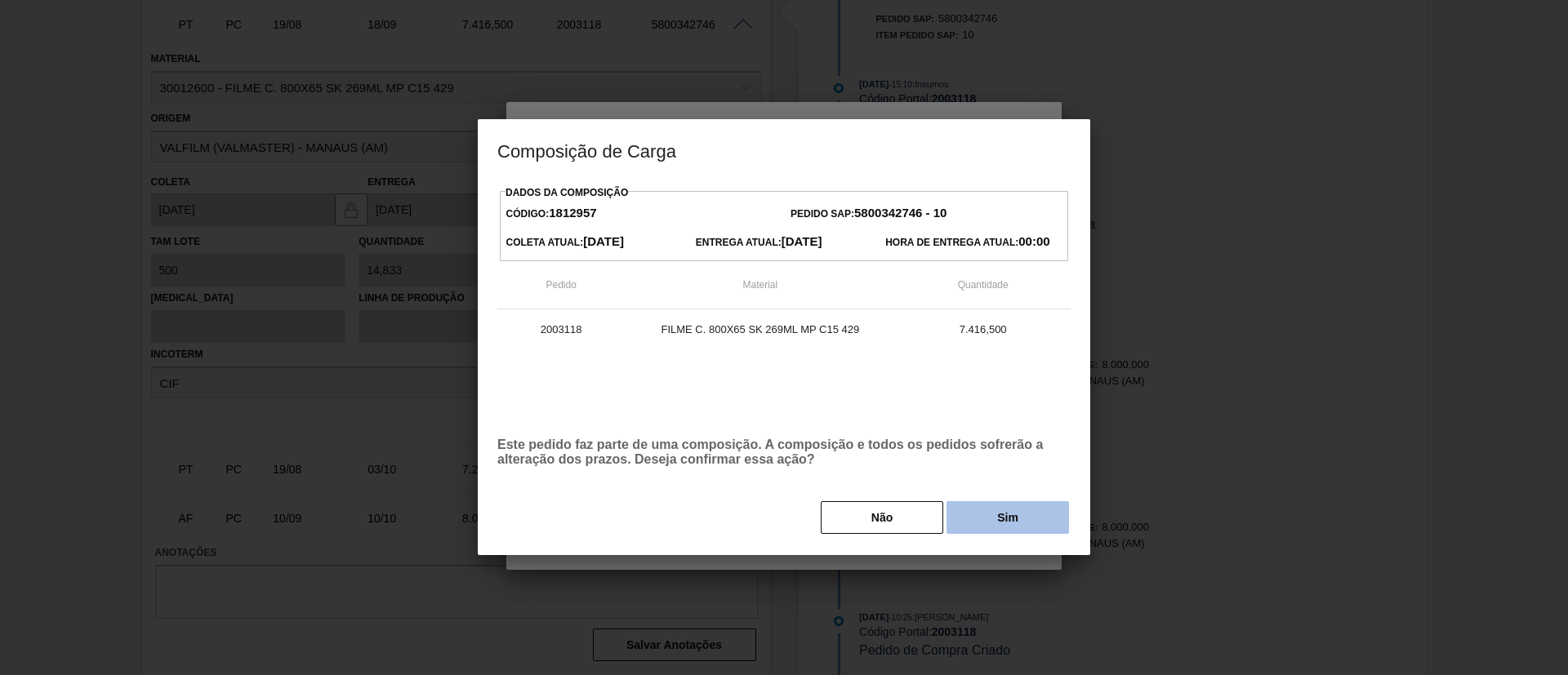
click at [968, 532] on button "Sim" at bounding box center [1007, 517] width 123 height 32
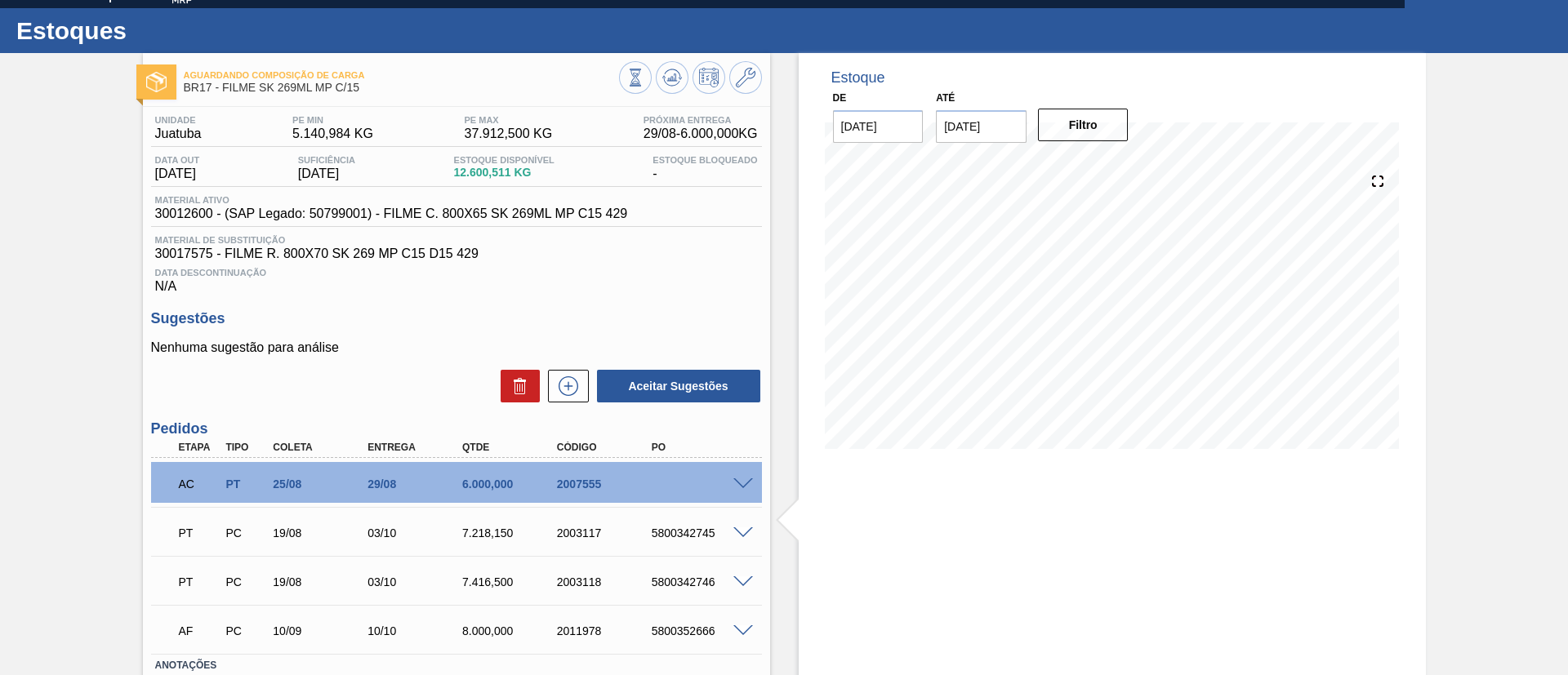
scroll to position [0, 0]
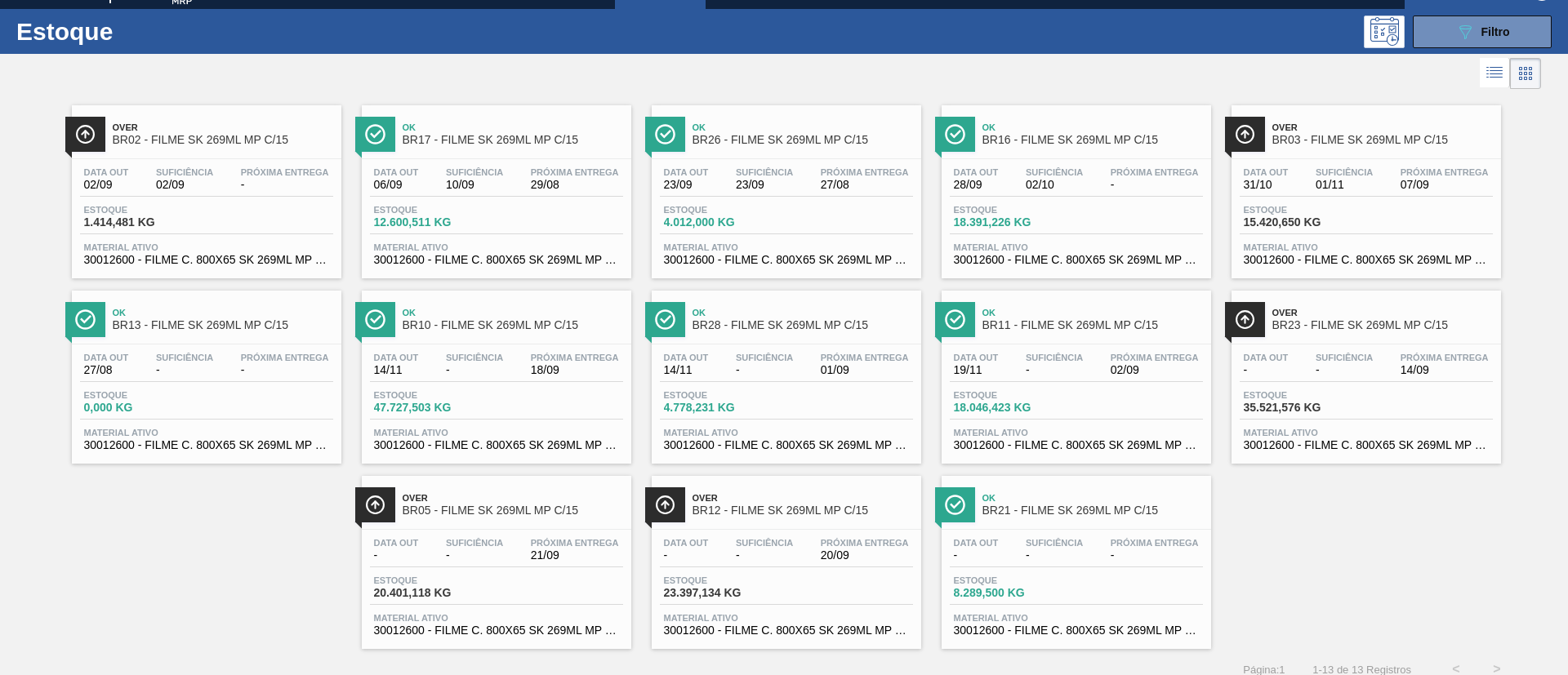
scroll to position [42, 0]
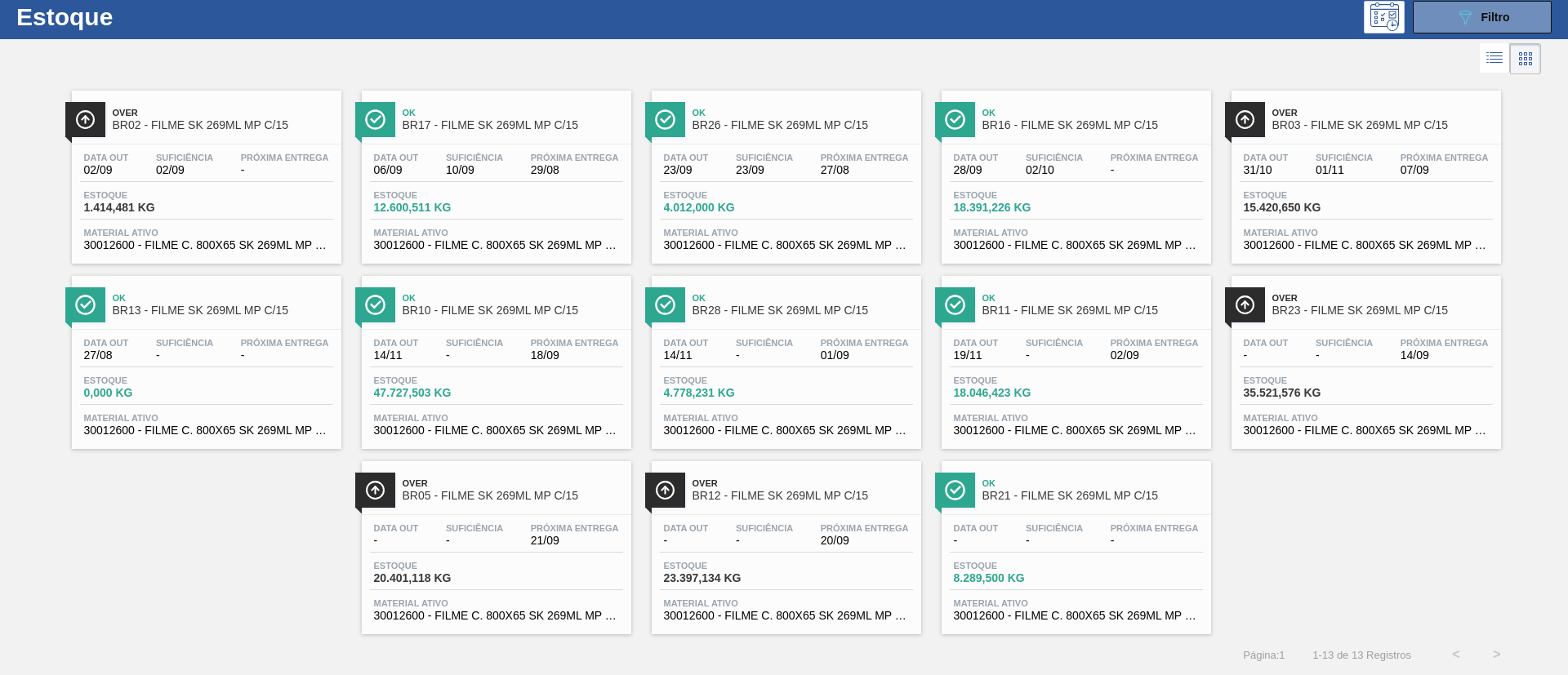
click at [583, 491] on span "BR05 - FILME SK 269ML MP C/15" at bounding box center [513, 496] width 221 height 12
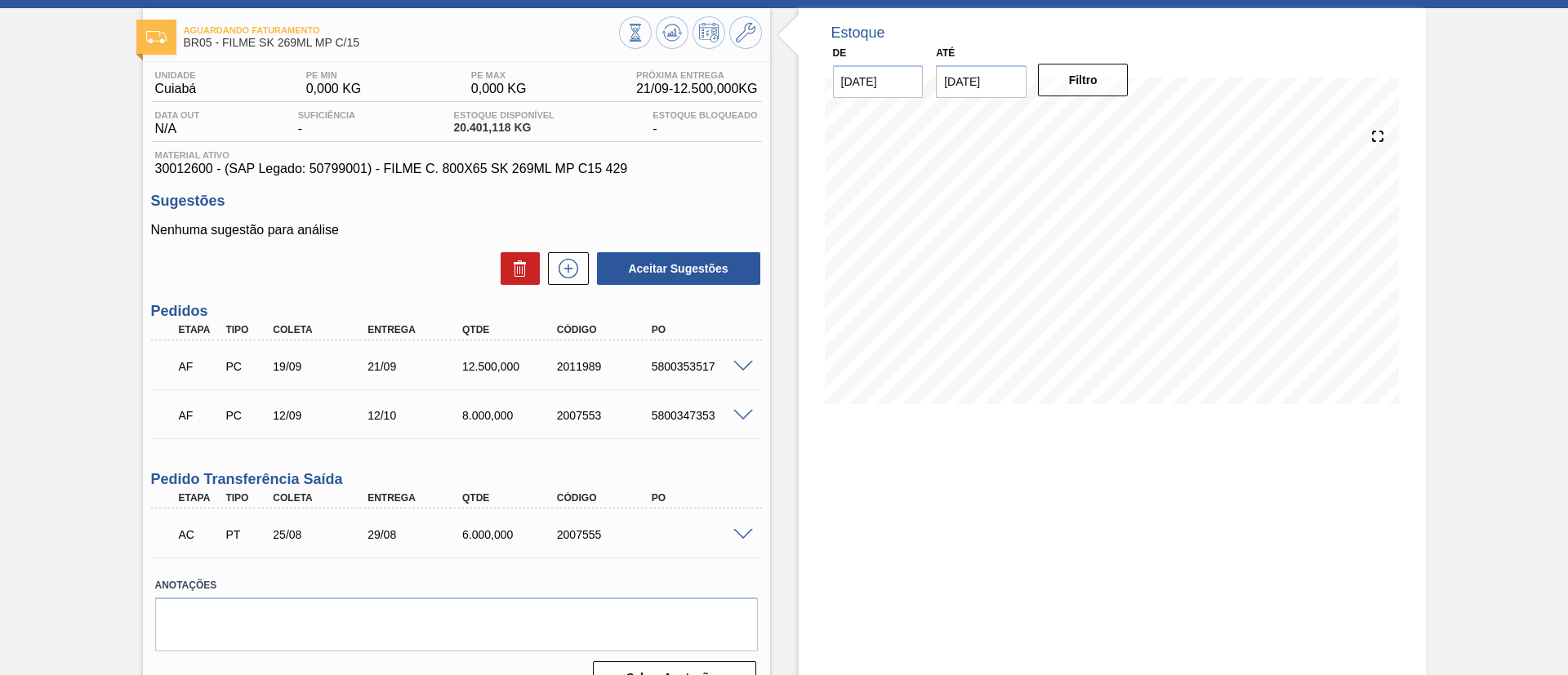
scroll to position [106, 0]
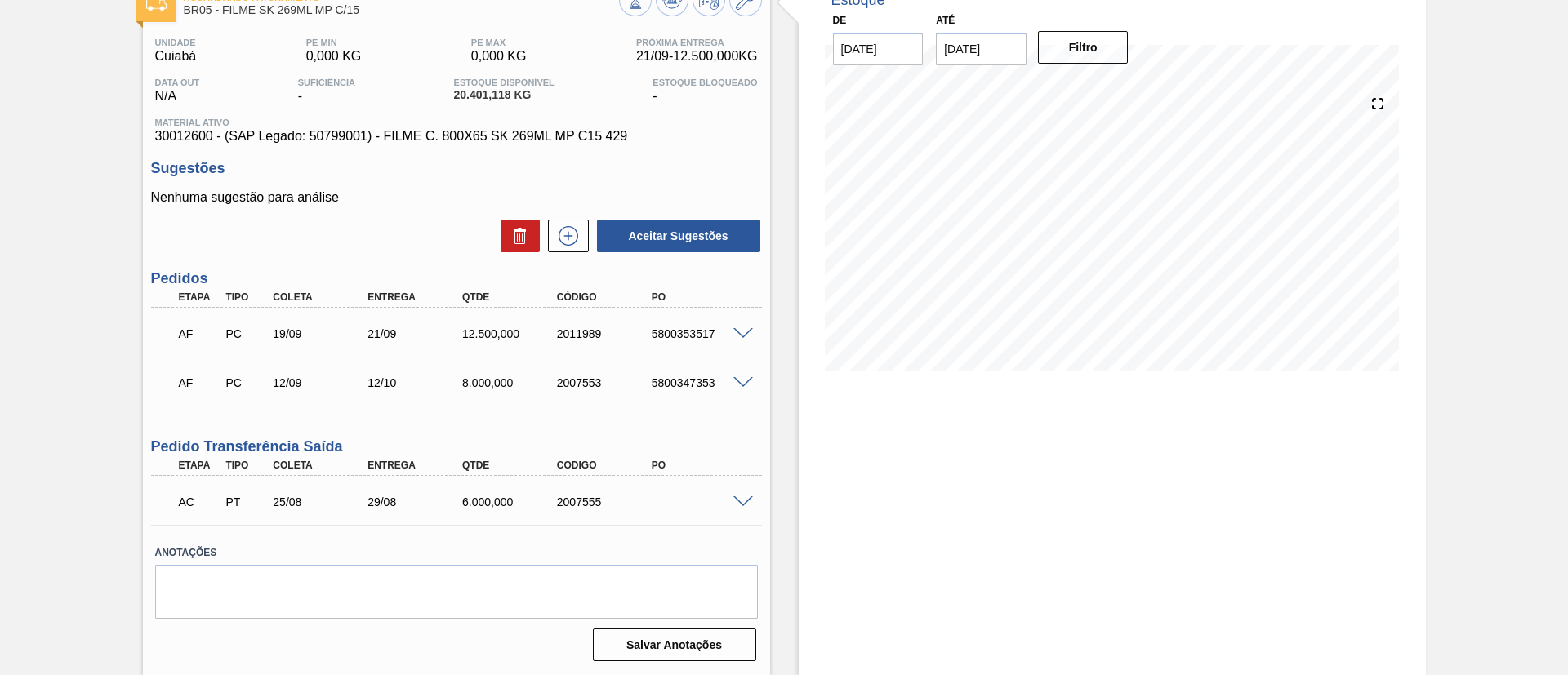
click at [739, 332] on span at bounding box center [742, 333] width 19 height 12
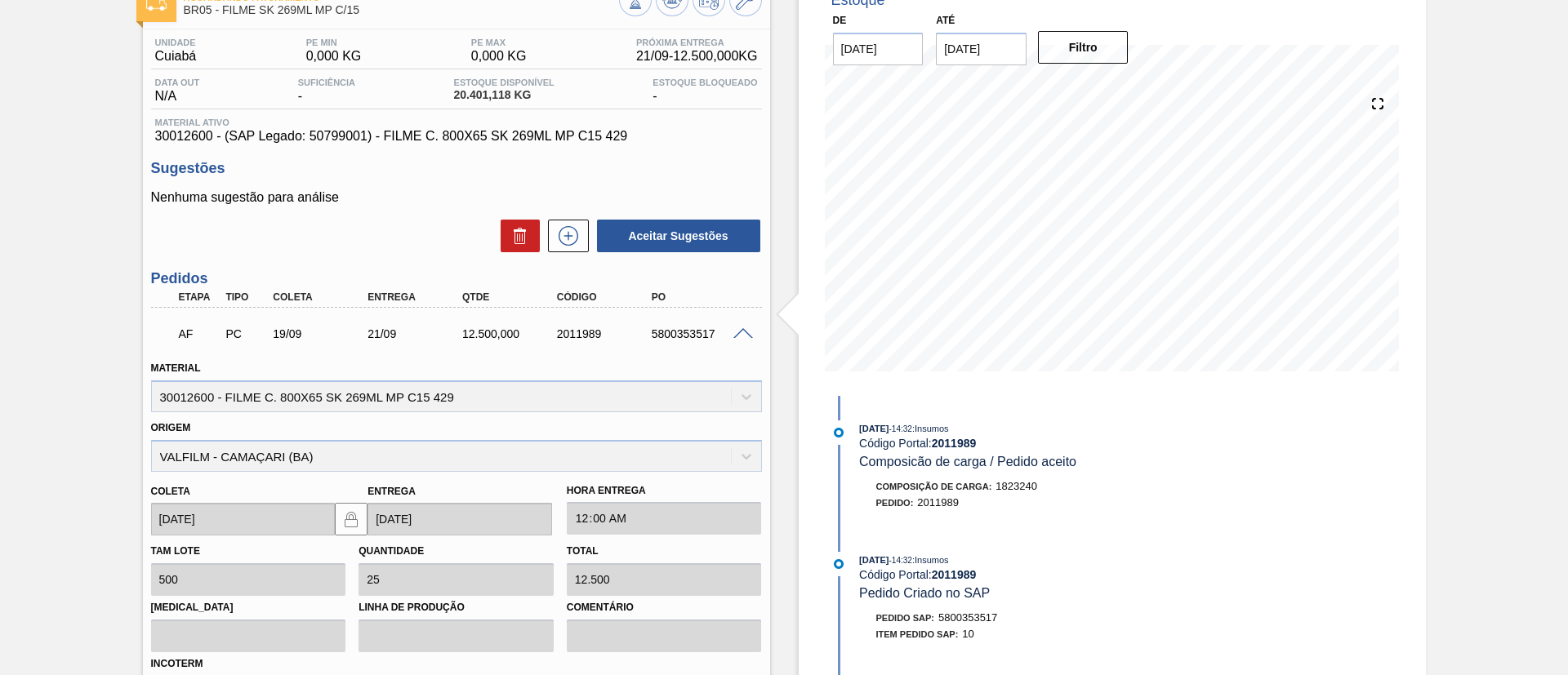
click at [739, 332] on span at bounding box center [742, 333] width 19 height 12
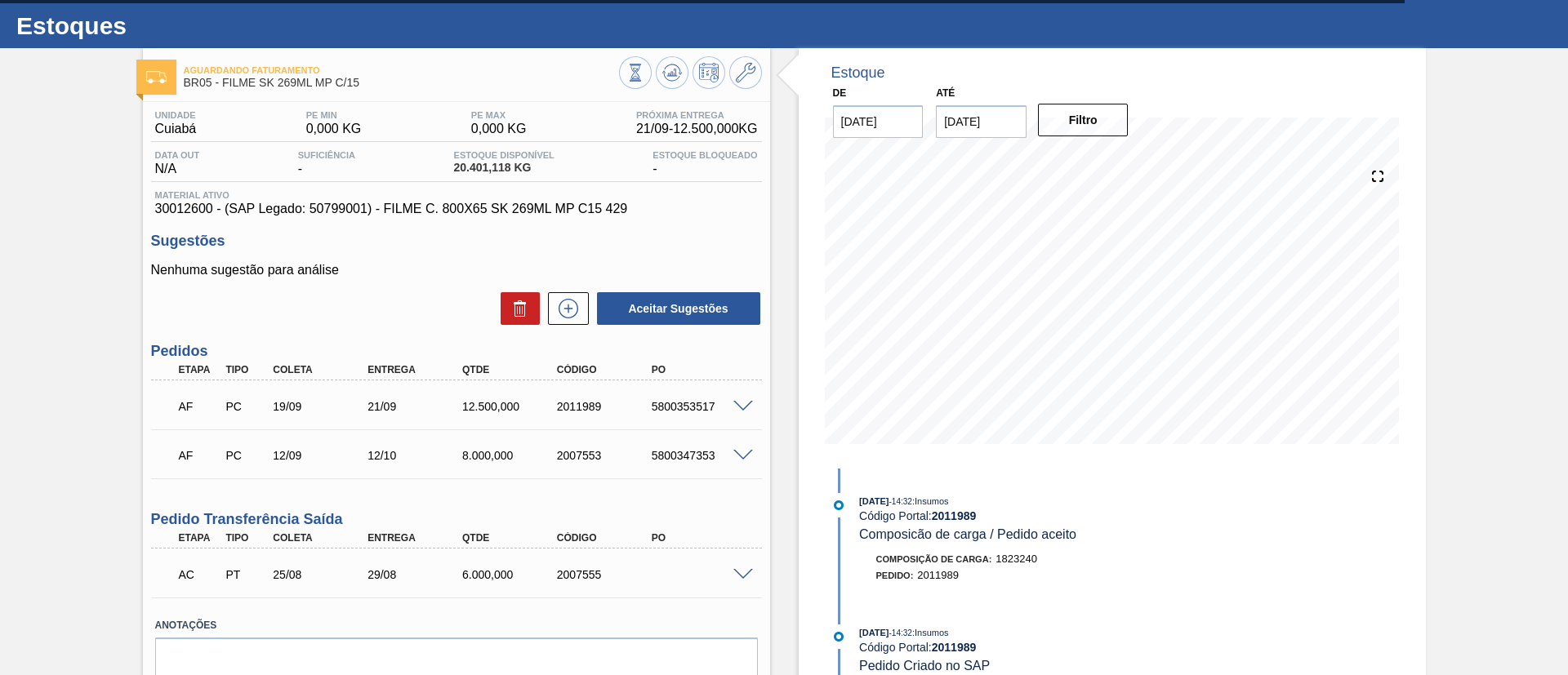
scroll to position [0, 0]
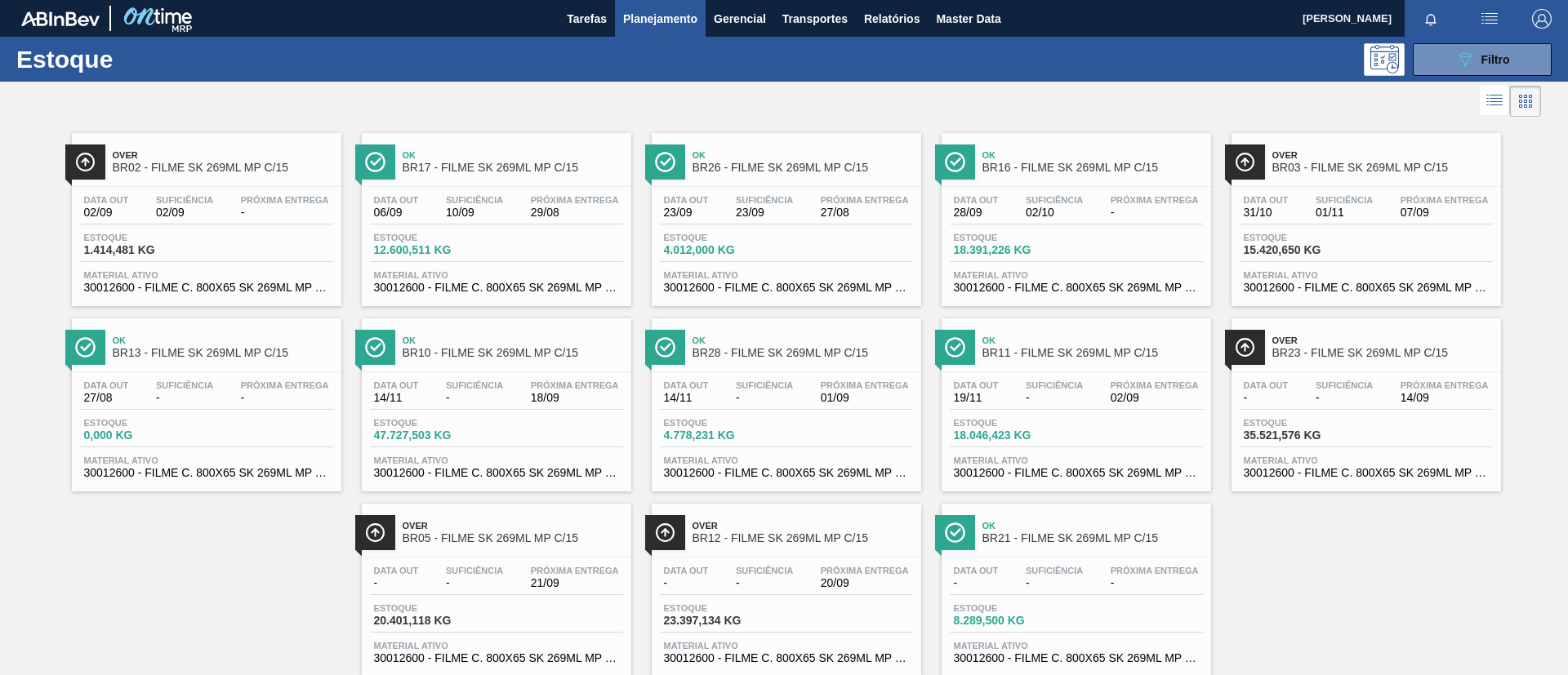
scroll to position [42, 0]
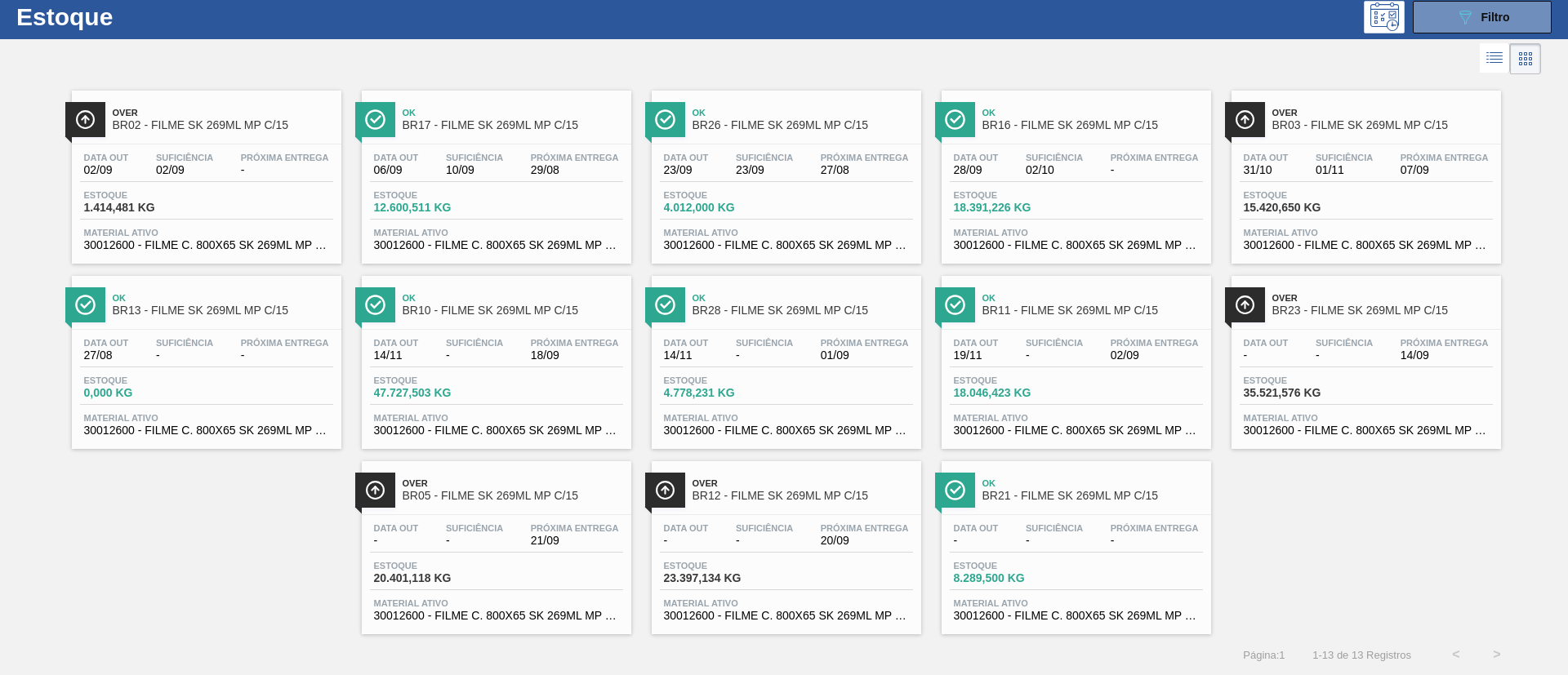
click at [1422, 306] on span "BR23 - FILME SK 269ML MP C/15" at bounding box center [1382, 310] width 221 height 12
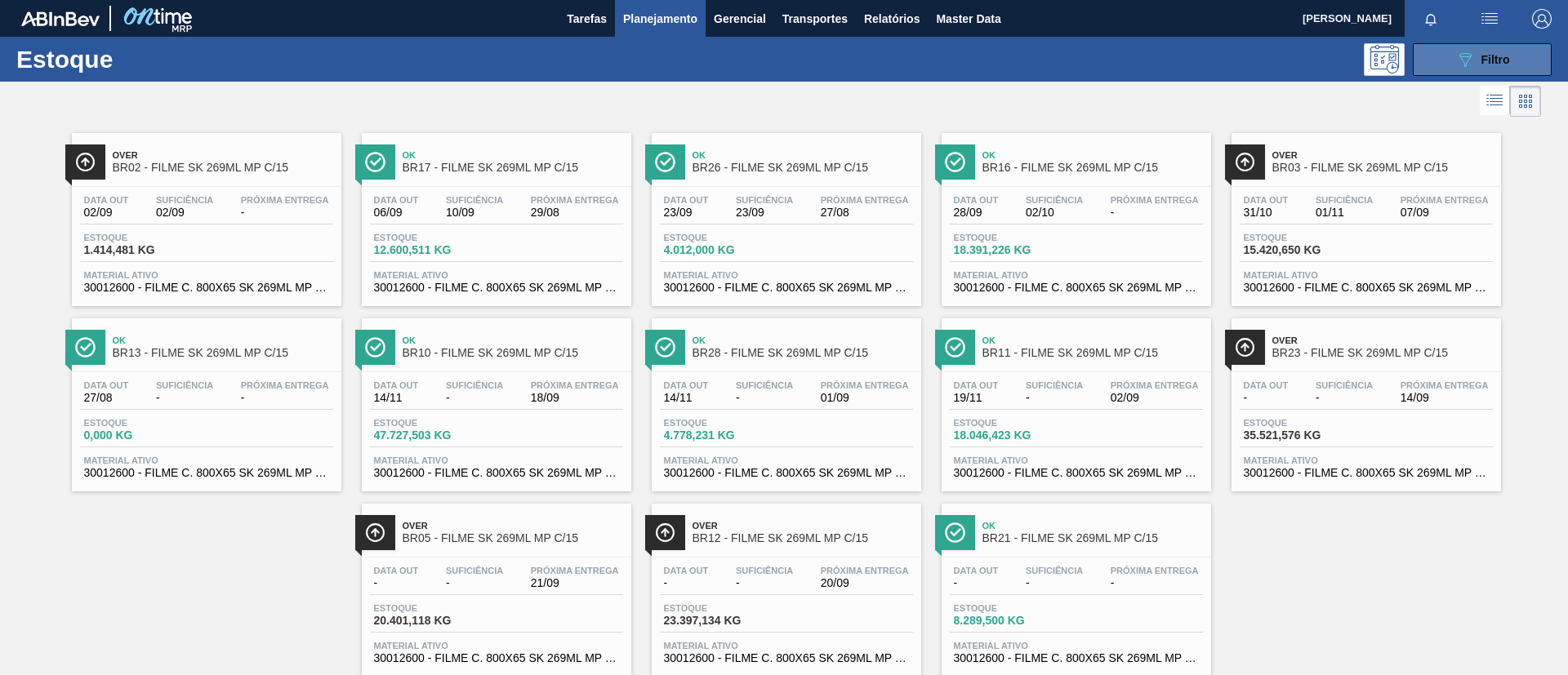
click at [1482, 53] on span "Filtro" at bounding box center [1495, 59] width 29 height 13
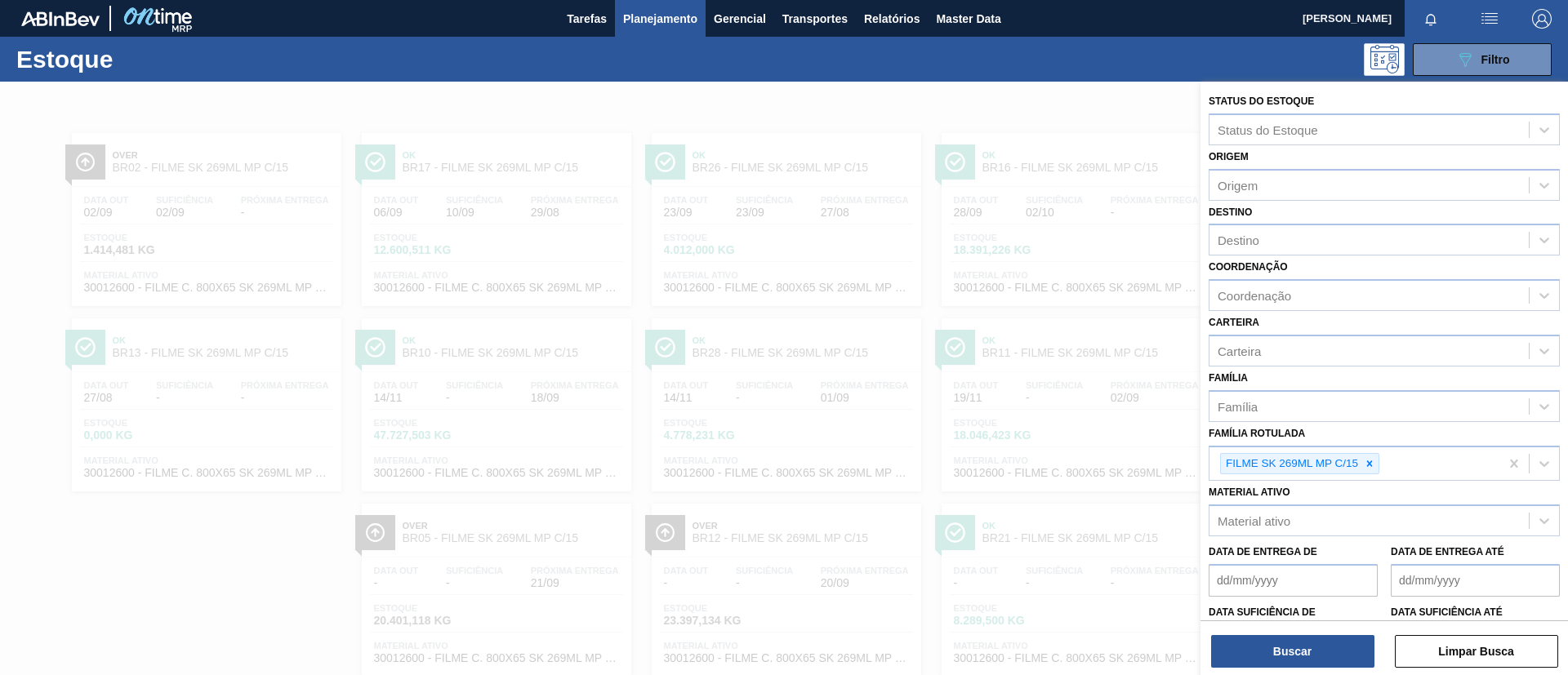
click at [1119, 396] on div at bounding box center [784, 418] width 1568 height 675
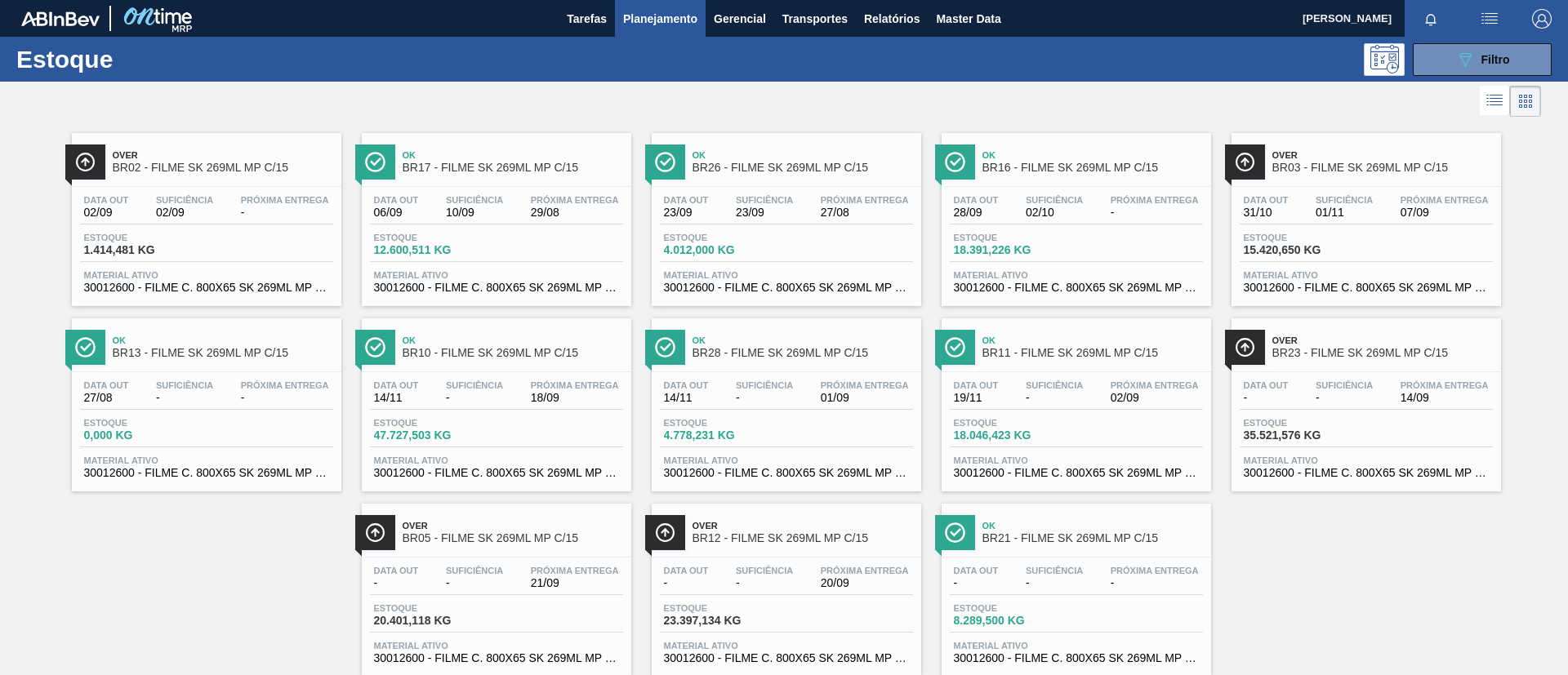
scroll to position [42, 0]
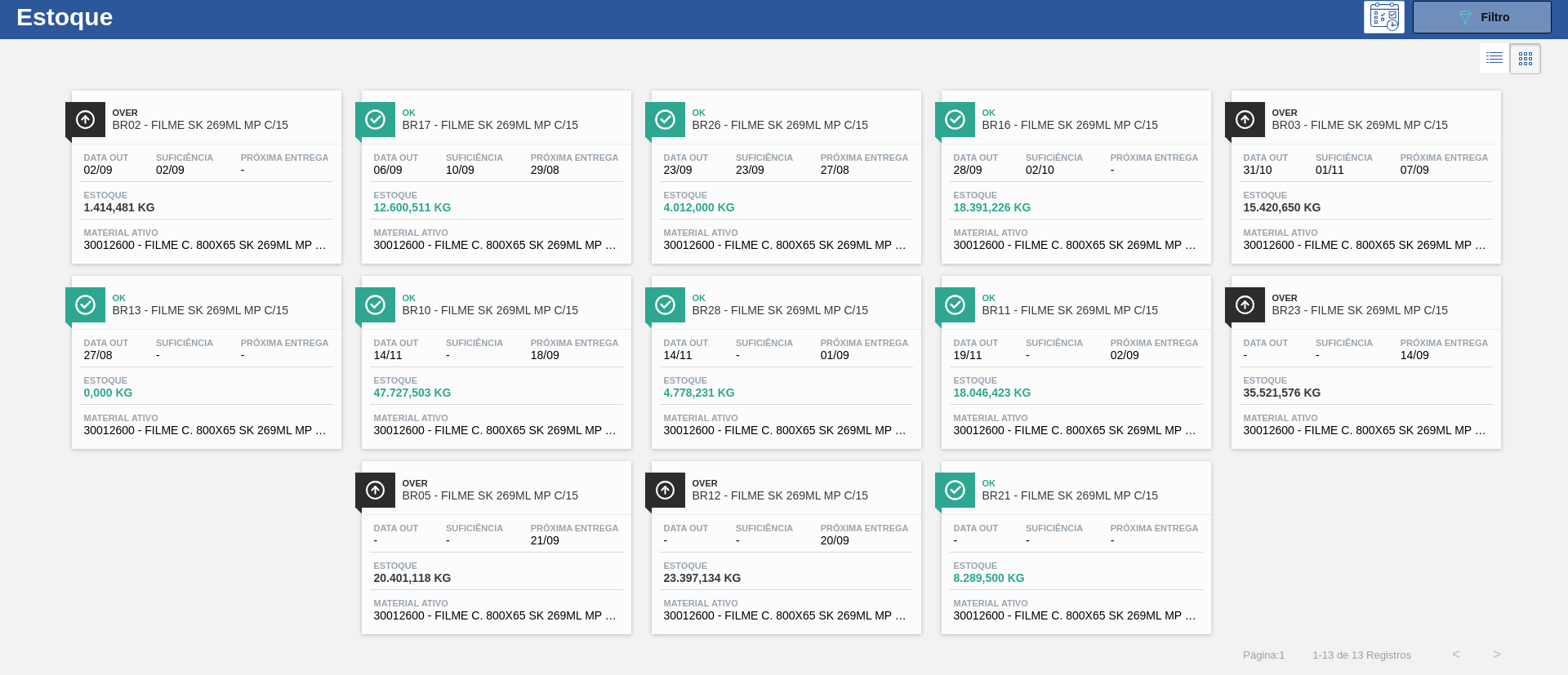
click at [841, 500] on span "BR12 - FILME SK 269ML MP C/15" at bounding box center [802, 496] width 221 height 12
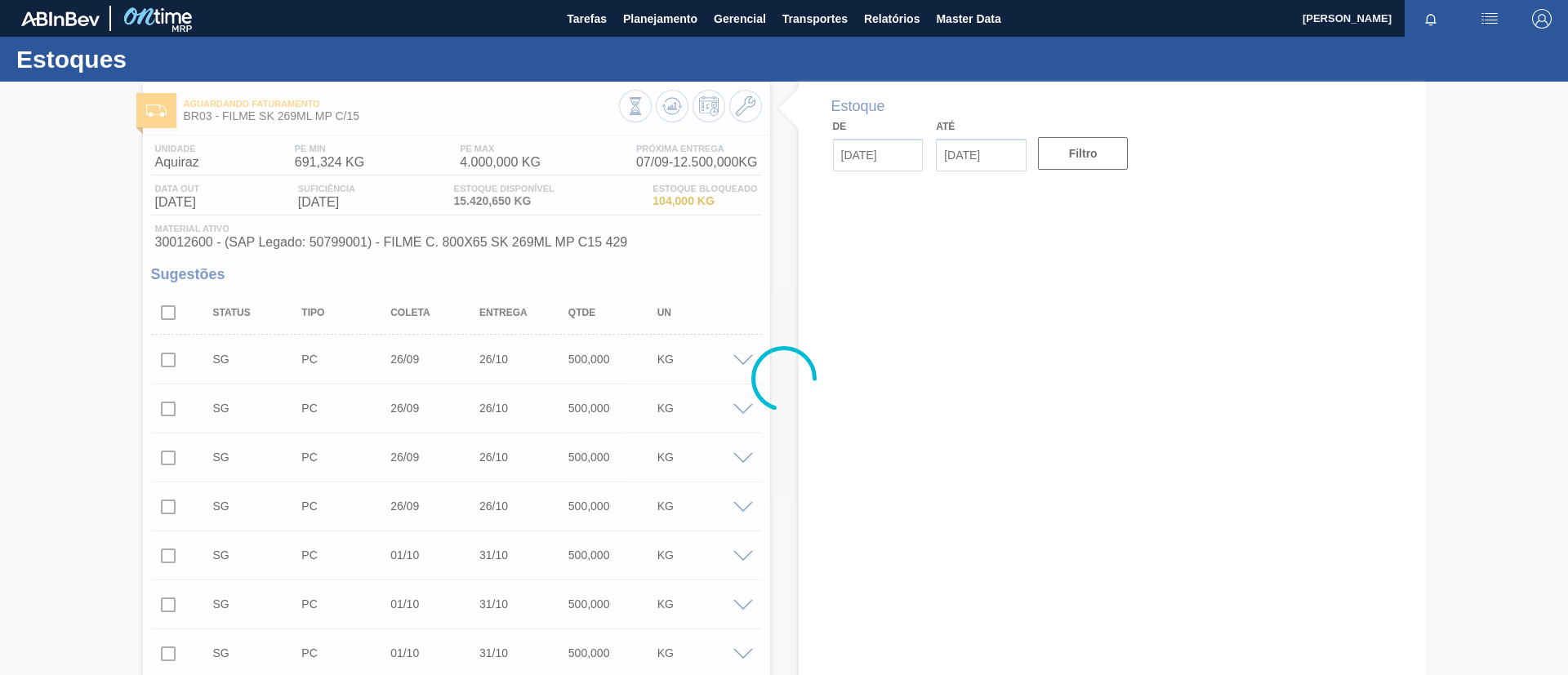
type input "[DATE]"
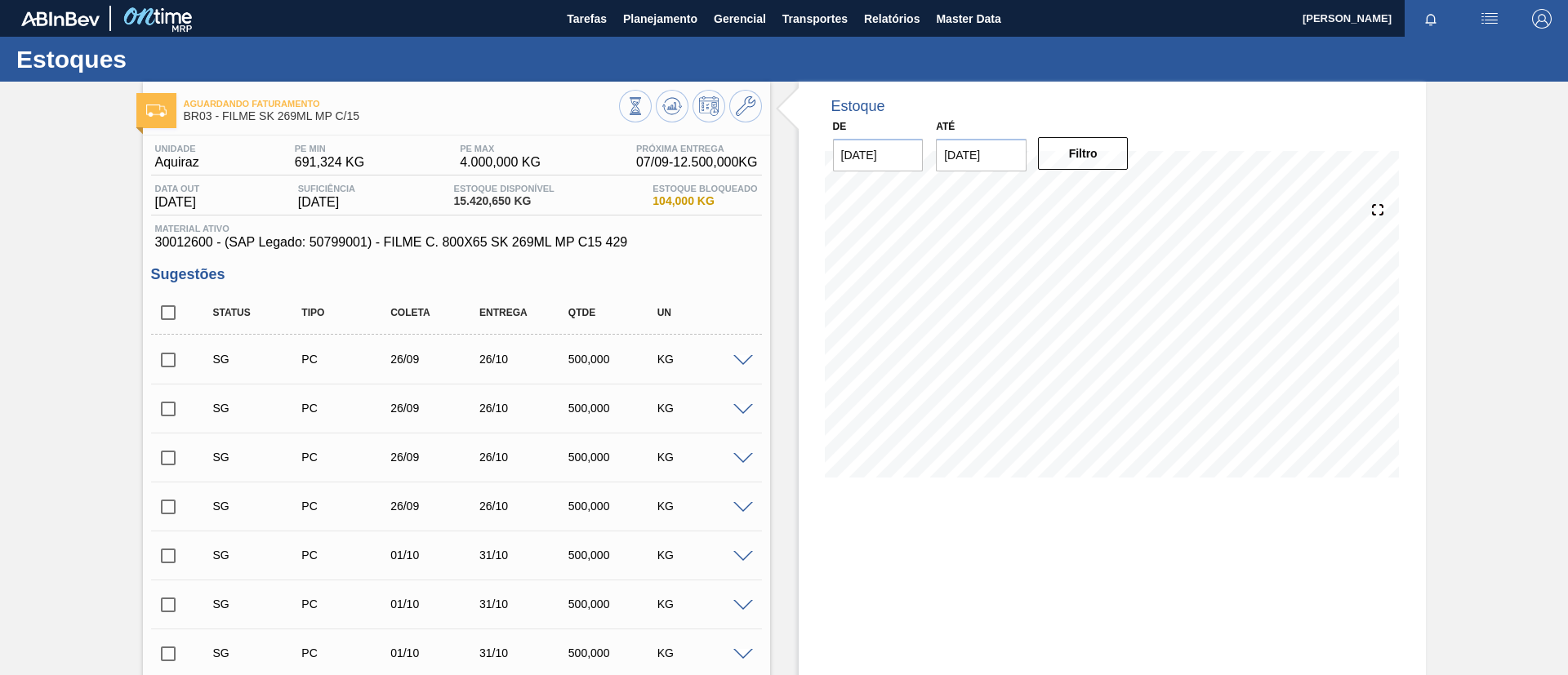
click at [165, 306] on input "checkbox" at bounding box center [168, 312] width 34 height 34
checkbox input "true"
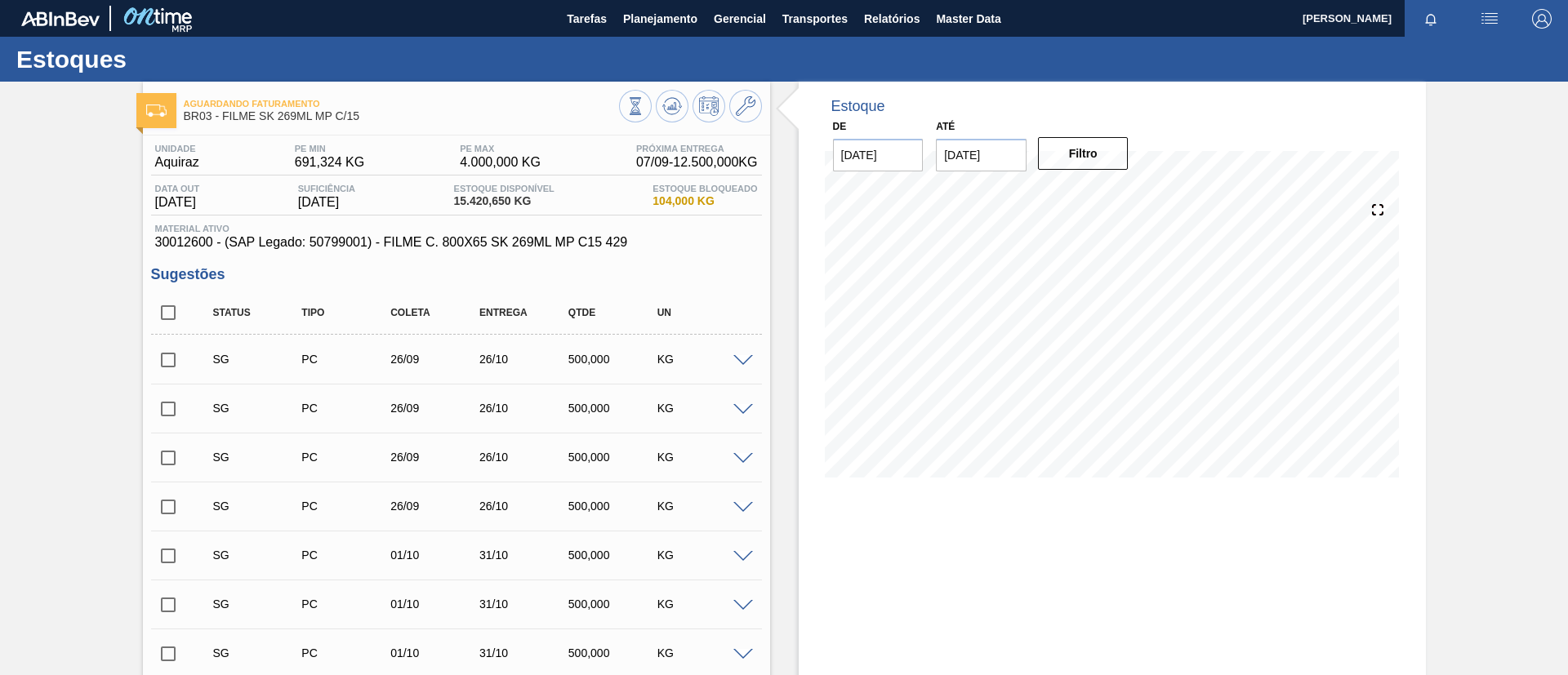
checkbox input "true"
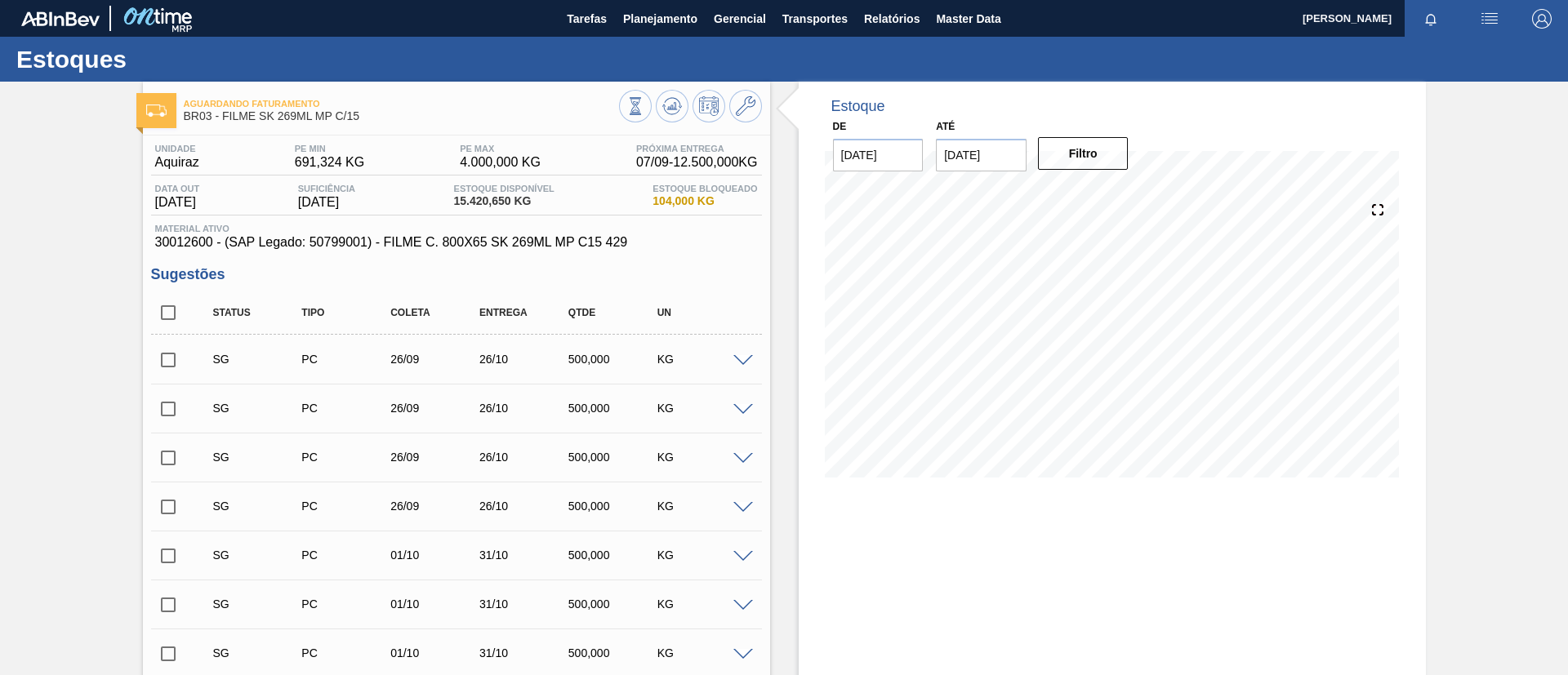
checkbox input "true"
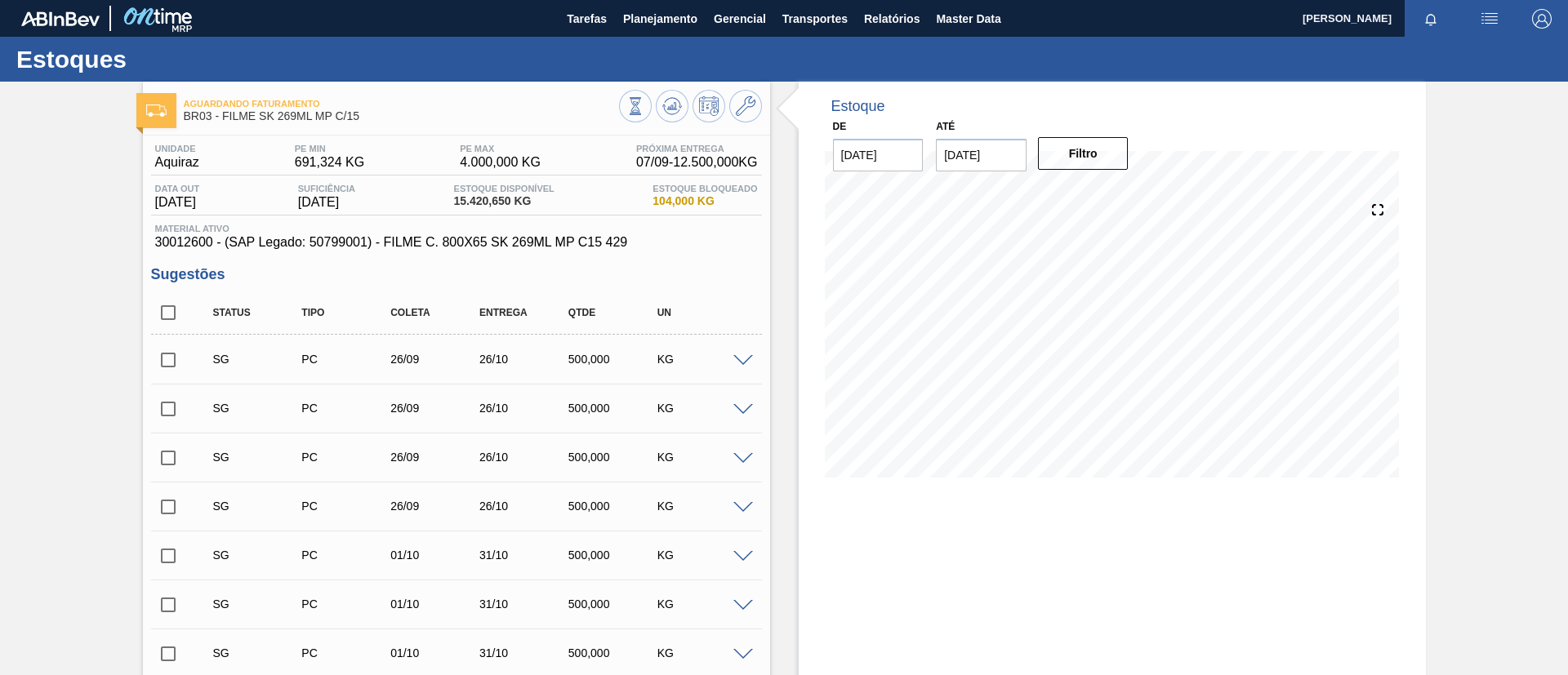
checkbox input "true"
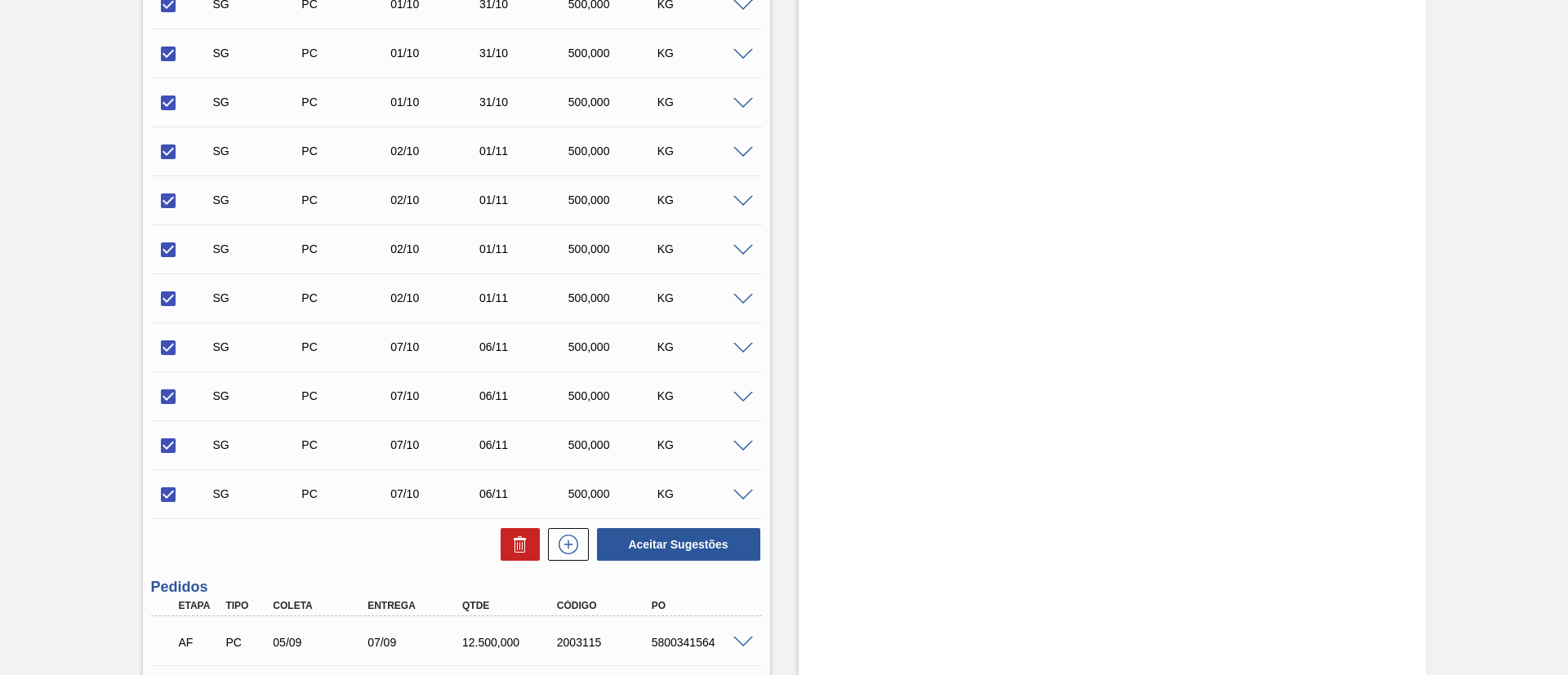
scroll to position [773, 0]
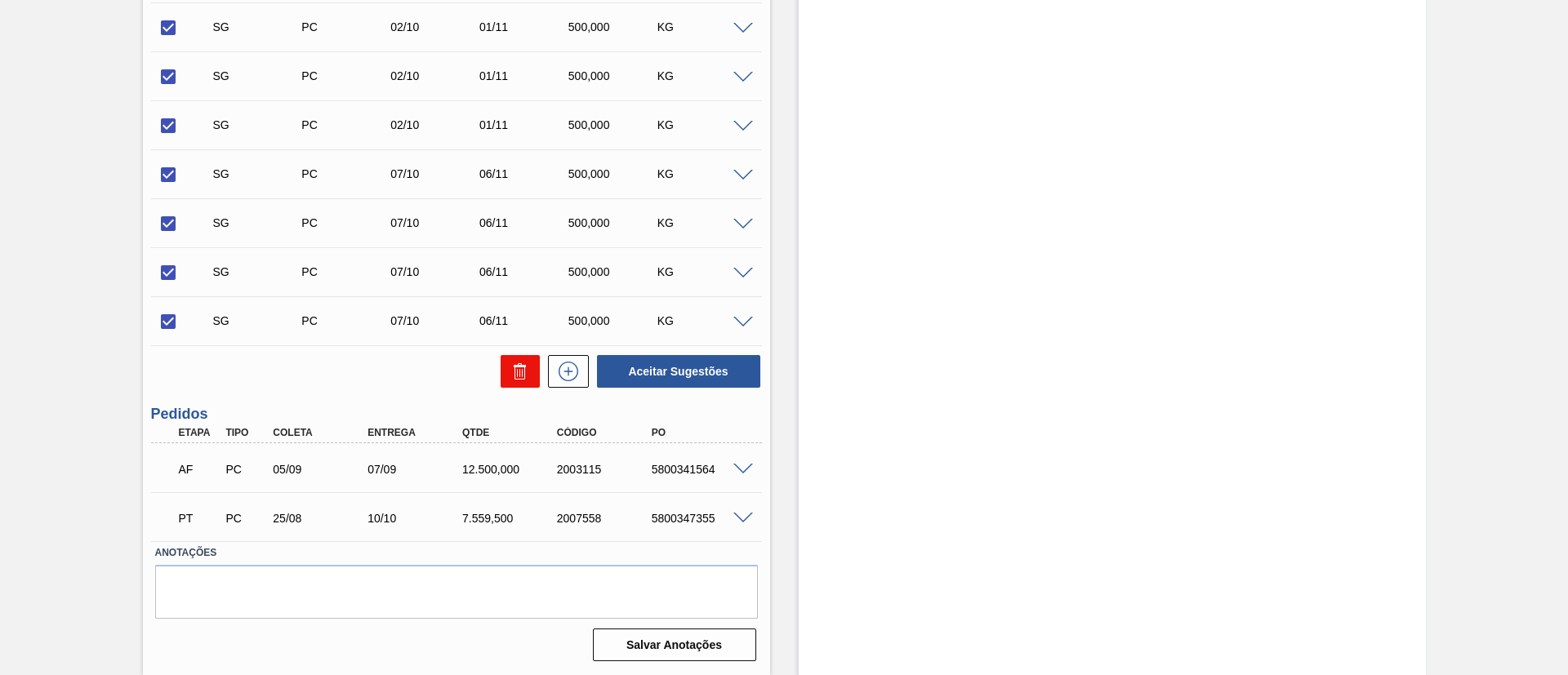
click at [514, 368] on icon at bounding box center [520, 371] width 19 height 19
checkbox input "false"
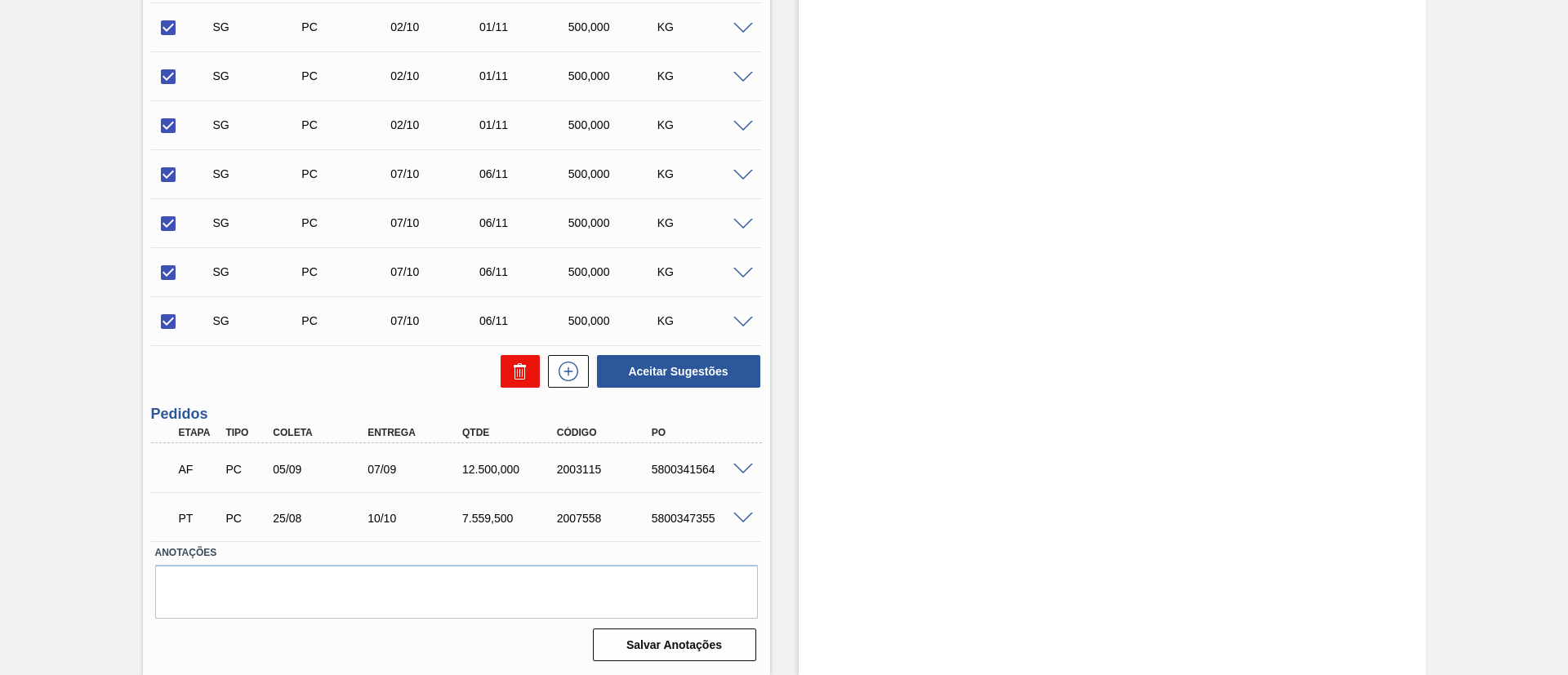
checkbox input "false"
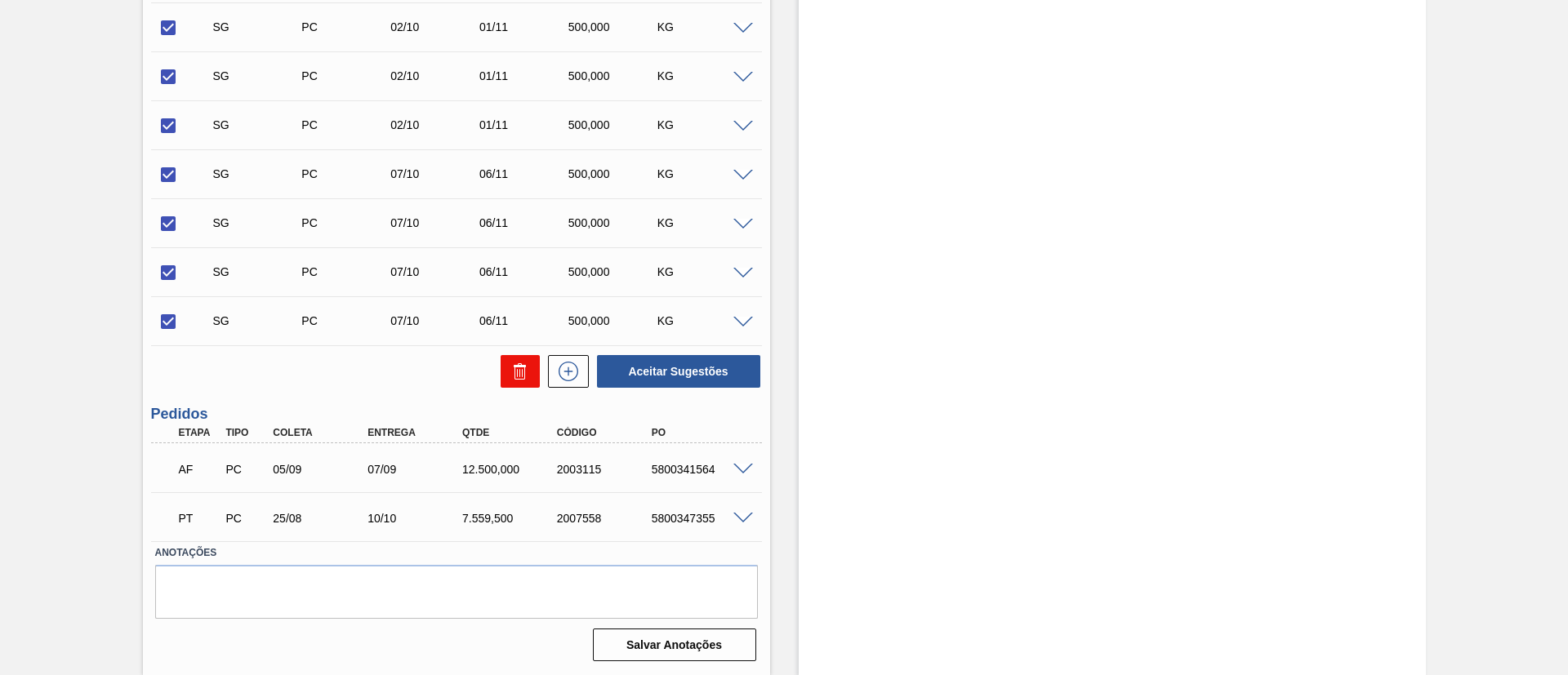
checkbox input "false"
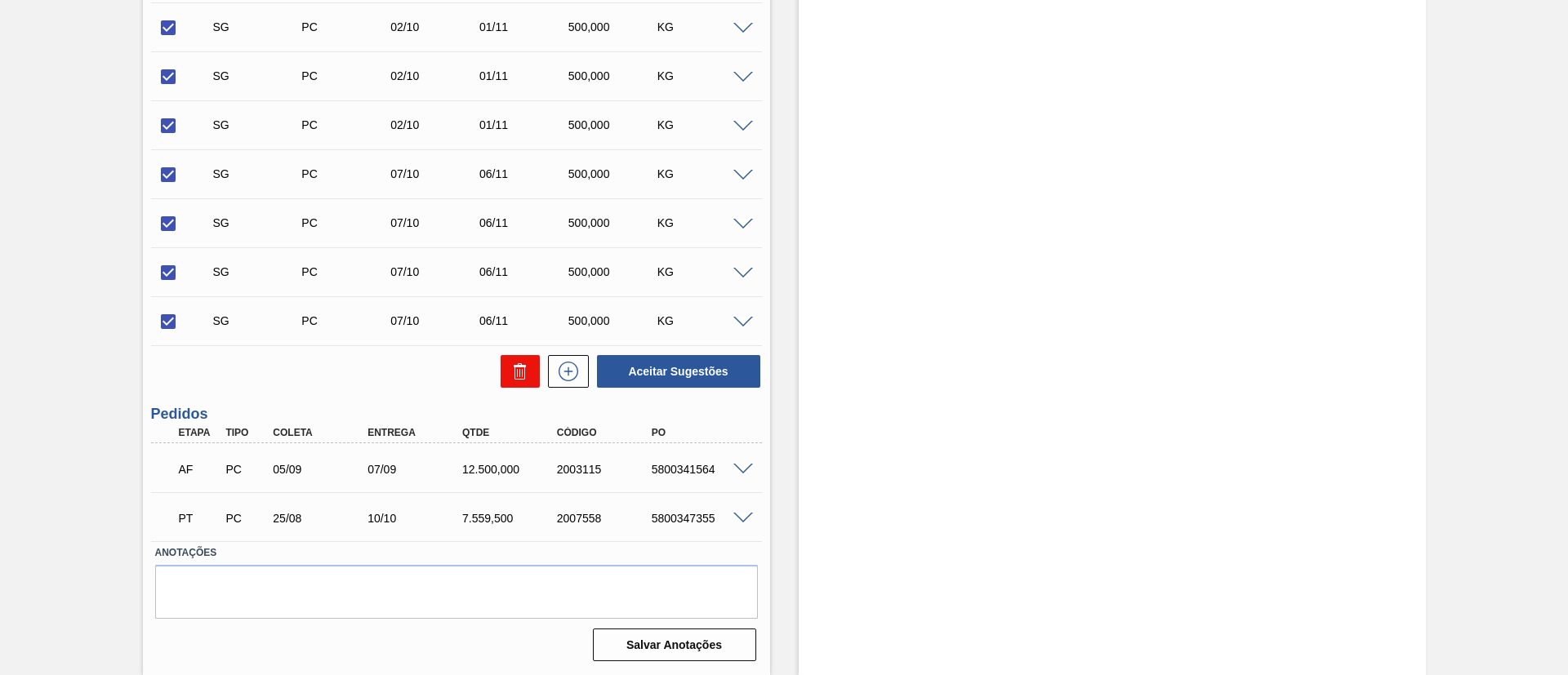
checkbox input "false"
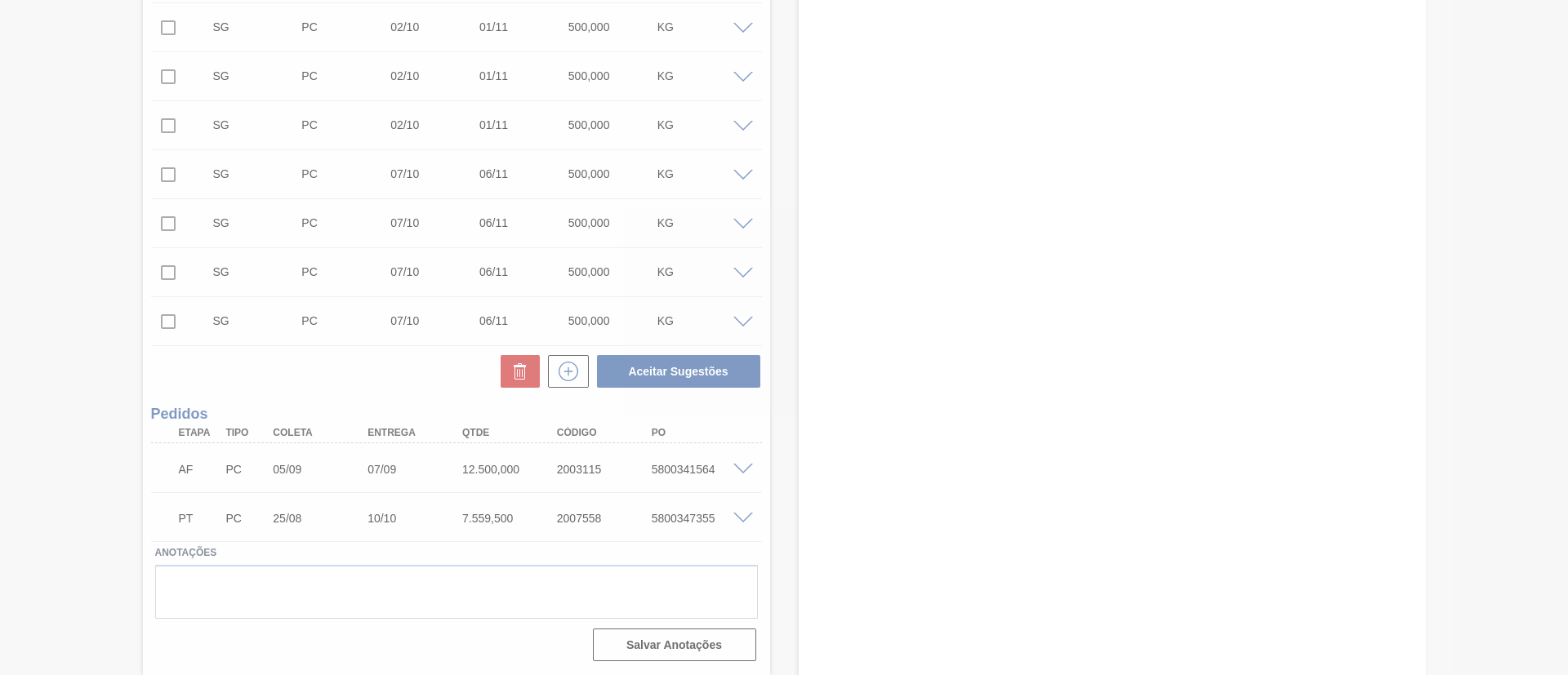
scroll to position [27, 0]
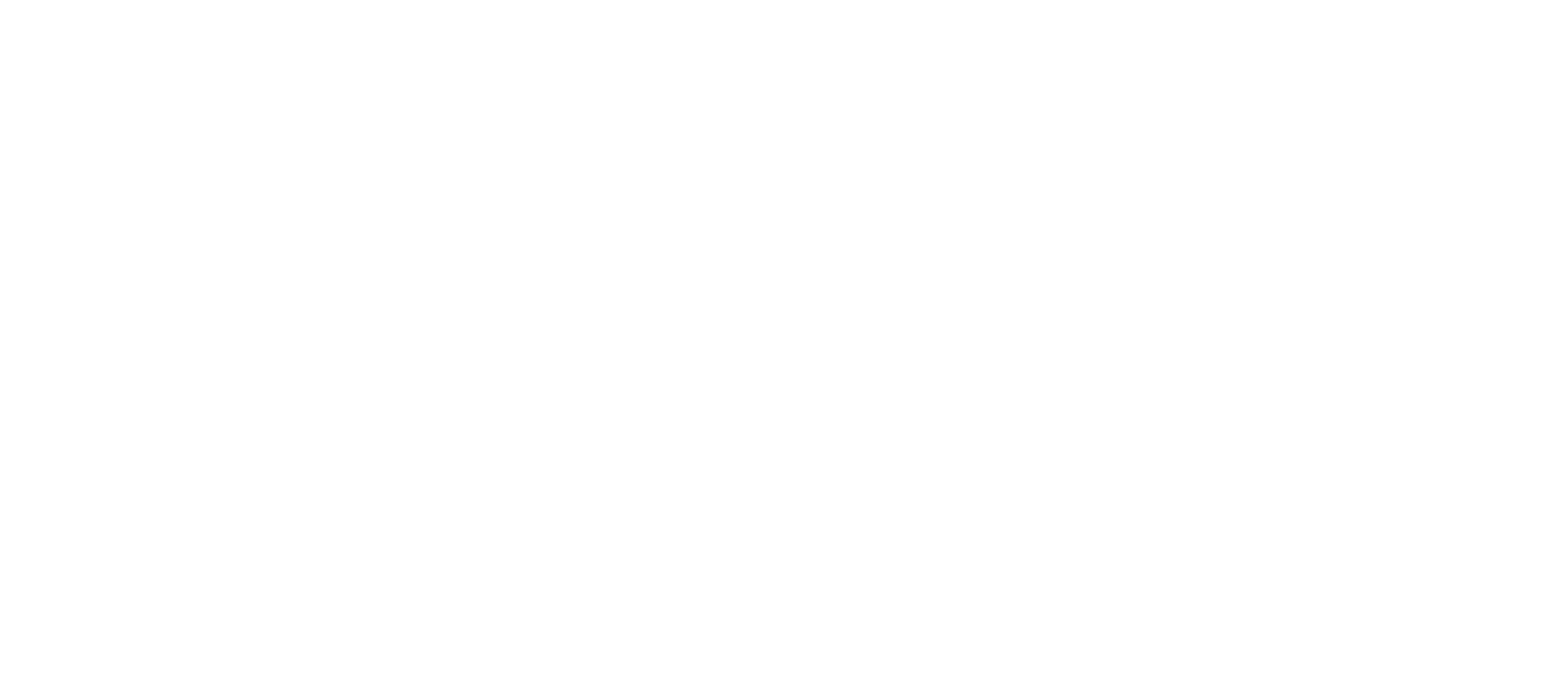
click at [1019, 0] on html at bounding box center [784, 0] width 1568 height 0
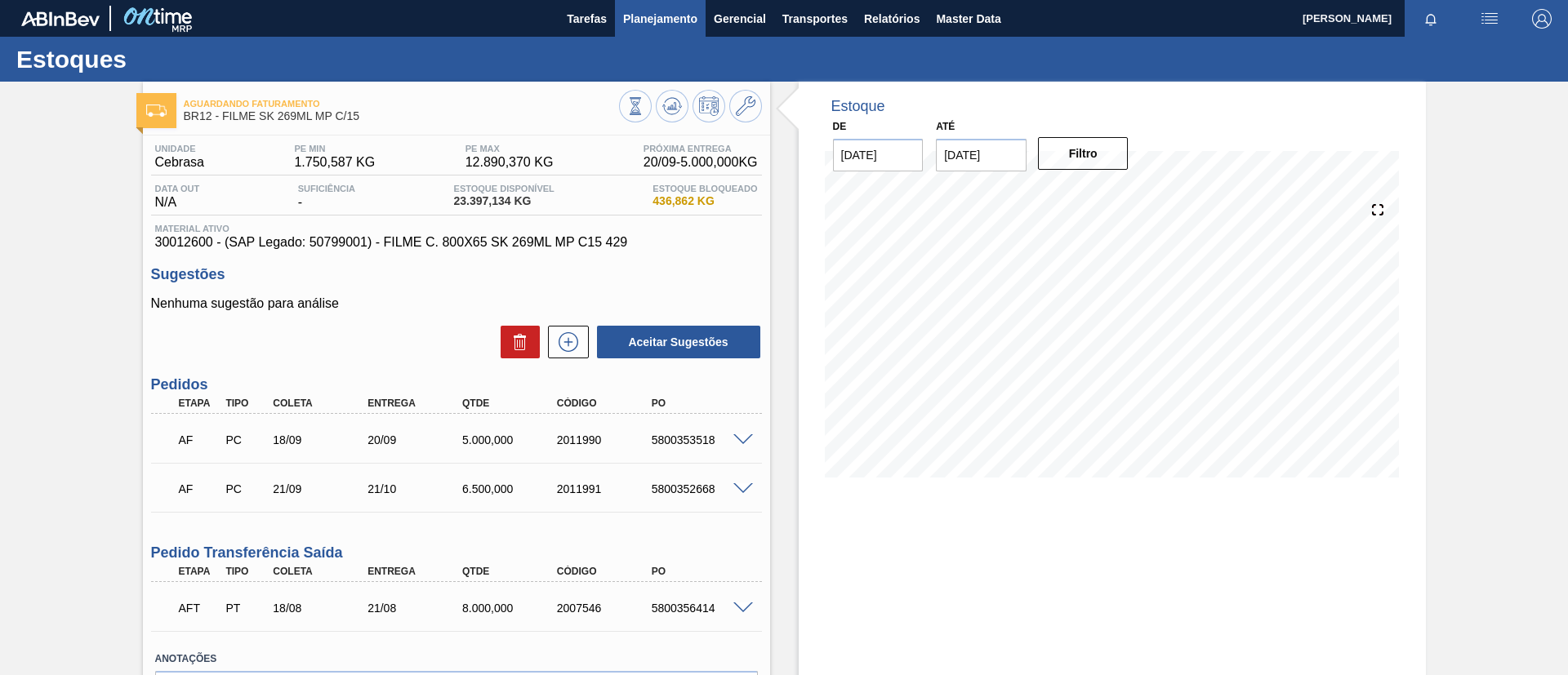
click at [672, 6] on button "Planejamento" at bounding box center [660, 18] width 90 height 37
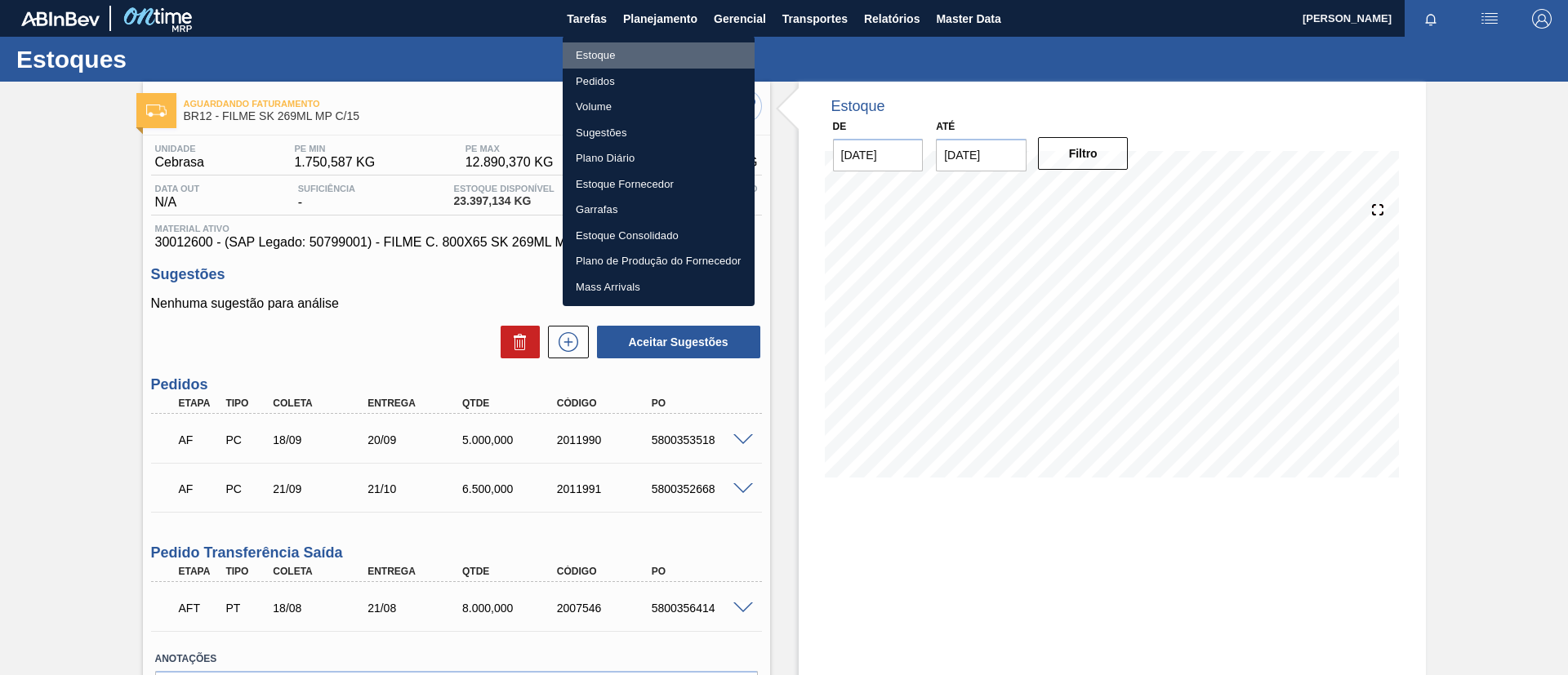
click at [664, 47] on li "Estoque" at bounding box center [658, 55] width 192 height 26
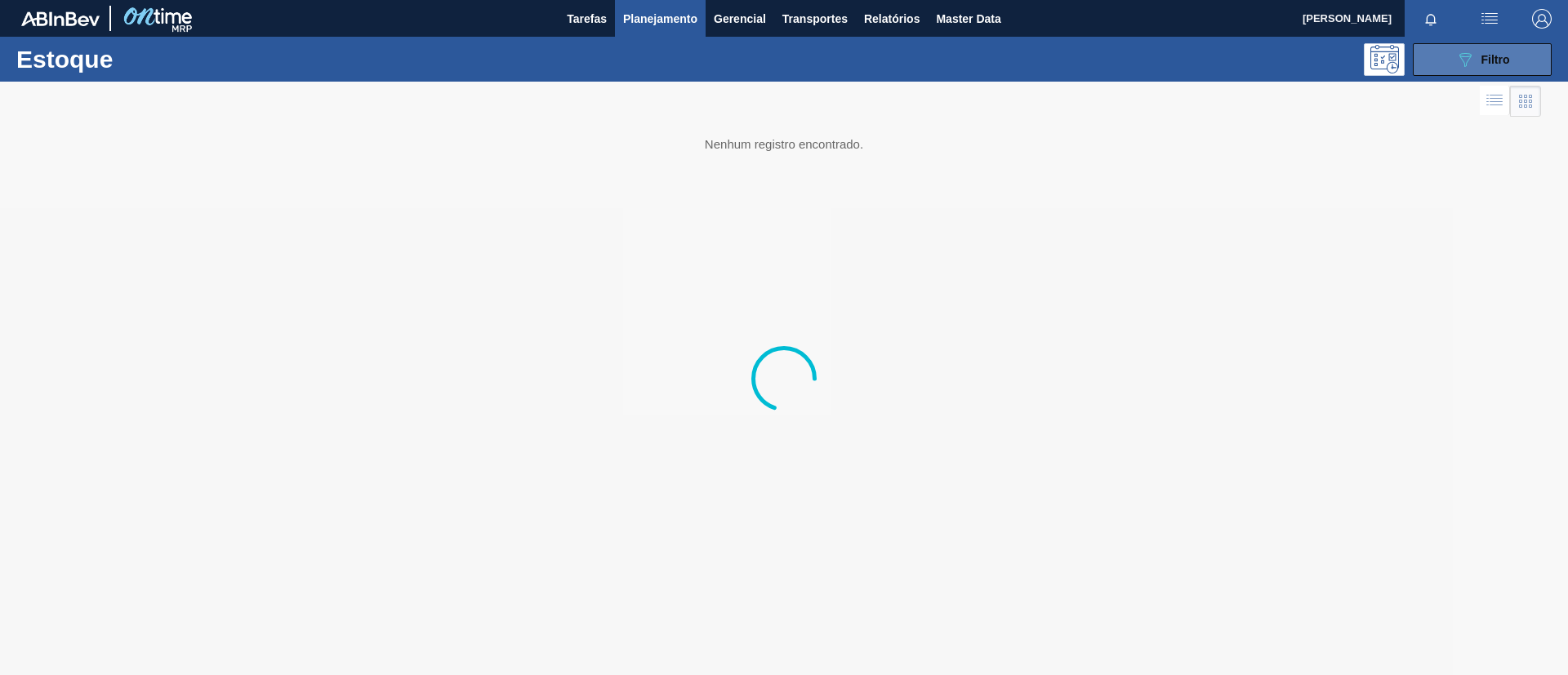
click at [1452, 55] on button "089F7B8B-B2A5-4AFE-B5C0-19BA573D28AC Filtro" at bounding box center [1482, 59] width 139 height 32
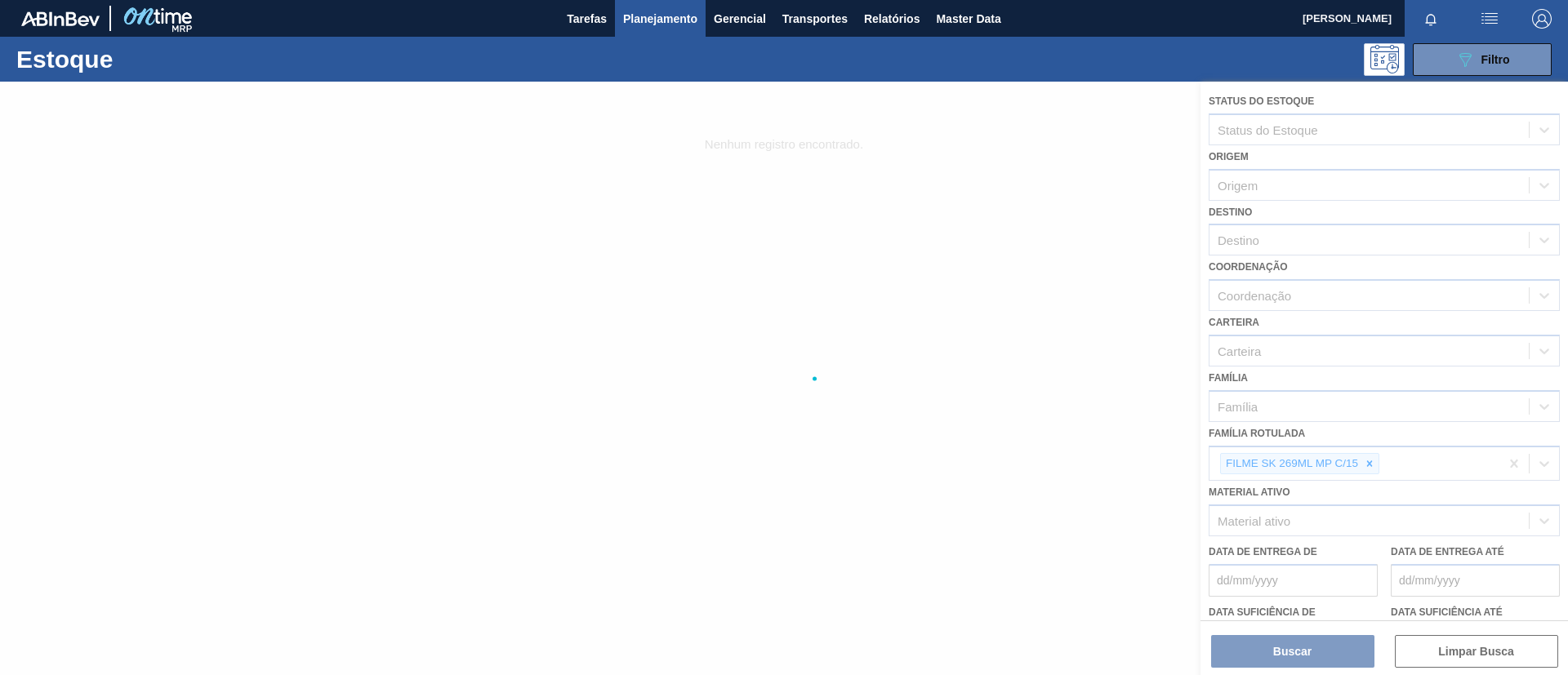
click at [1370, 468] on div at bounding box center [784, 378] width 1568 height 594
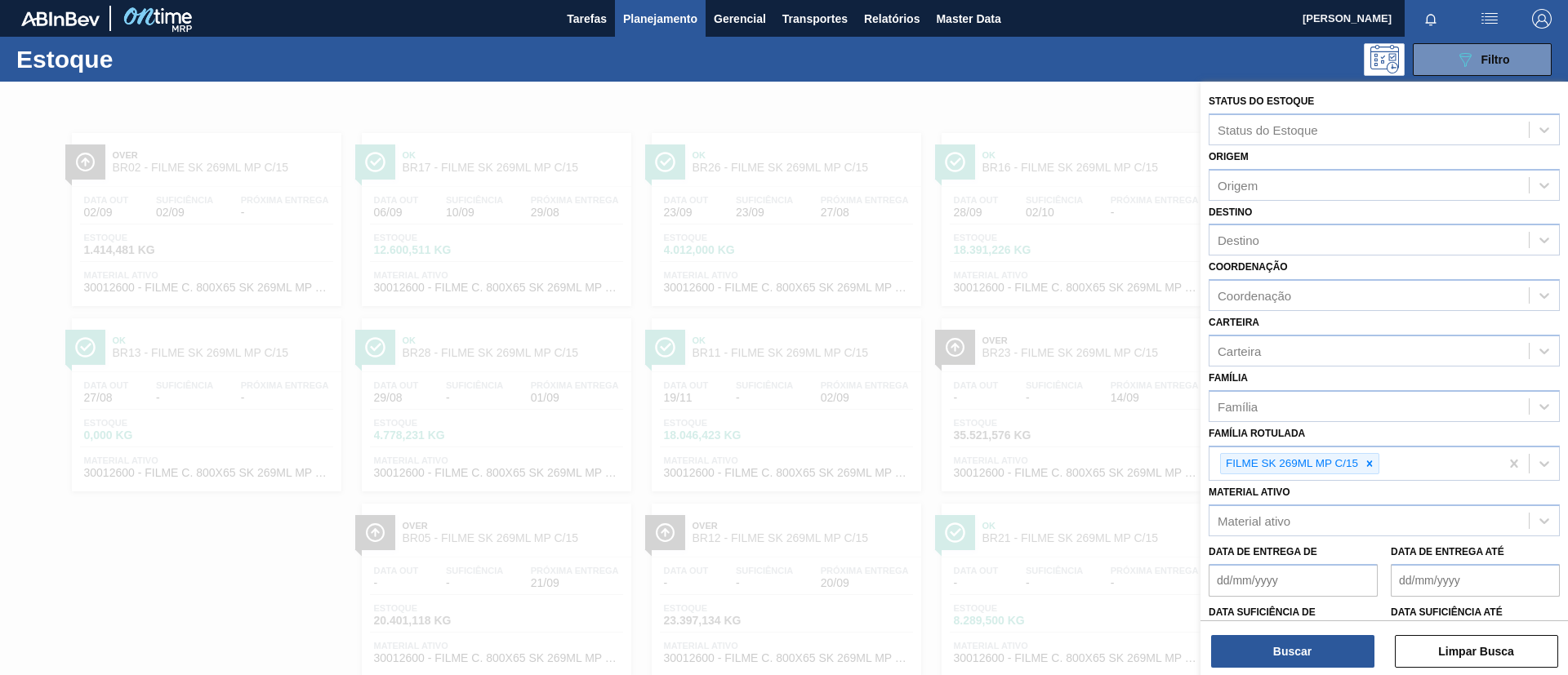
click at [1370, 468] on icon at bounding box center [1369, 464] width 11 height 11
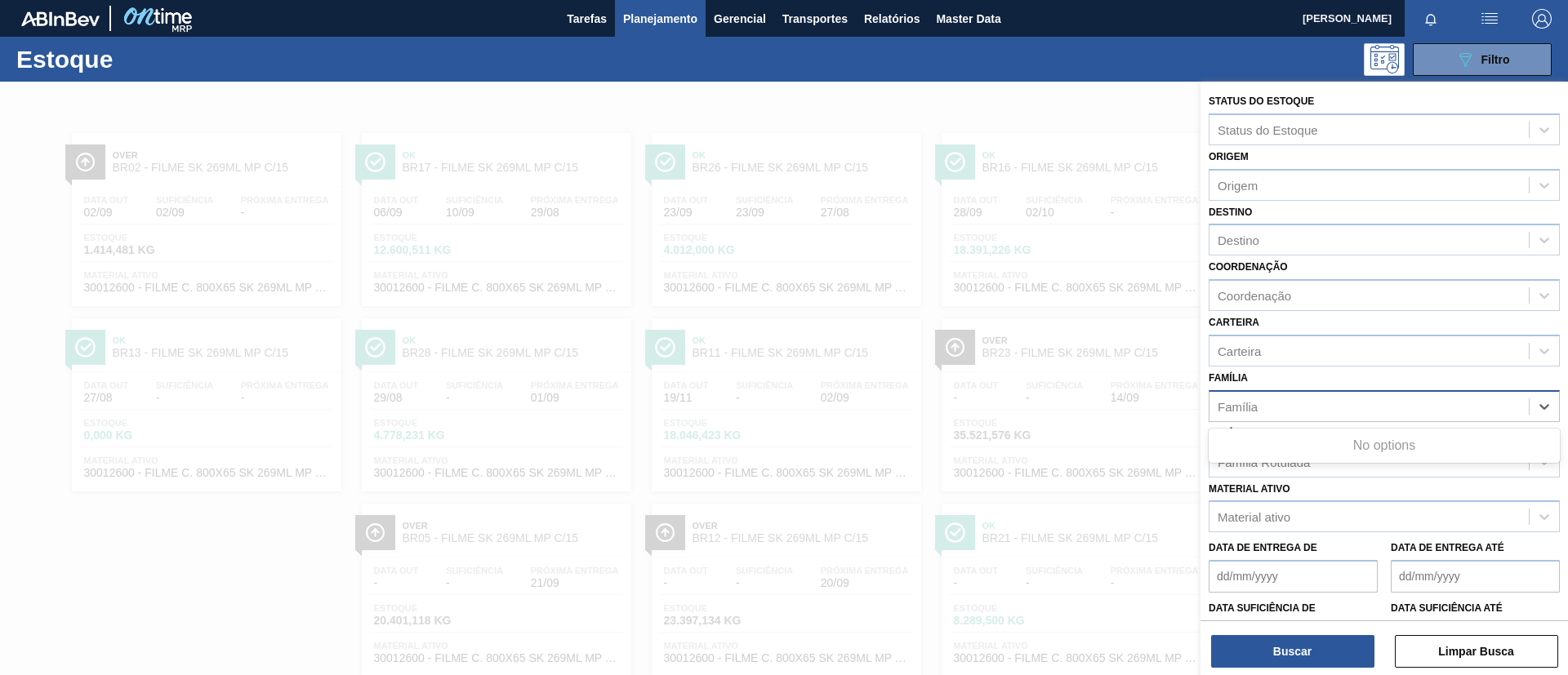
click at [1297, 403] on div "Família" at bounding box center [1369, 406] width 320 height 24
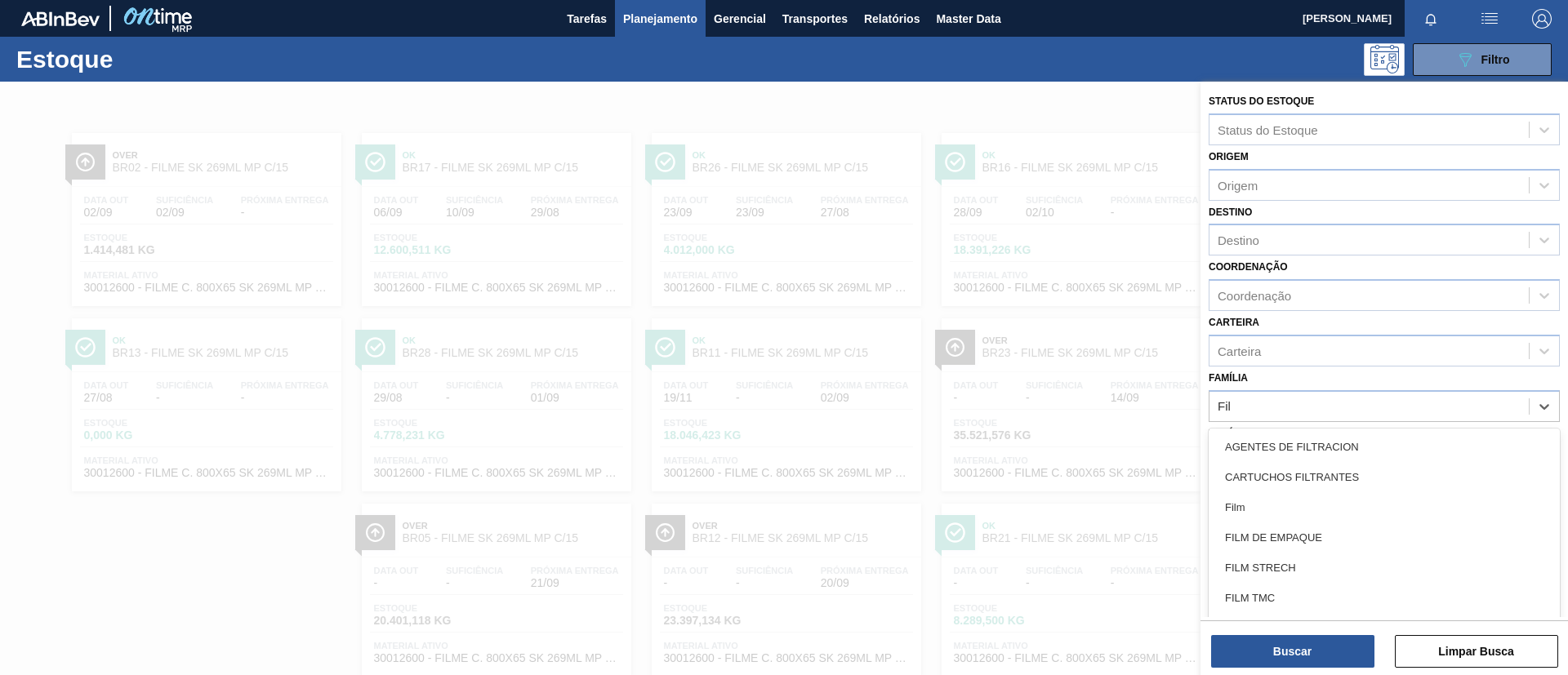
type input "Filme"
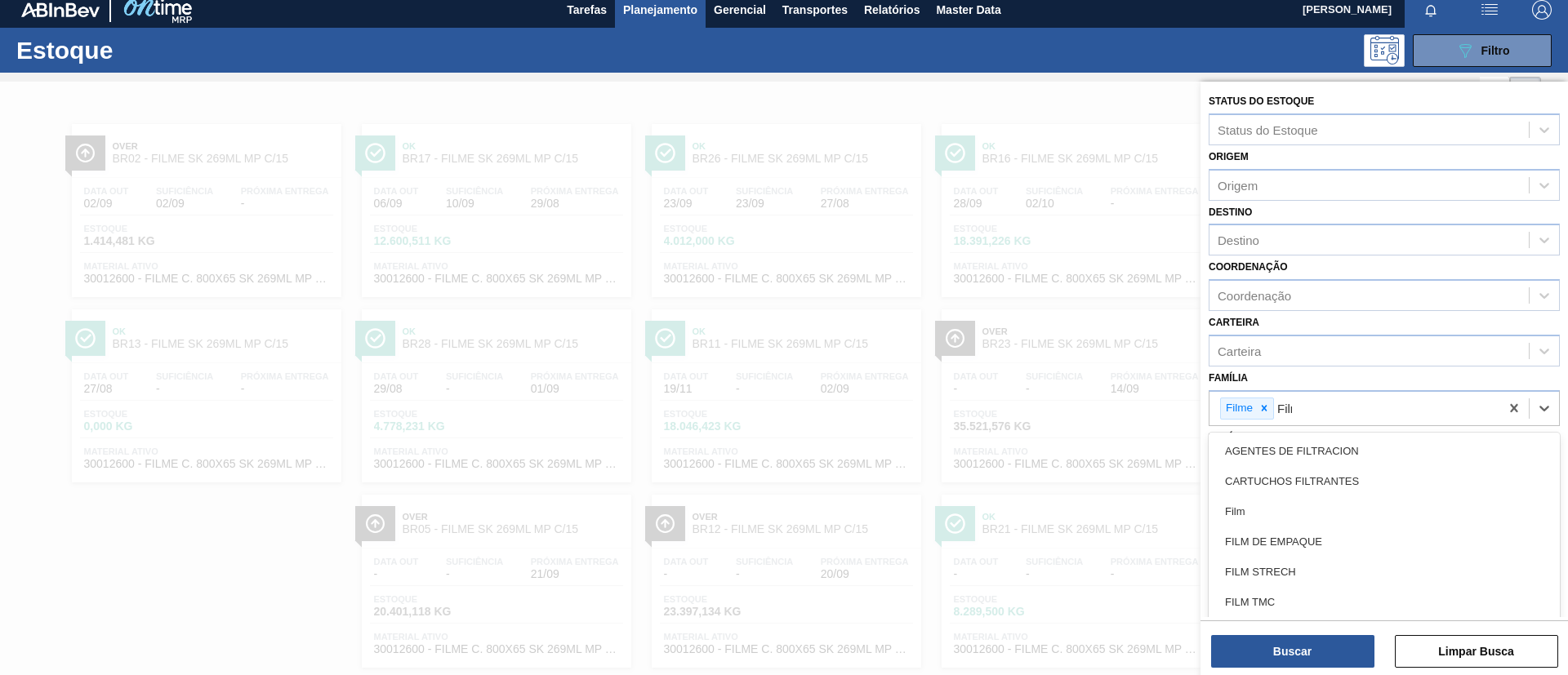
type input "Filme"
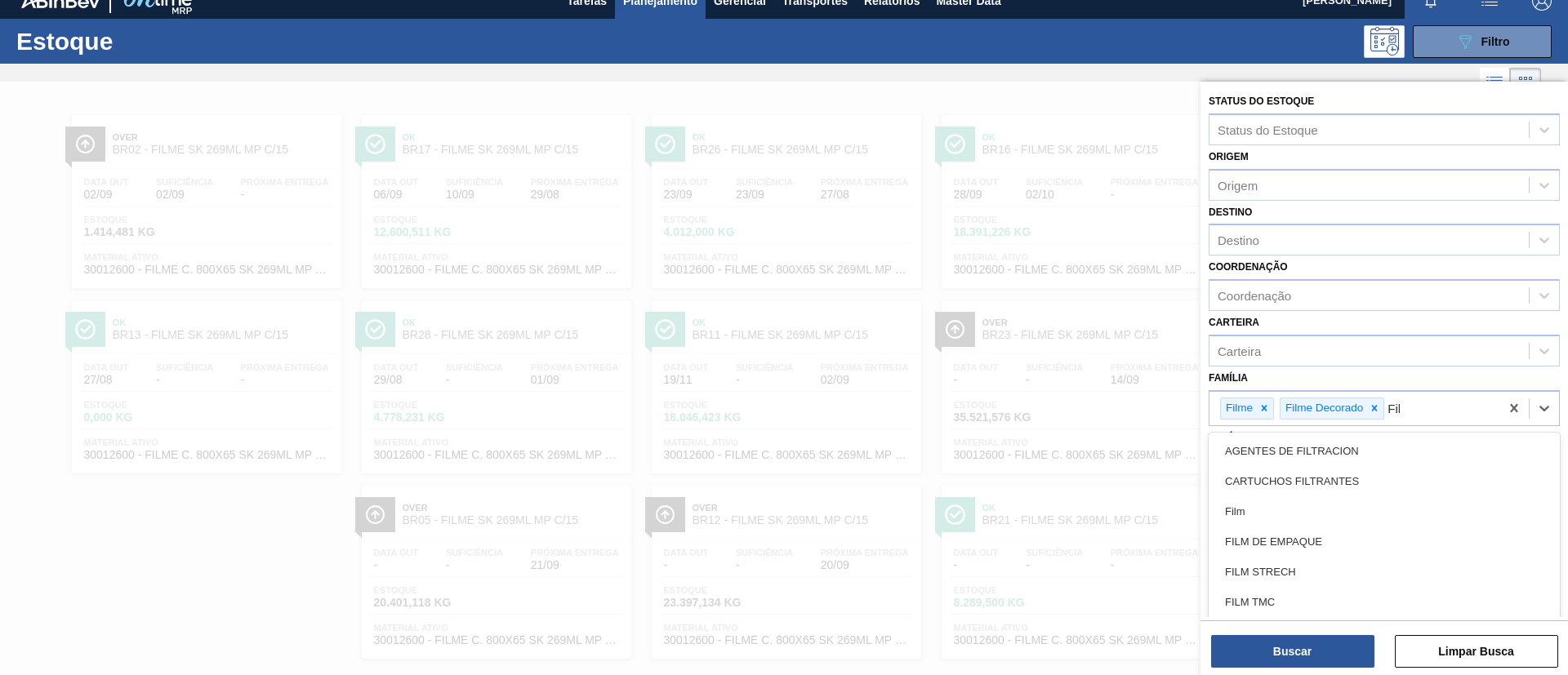
type input "Filme"
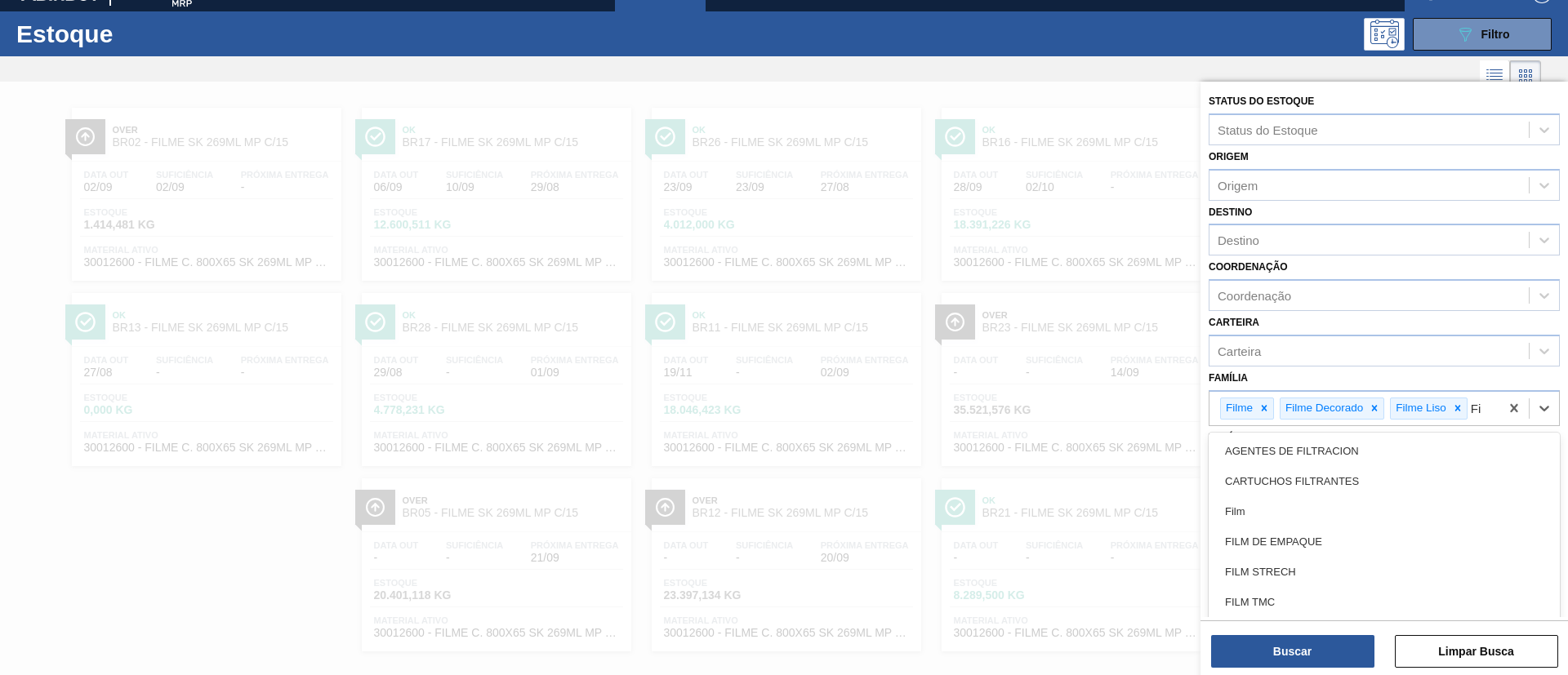
scroll to position [27, 0]
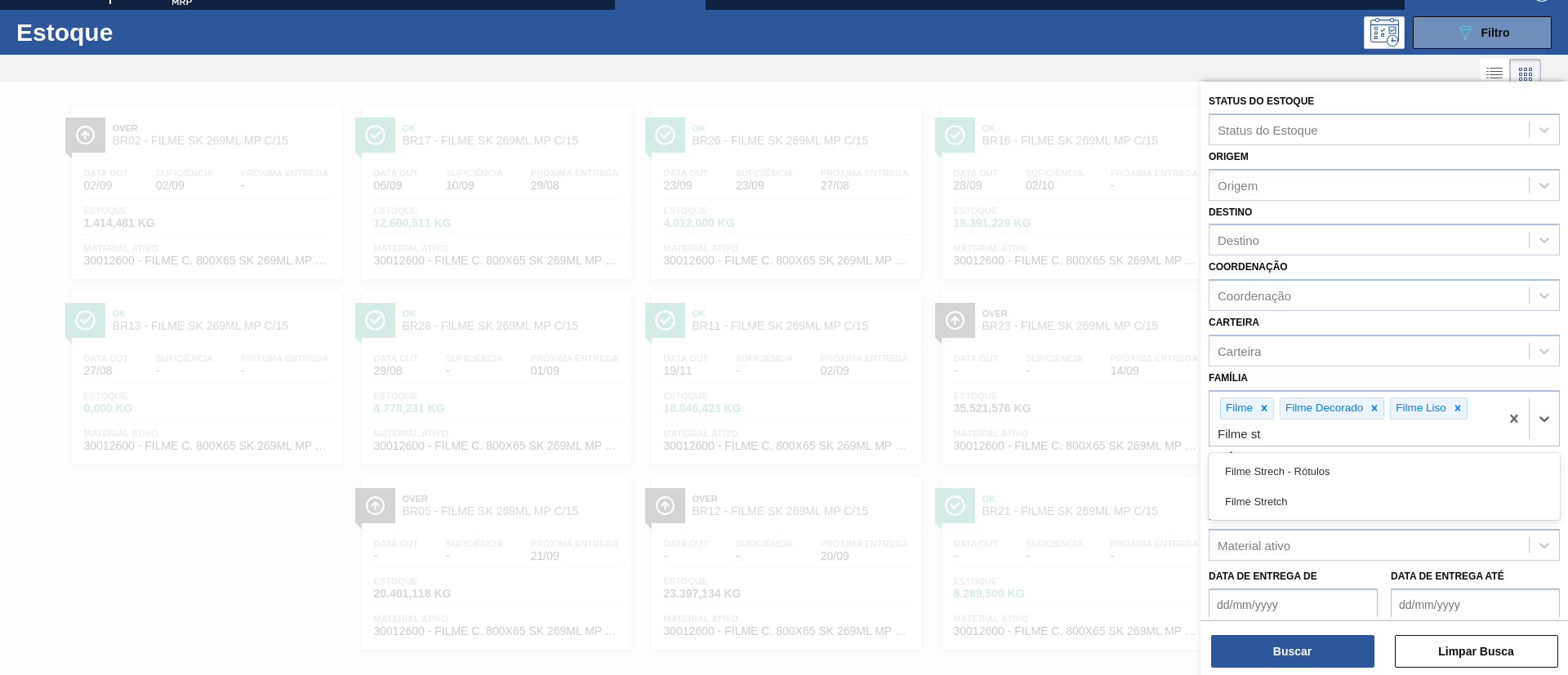
type input "Filme str"
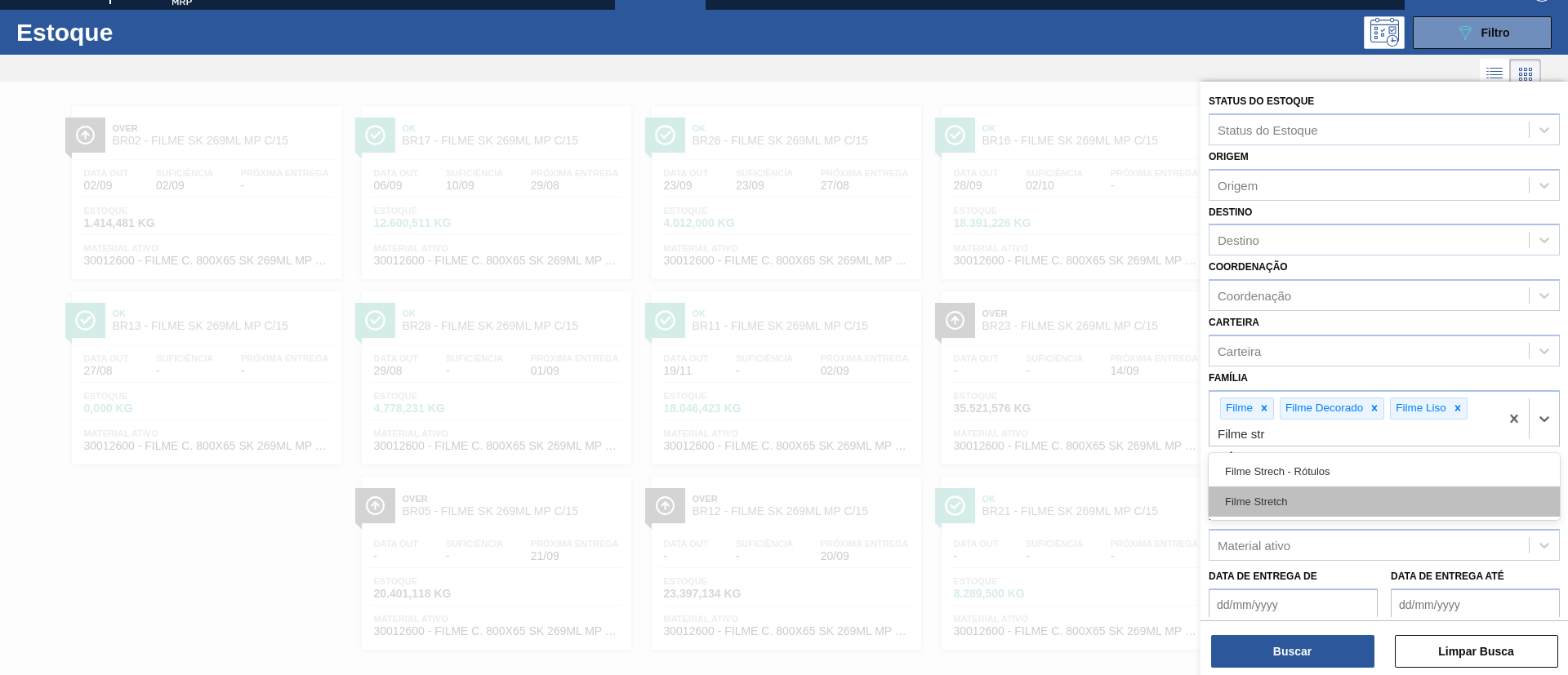
click at [1337, 507] on div "Filme Stretch" at bounding box center [1384, 501] width 351 height 30
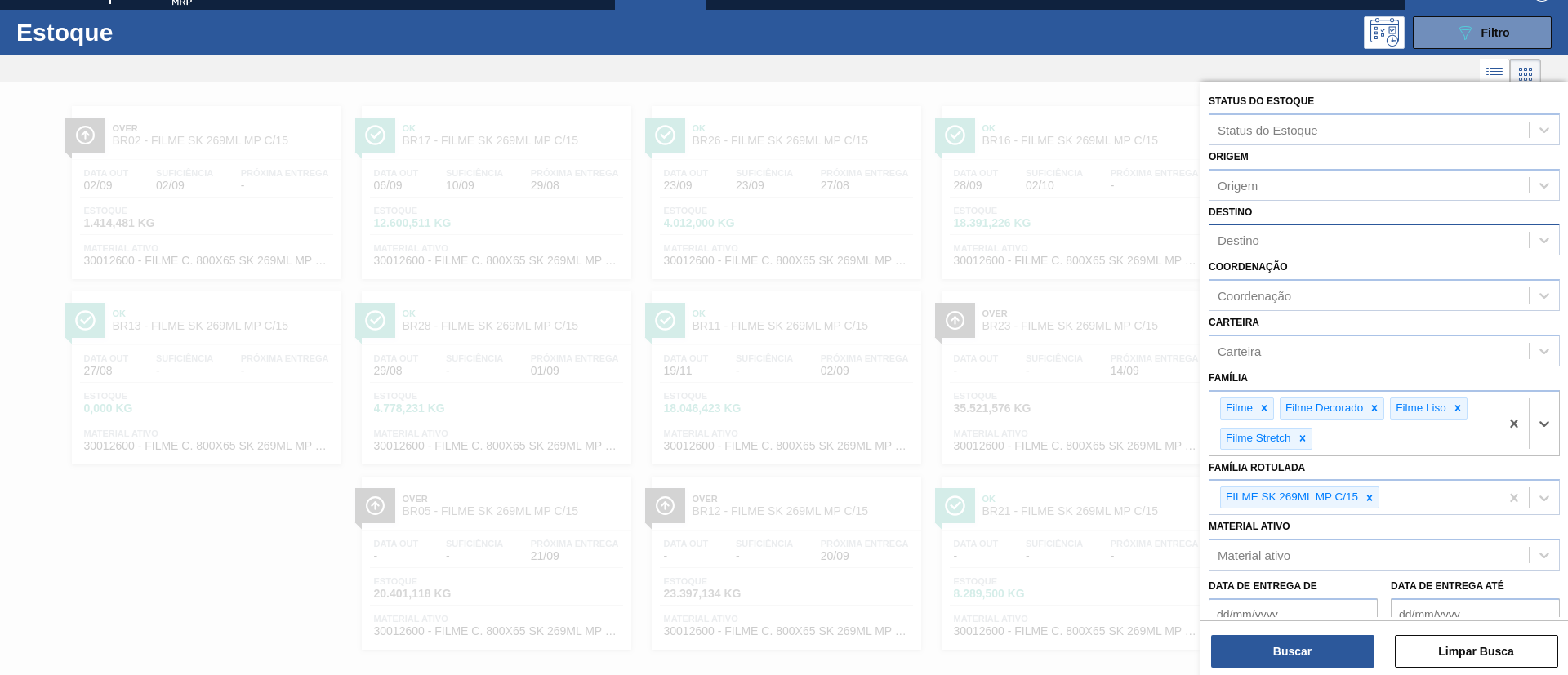
click at [1309, 241] on div "Destino" at bounding box center [1369, 241] width 320 height 24
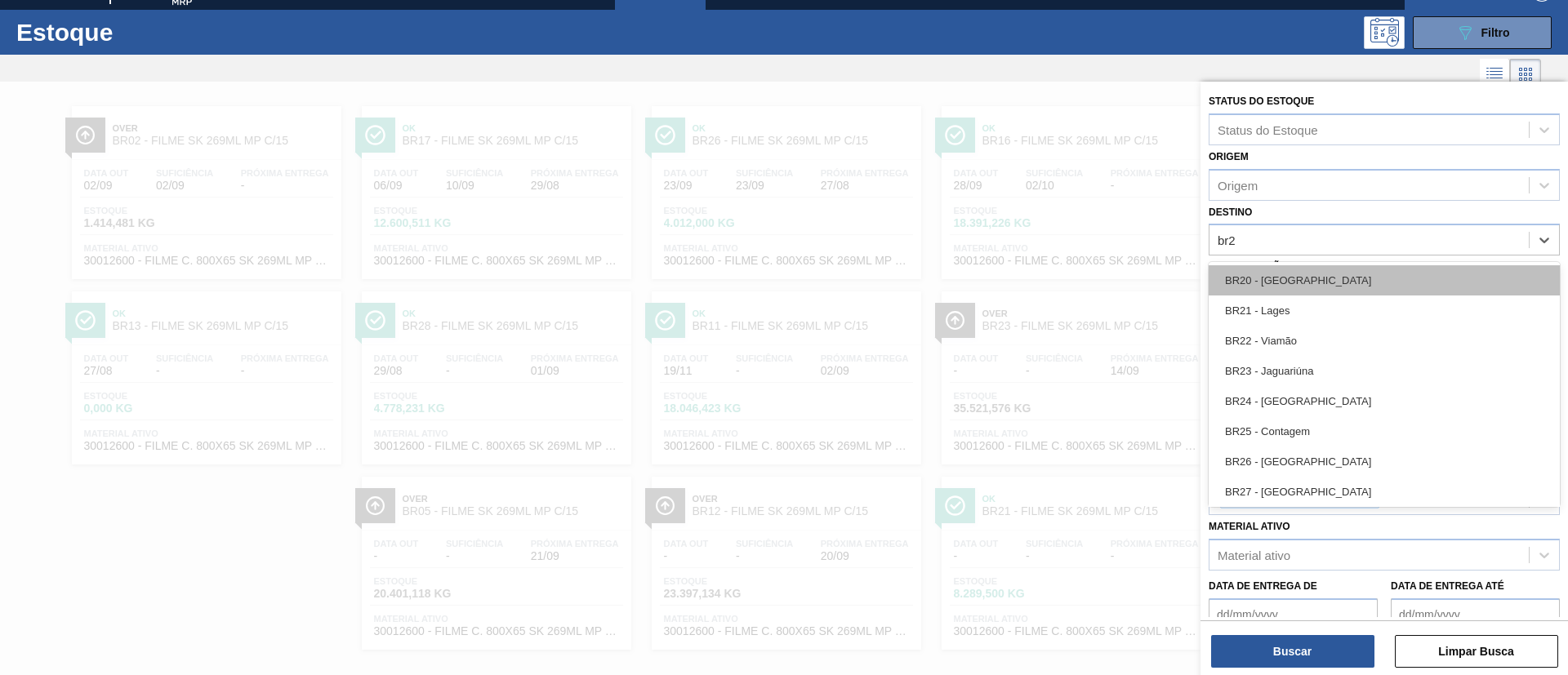
type input "br28"
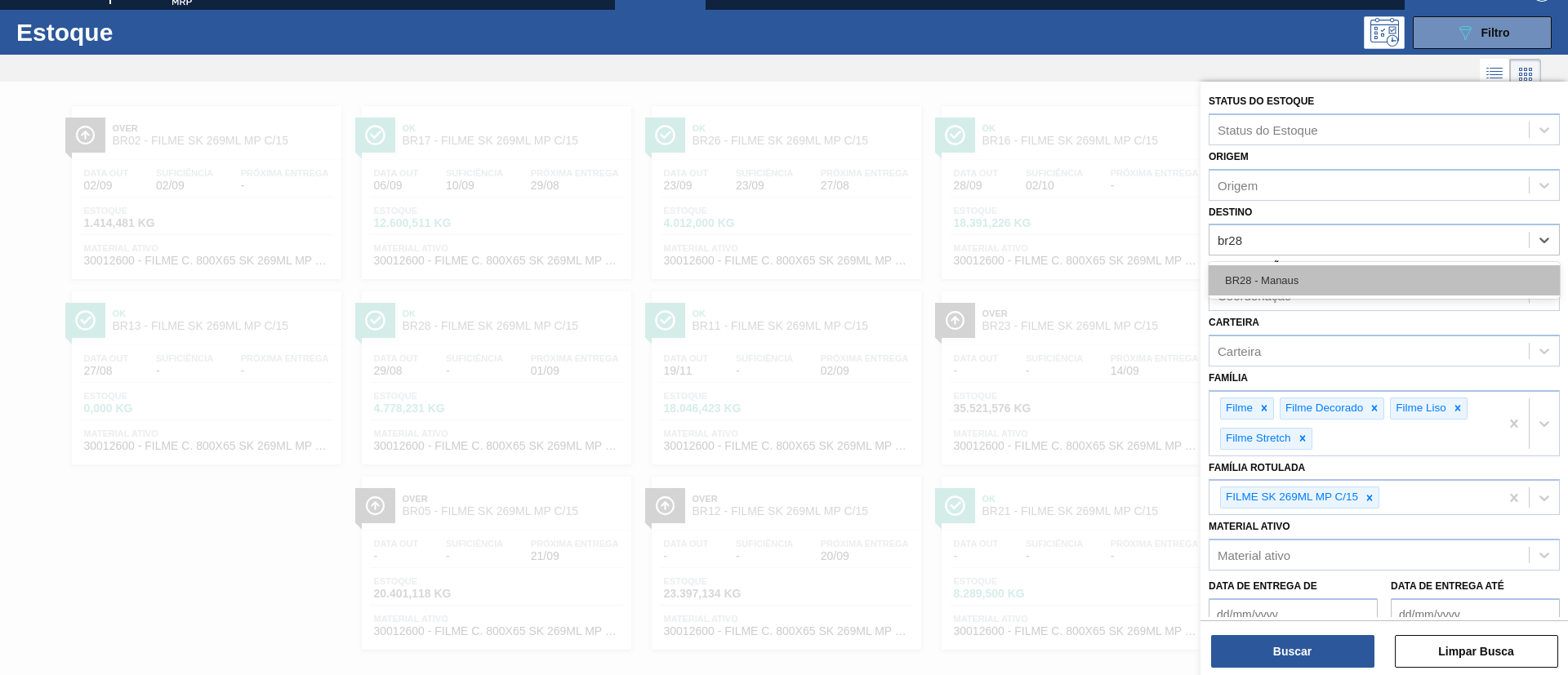
click at [1341, 267] on div "BR28 - Manaus" at bounding box center [1384, 280] width 351 height 30
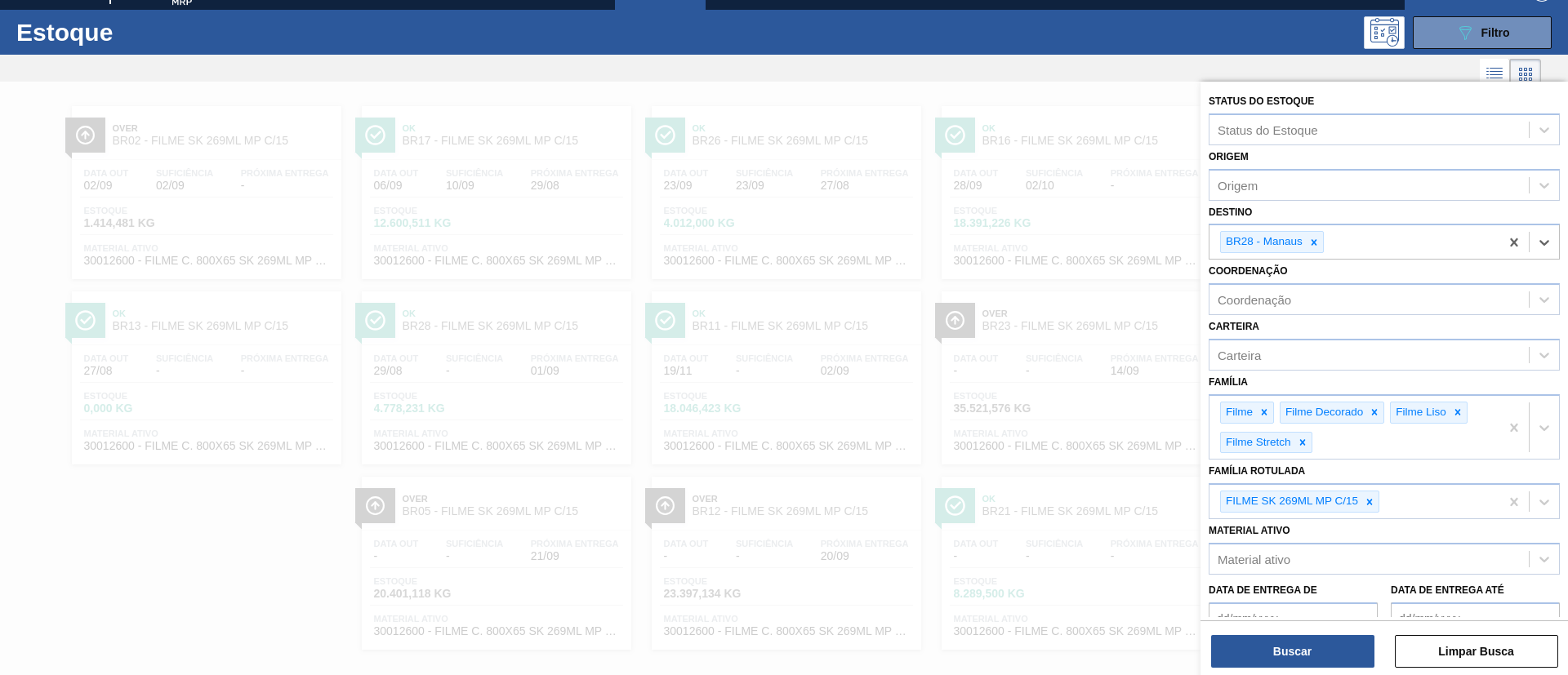
click at [1315, 631] on div "Buscar Limpar Busca" at bounding box center [1384, 644] width 368 height 46
click at [1319, 635] on button "Buscar" at bounding box center [1292, 651] width 163 height 32
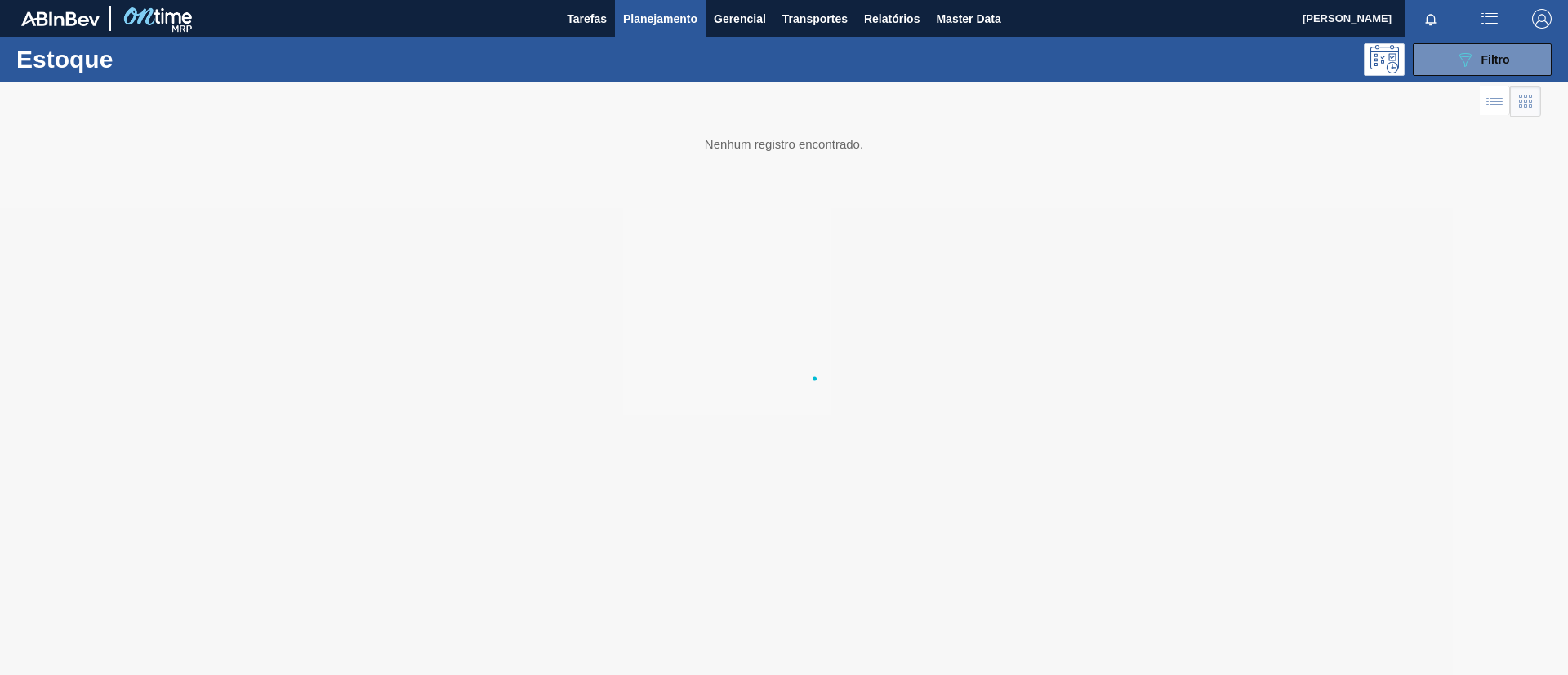
scroll to position [0, 0]
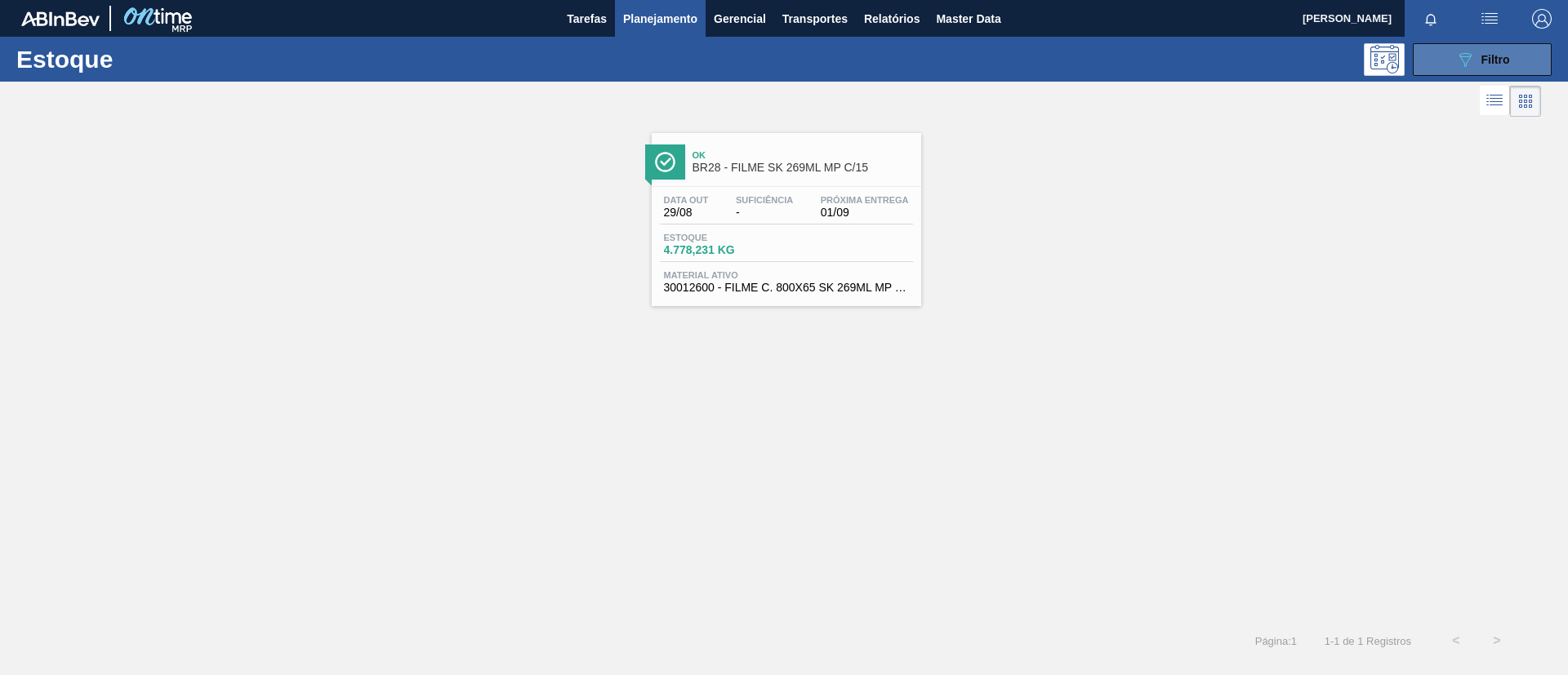
click at [1465, 53] on icon at bounding box center [1465, 59] width 12 height 14
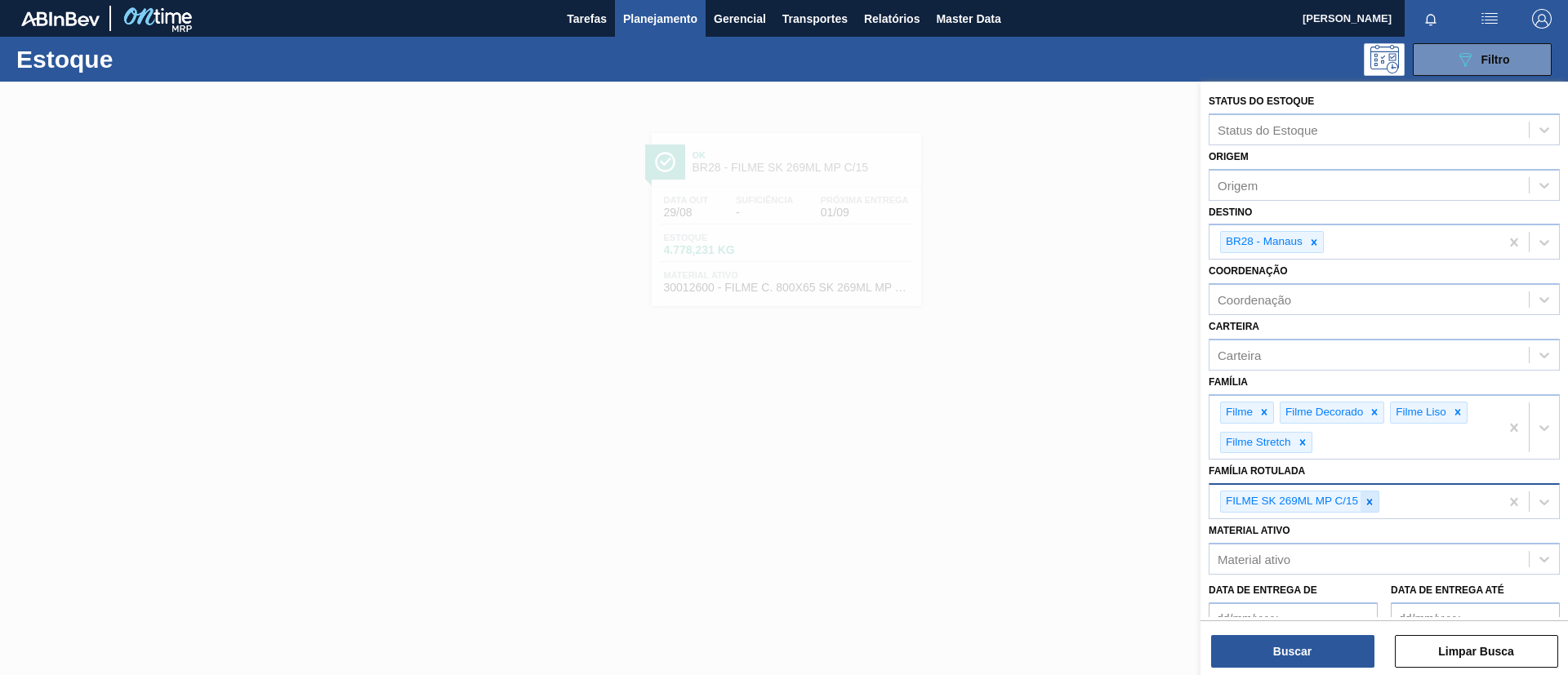
click at [1368, 504] on icon at bounding box center [1369, 501] width 6 height 6
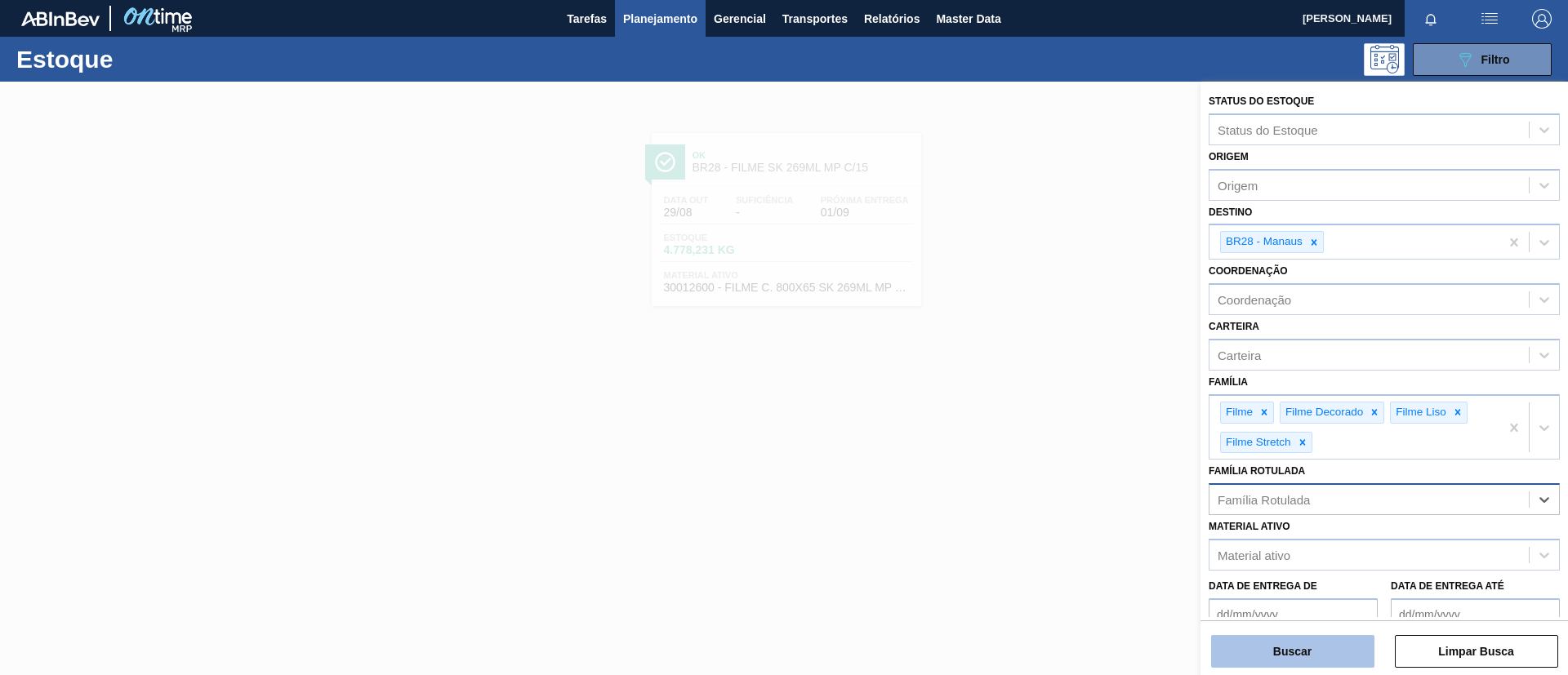
click at [1336, 644] on button "Buscar" at bounding box center [1292, 651] width 163 height 32
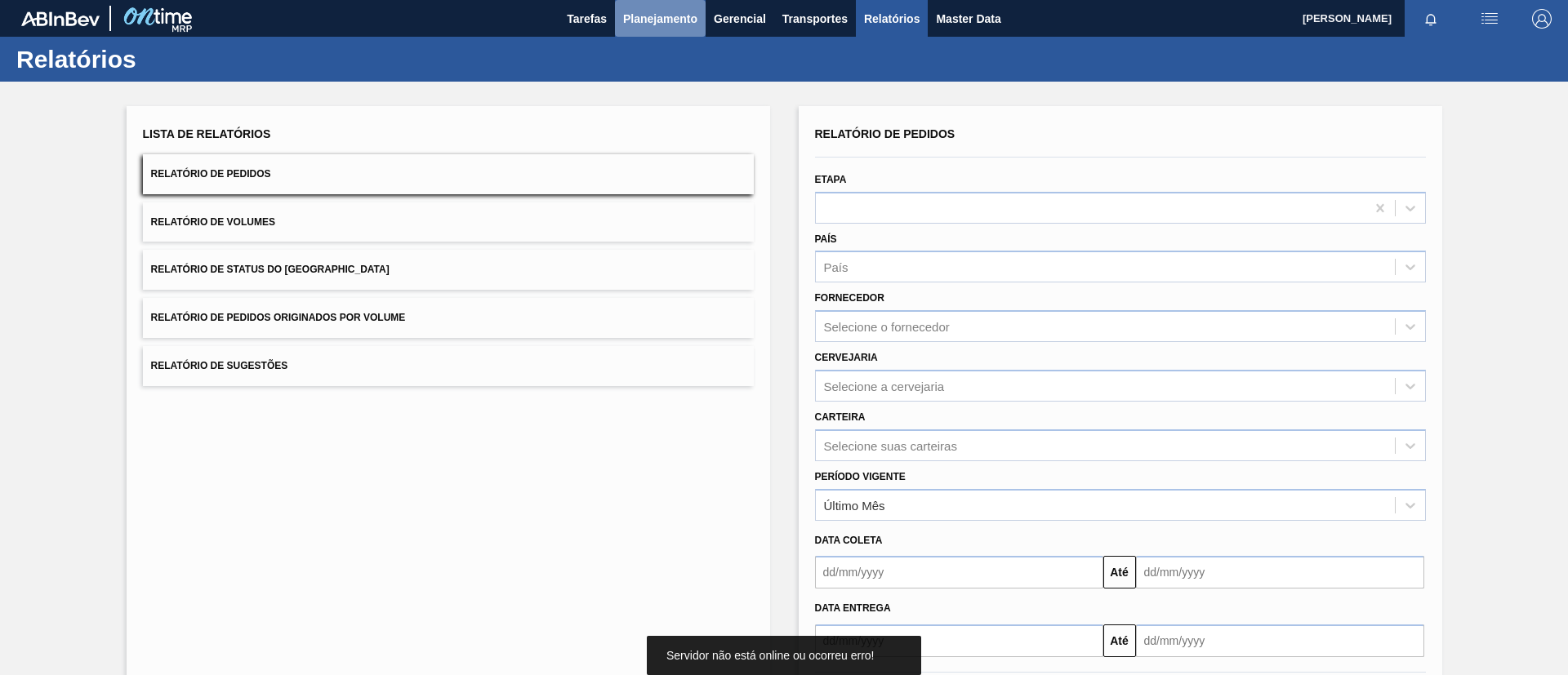
click at [650, 31] on button "Planejamento" at bounding box center [660, 18] width 90 height 37
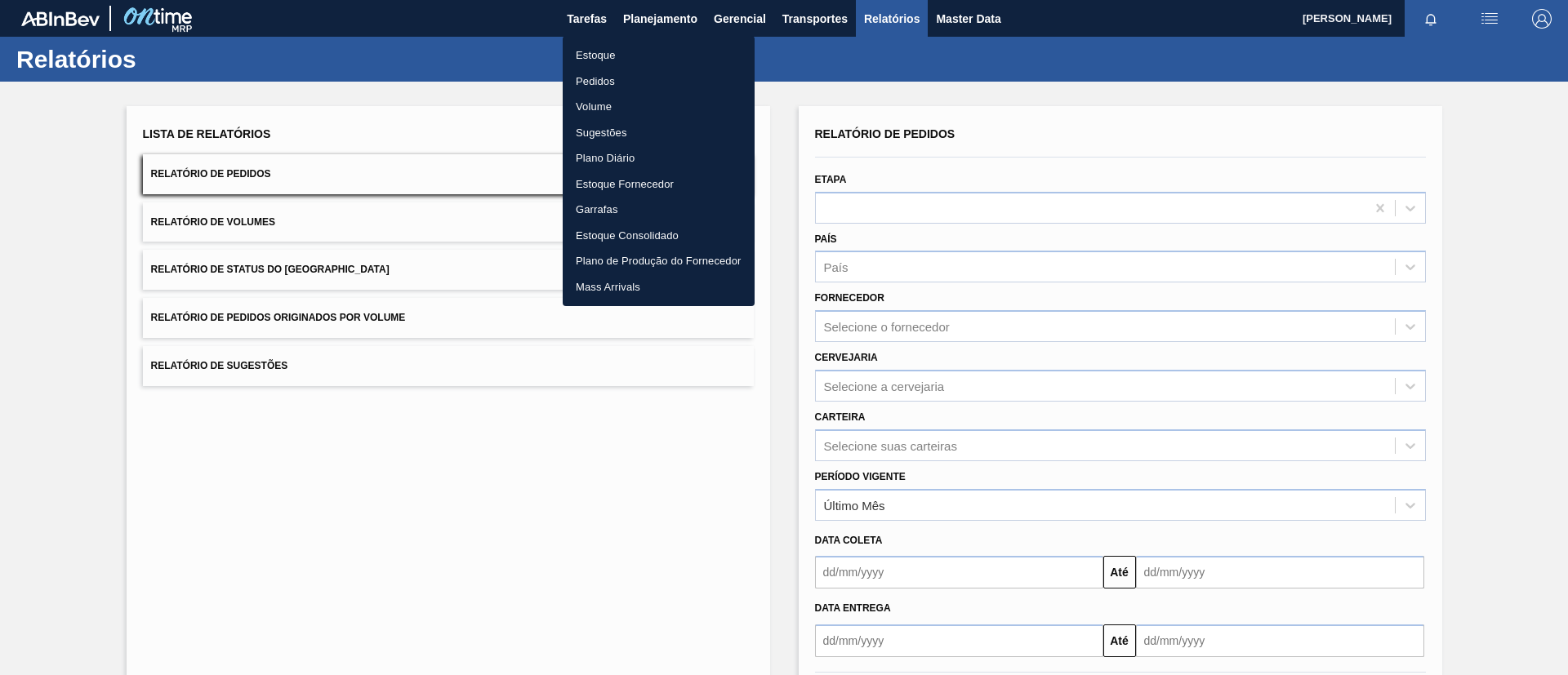
click at [650, 53] on li "Estoque" at bounding box center [658, 55] width 192 height 26
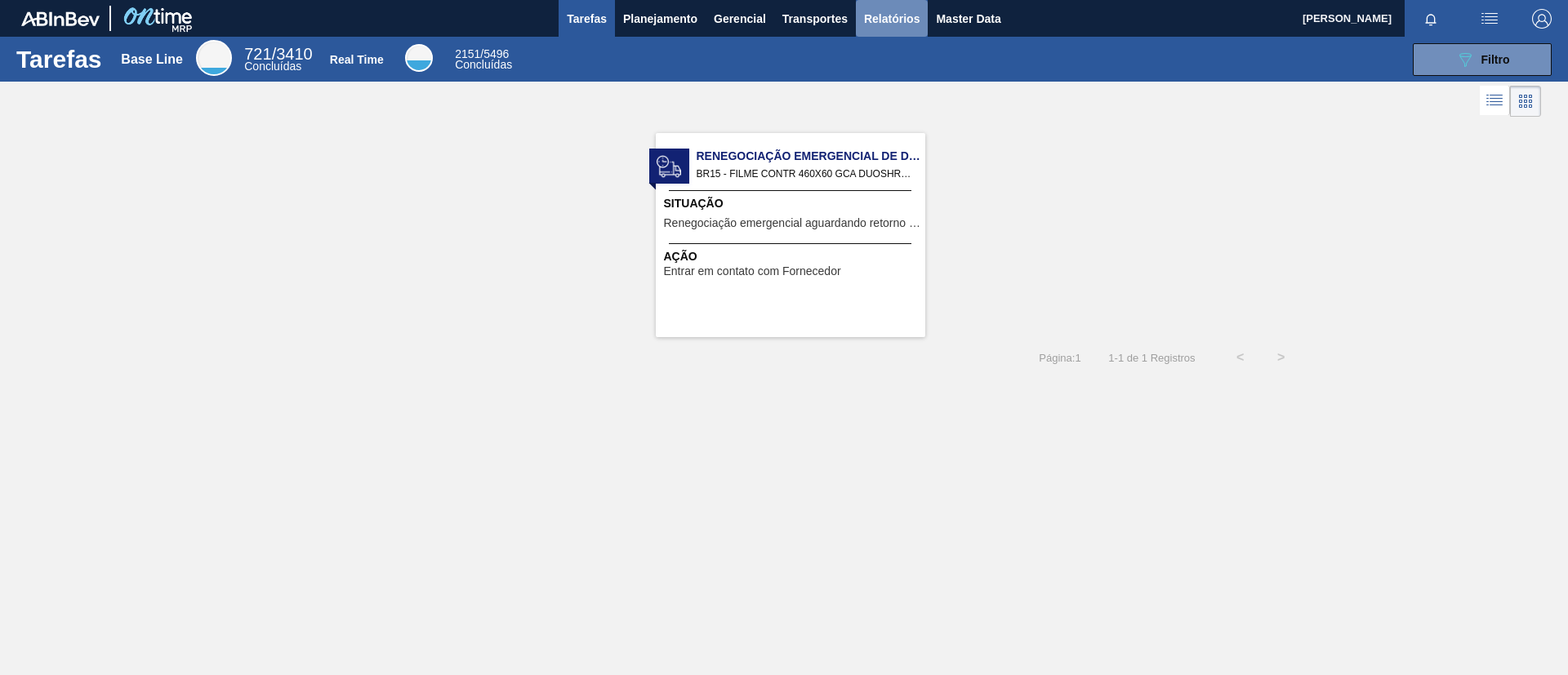
click at [871, 9] on span "Relatórios" at bounding box center [892, 18] width 55 height 19
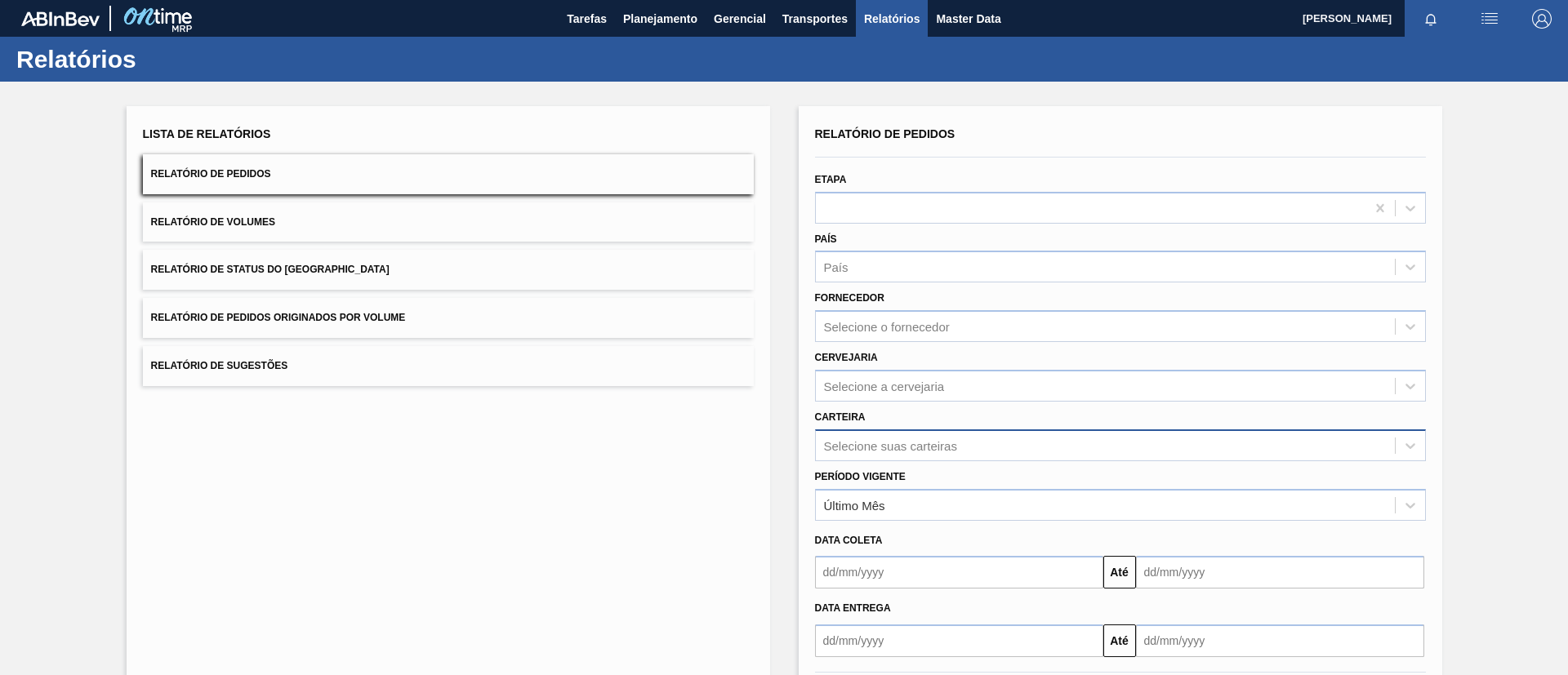
click at [933, 440] on div "Selecione suas carteiras" at bounding box center [890, 445] width 133 height 14
type input "r"
drag, startPoint x: 673, startPoint y: 536, endPoint x: 794, endPoint y: 464, distance: 140.8
click at [674, 536] on div "Lista de Relatórios Relatório de Pedidos Relatório de Volumes Relatório de Stat…" at bounding box center [448, 421] width 644 height 630
click at [824, 452] on div at bounding box center [825, 445] width 2 height 18
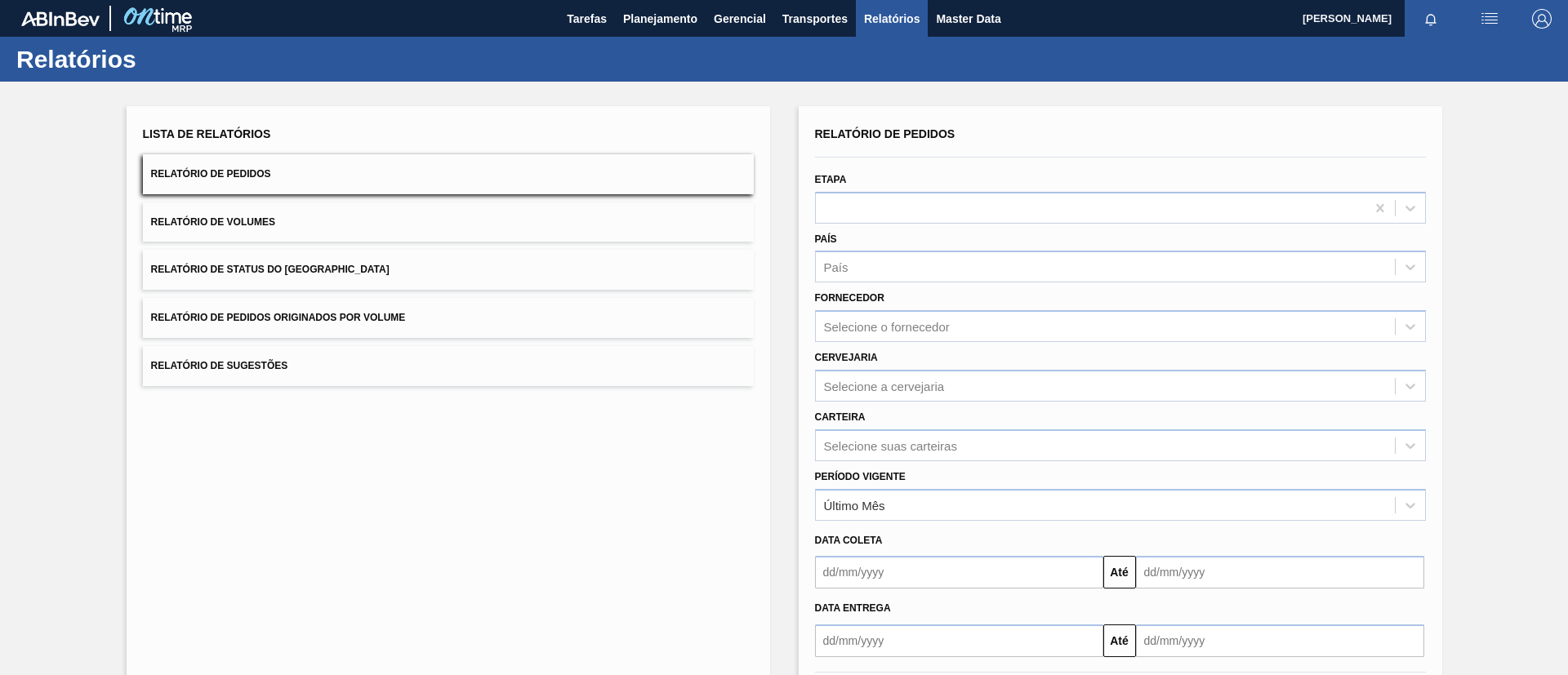
click at [761, 470] on div "Lista de Relatórios Relatório de Pedidos Relatório de Volumes Relatório de Stat…" at bounding box center [448, 421] width 644 height 630
click at [841, 457] on div "Selecione suas carteiras" at bounding box center [1119, 445] width 610 height 31
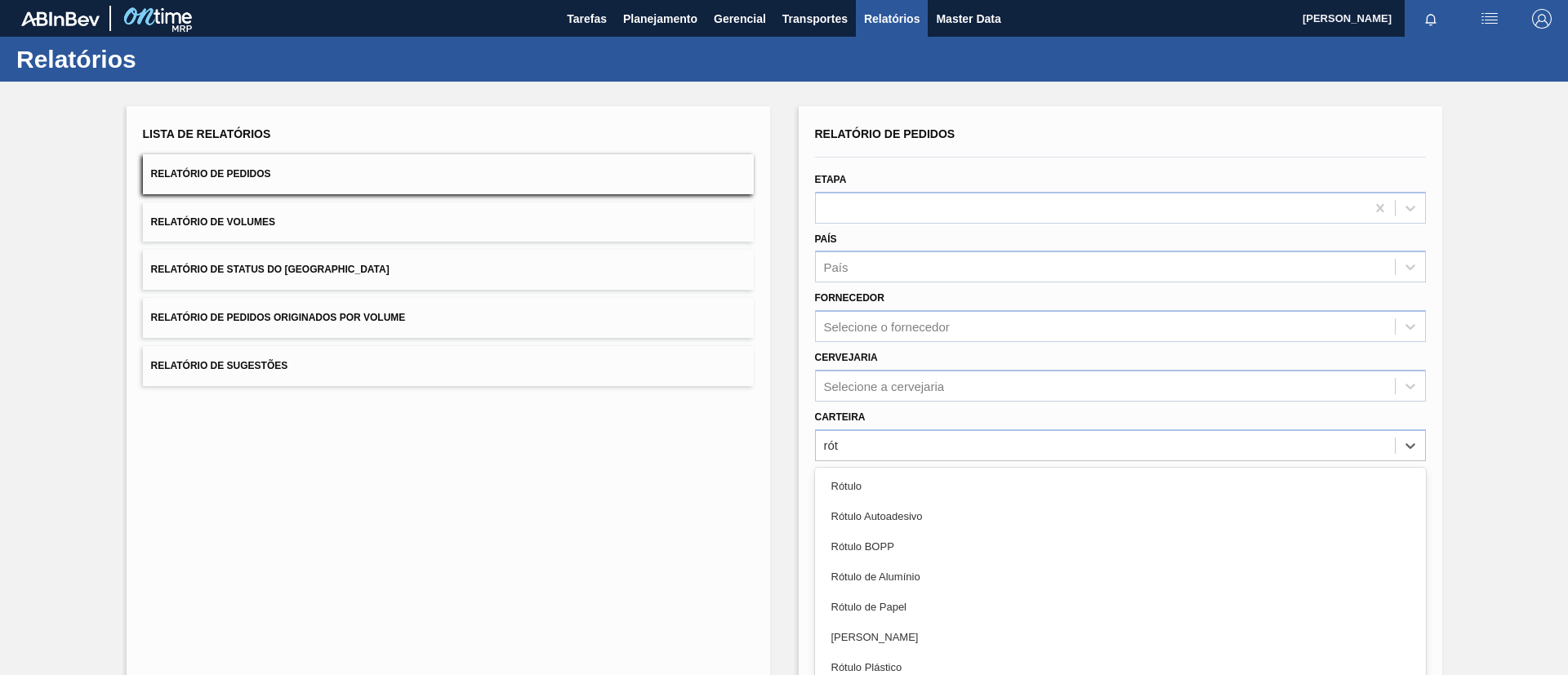
type input "rótu"
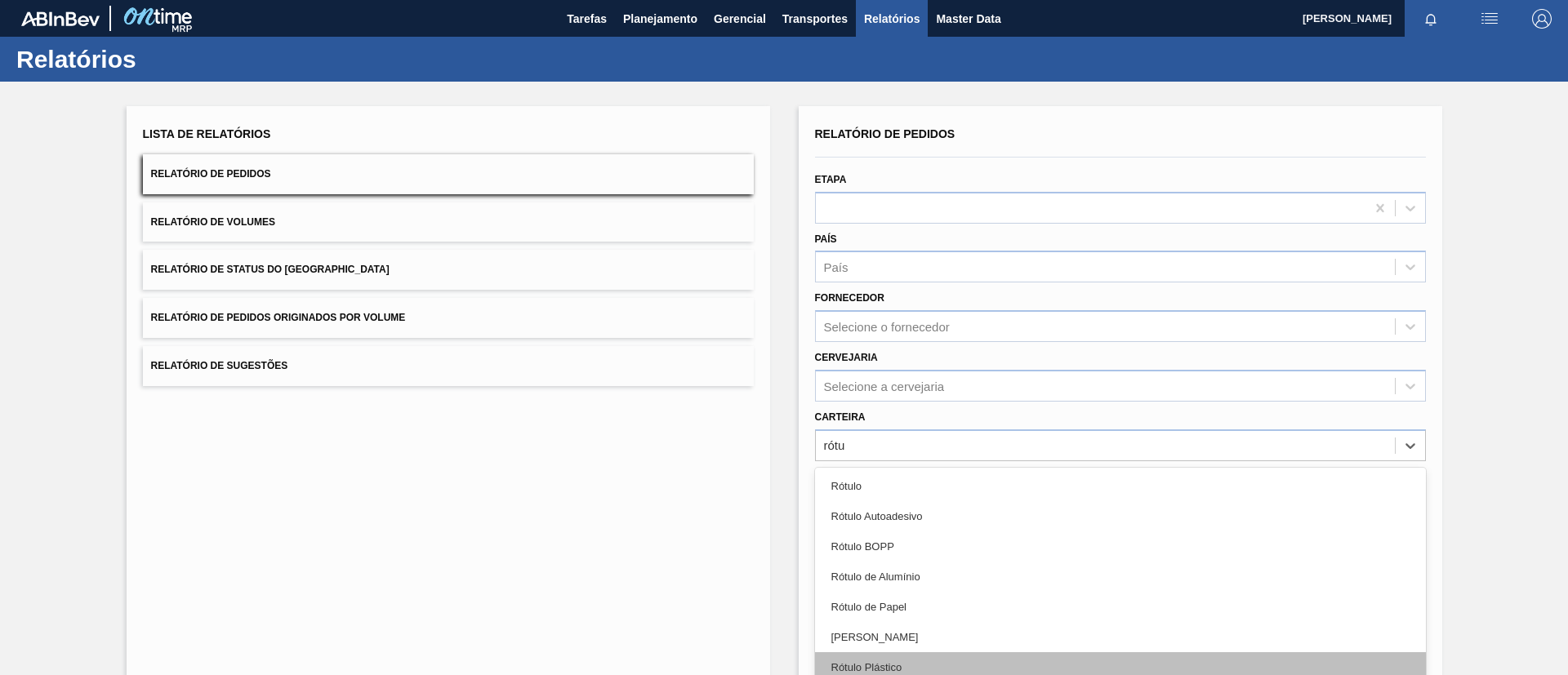
click at [899, 657] on div "Rótulo Plástico" at bounding box center [1119, 668] width 610 height 30
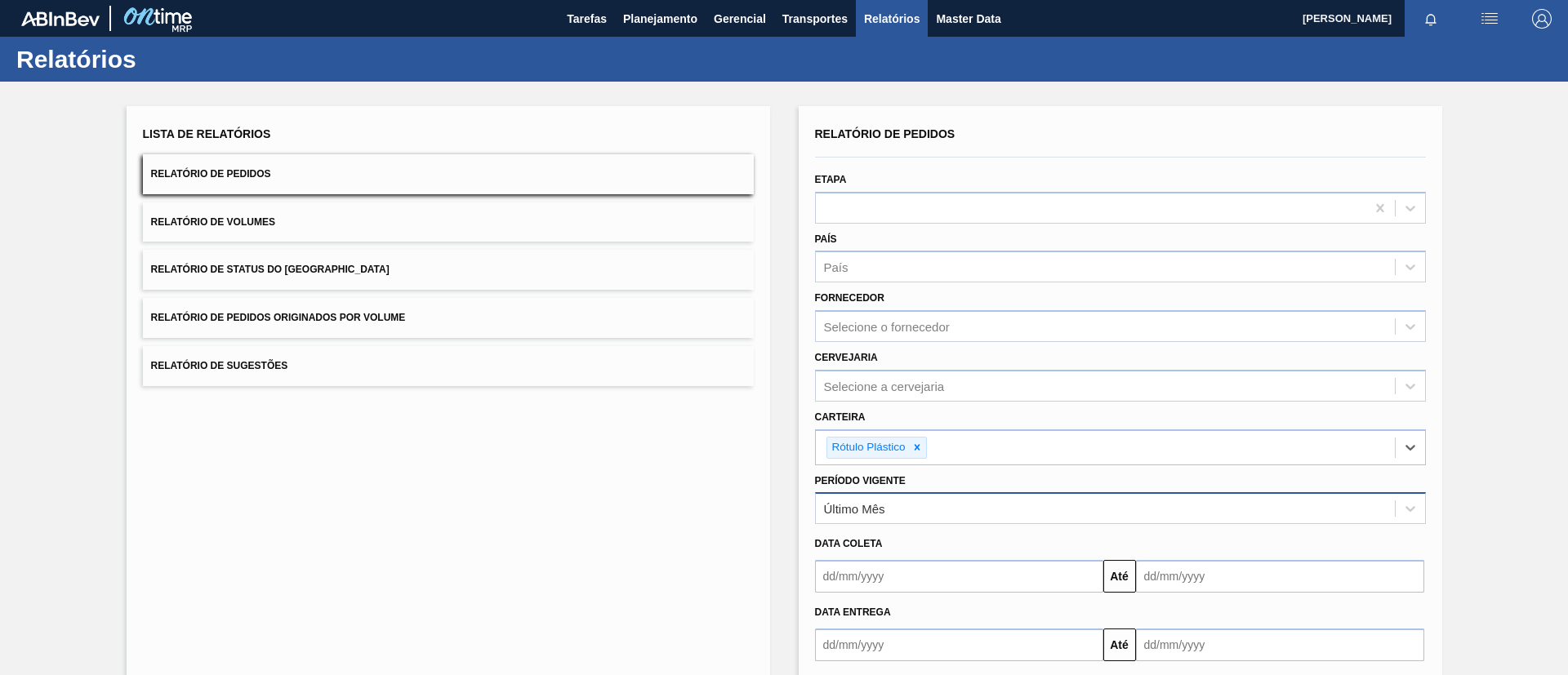
click at [924, 498] on div "Último Mês" at bounding box center [1104, 510] width 579 height 24
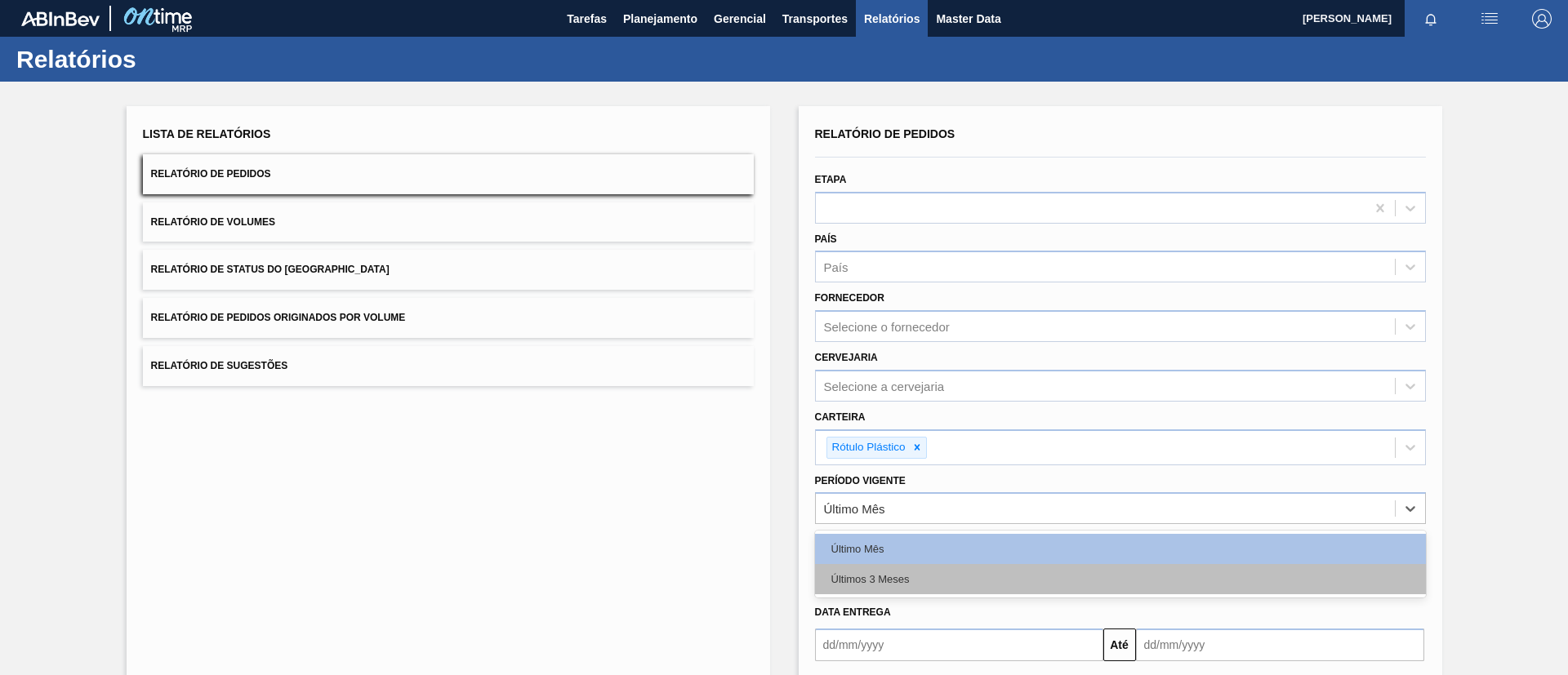
click at [915, 575] on div "Últimos 3 Meses" at bounding box center [1119, 579] width 610 height 30
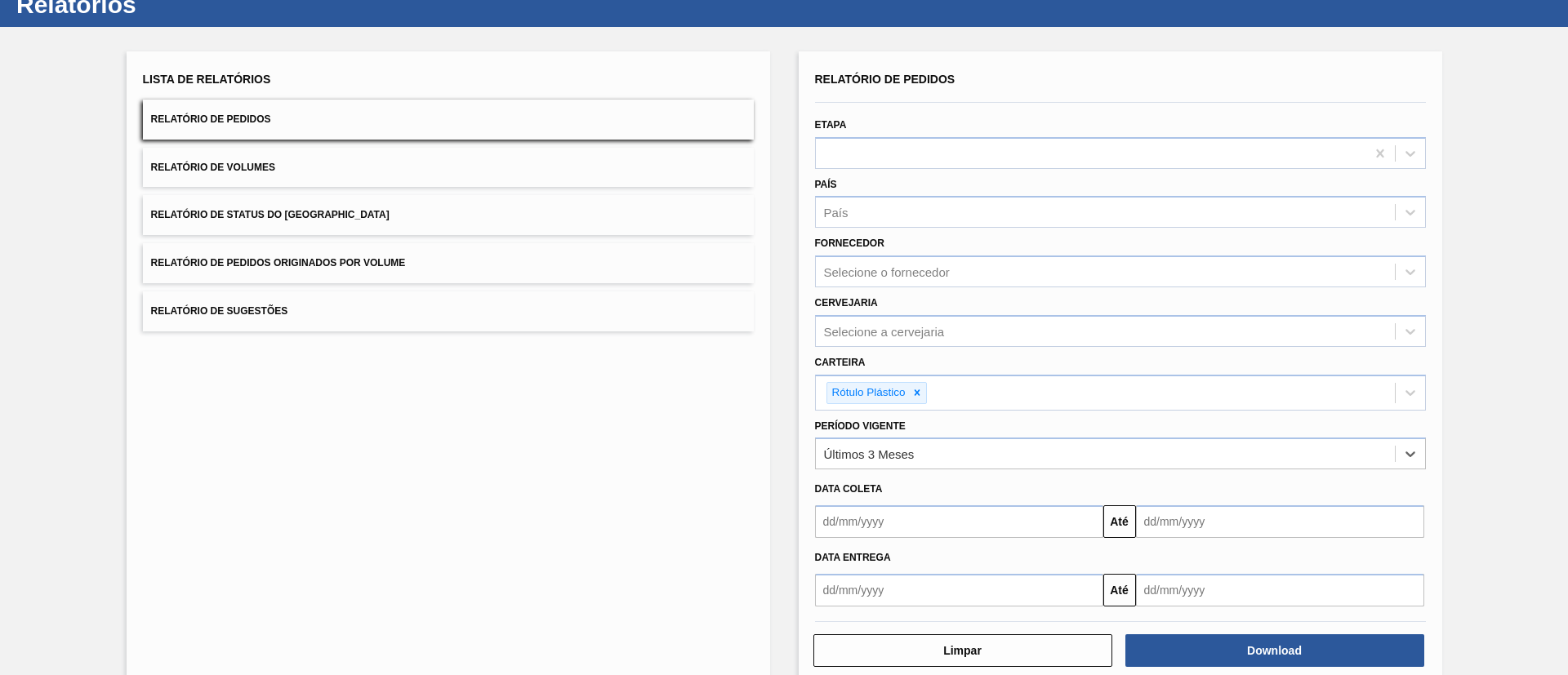
scroll to position [85, 0]
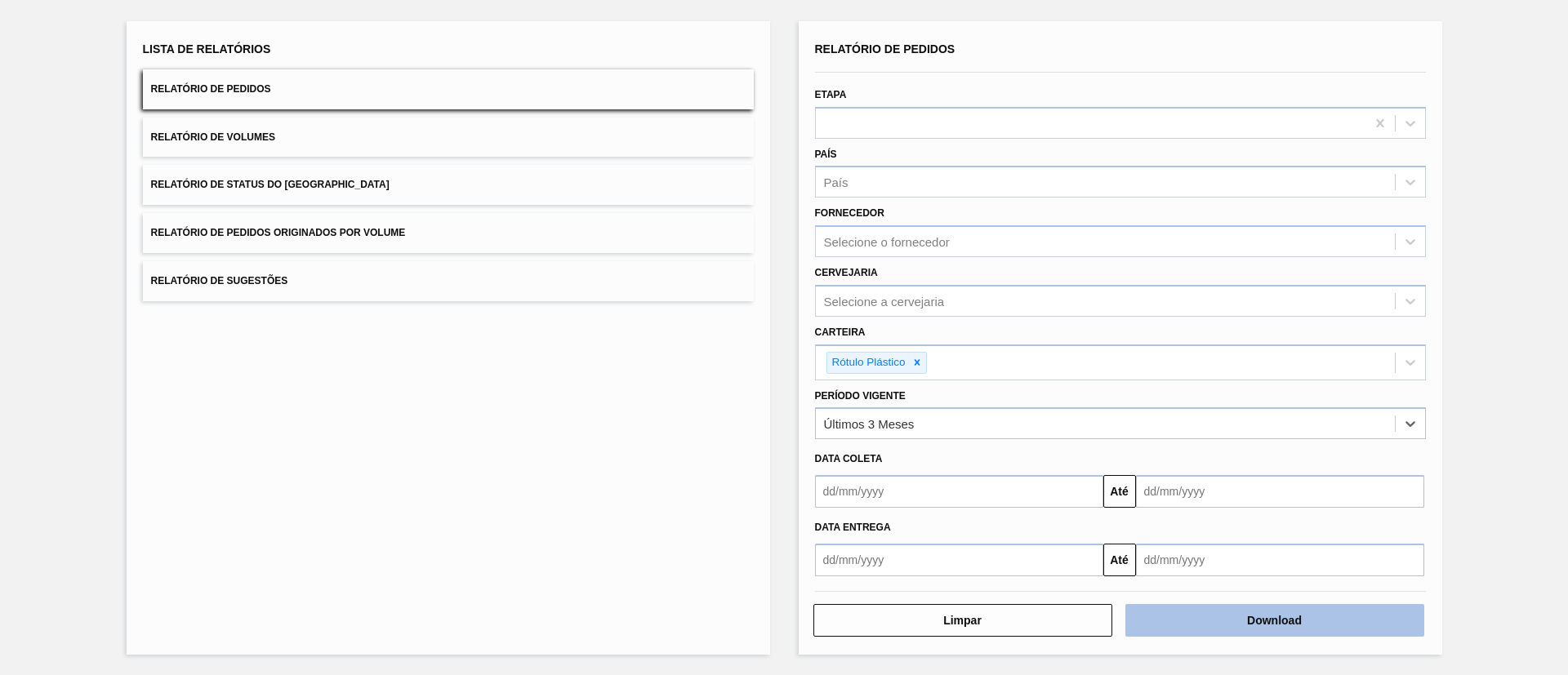
click at [1283, 616] on button "Download" at bounding box center [1275, 620] width 299 height 32
